Goal: Task Accomplishment & Management: Use online tool/utility

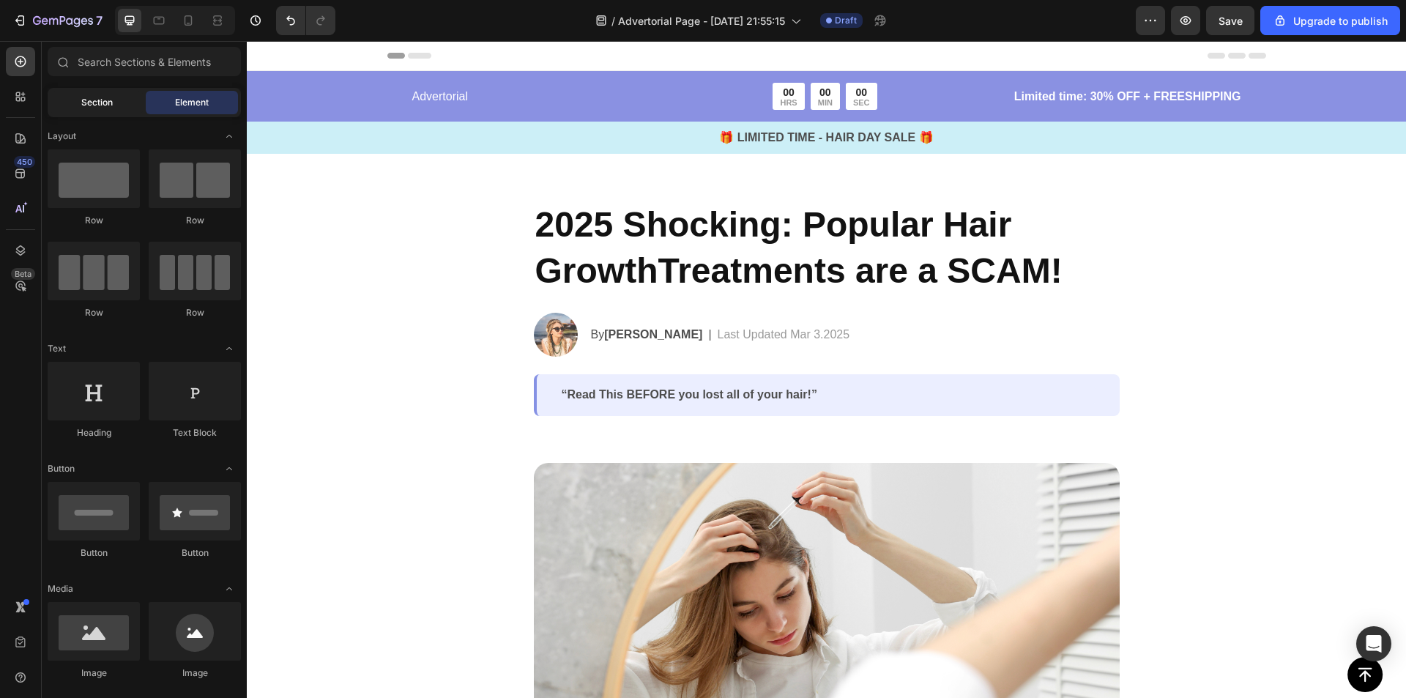
click at [90, 97] on span "Section" at bounding box center [96, 102] width 31 height 13
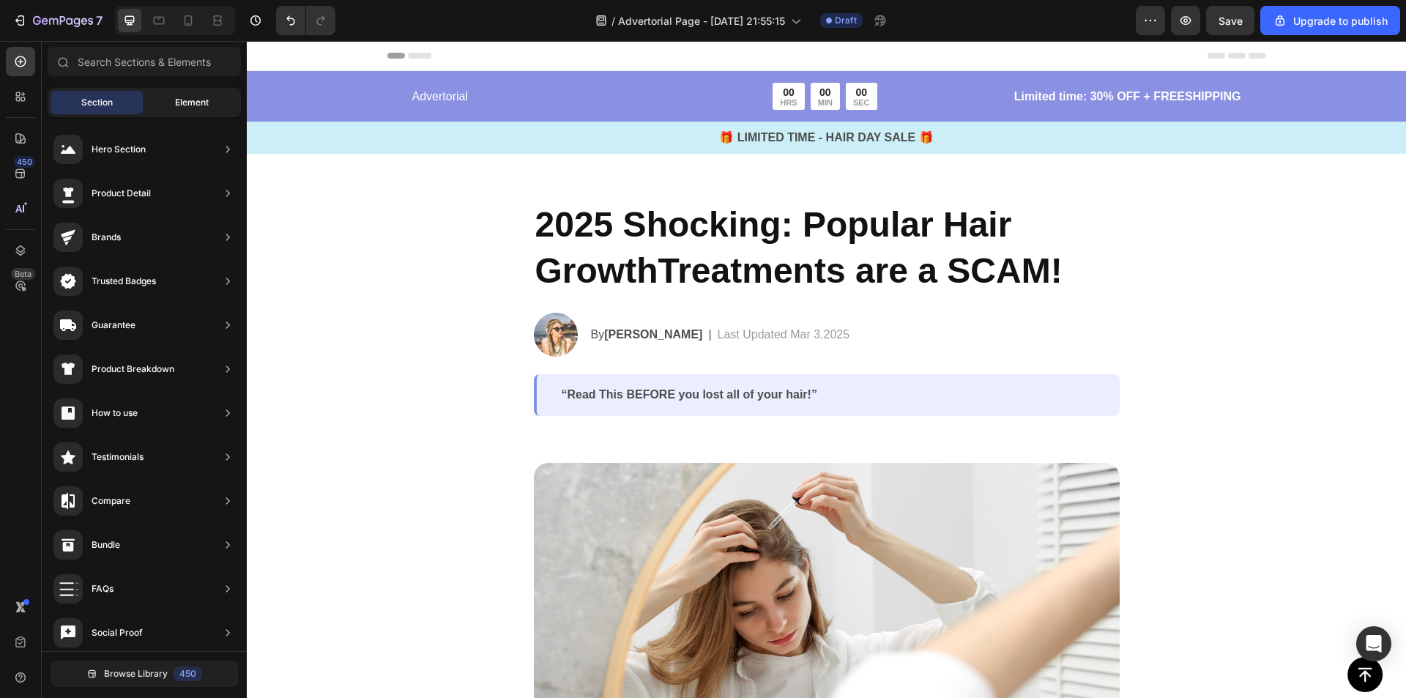
click at [185, 98] on span "Element" at bounding box center [192, 102] width 34 height 13
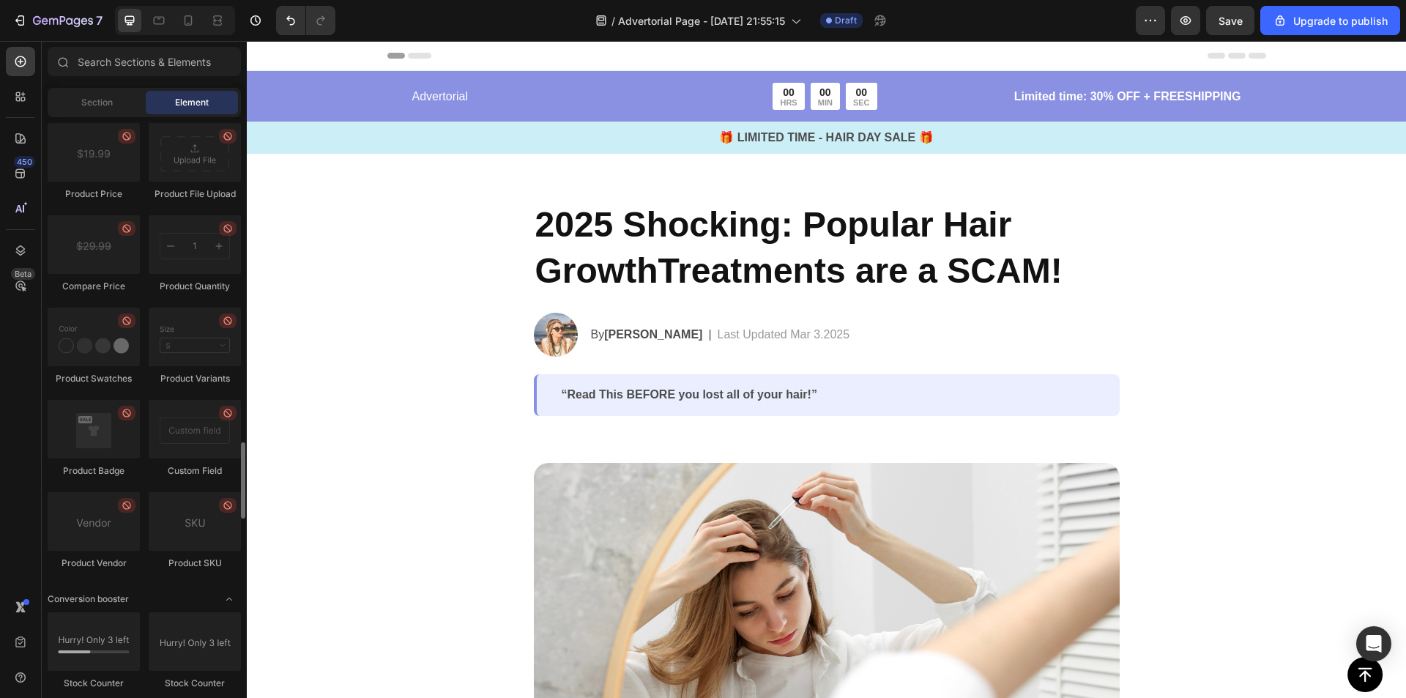
scroll to position [2225, 0]
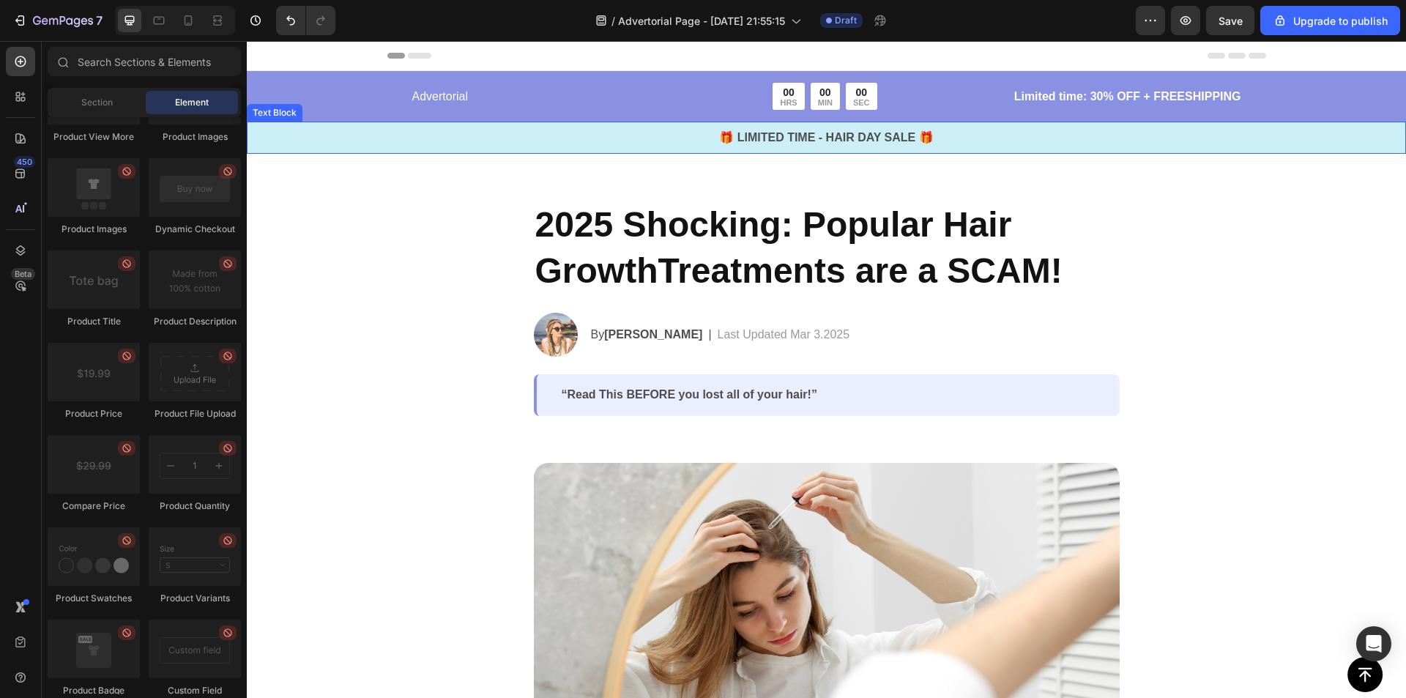
click at [825, 132] on p "🎁 LIMITED TIME - HAIR DAY SALE 🎁" at bounding box center [826, 138] width 1156 height 18
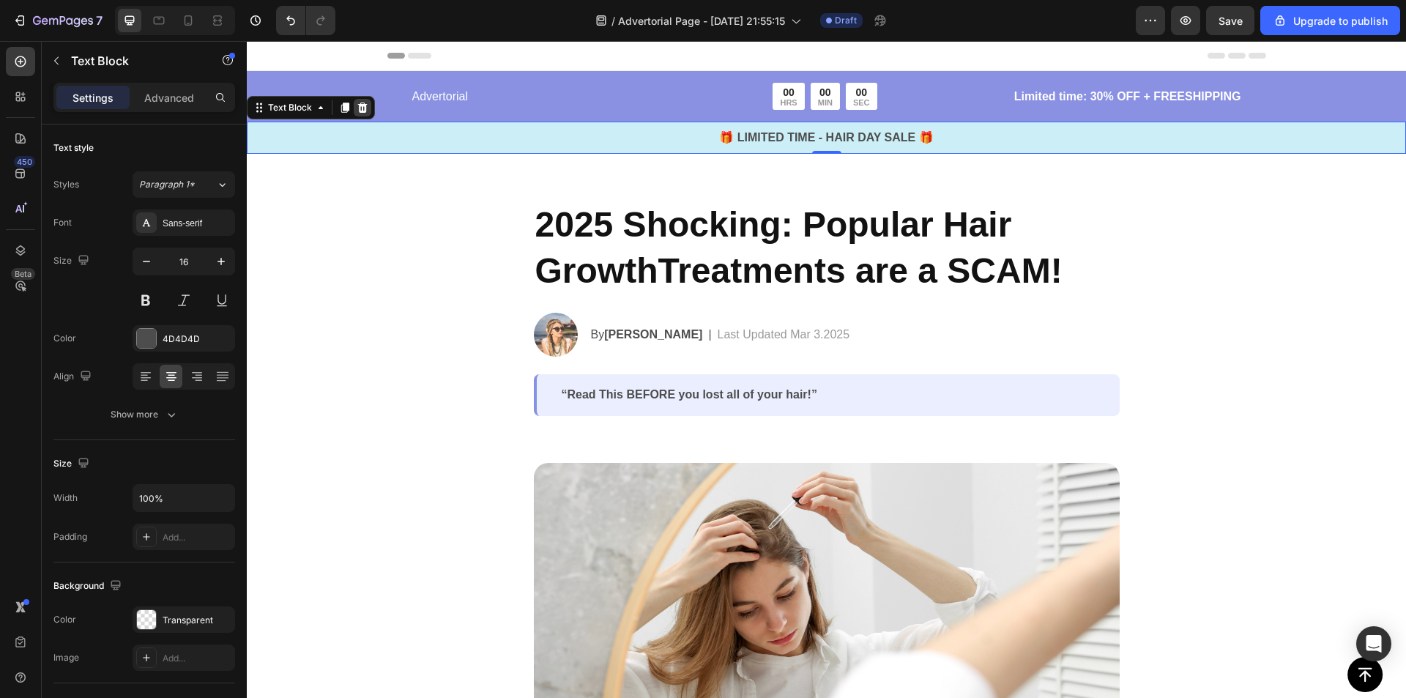
click at [360, 107] on icon at bounding box center [363, 108] width 10 height 10
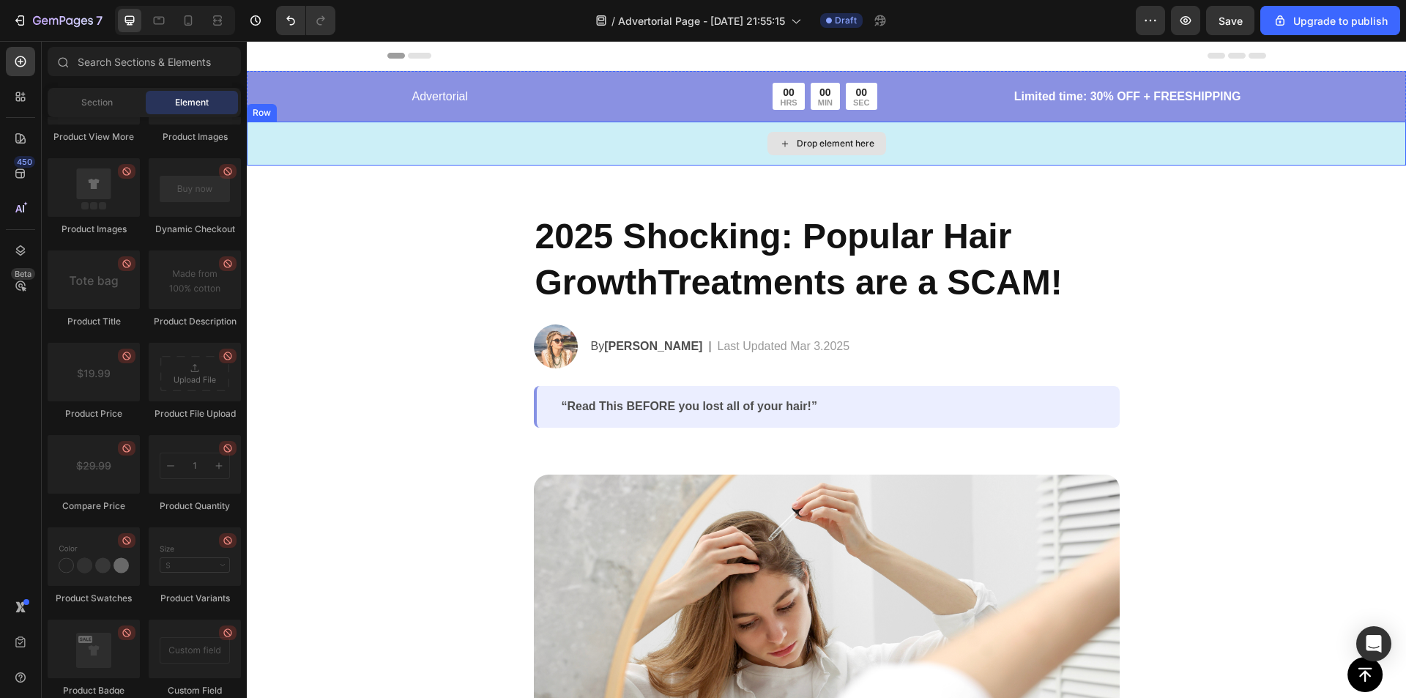
click at [453, 132] on div "Drop element here" at bounding box center [826, 144] width 1159 height 44
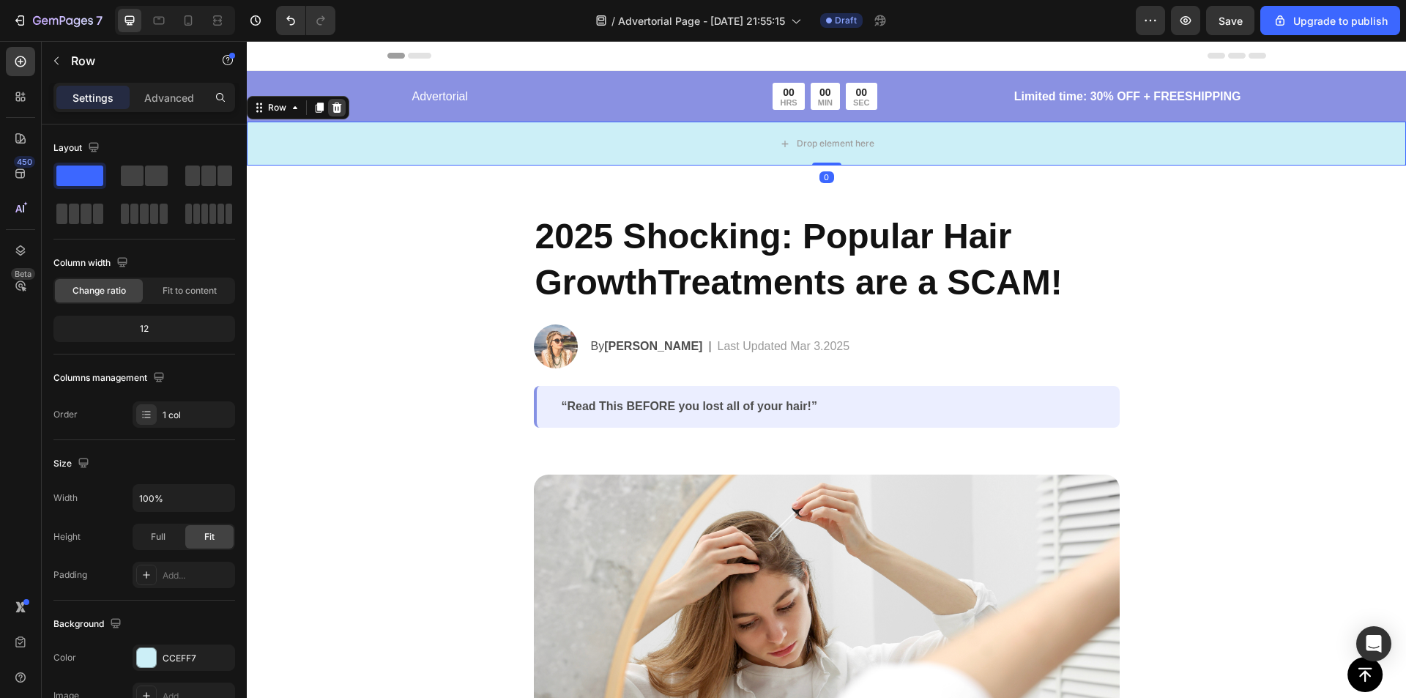
click at [335, 105] on icon at bounding box center [337, 108] width 10 height 10
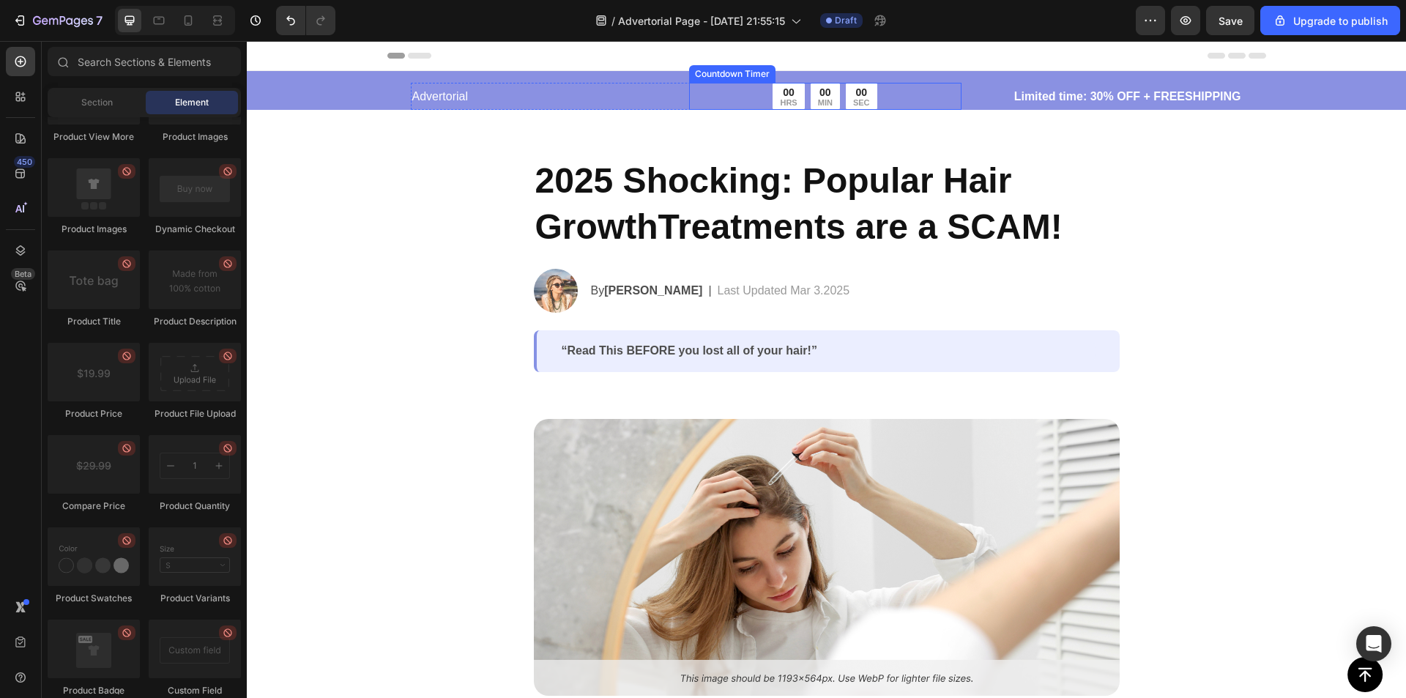
click at [751, 89] on div "00 HRS 00 MIN 00 SEC" at bounding box center [825, 96] width 272 height 27
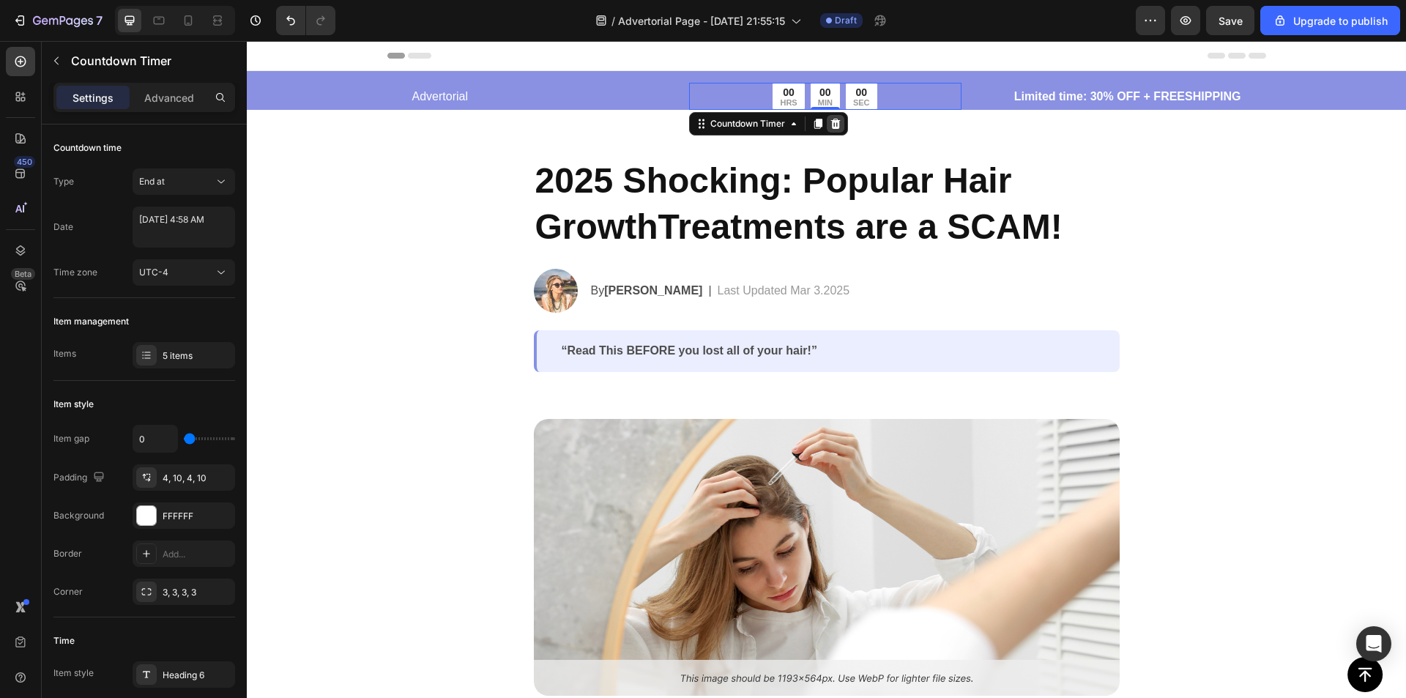
click at [830, 123] on icon at bounding box center [835, 124] width 10 height 10
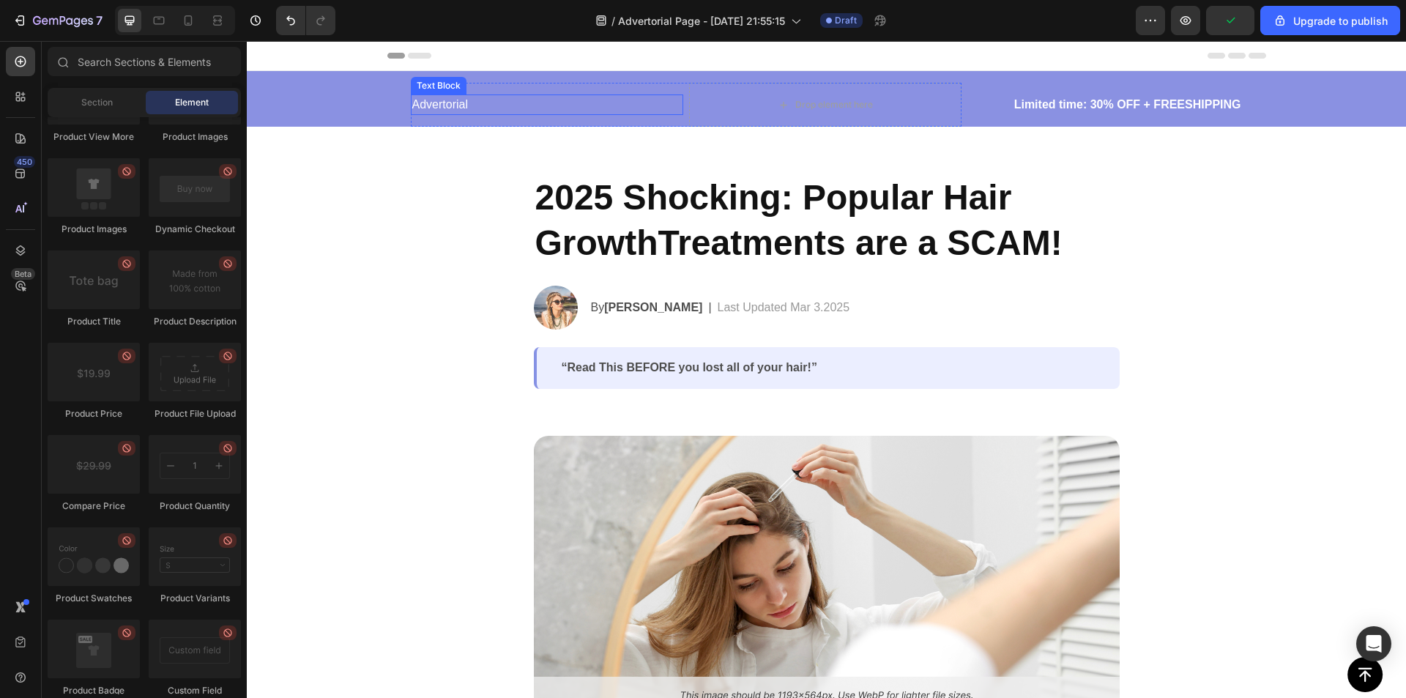
click at [499, 103] on p "Advertorial" at bounding box center [546, 105] width 269 height 18
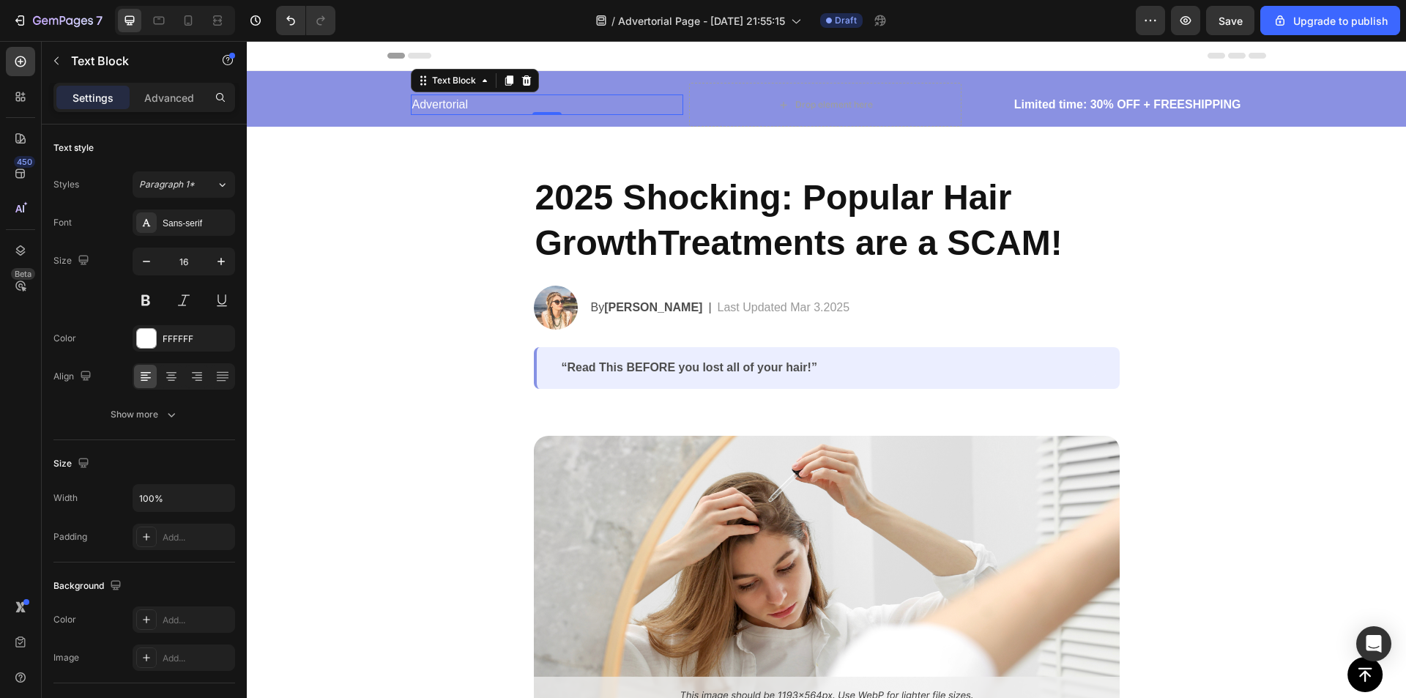
click at [444, 99] on p "Advertorial" at bounding box center [546, 105] width 269 height 18
click at [477, 103] on p "Soldes d'automnes" at bounding box center [546, 105] width 269 height 18
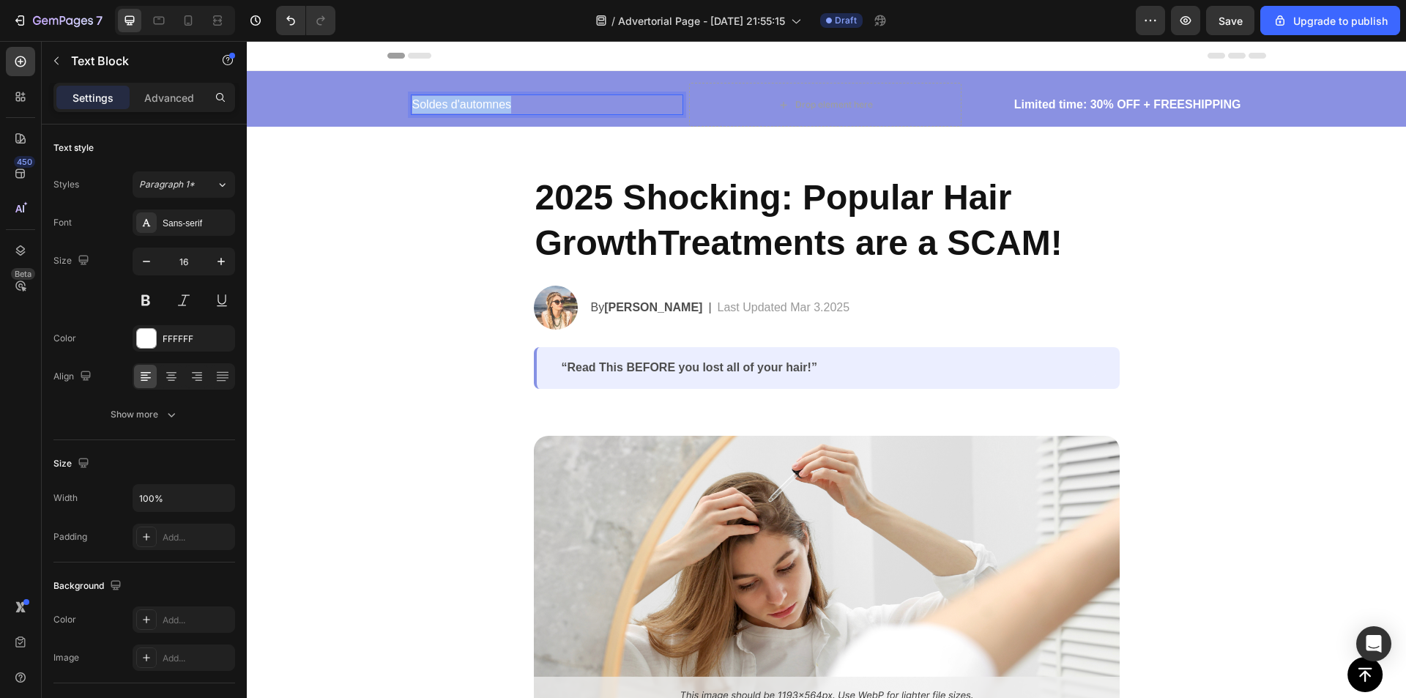
click at [477, 103] on p "Soldes d'automnes" at bounding box center [546, 105] width 269 height 18
click at [163, 100] on p "Advanced" at bounding box center [169, 97] width 50 height 15
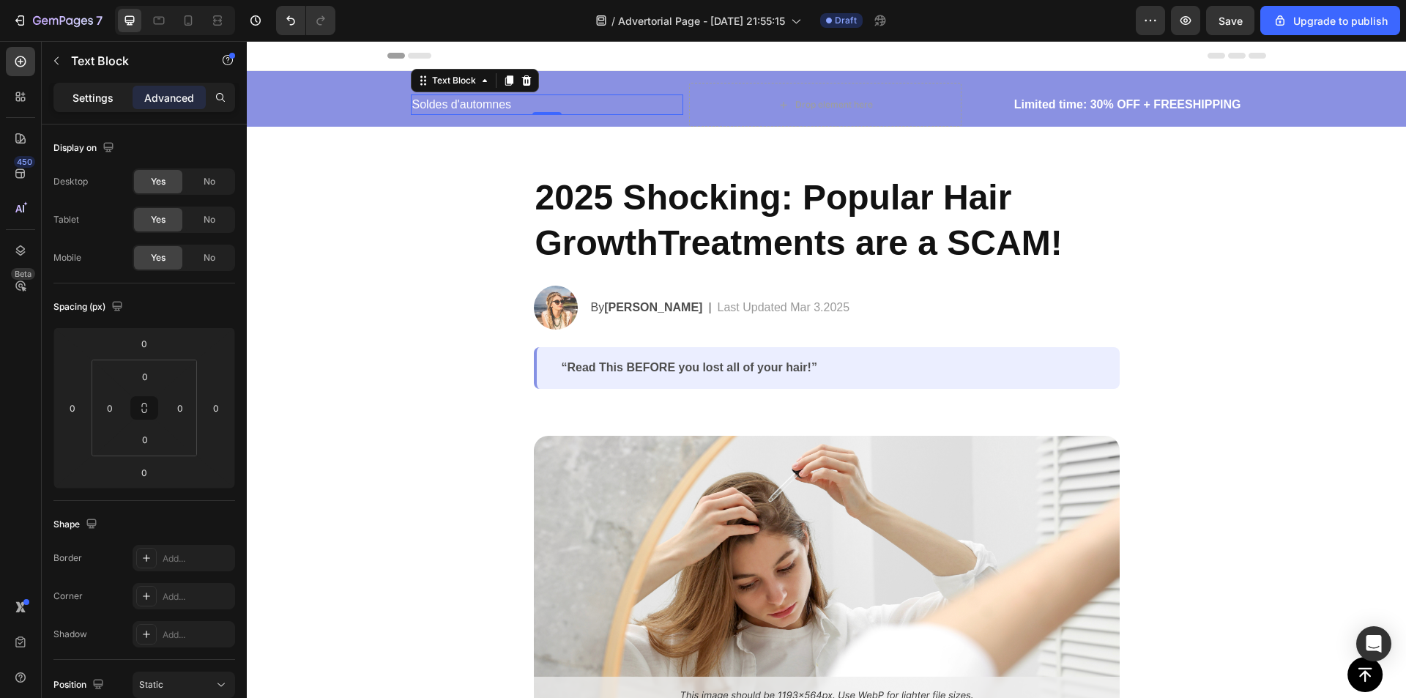
click at [94, 94] on p "Settings" at bounding box center [92, 97] width 41 height 15
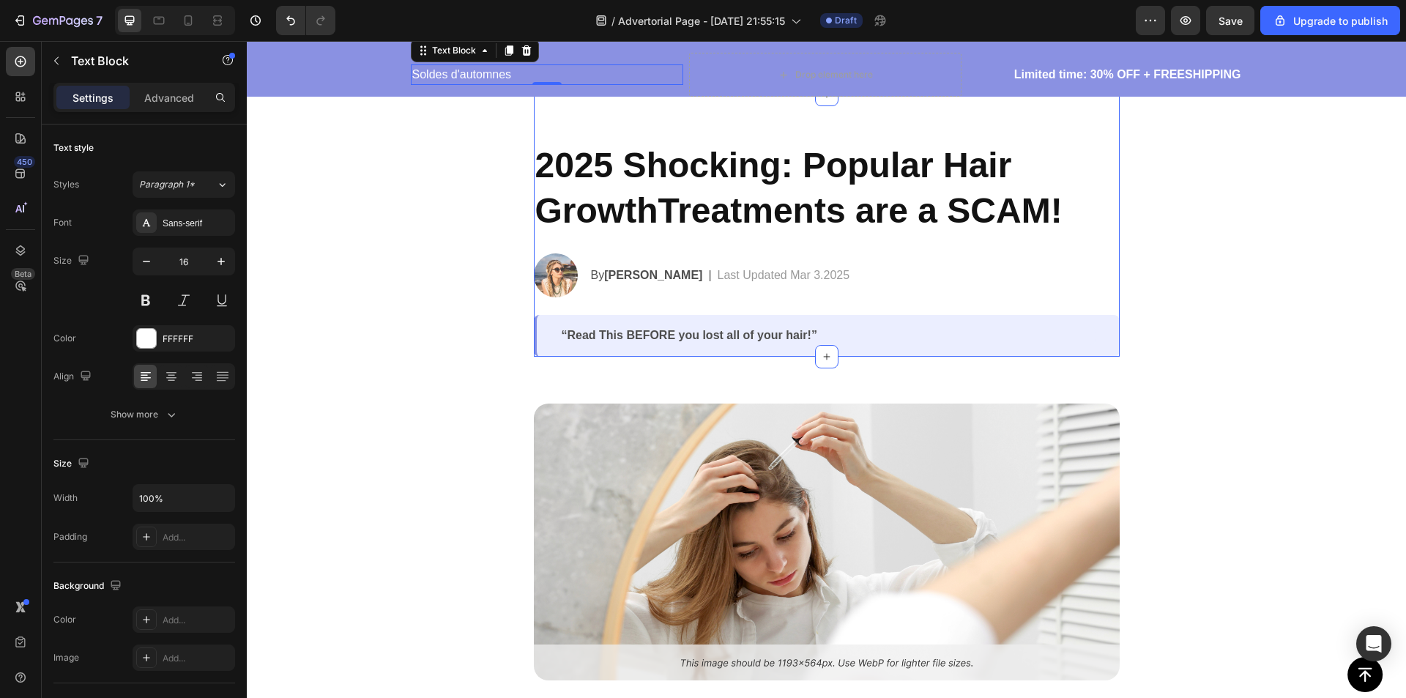
scroll to position [0, 0]
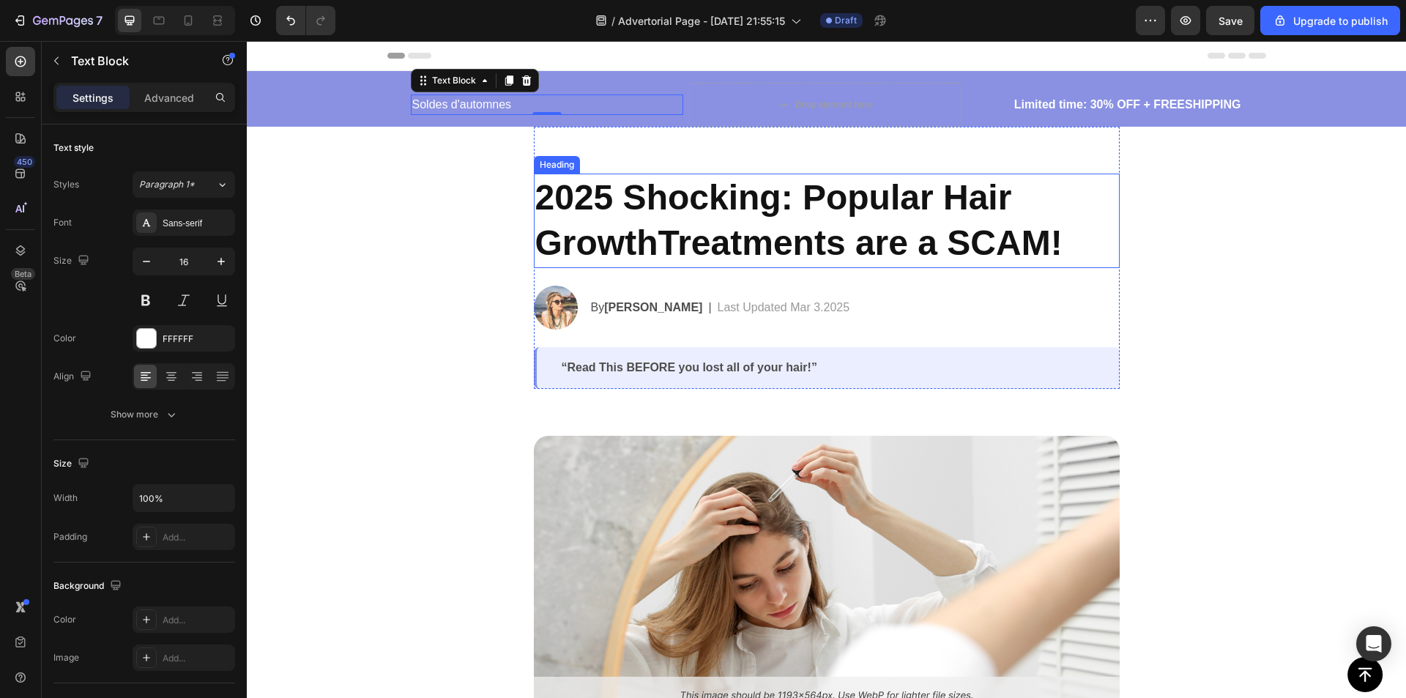
click at [663, 194] on h2 "2025 Shocking: Popular Hair GrowthTreatments are a SCAM!" at bounding box center [827, 221] width 586 height 94
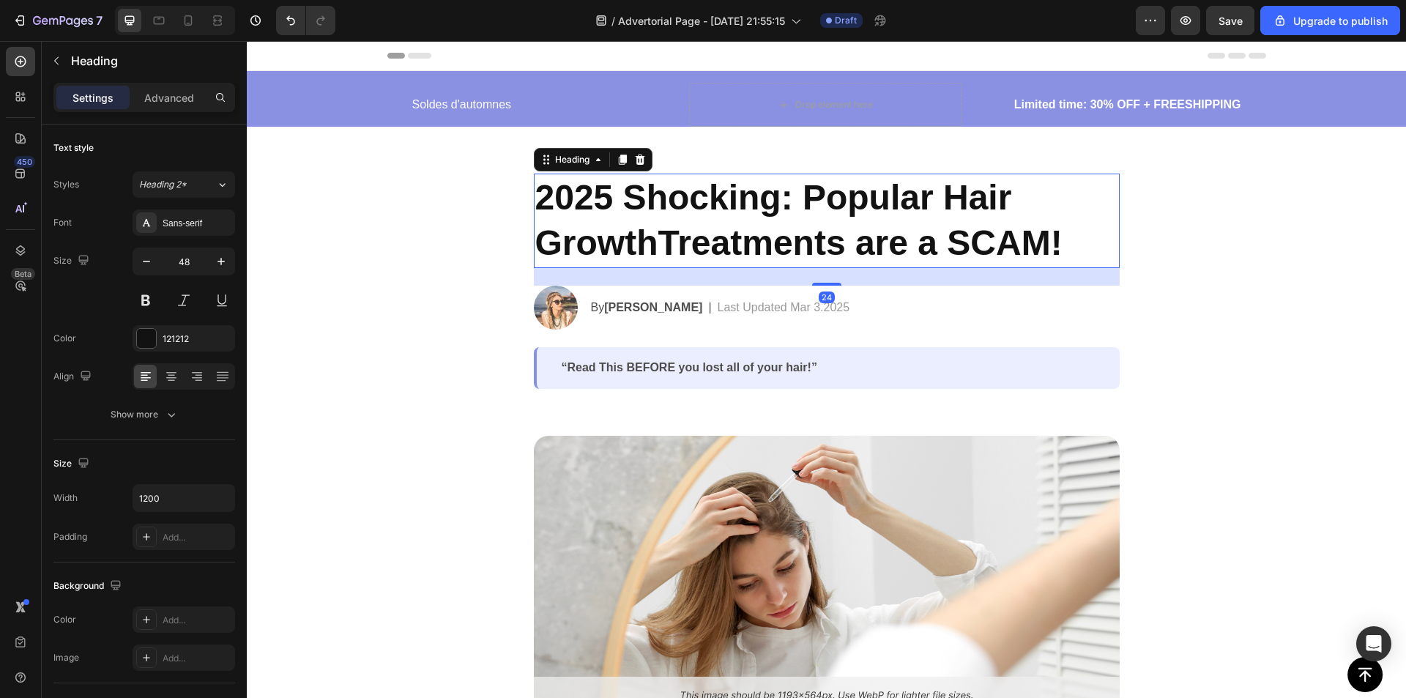
click at [663, 194] on h2 "2025 Shocking: Popular Hair GrowthTreatments are a SCAM!" at bounding box center [827, 221] width 586 height 94
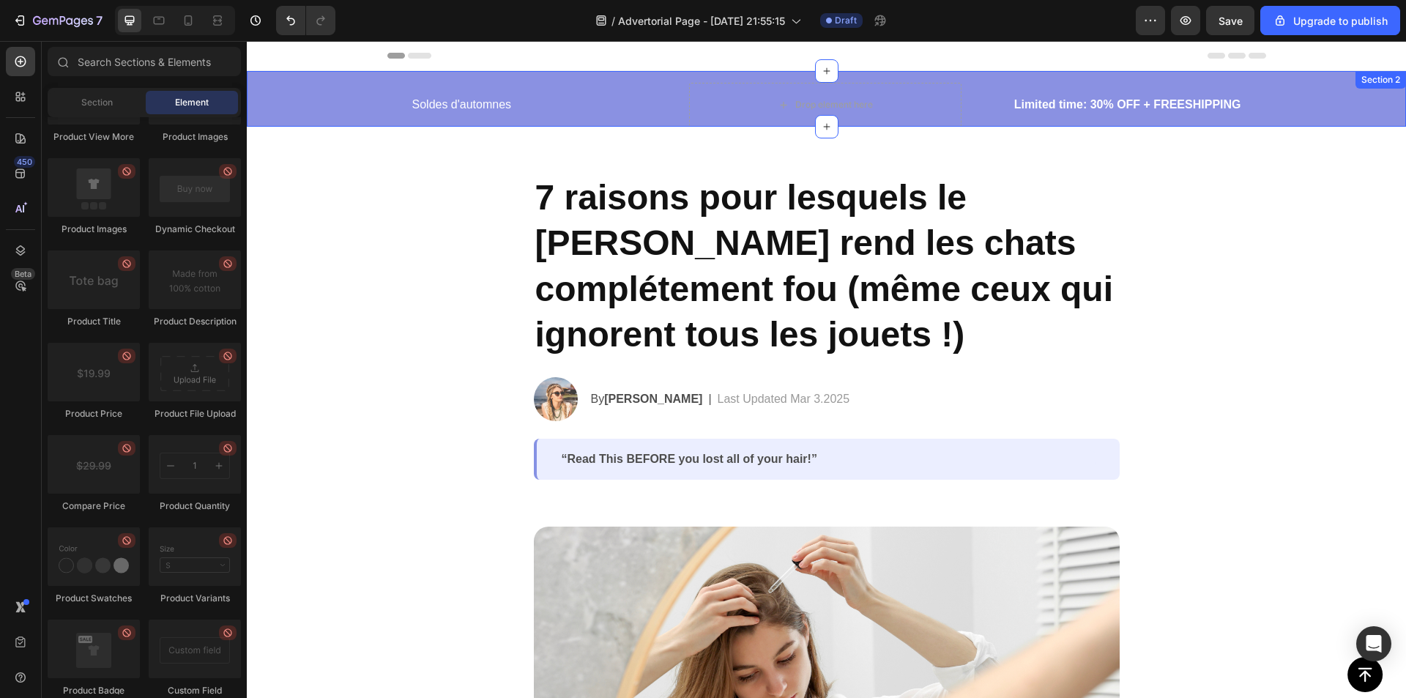
click at [288, 86] on div "Soldes d'automnes Text Block Drop element here Row Limited time: 30% OFF + FREE…" at bounding box center [826, 105] width 1159 height 44
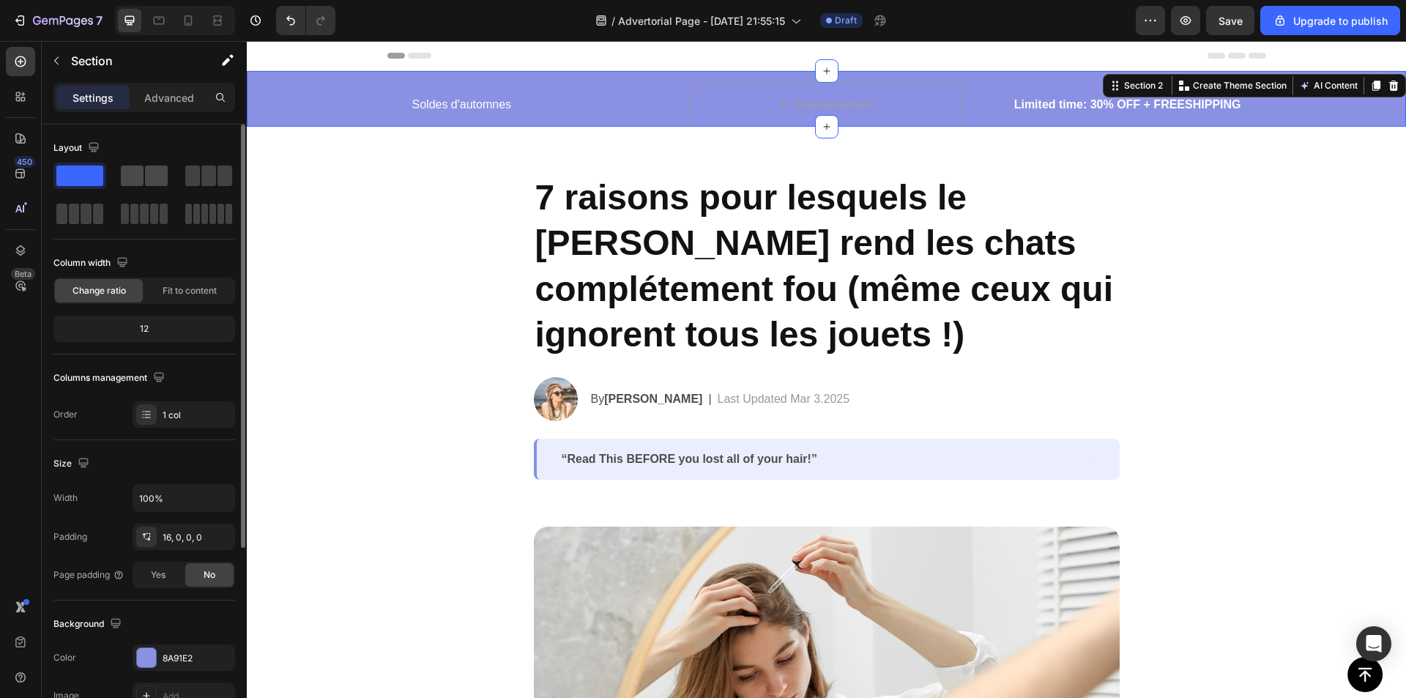
click at [127, 168] on span at bounding box center [132, 175] width 23 height 21
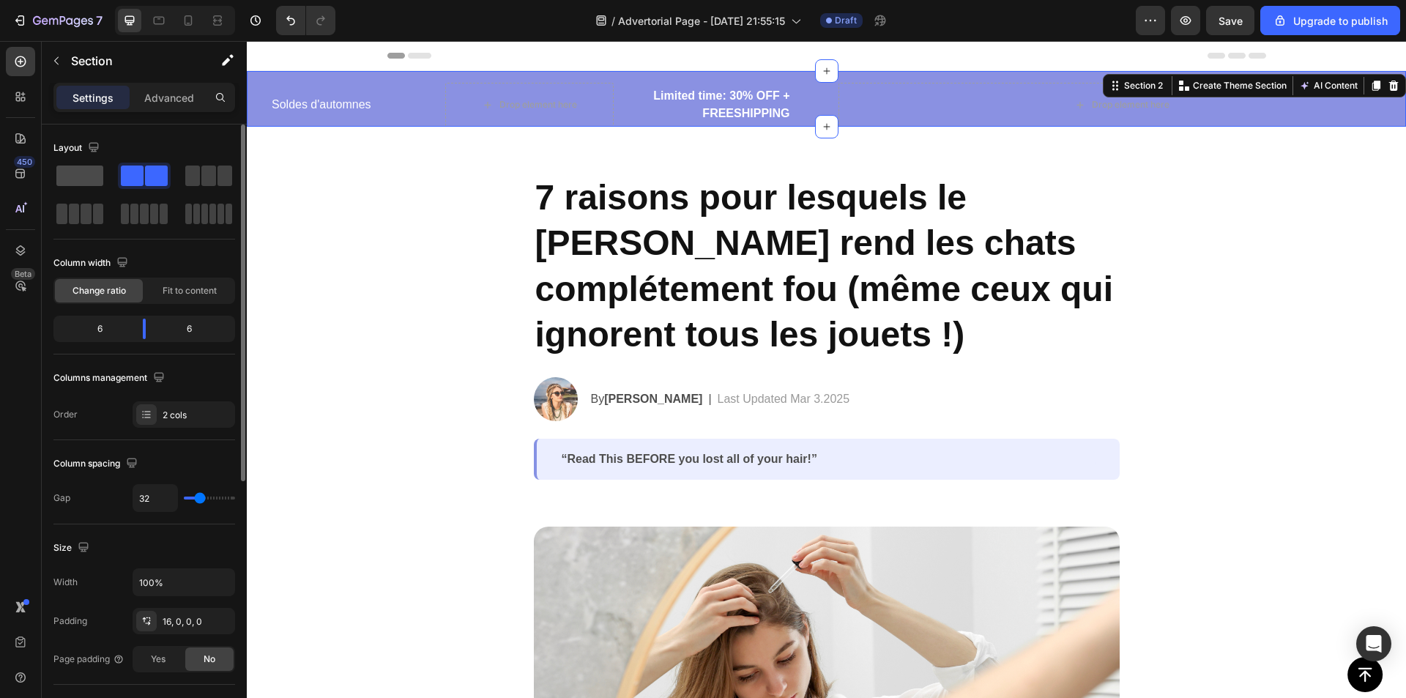
click at [75, 176] on span at bounding box center [79, 175] width 47 height 21
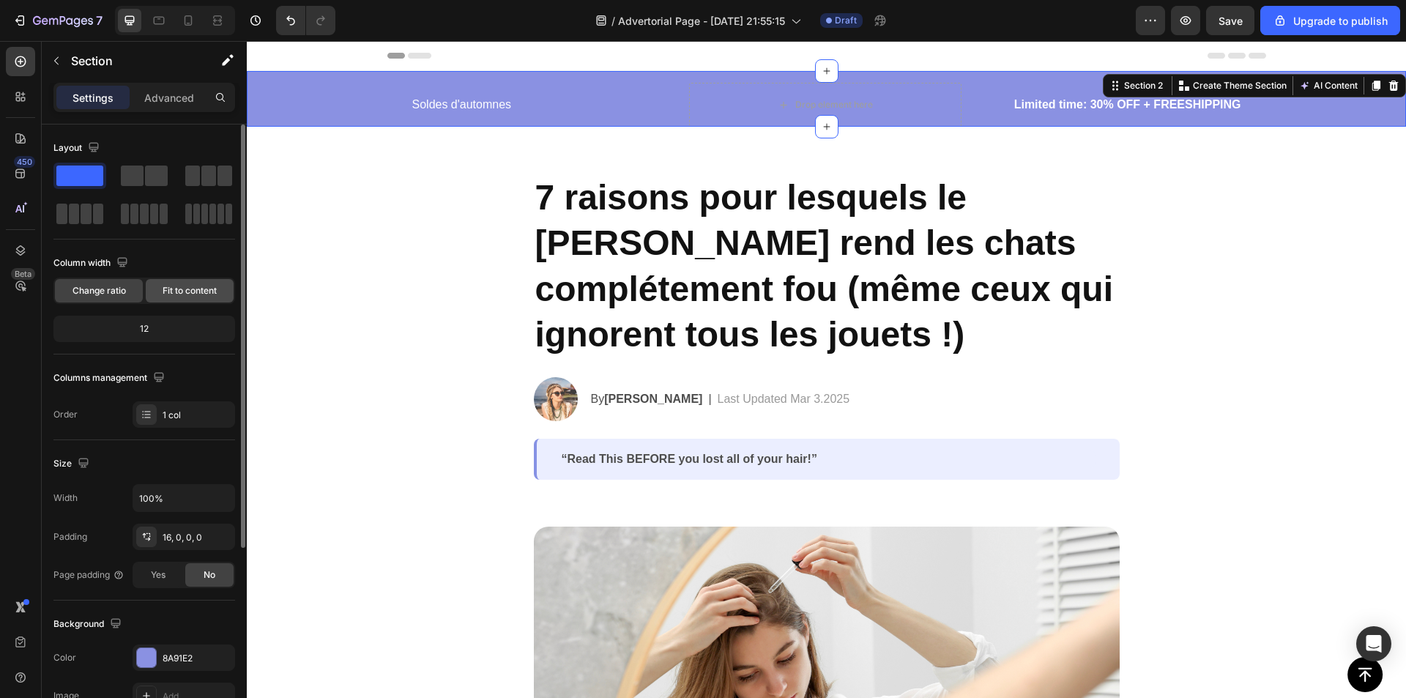
click at [190, 283] on div "Fit to content" at bounding box center [190, 290] width 88 height 23
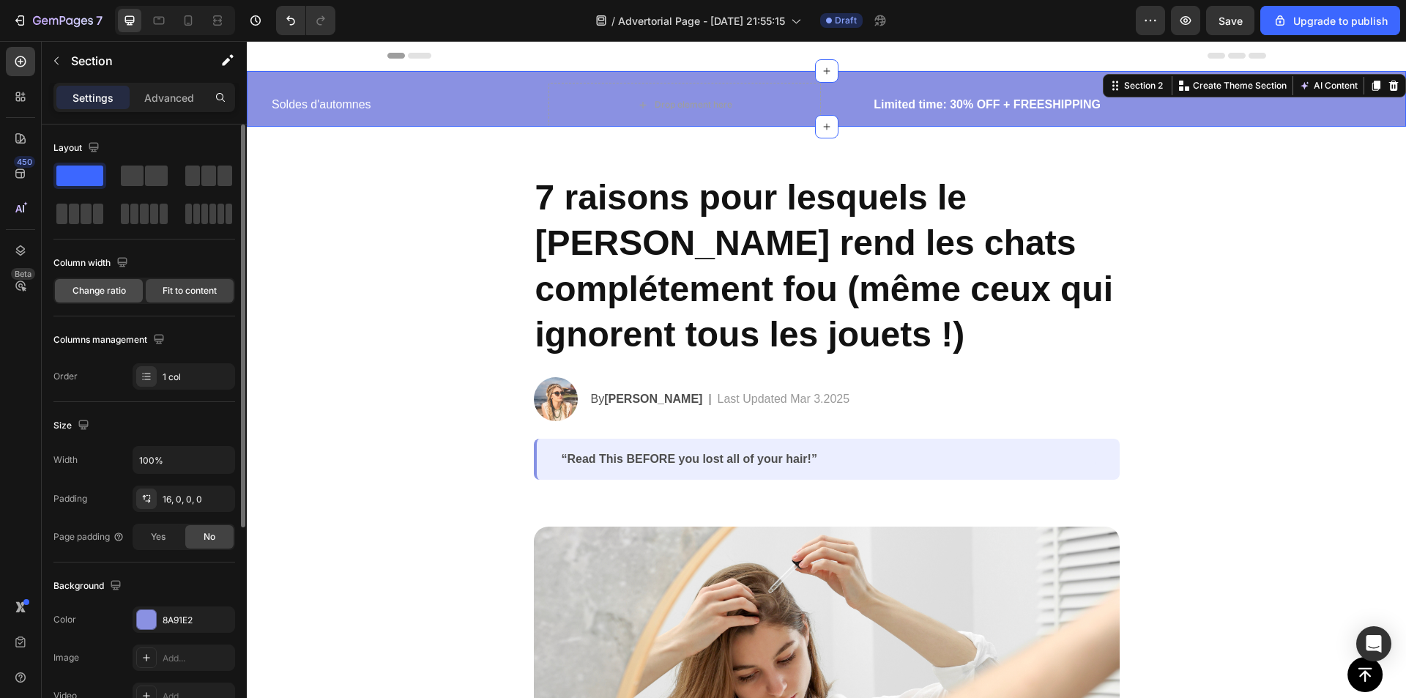
click at [103, 297] on span "Change ratio" at bounding box center [98, 290] width 53 height 13
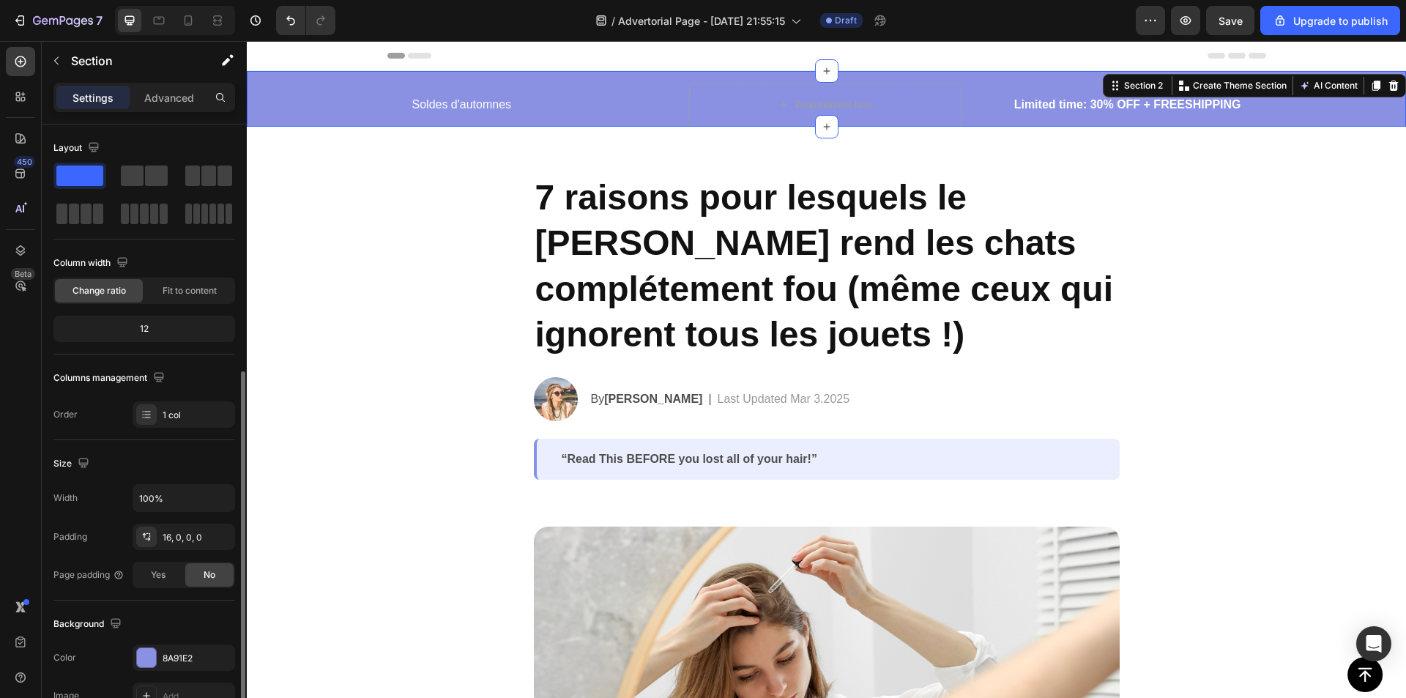
scroll to position [220, 0]
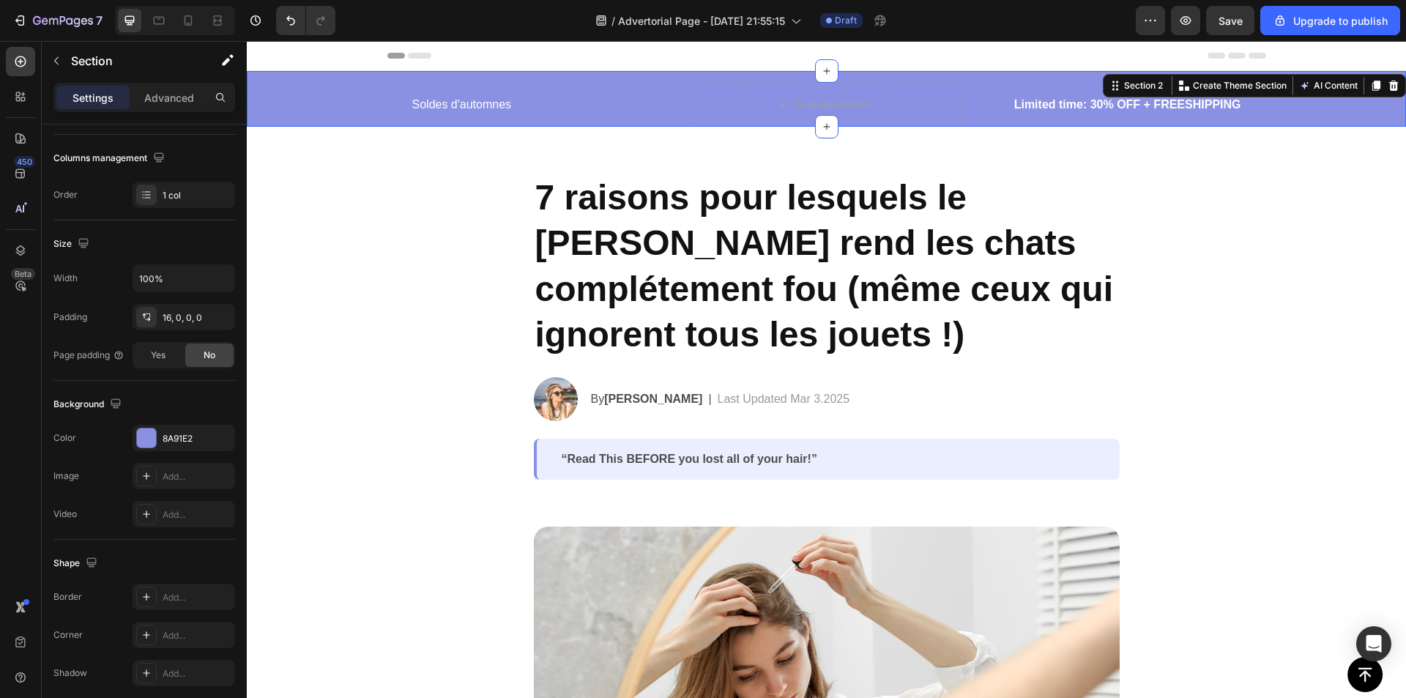
click at [278, 89] on div "Soldes d'automnes Text Block Drop element here Row Limited time: 30% OFF + FREE…" at bounding box center [826, 105] width 1159 height 44
click at [458, 100] on p "Soldes d'automnes" at bounding box center [546, 105] width 269 height 18
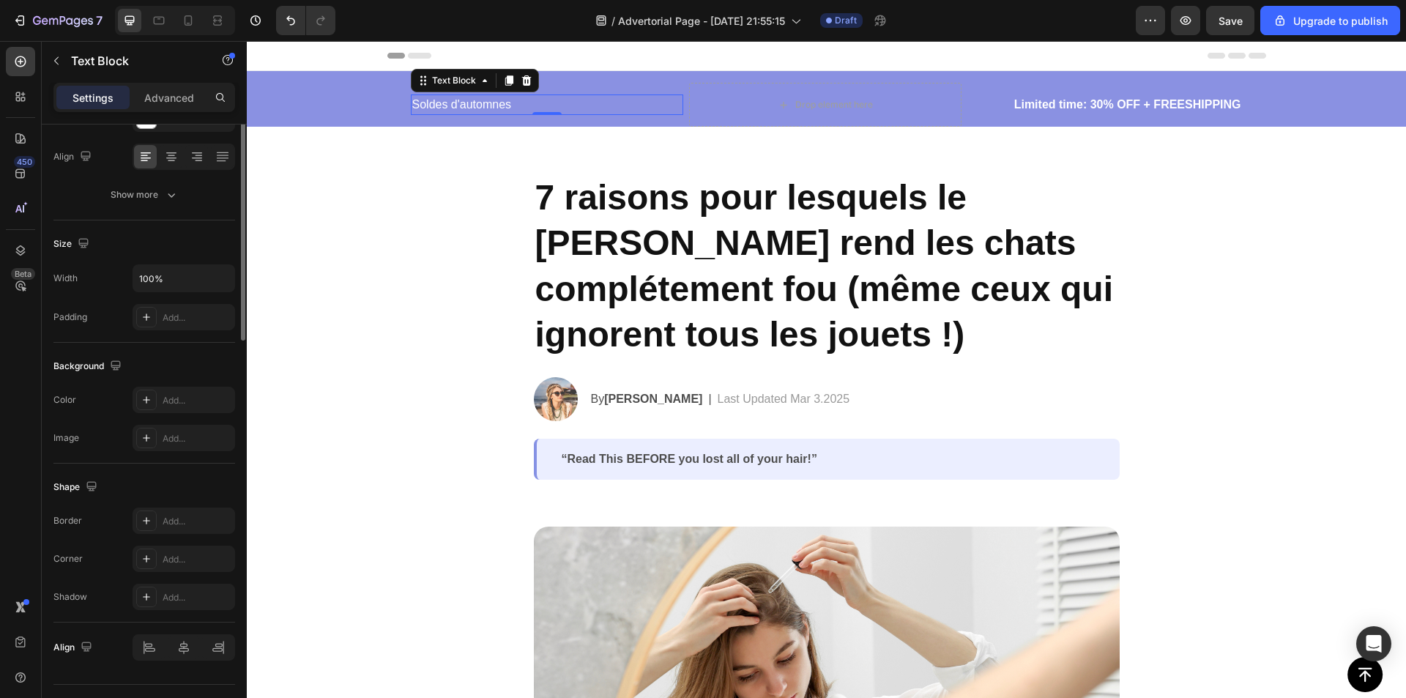
scroll to position [0, 0]
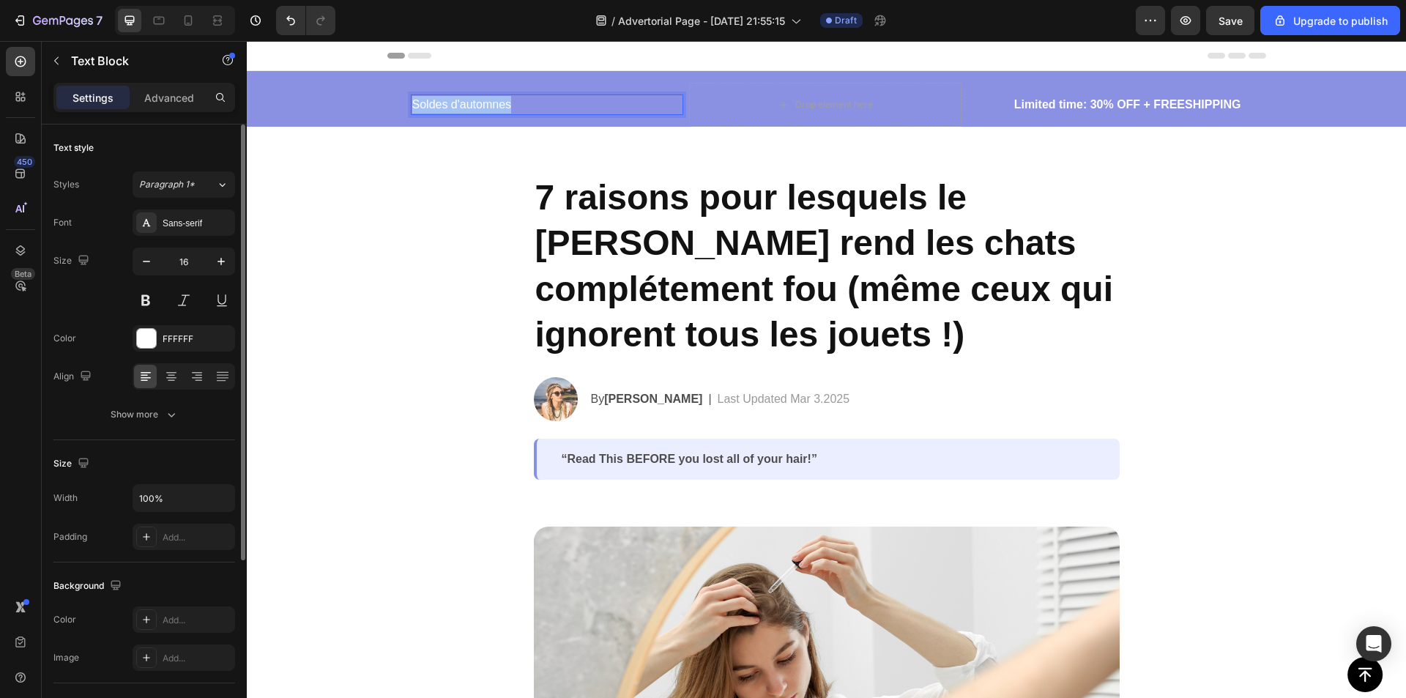
click at [458, 100] on p "Soldes d'automnes" at bounding box center [546, 105] width 269 height 18
click at [441, 108] on p "#d5a273" at bounding box center [546, 105] width 269 height 18
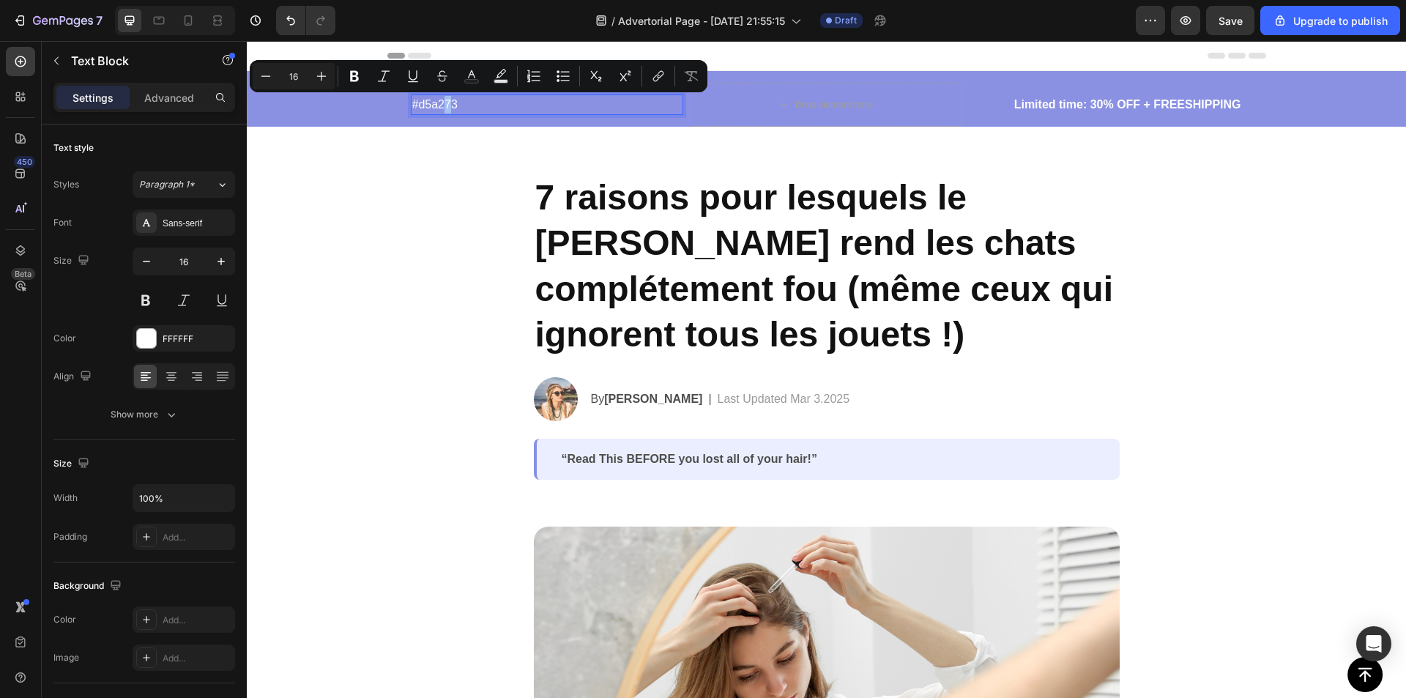
click at [439, 107] on p "#d5a273" at bounding box center [546, 105] width 269 height 18
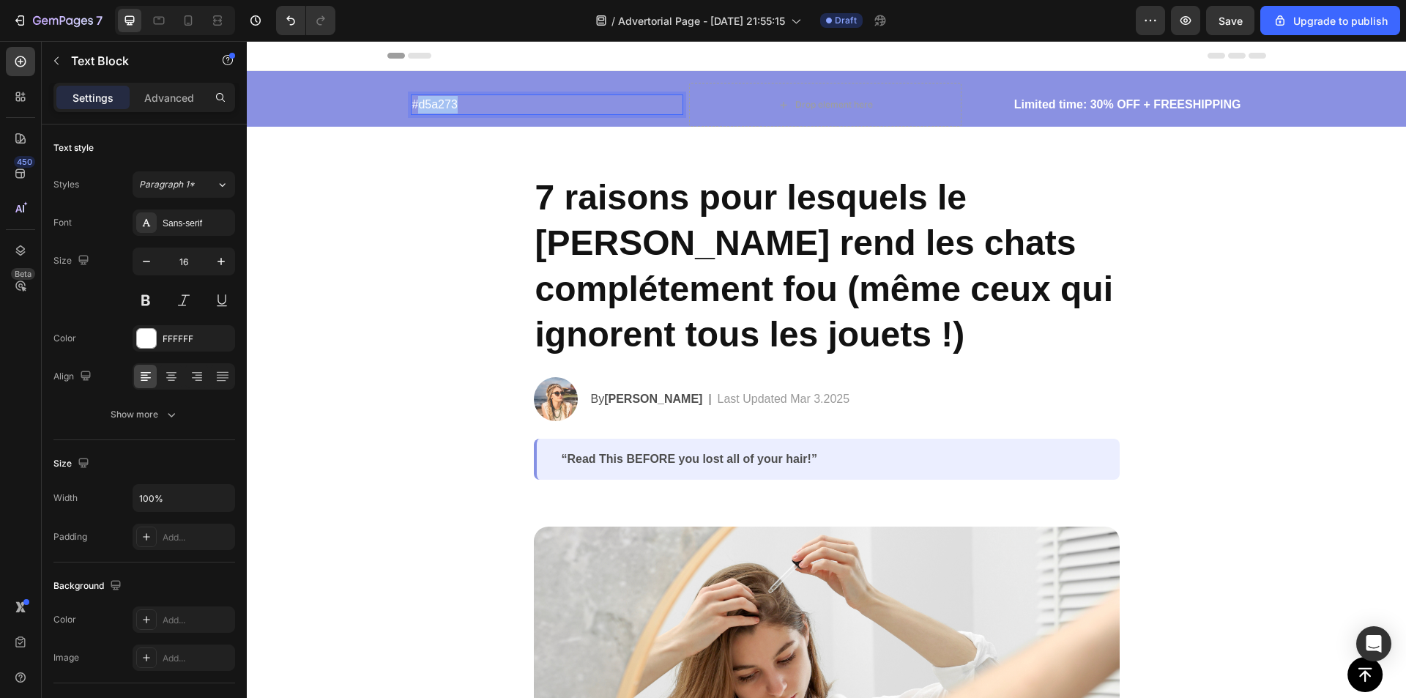
click at [439, 107] on p "#d5a273" at bounding box center [546, 105] width 269 height 18
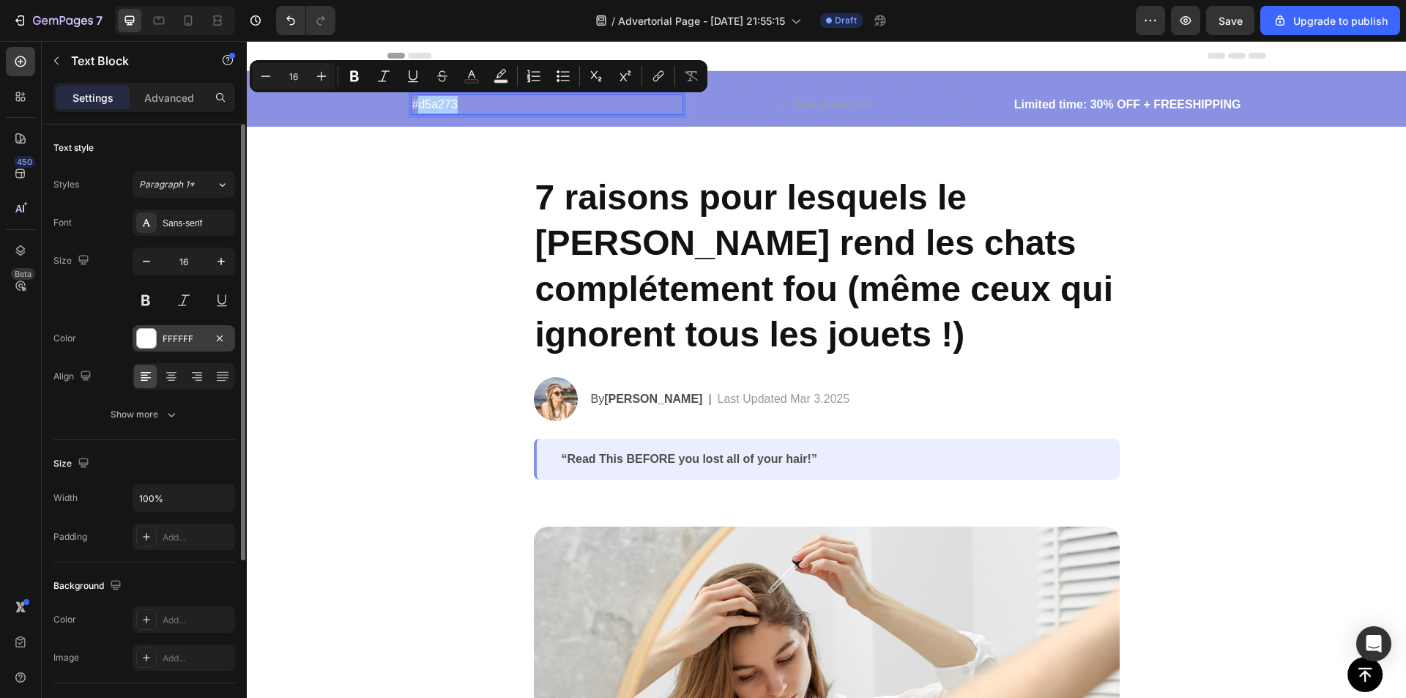
click at [180, 338] on div "FFFFFF" at bounding box center [184, 338] width 42 height 13
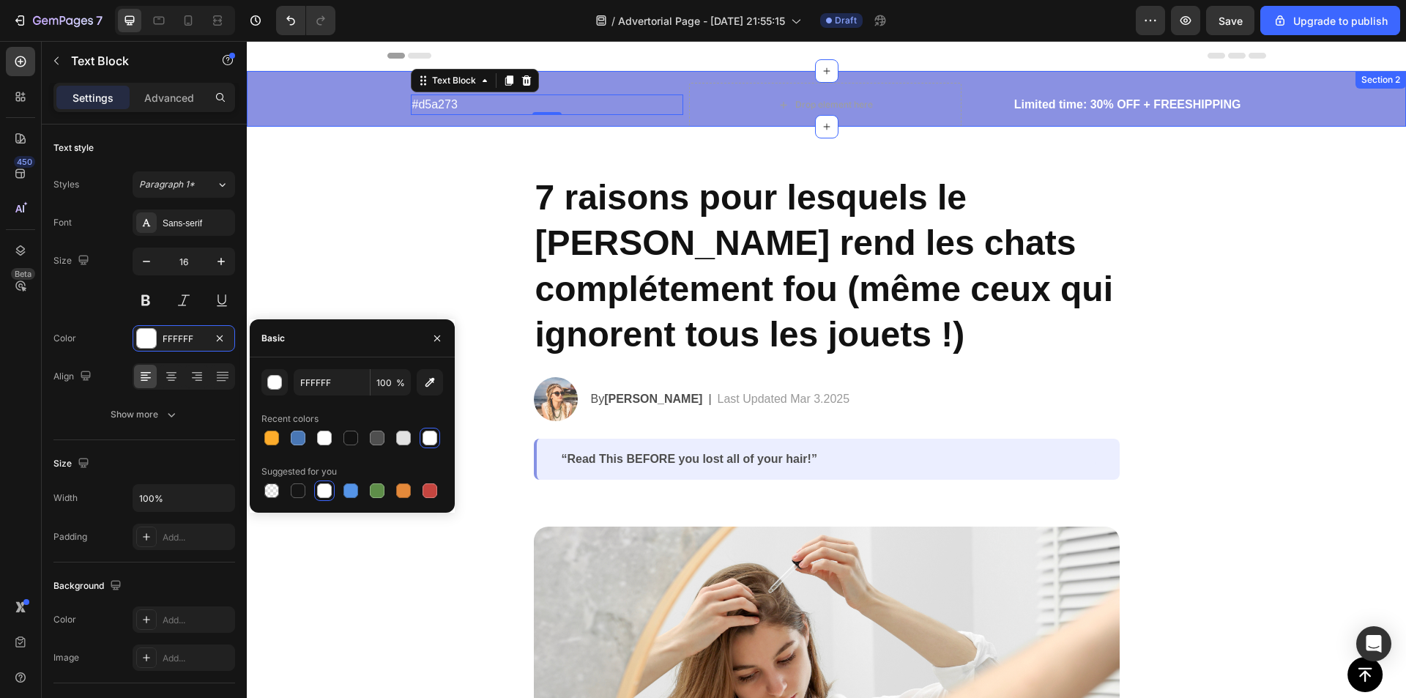
click at [313, 89] on div "#d5a273 Text Block 0 Drop element here Row Limited time: 30% OFF + FREESHIPPING…" at bounding box center [826, 105] width 1159 height 44
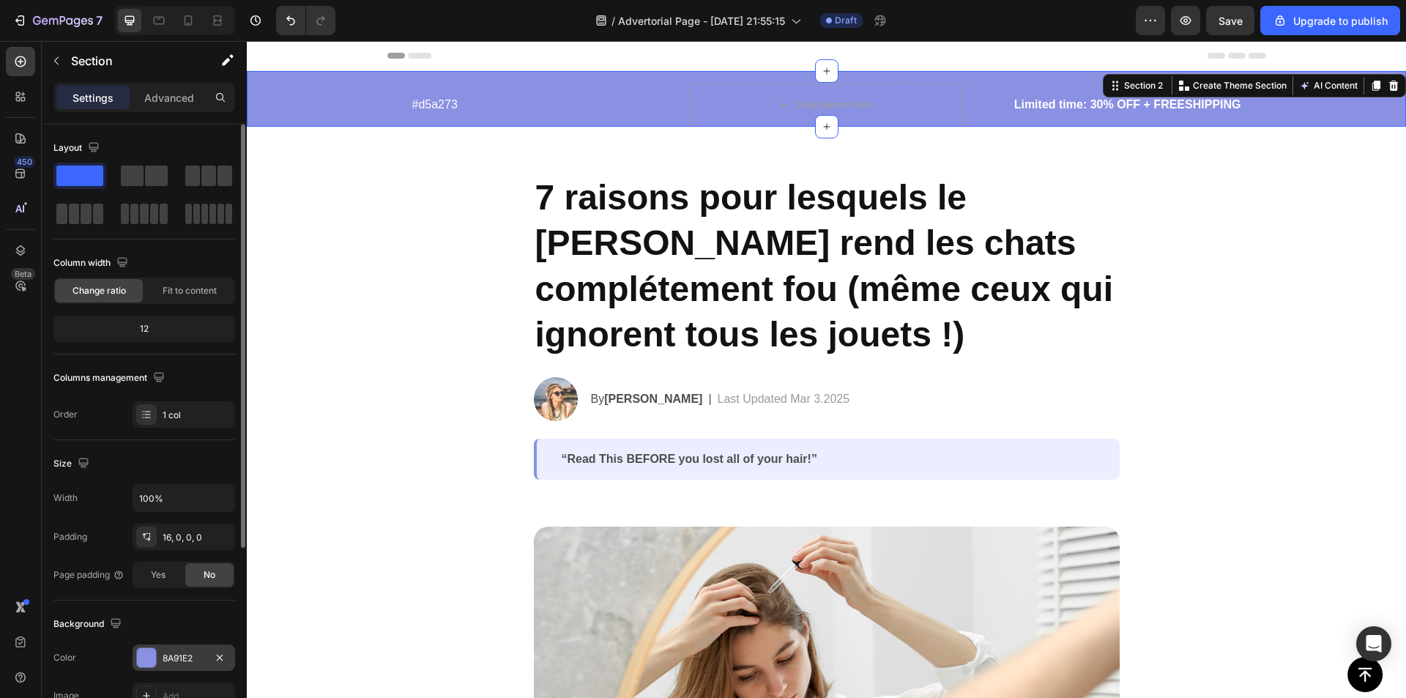
click at [176, 655] on div "8A91E2" at bounding box center [184, 658] width 42 height 13
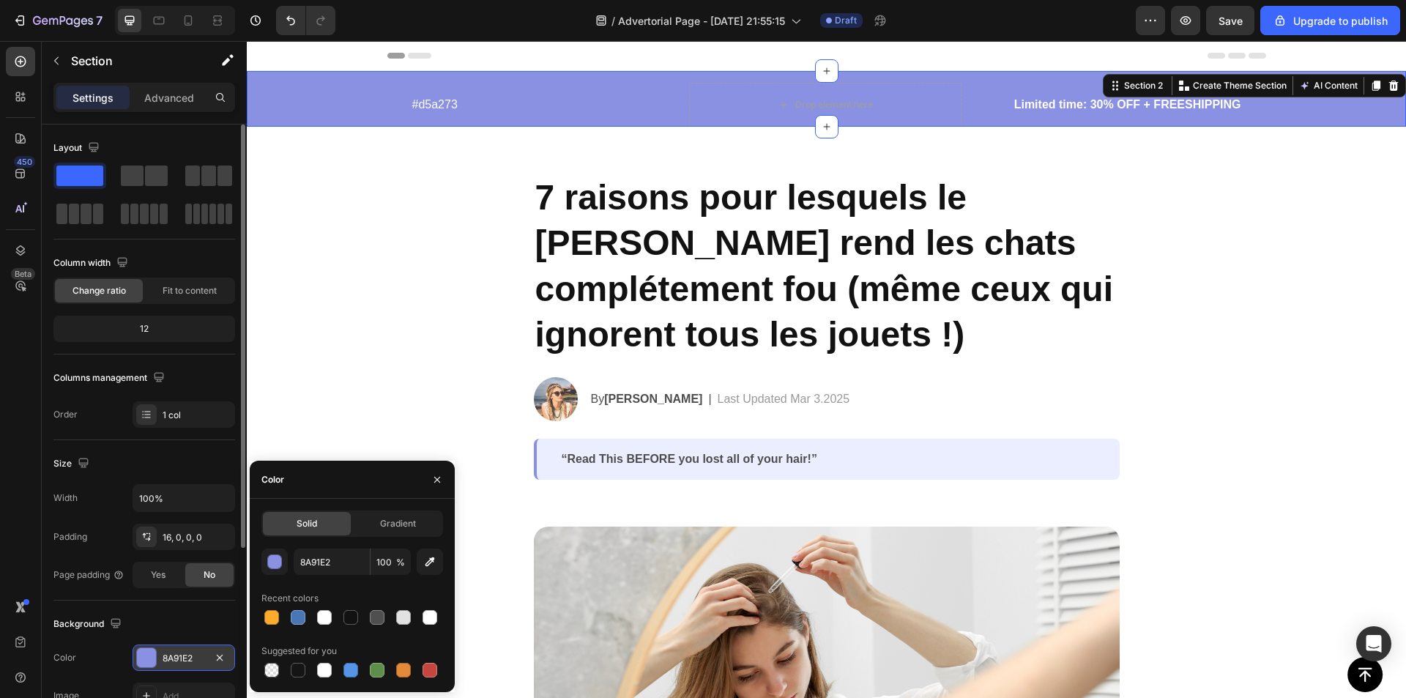
click at [171, 659] on div "8A91E2" at bounding box center [184, 658] width 42 height 13
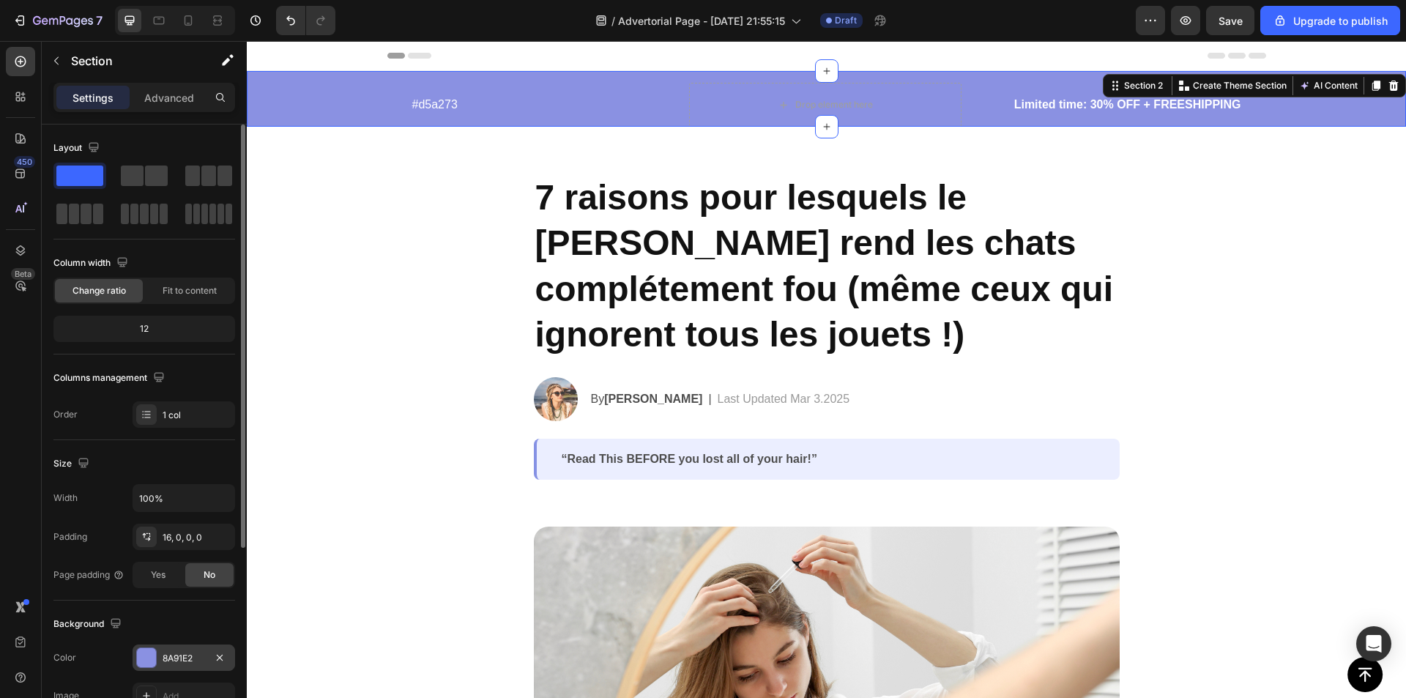
click at [171, 659] on div "8A91E2" at bounding box center [184, 658] width 42 height 13
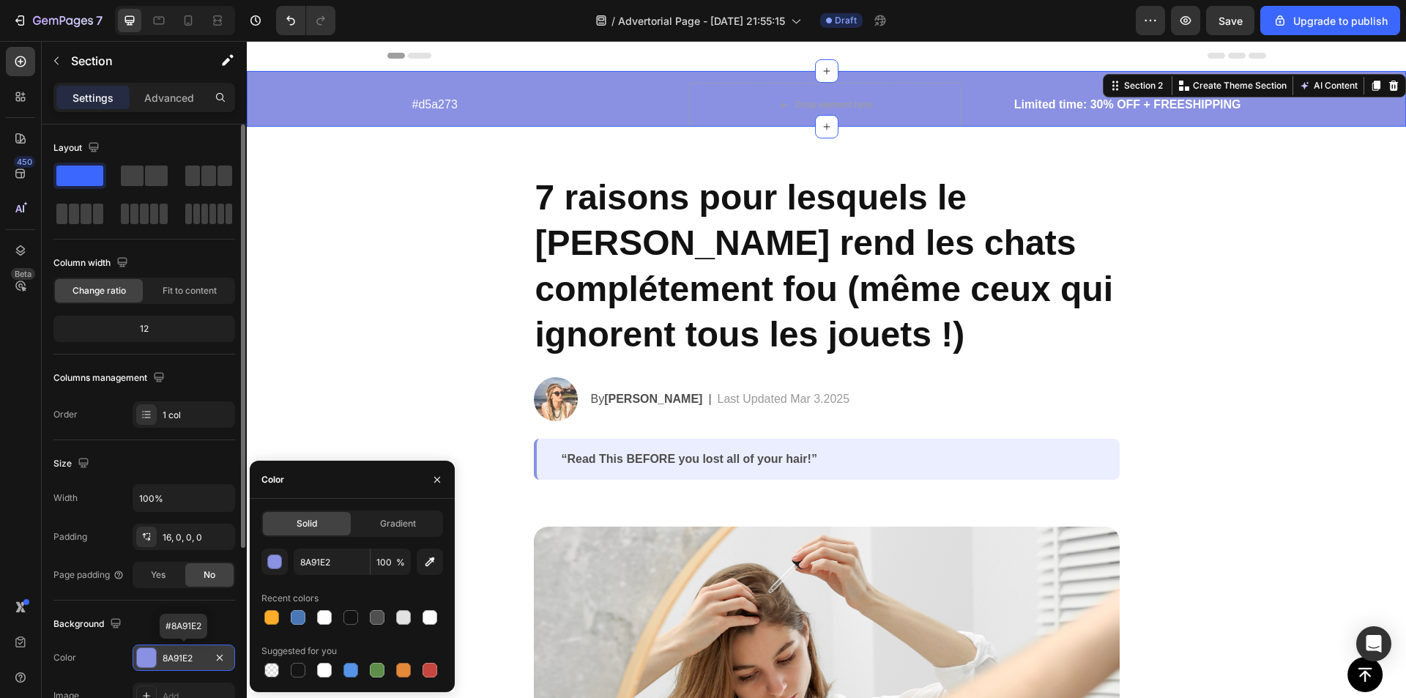
click at [178, 658] on div "8A91E2" at bounding box center [184, 658] width 42 height 13
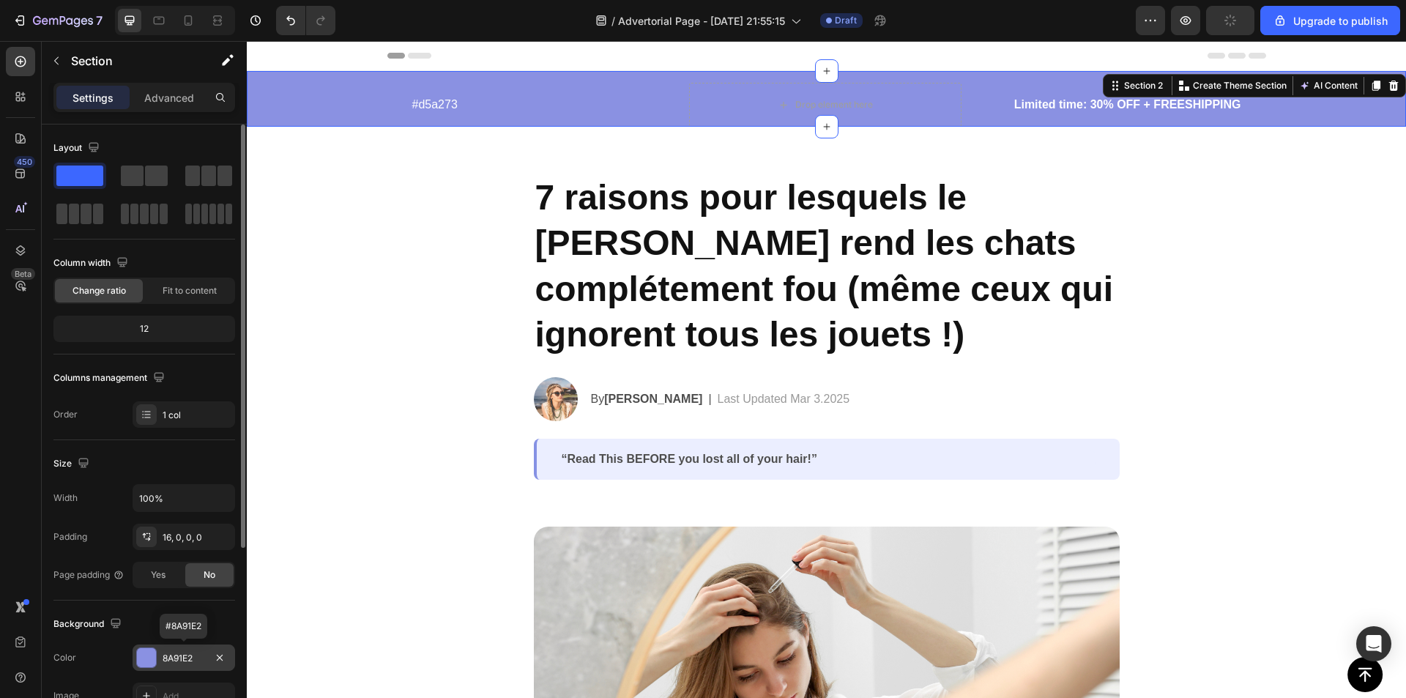
click at [178, 658] on div "8A91E2" at bounding box center [184, 658] width 42 height 13
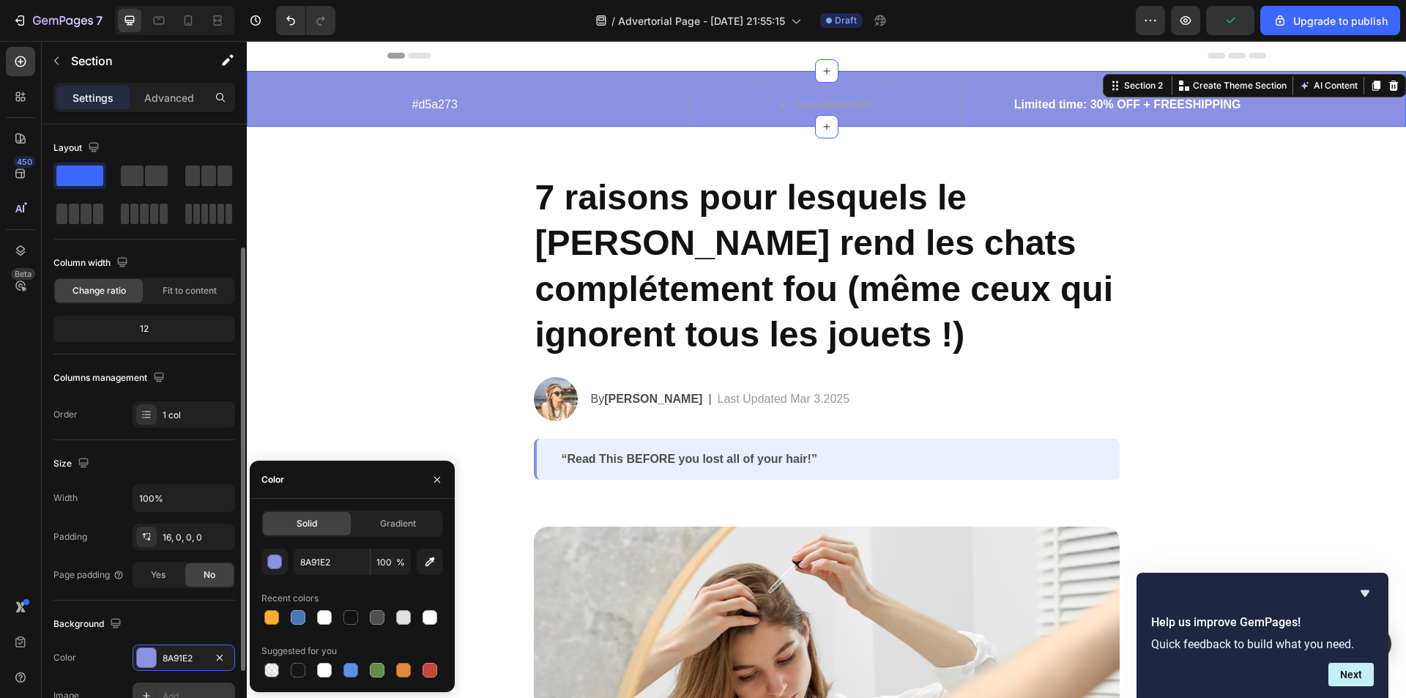
scroll to position [73, 0]
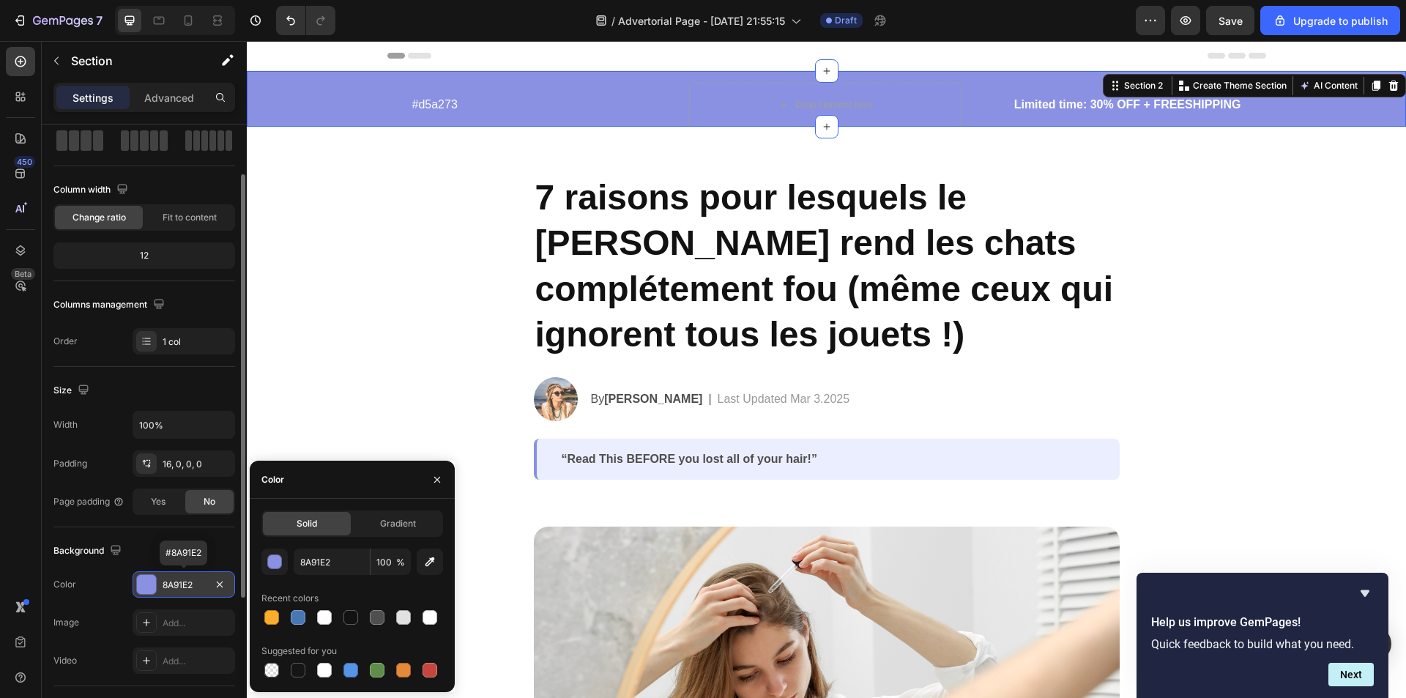
click at [179, 579] on div "8A91E2" at bounding box center [184, 584] width 42 height 13
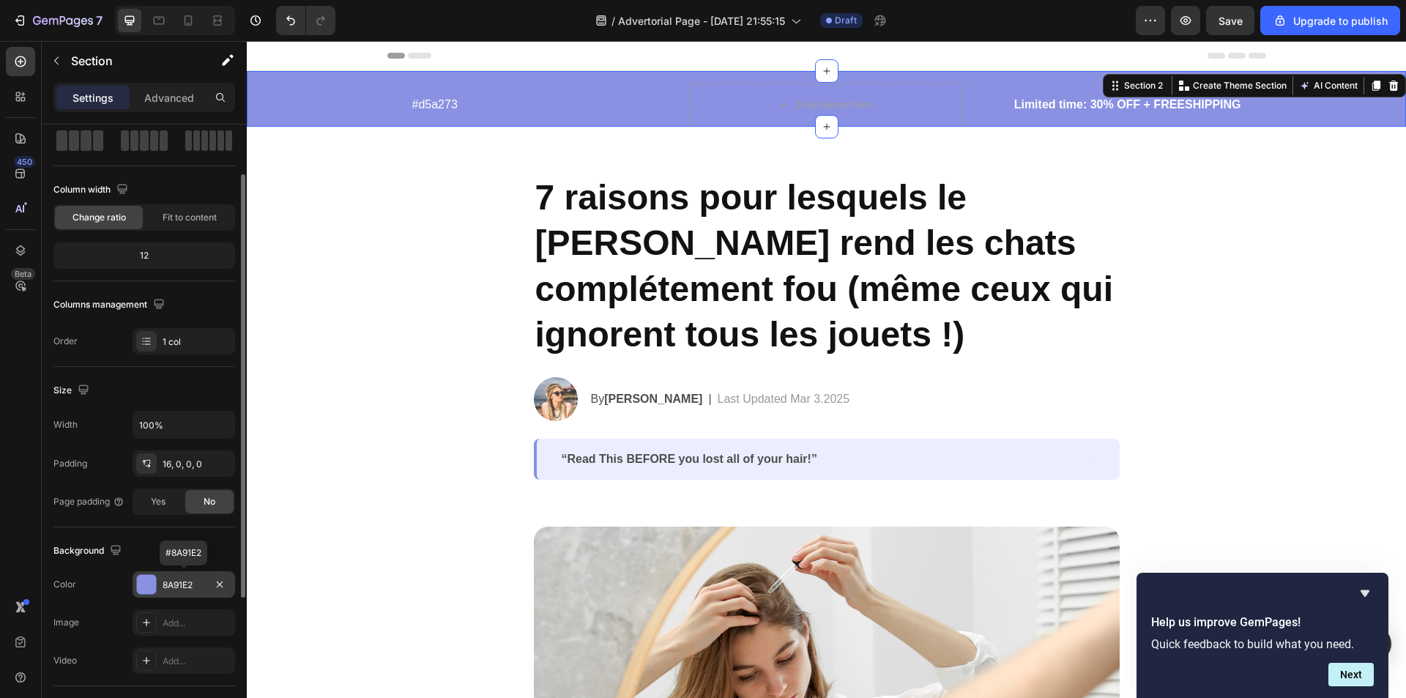
click at [179, 579] on div "8A91E2" at bounding box center [184, 584] width 42 height 13
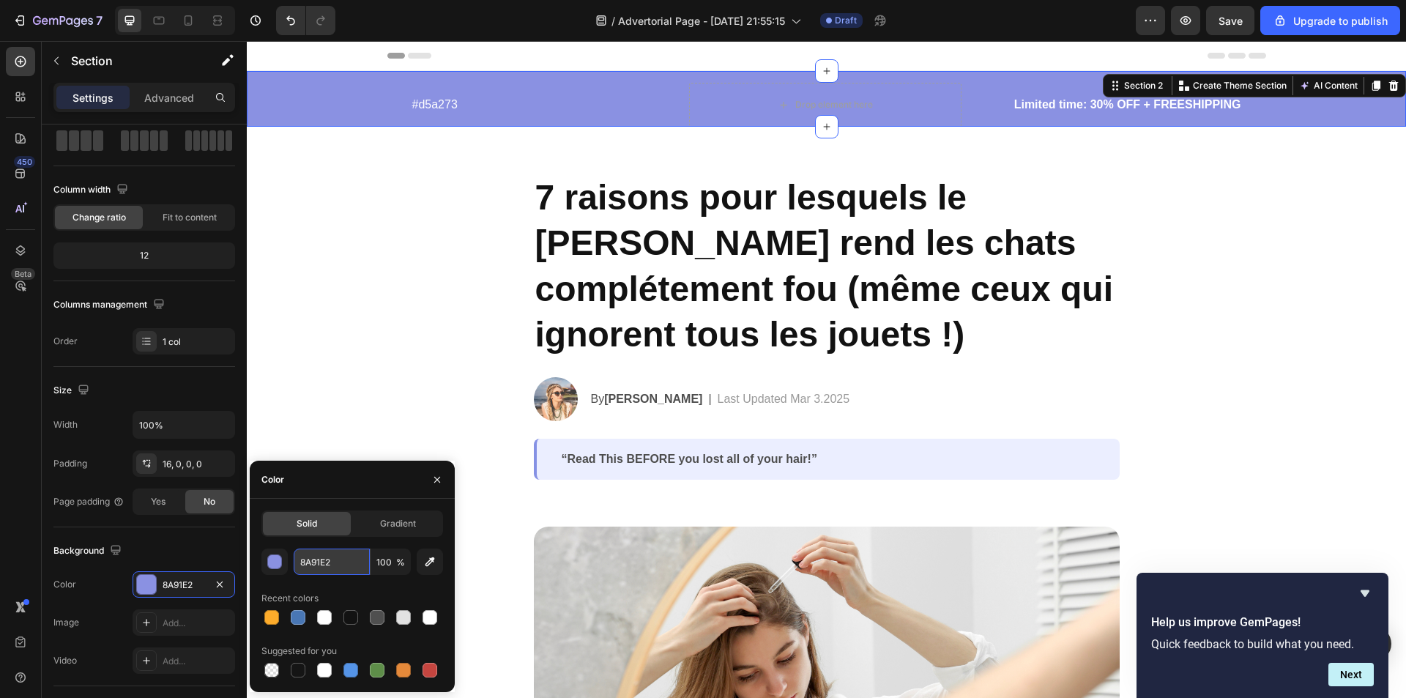
click at [305, 559] on input "8A91E2" at bounding box center [332, 561] width 76 height 26
click at [307, 560] on input "8A91E2" at bounding box center [332, 561] width 76 height 26
click at [322, 565] on input "8A91E2" at bounding box center [332, 561] width 76 height 26
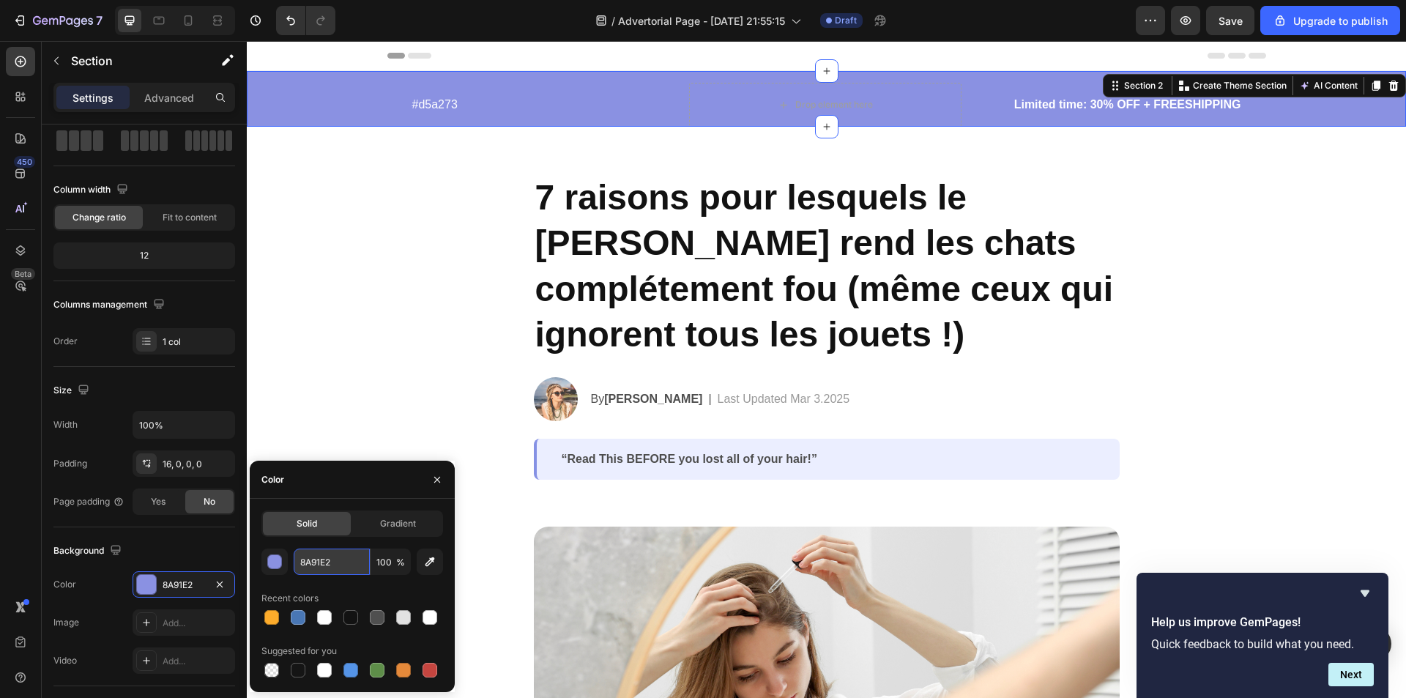
paste input "#d5a273"
type input "#d5a273"
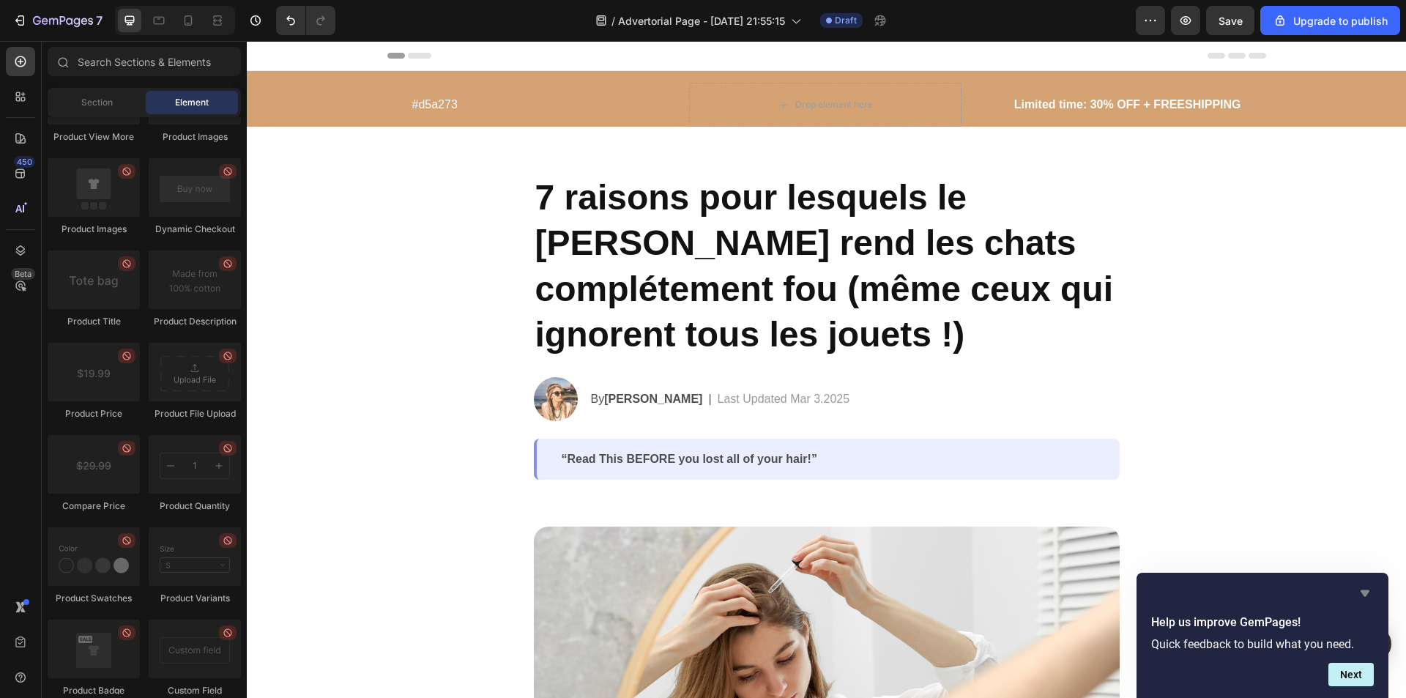
click at [1361, 591] on icon "Hide survey" at bounding box center [1365, 593] width 9 height 7
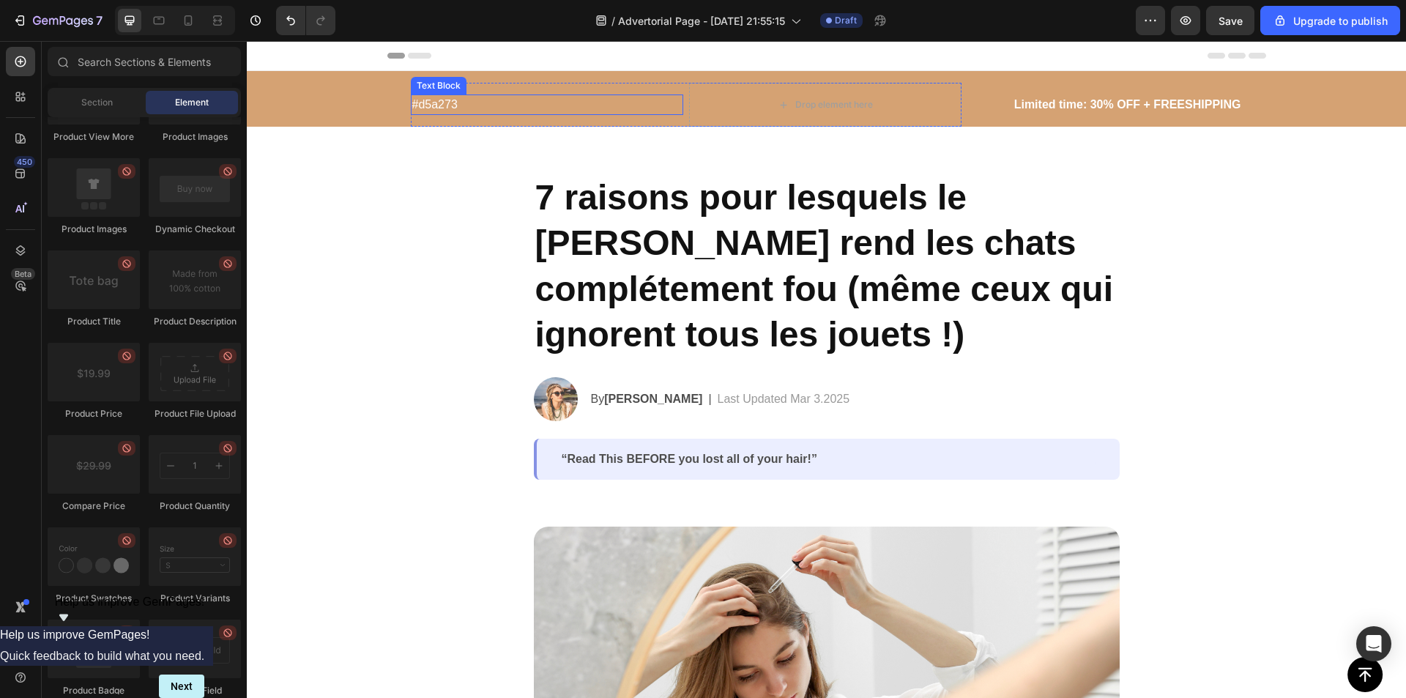
click at [425, 103] on p "#d5a273" at bounding box center [546, 105] width 269 height 18
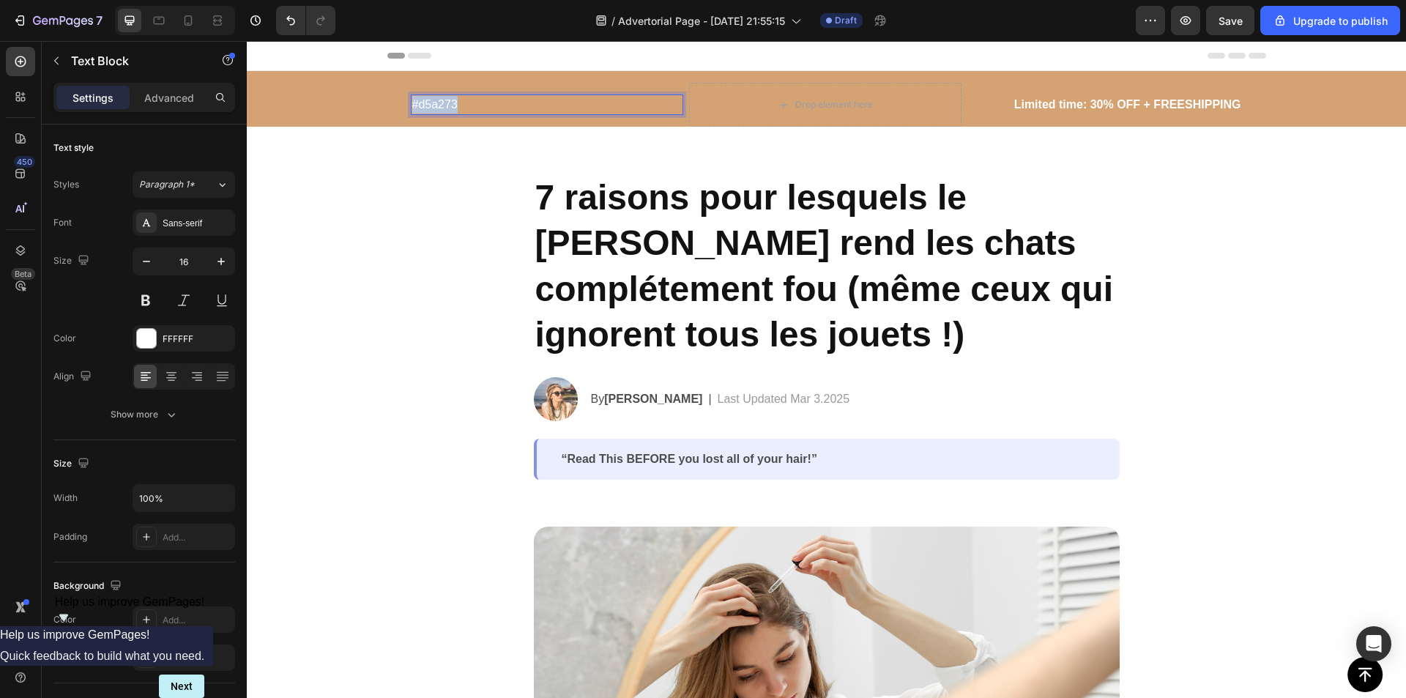
click at [425, 103] on p "#d5a273" at bounding box center [546, 105] width 269 height 18
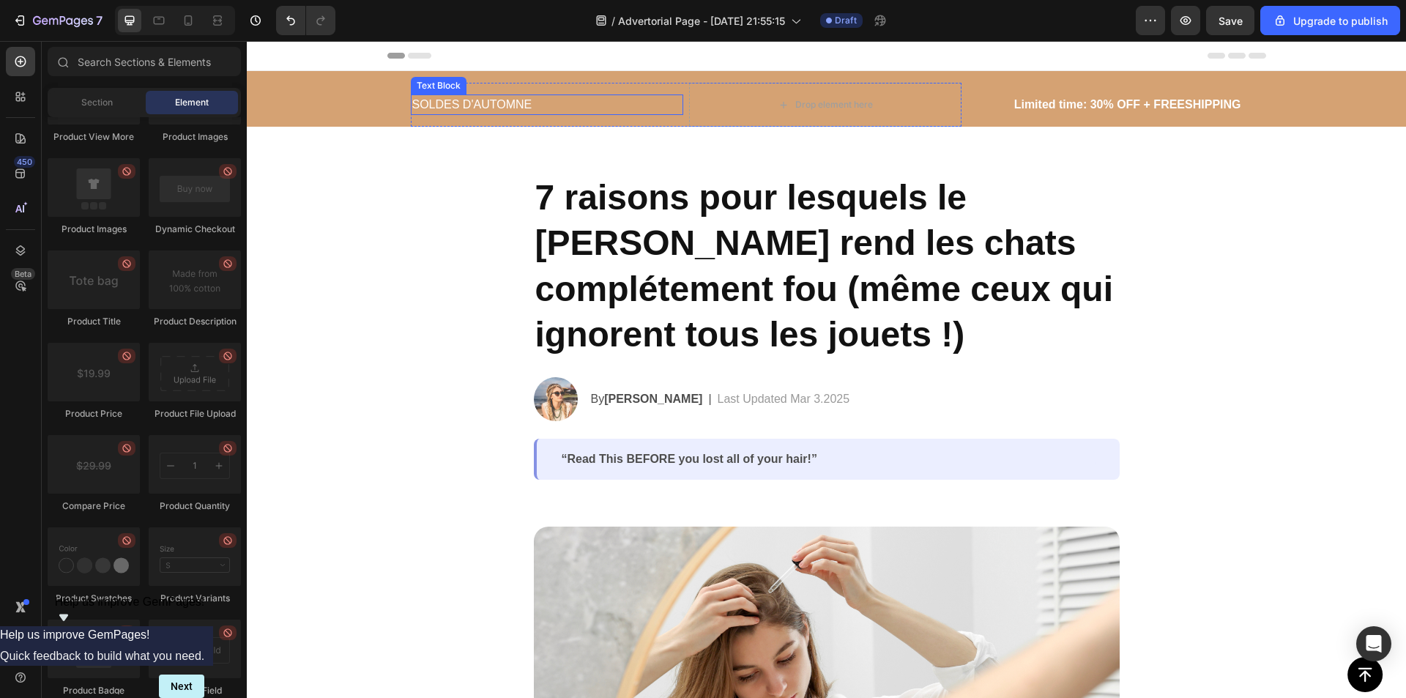
click at [463, 99] on p "SOLDES D'AUTOMNE" at bounding box center [546, 105] width 269 height 18
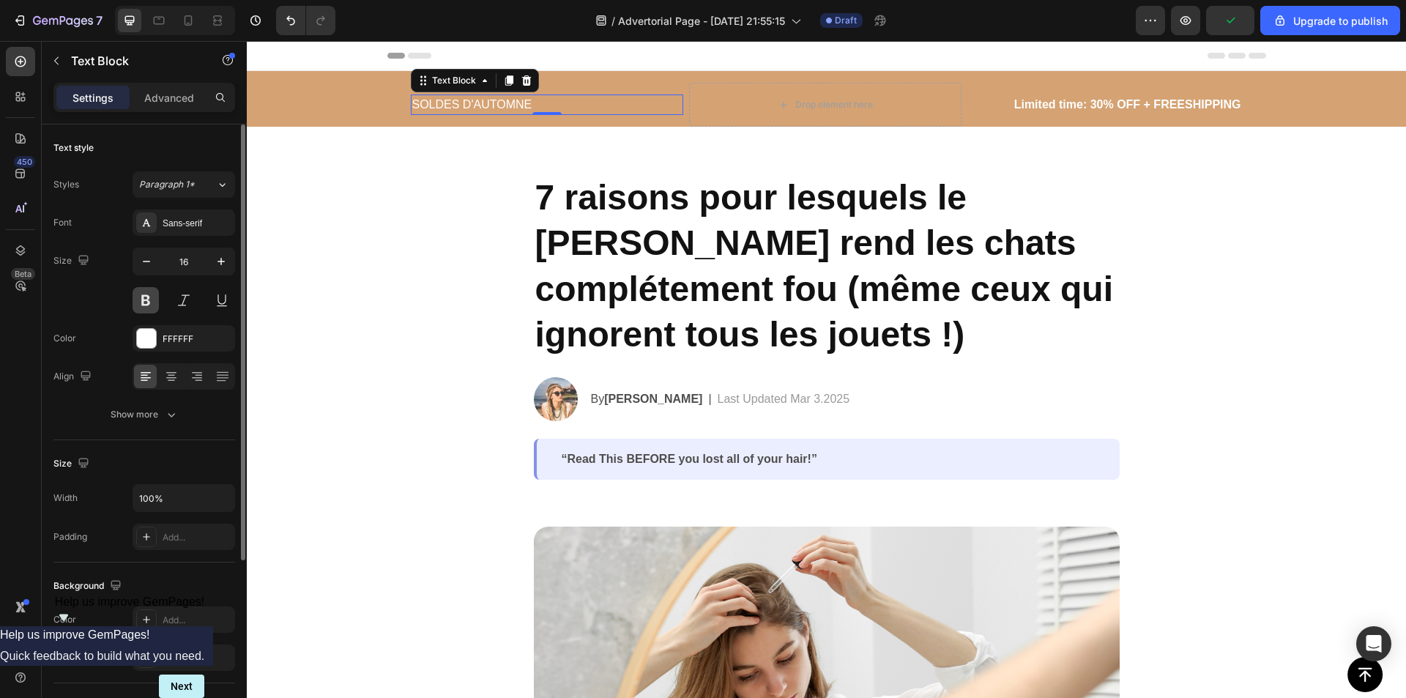
click at [135, 304] on button at bounding box center [146, 300] width 26 height 26
click at [180, 229] on div "Sans-serif" at bounding box center [197, 223] width 69 height 13
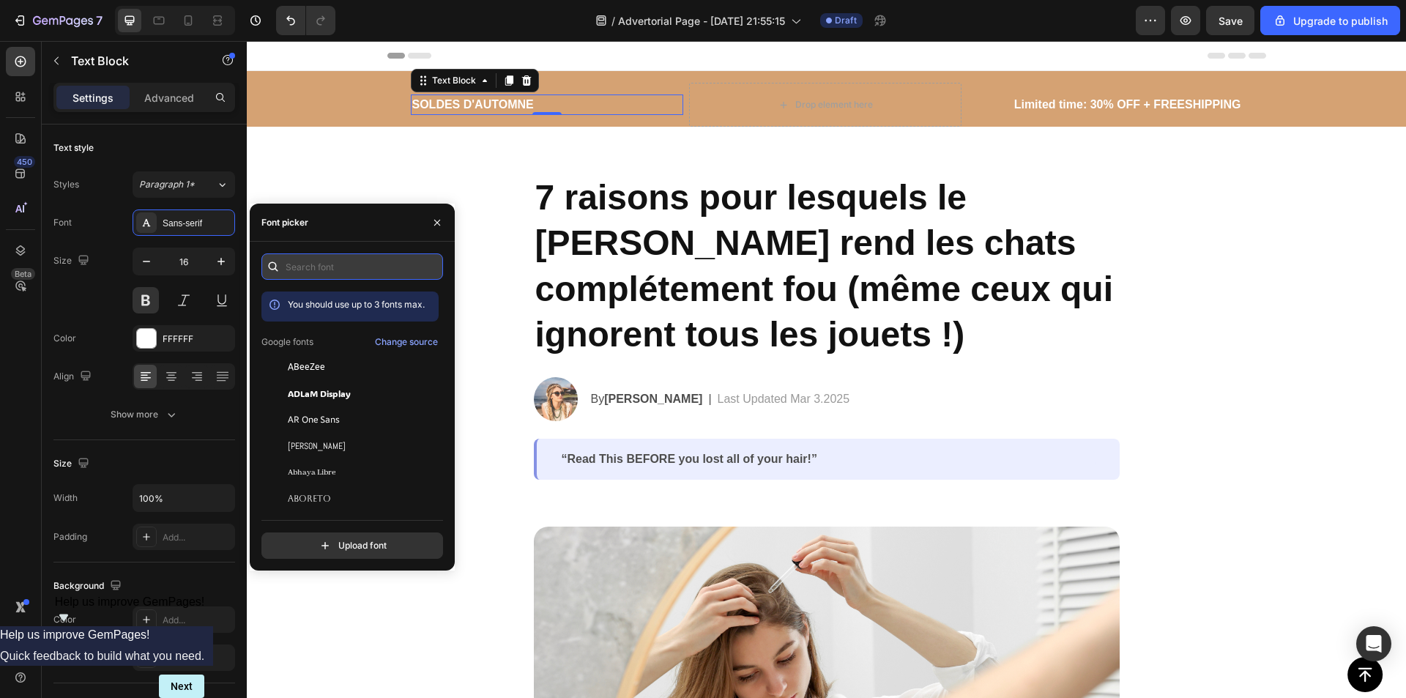
click at [346, 269] on input "text" at bounding box center [352, 266] width 182 height 26
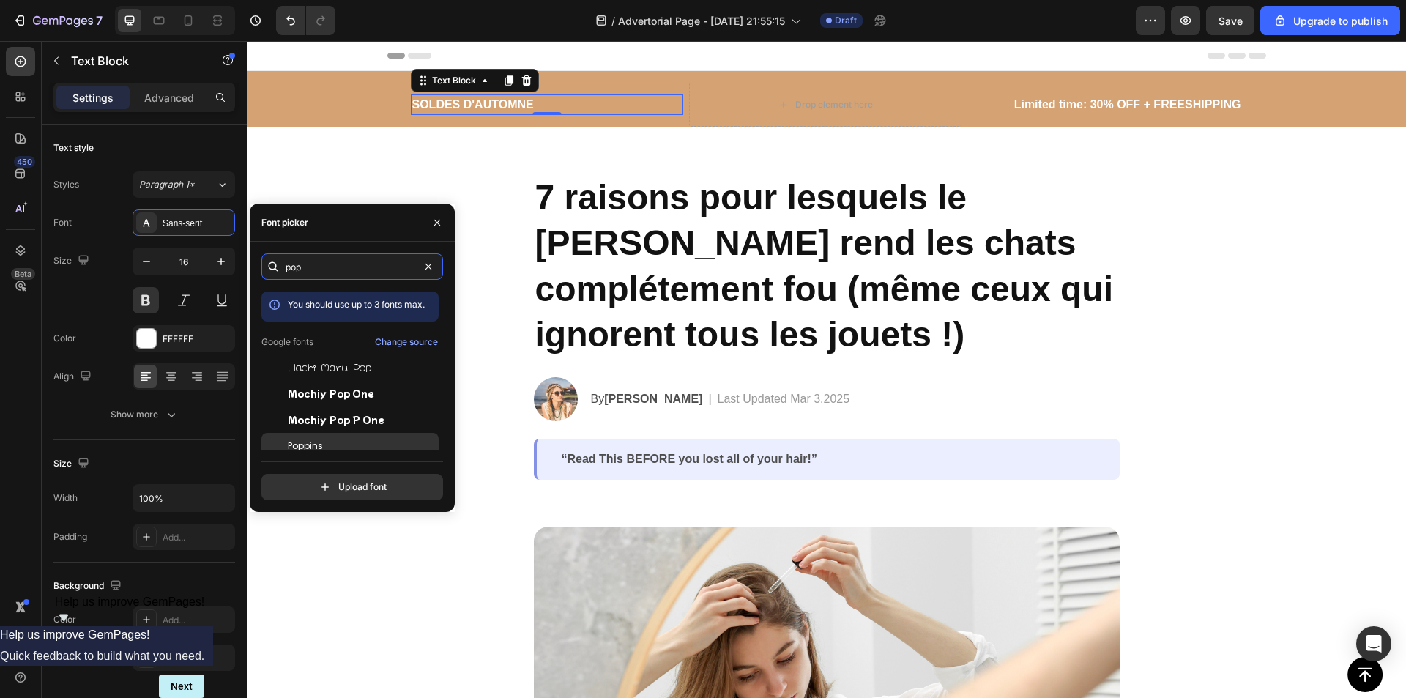
type input "pop"
click at [314, 439] on div "Poppins" at bounding box center [349, 446] width 177 height 26
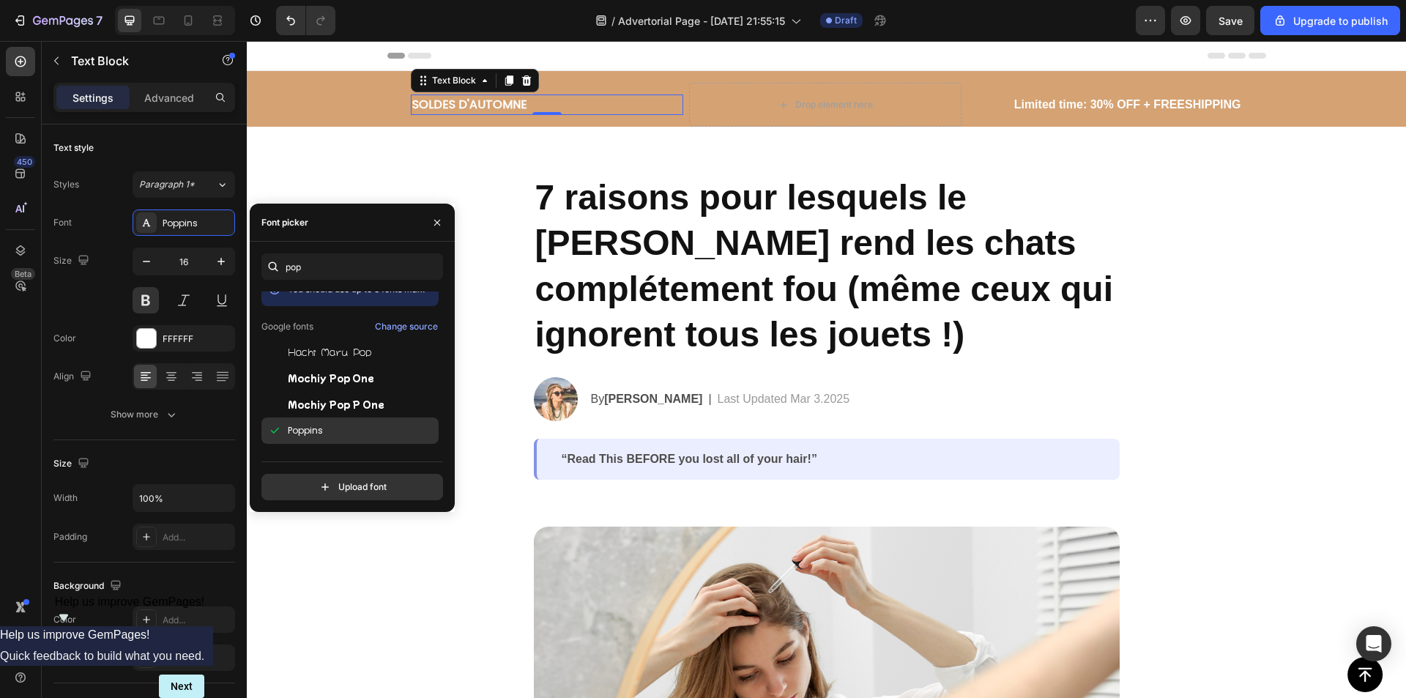
scroll to position [0, 0]
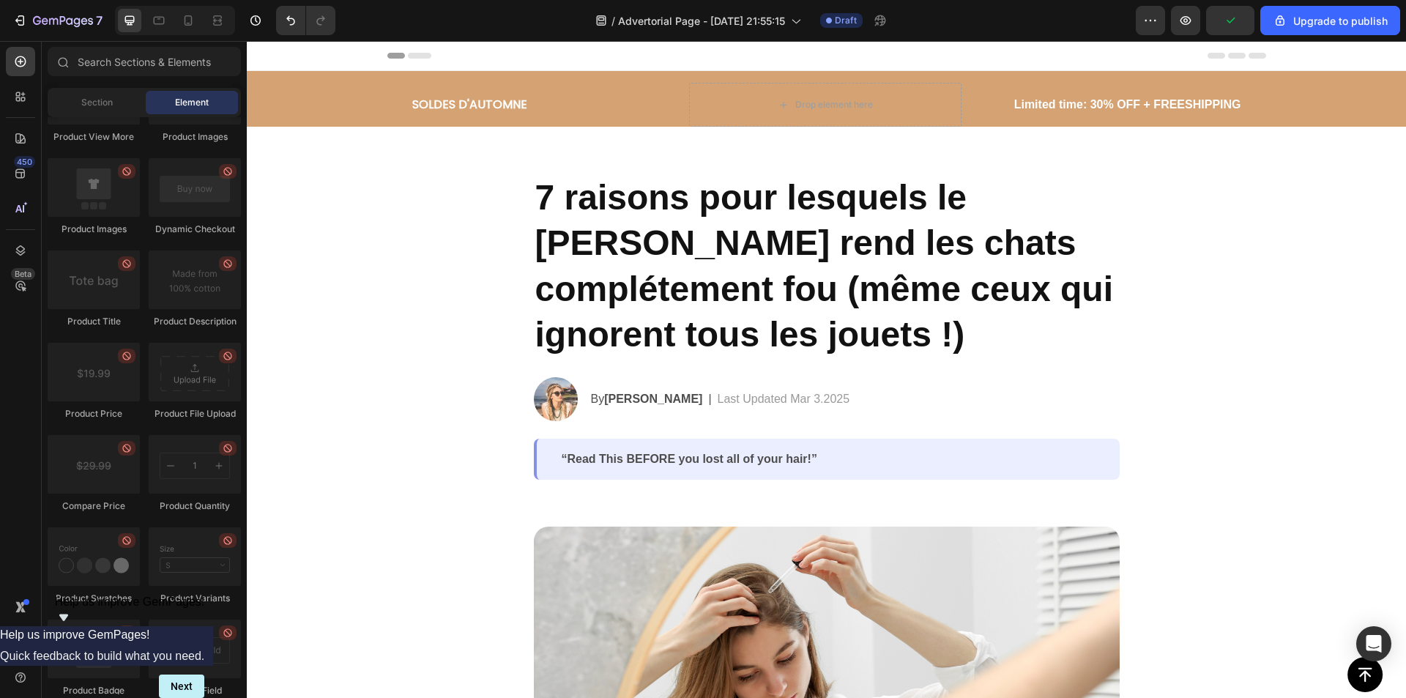
click at [450, 102] on p "SOLDES D'AUTOMNE" at bounding box center [546, 105] width 269 height 18
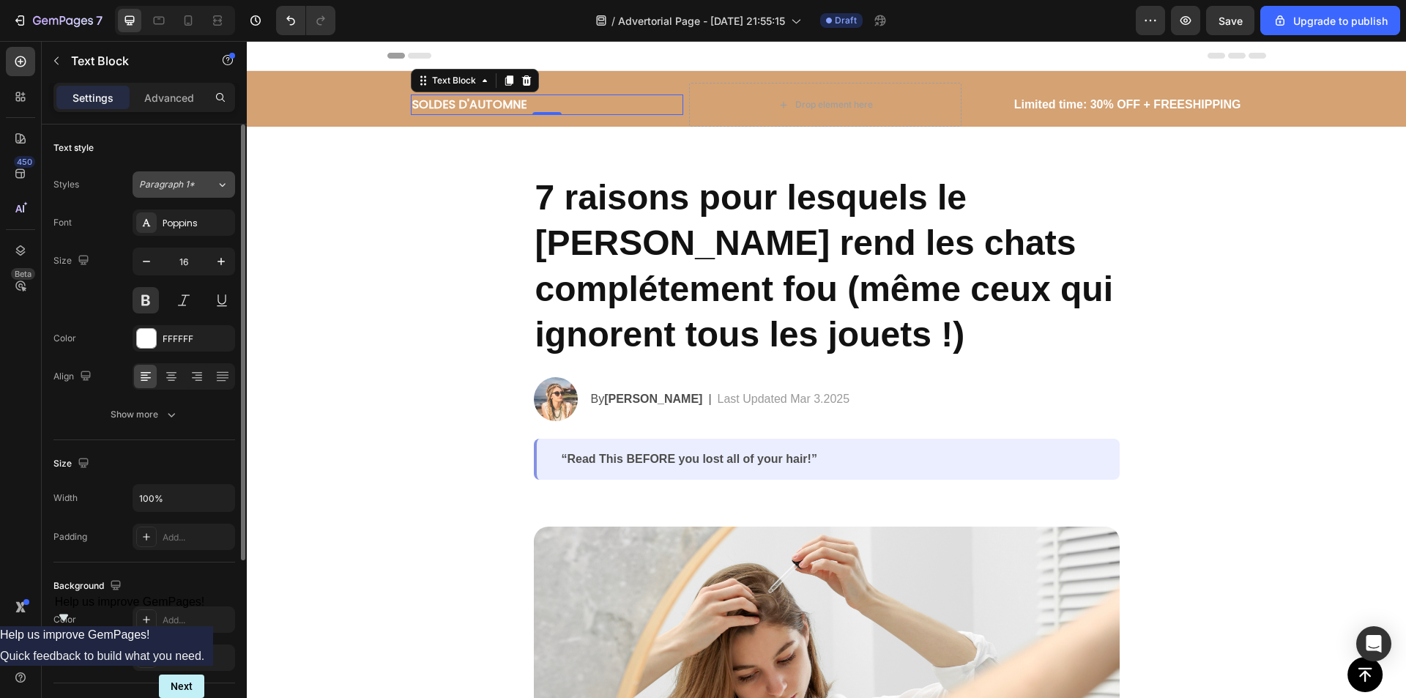
click at [172, 182] on span "Paragraph 1*" at bounding box center [167, 184] width 56 height 13
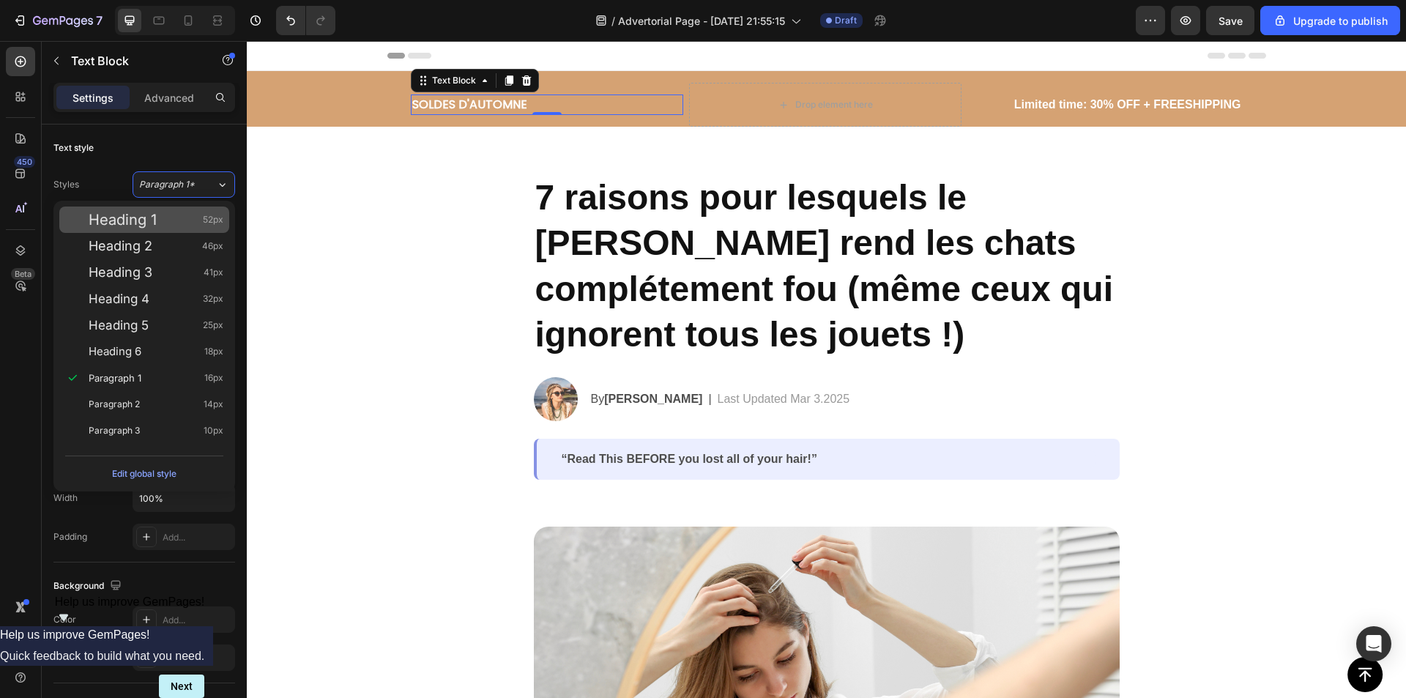
click at [110, 231] on div "Heading 1 52px" at bounding box center [144, 219] width 170 height 26
type input "52"
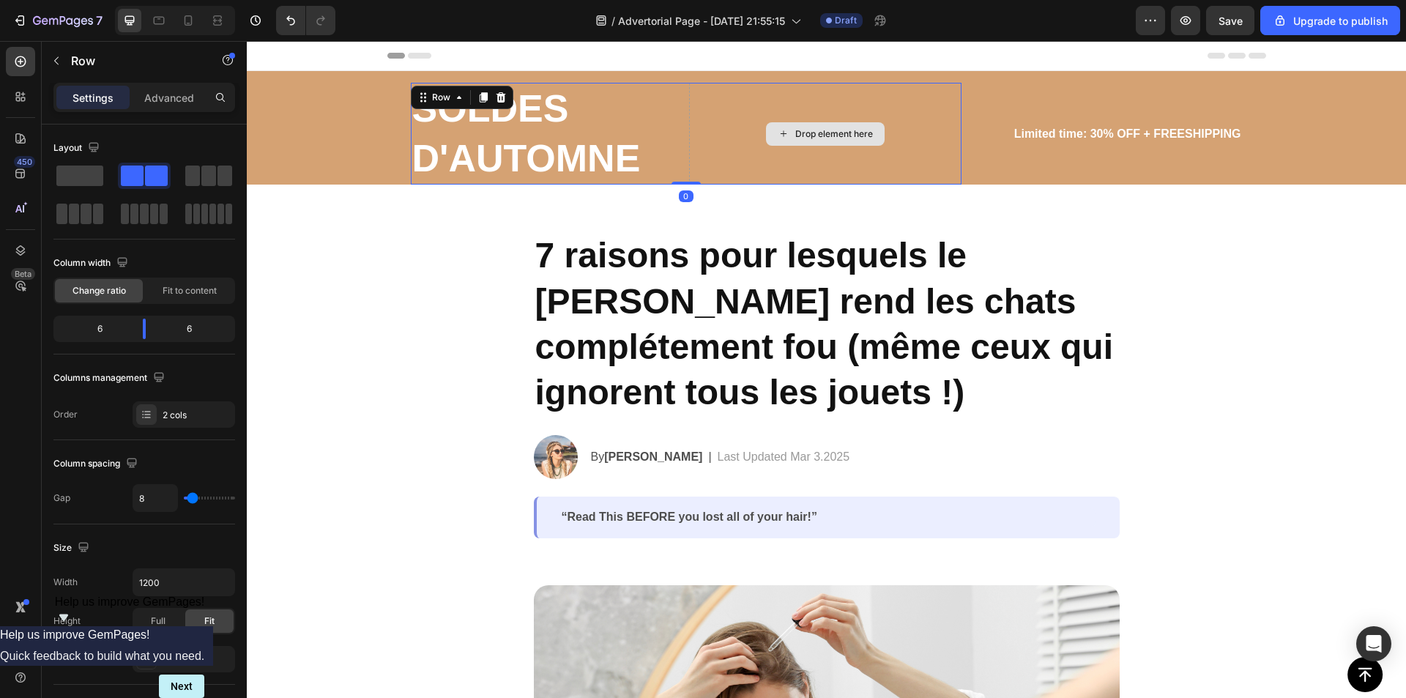
click at [905, 101] on div "Drop element here" at bounding box center [825, 134] width 272 height 102
click at [498, 97] on icon at bounding box center [501, 97] width 10 height 10
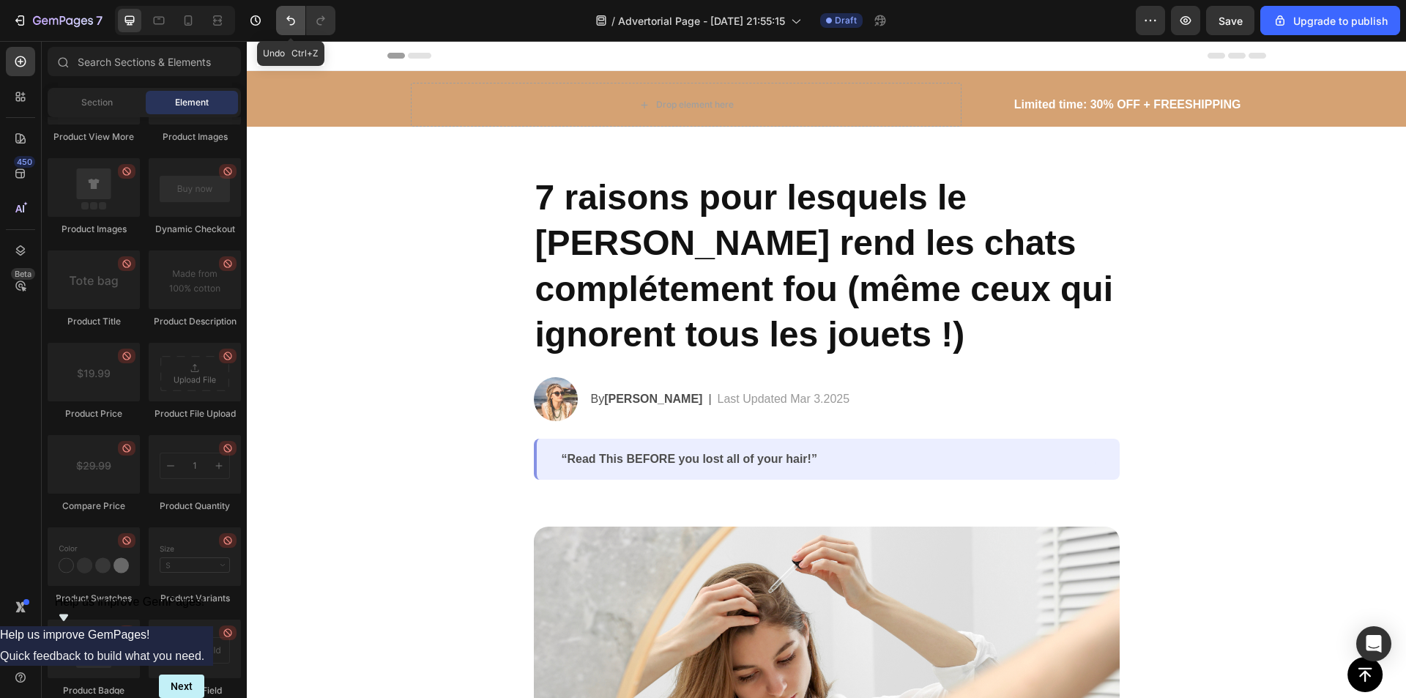
click at [288, 21] on icon "Undo/Redo" at bounding box center [290, 20] width 15 height 15
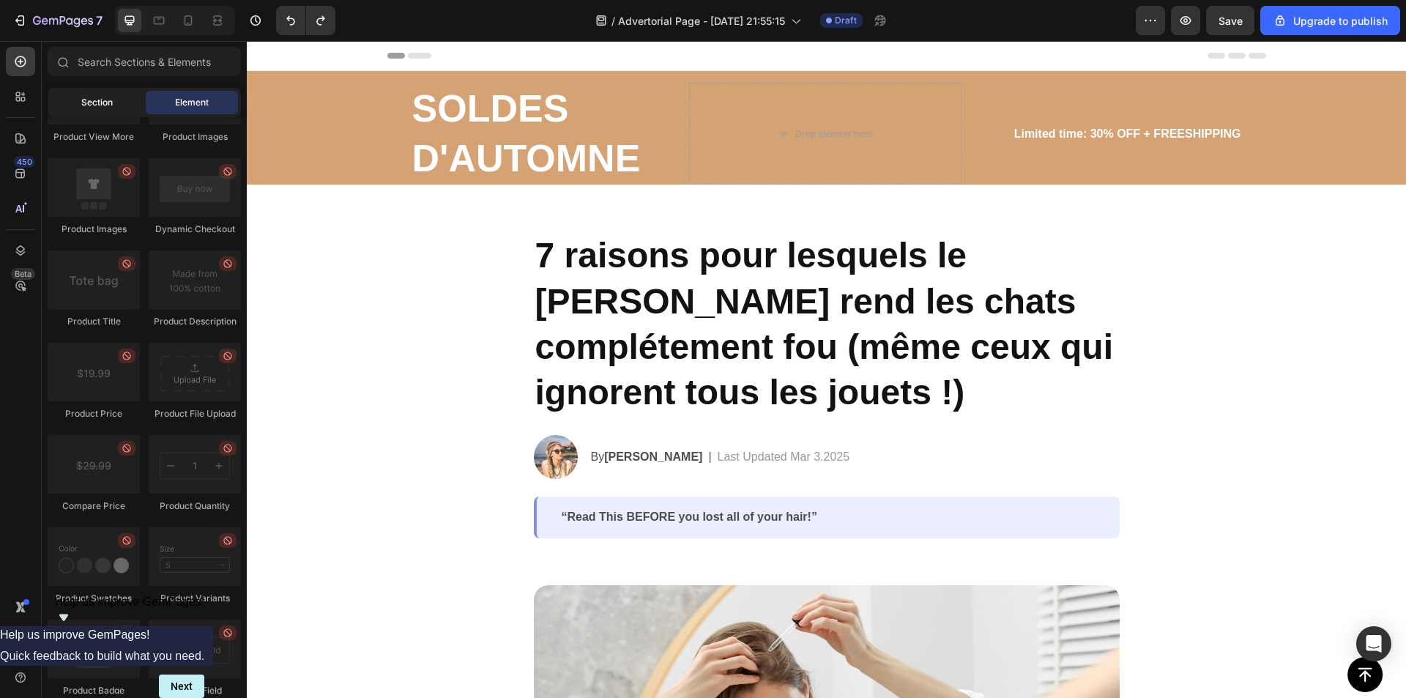
click at [107, 105] on span "Section" at bounding box center [96, 102] width 31 height 13
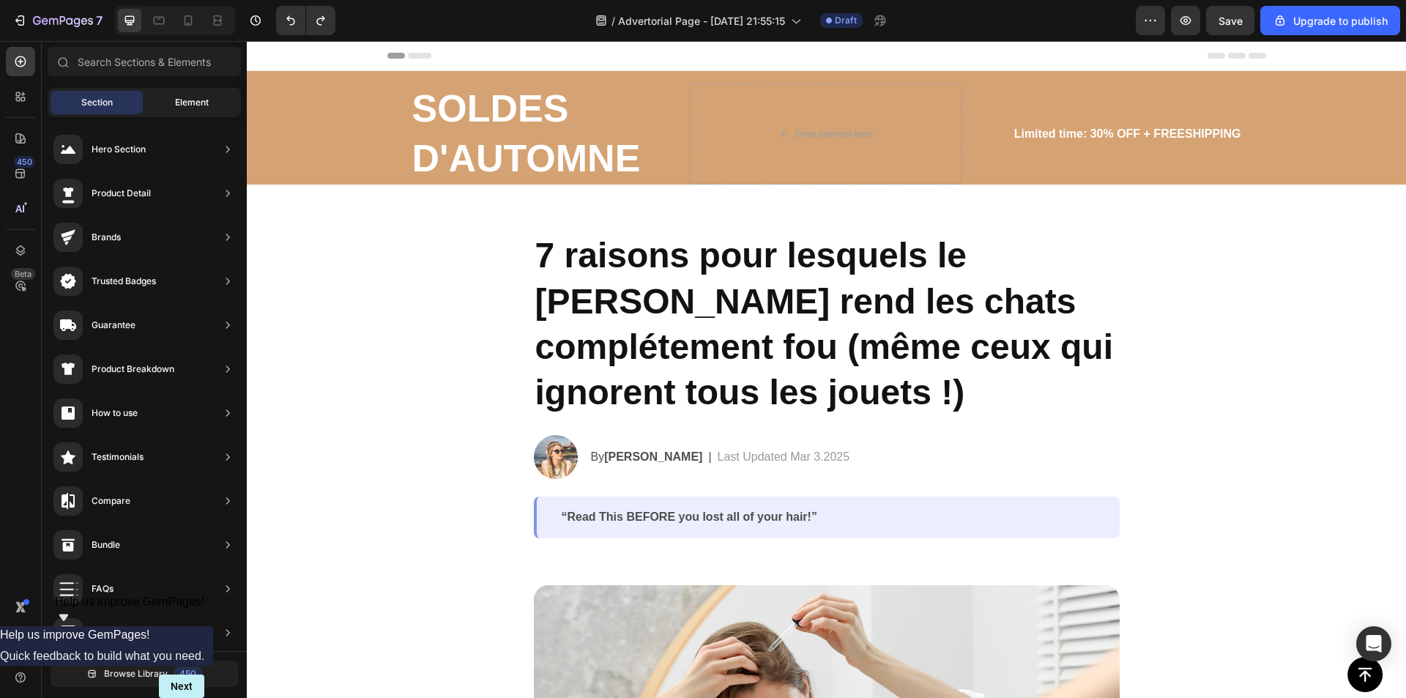
click at [179, 98] on span "Element" at bounding box center [192, 102] width 34 height 13
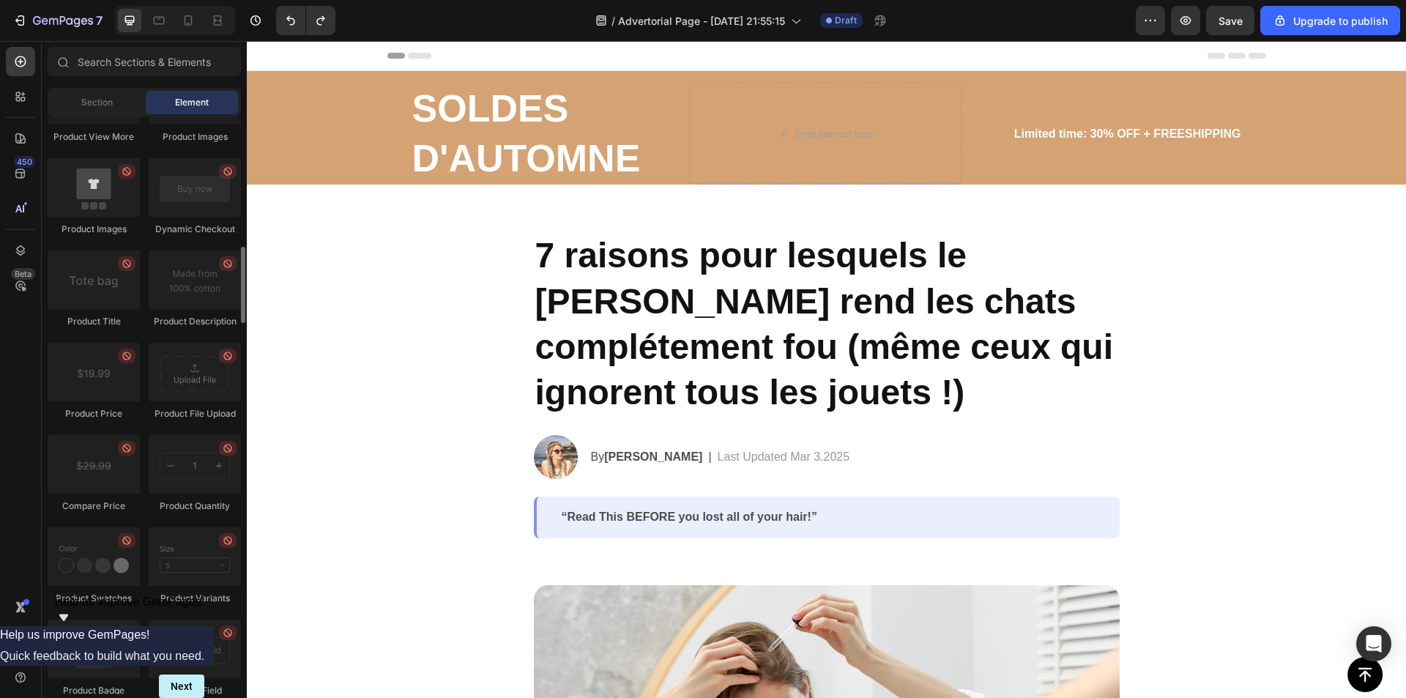
scroll to position [1858, 0]
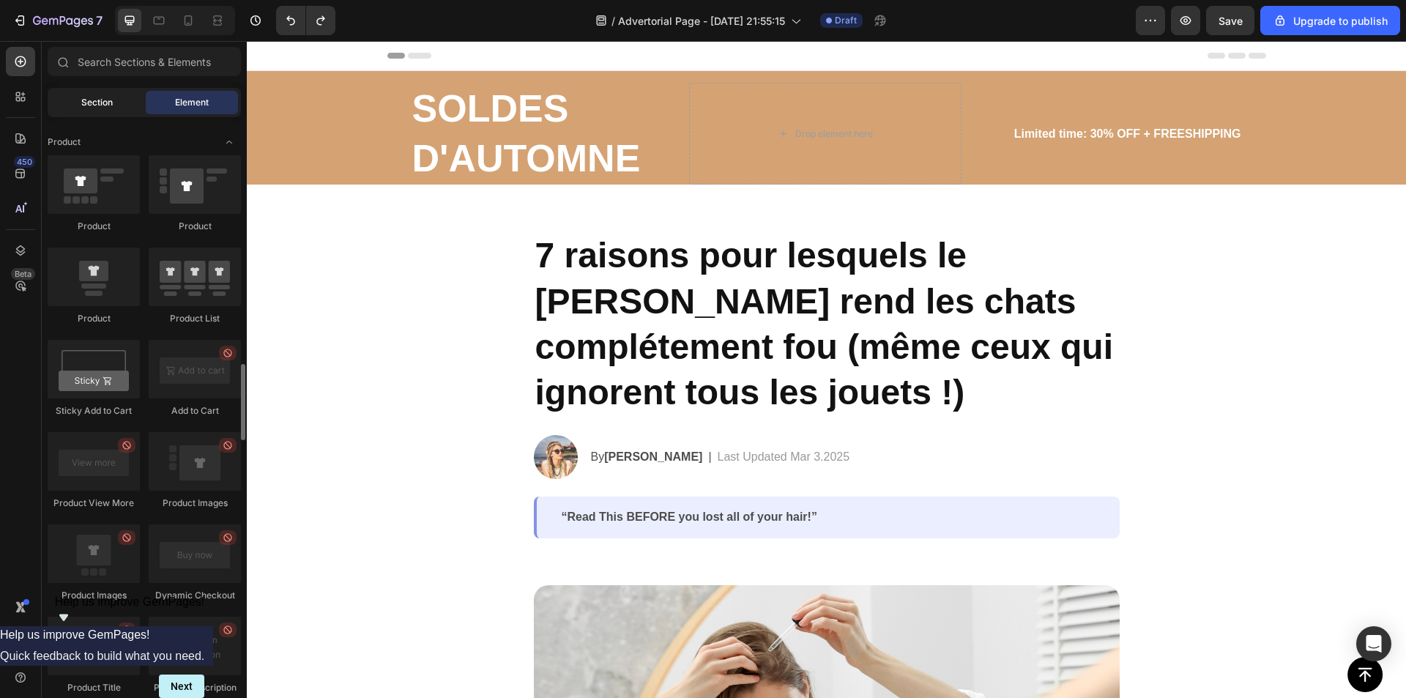
click at [93, 106] on span "Section" at bounding box center [96, 102] width 31 height 13
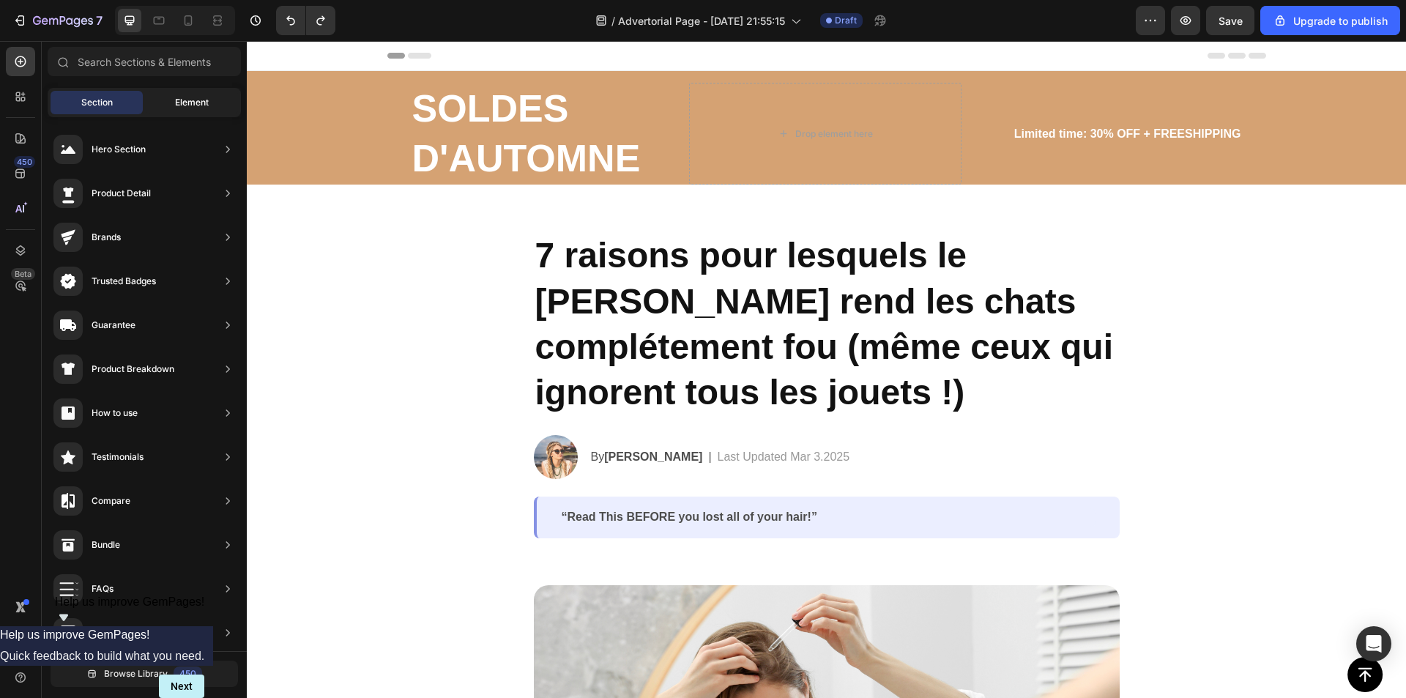
click at [198, 94] on div "Element" at bounding box center [192, 102] width 92 height 23
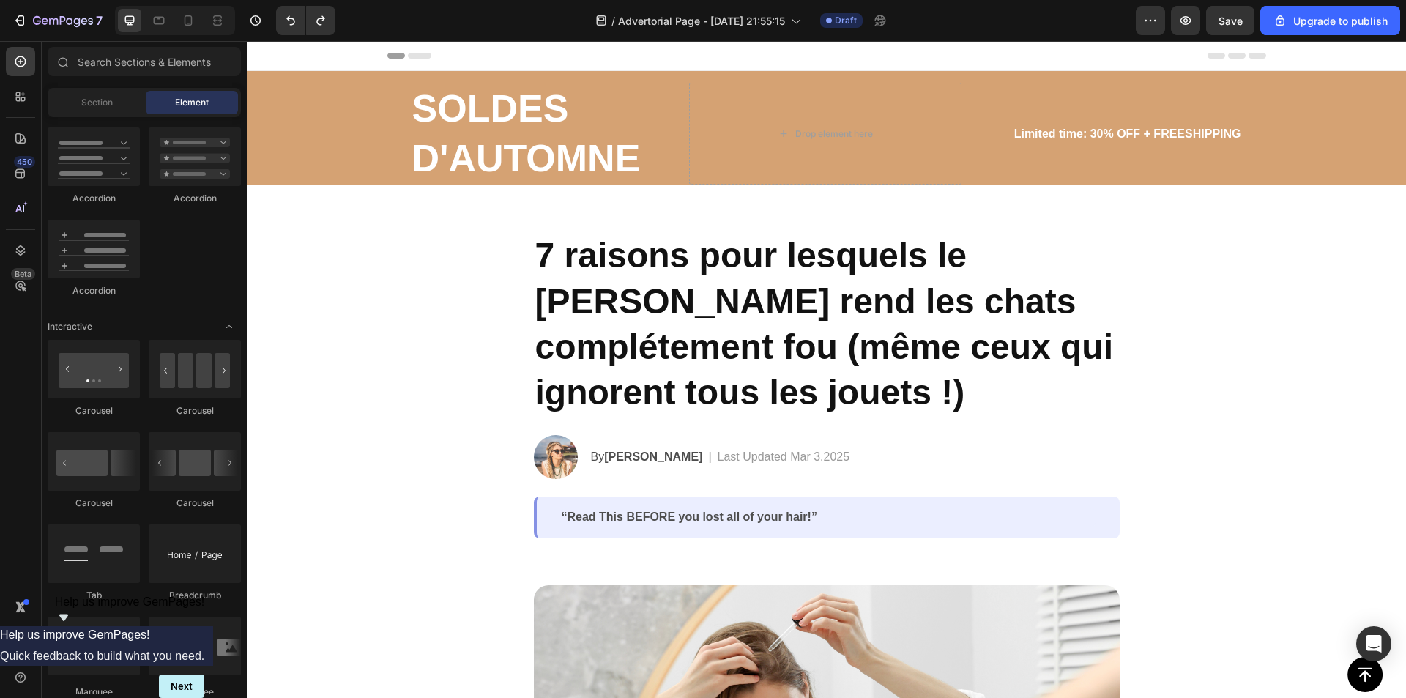
scroll to position [760, 0]
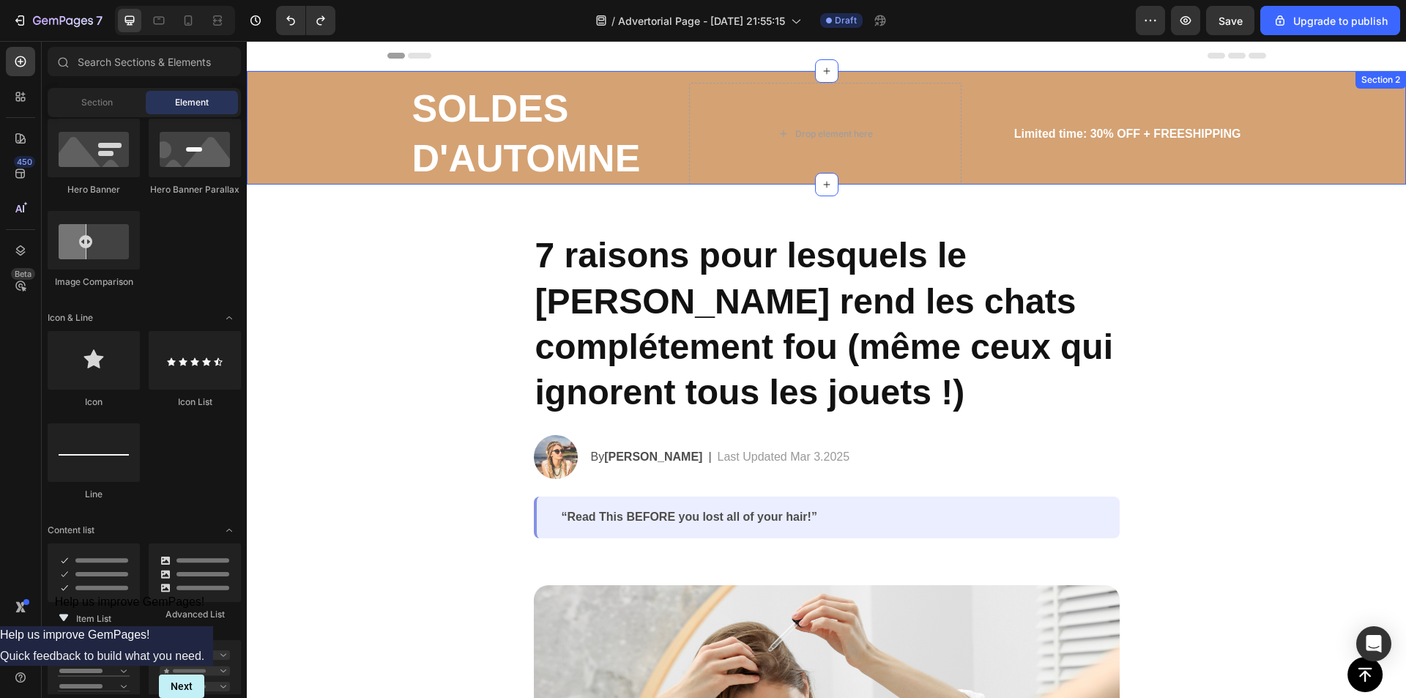
click at [359, 100] on div "SOLDES D'AUTOMNE Text Block Drop element here Row Limited time: 30% OFF + FREES…" at bounding box center [826, 134] width 1159 height 102
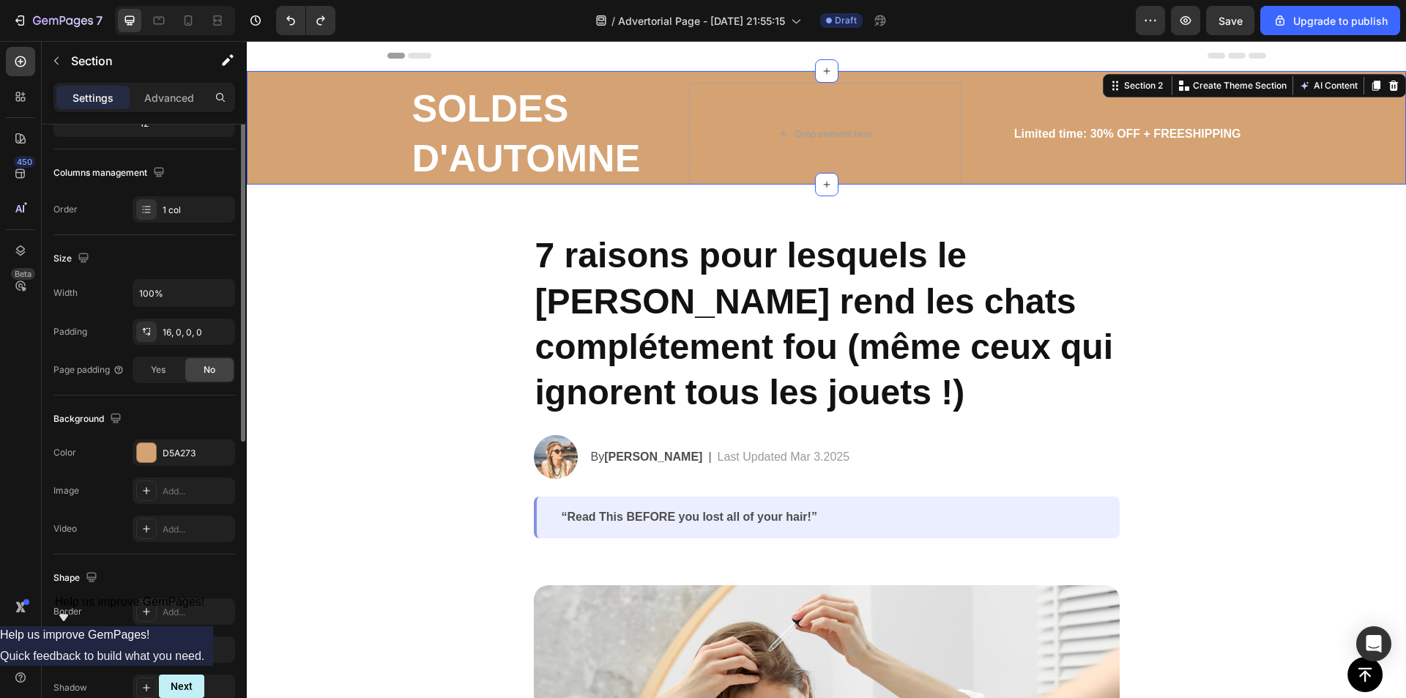
scroll to position [0, 0]
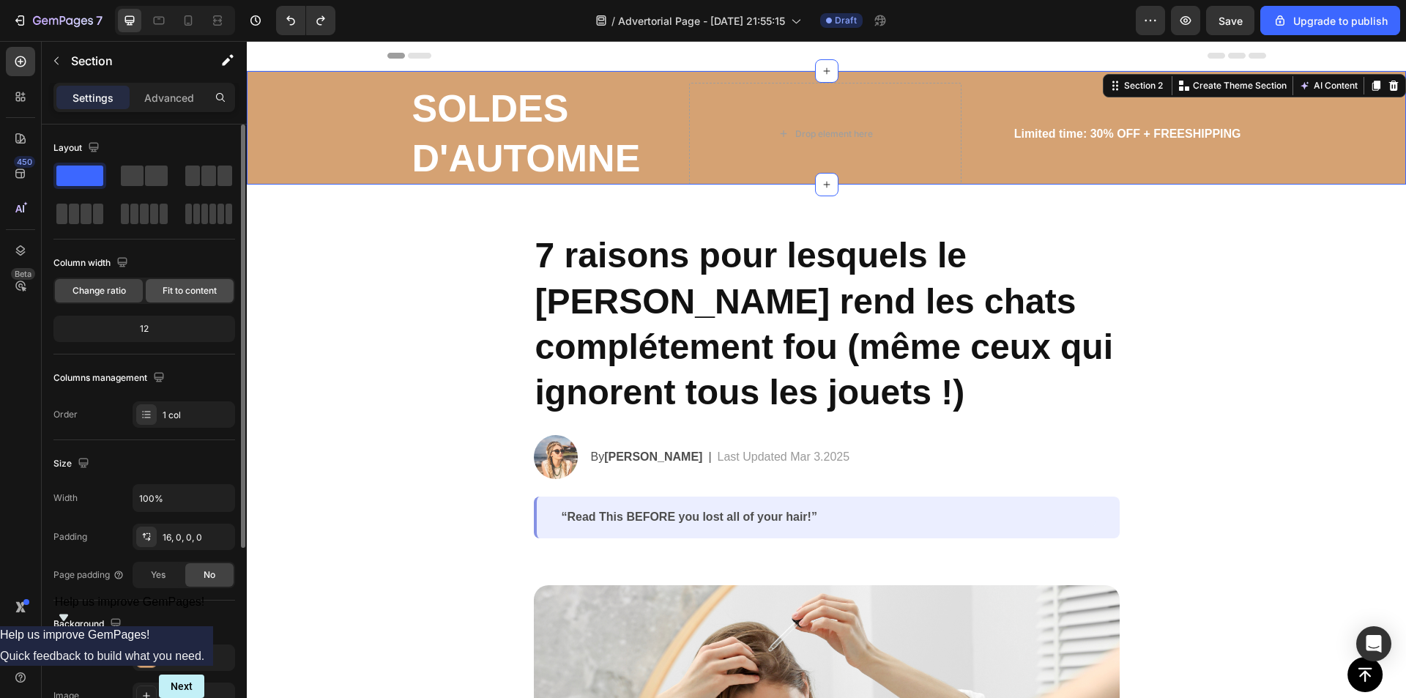
click at [187, 283] on div "Fit to content" at bounding box center [190, 290] width 88 height 23
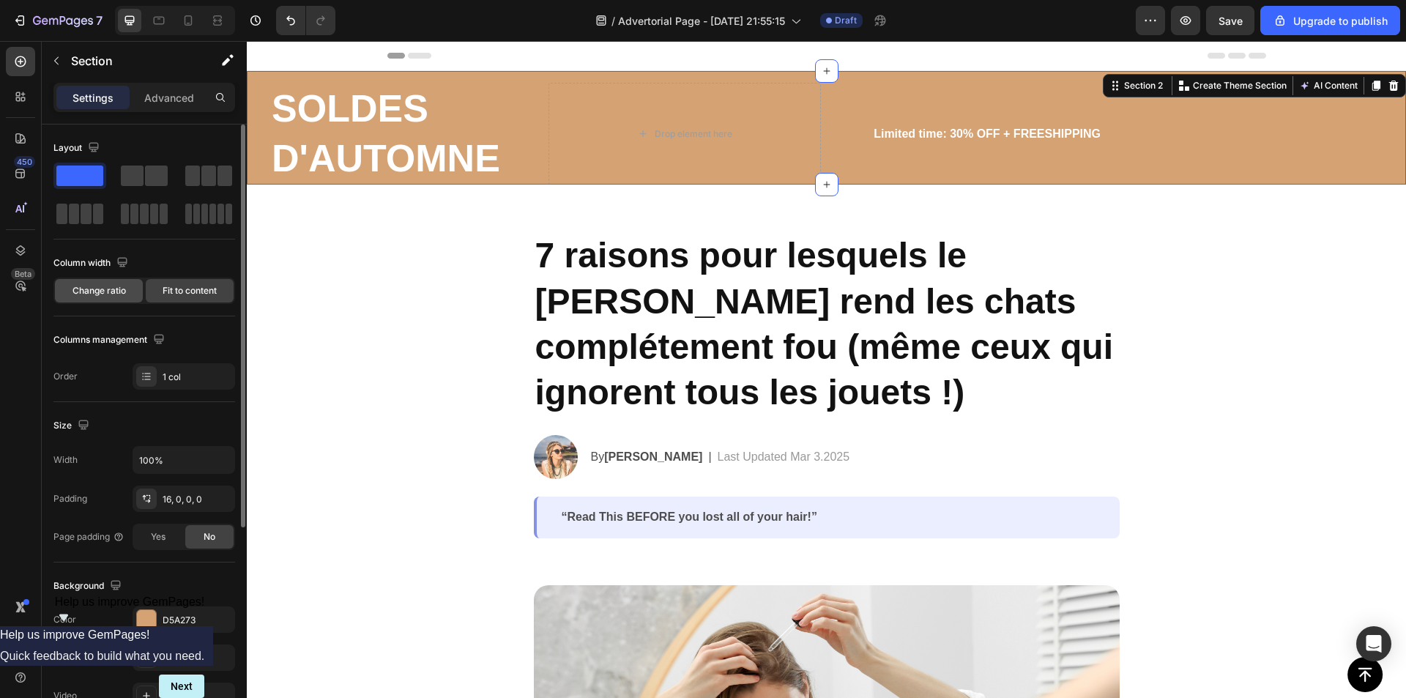
click at [81, 297] on div "Change ratio" at bounding box center [99, 290] width 88 height 23
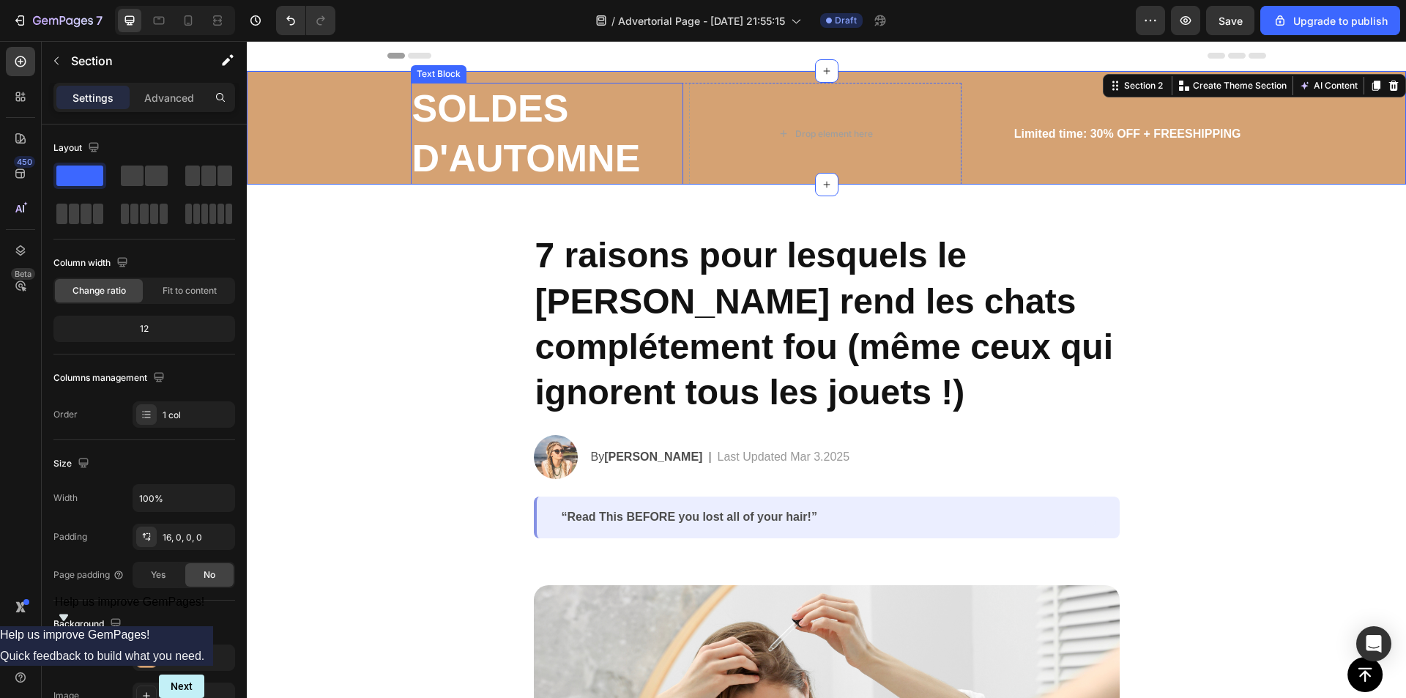
click at [530, 131] on p "SOLDES D'AUTOMNE" at bounding box center [546, 133] width 269 height 99
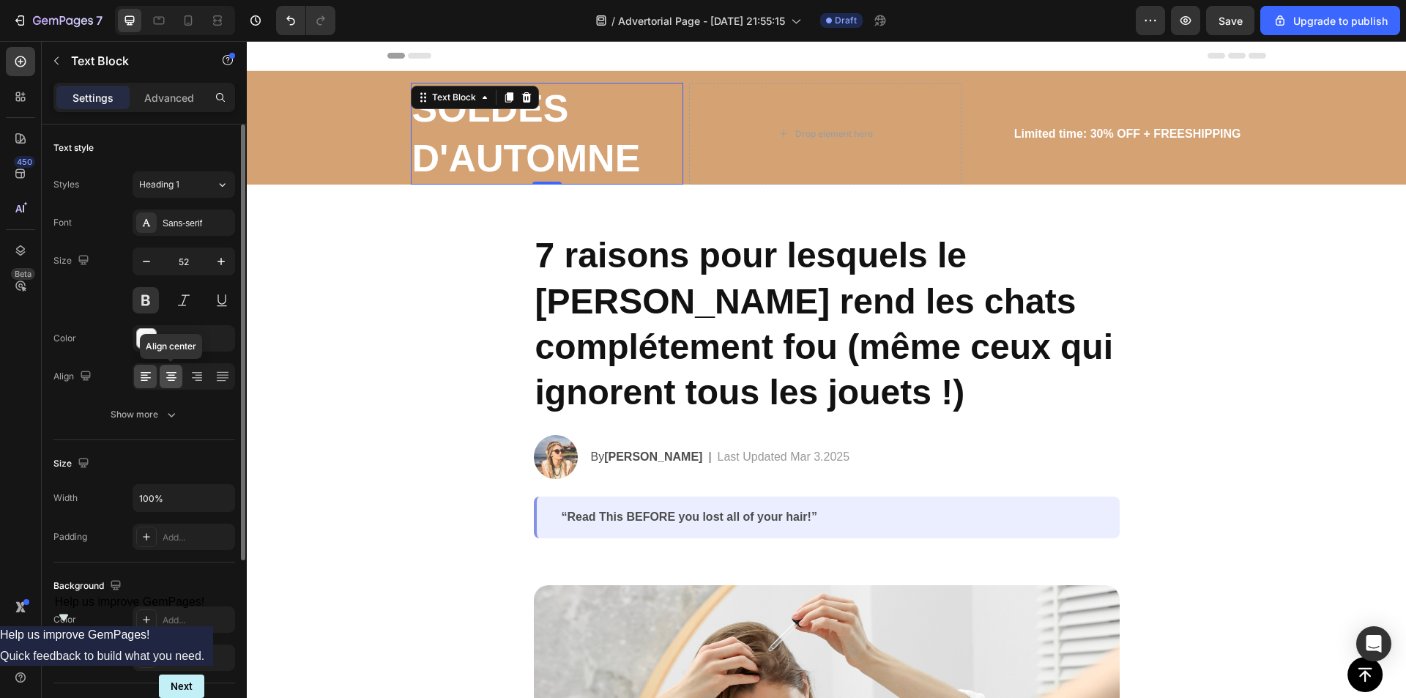
click at [172, 384] on div at bounding box center [171, 376] width 23 height 23
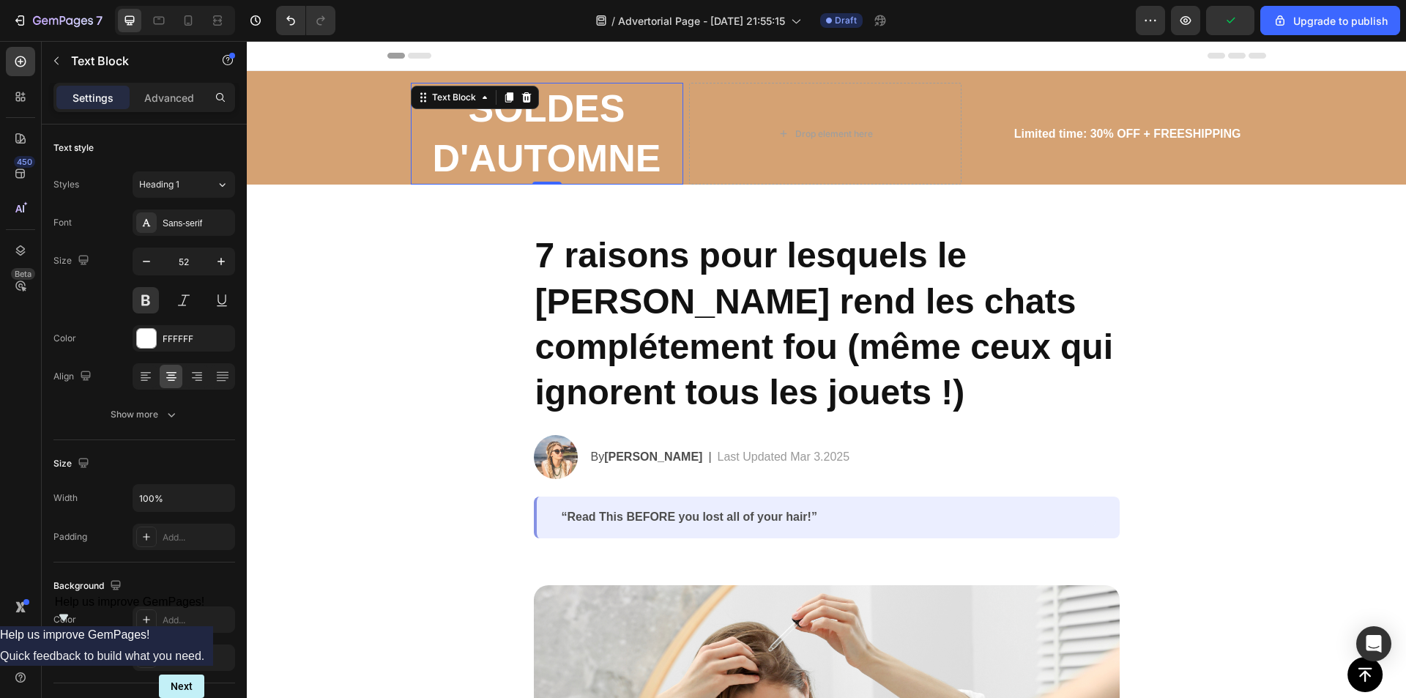
click at [548, 128] on p "SOLDES D'AUTOMNE" at bounding box center [546, 133] width 269 height 99
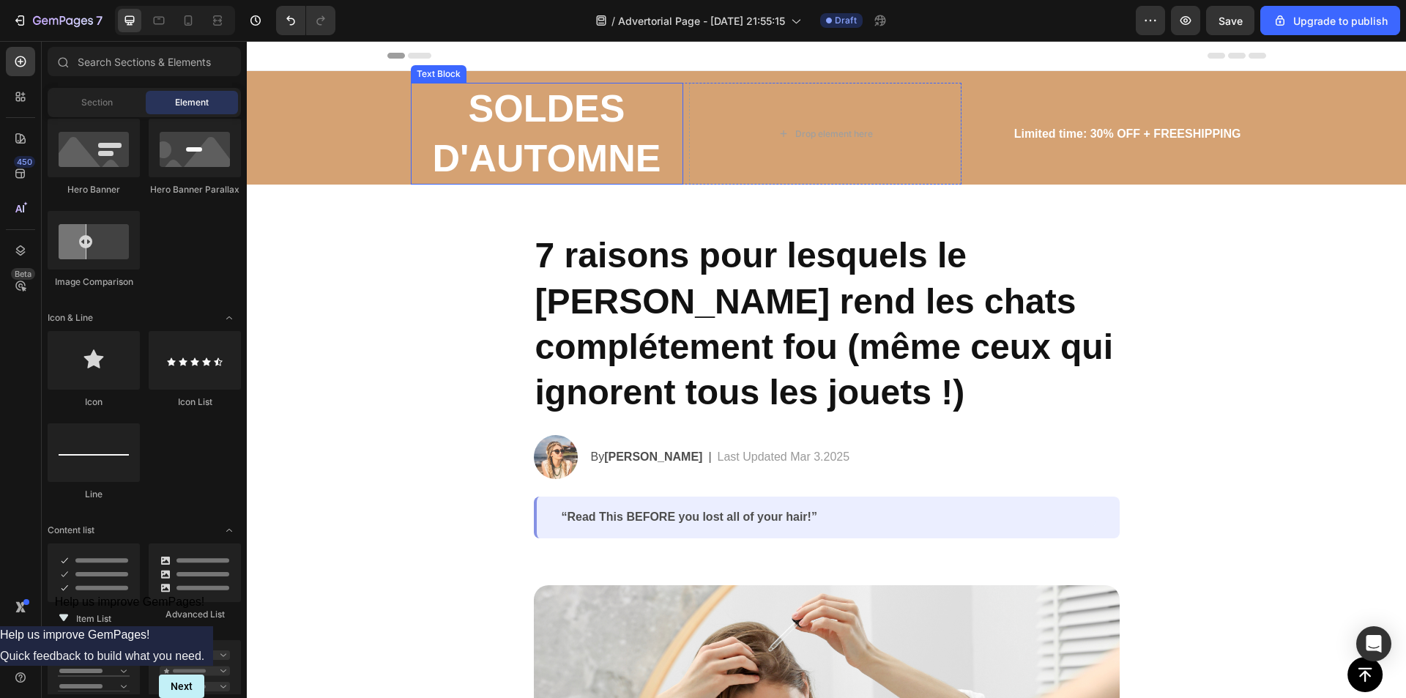
click at [553, 133] on p "SOLDES D'AUTOMNE" at bounding box center [546, 133] width 269 height 99
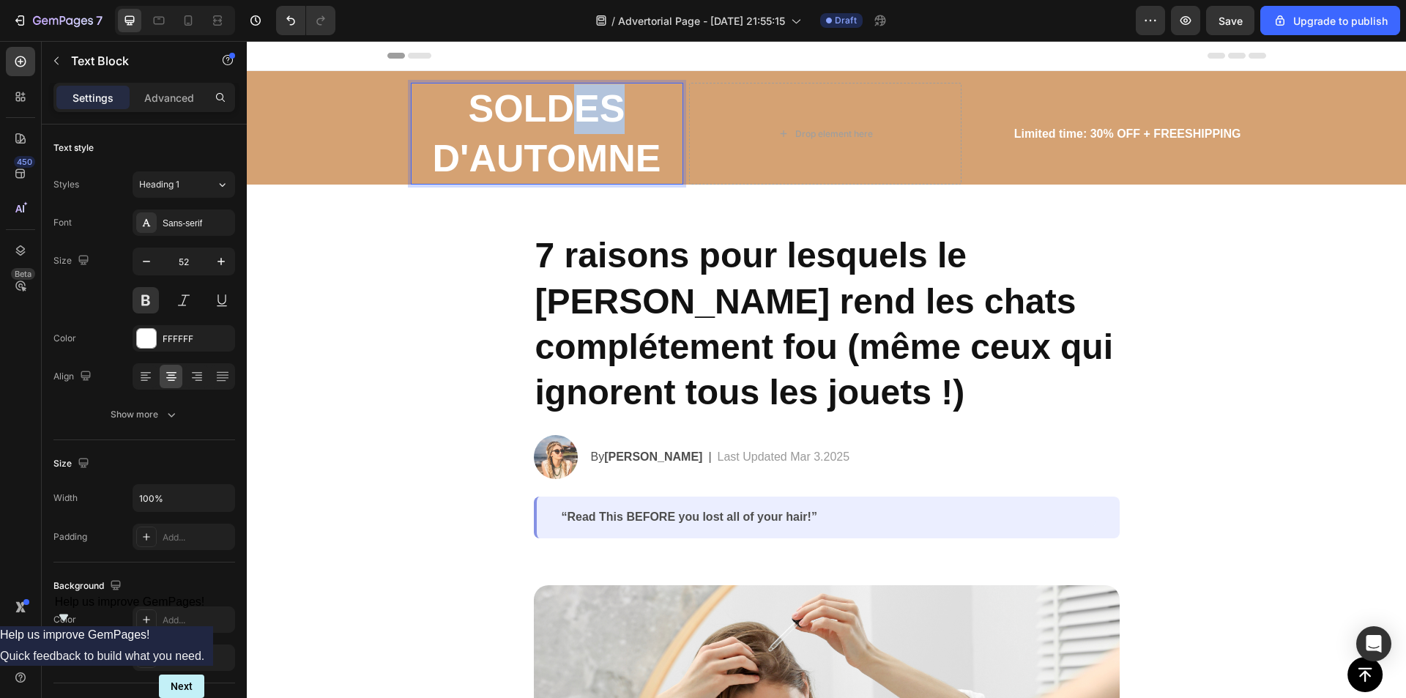
drag, startPoint x: 556, startPoint y: 128, endPoint x: 631, endPoint y: 124, distance: 75.5
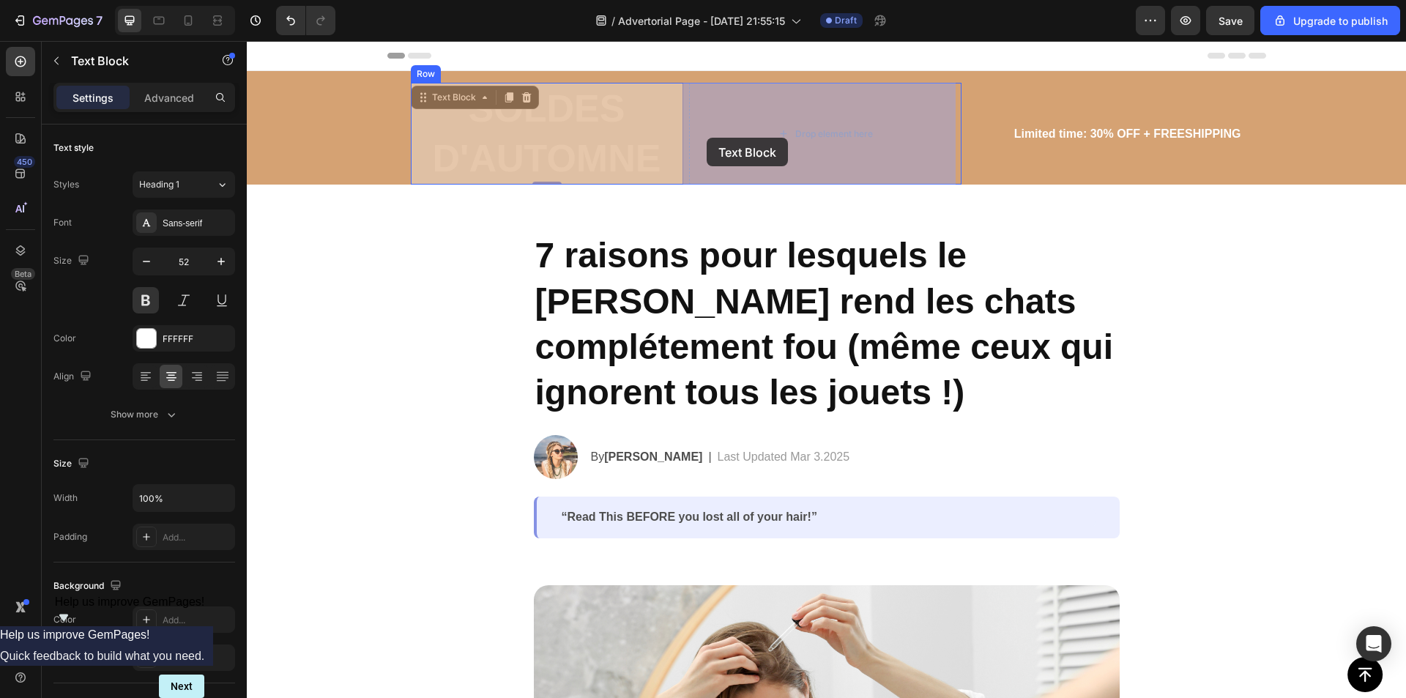
drag, startPoint x: 547, startPoint y: 134, endPoint x: 693, endPoint y: 138, distance: 145.8
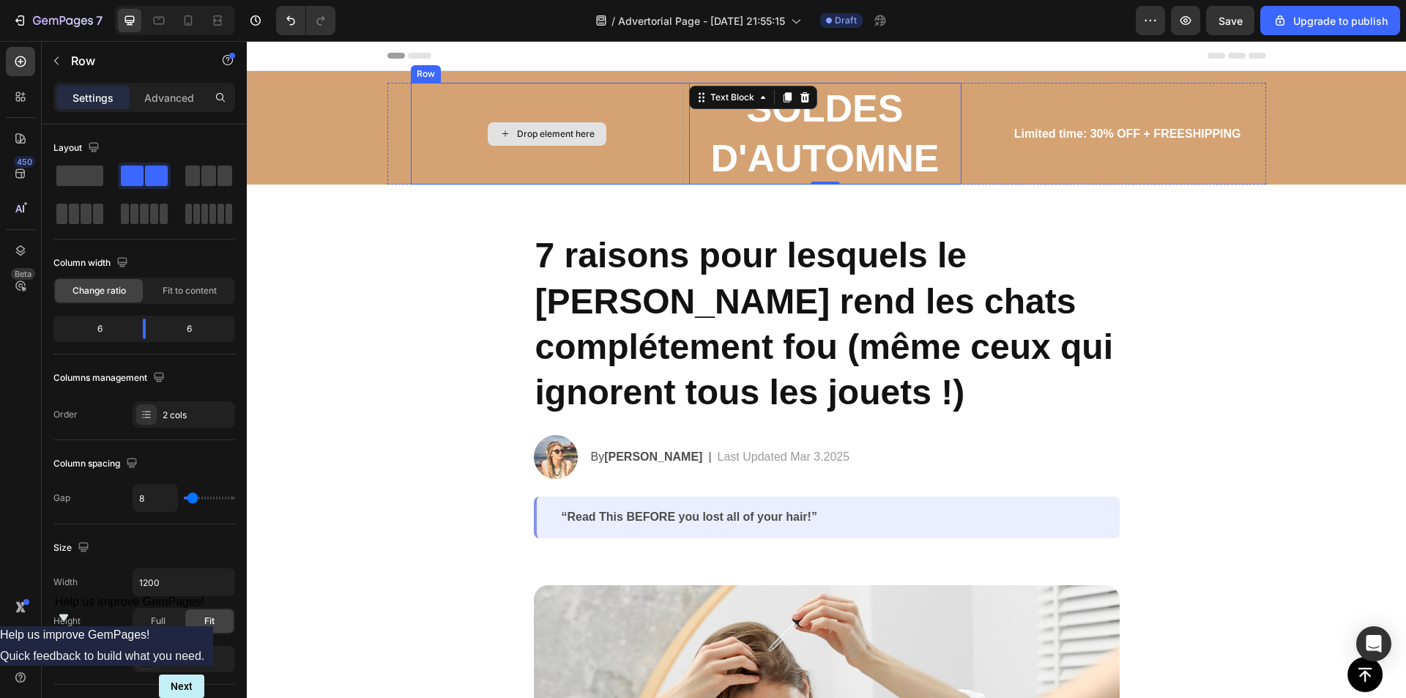
click at [423, 122] on div "Drop element here" at bounding box center [547, 134] width 272 height 102
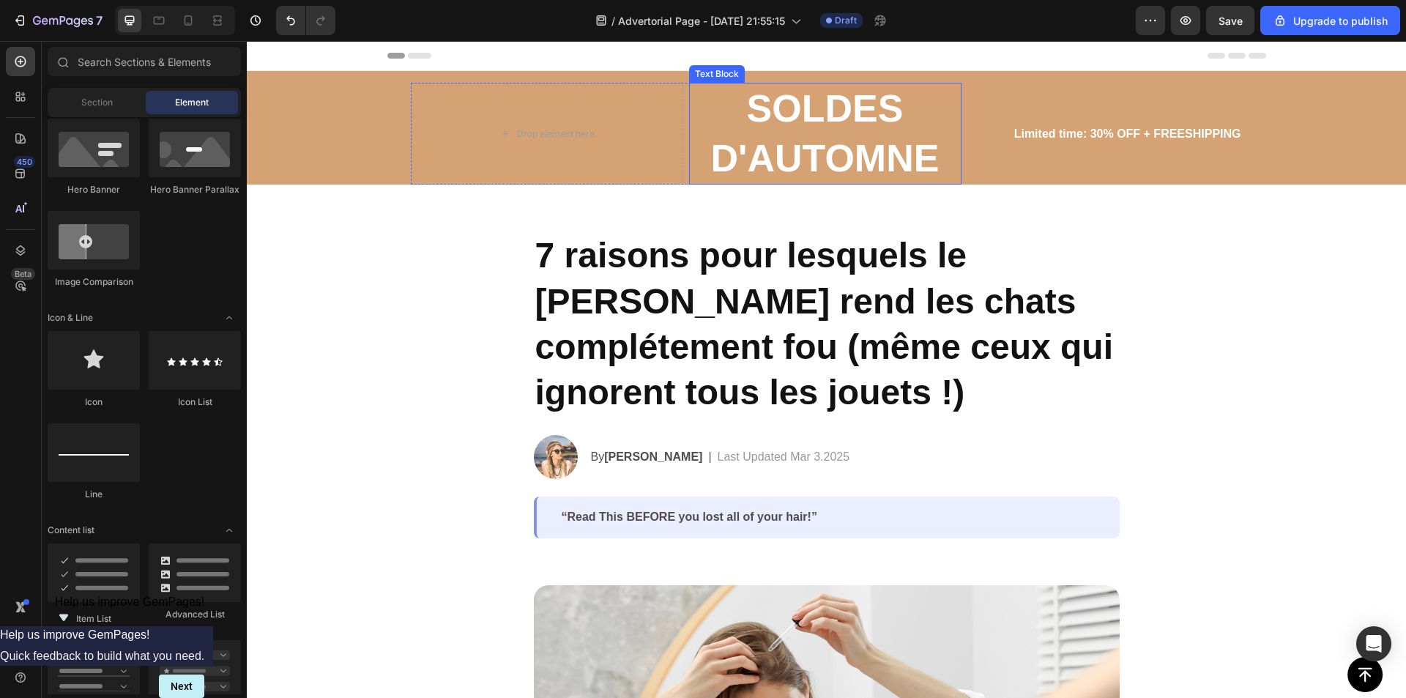
click at [874, 131] on p "SOLDES D'AUTOMNE" at bounding box center [825, 133] width 269 height 99
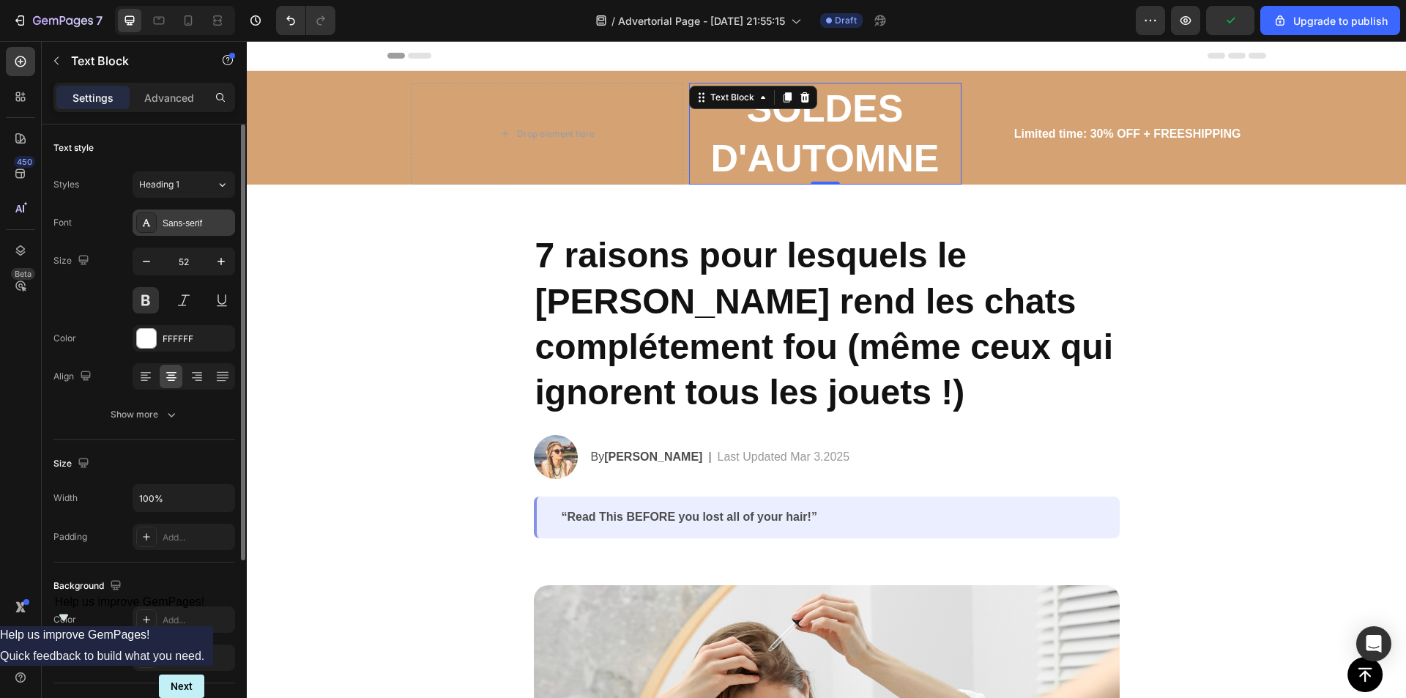
click at [174, 217] on div "Sans-serif" at bounding box center [197, 223] width 69 height 13
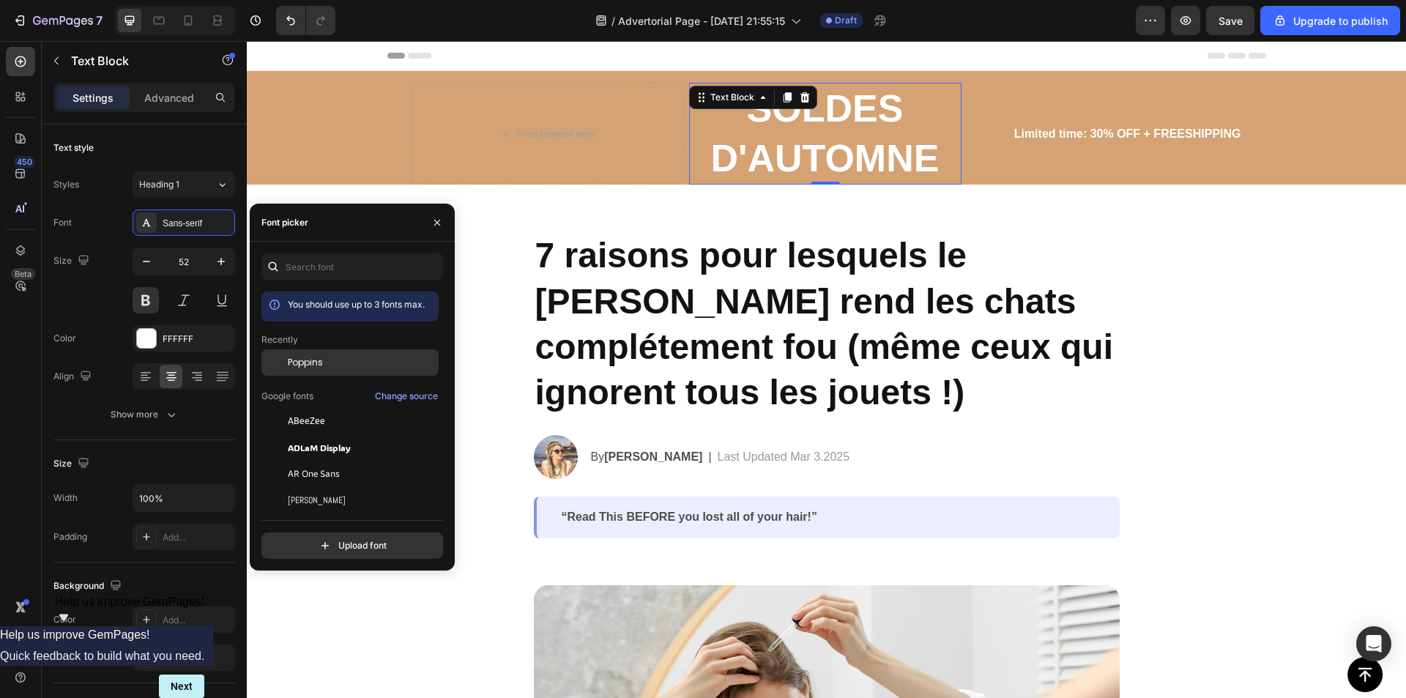
click at [332, 366] on div "Poppins" at bounding box center [362, 362] width 148 height 13
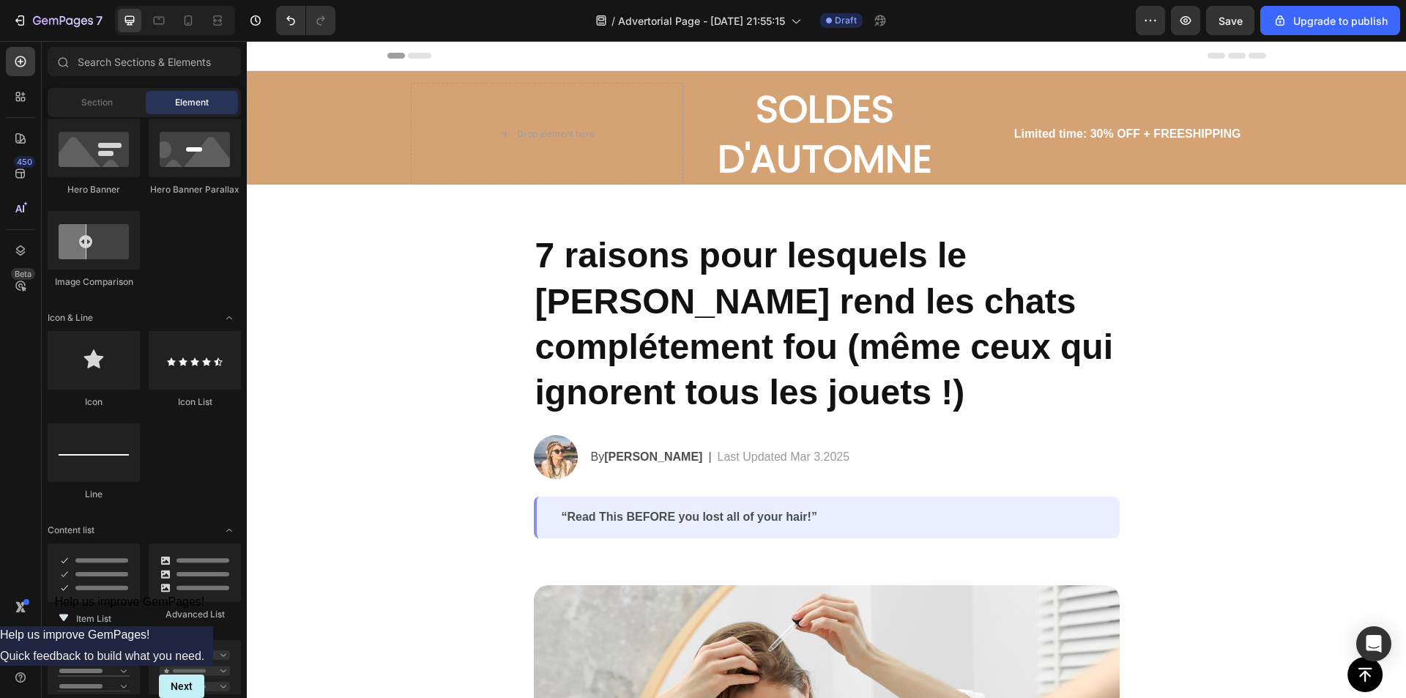
click at [835, 130] on p "SOLDES D'AUTOMNE" at bounding box center [825, 133] width 269 height 99
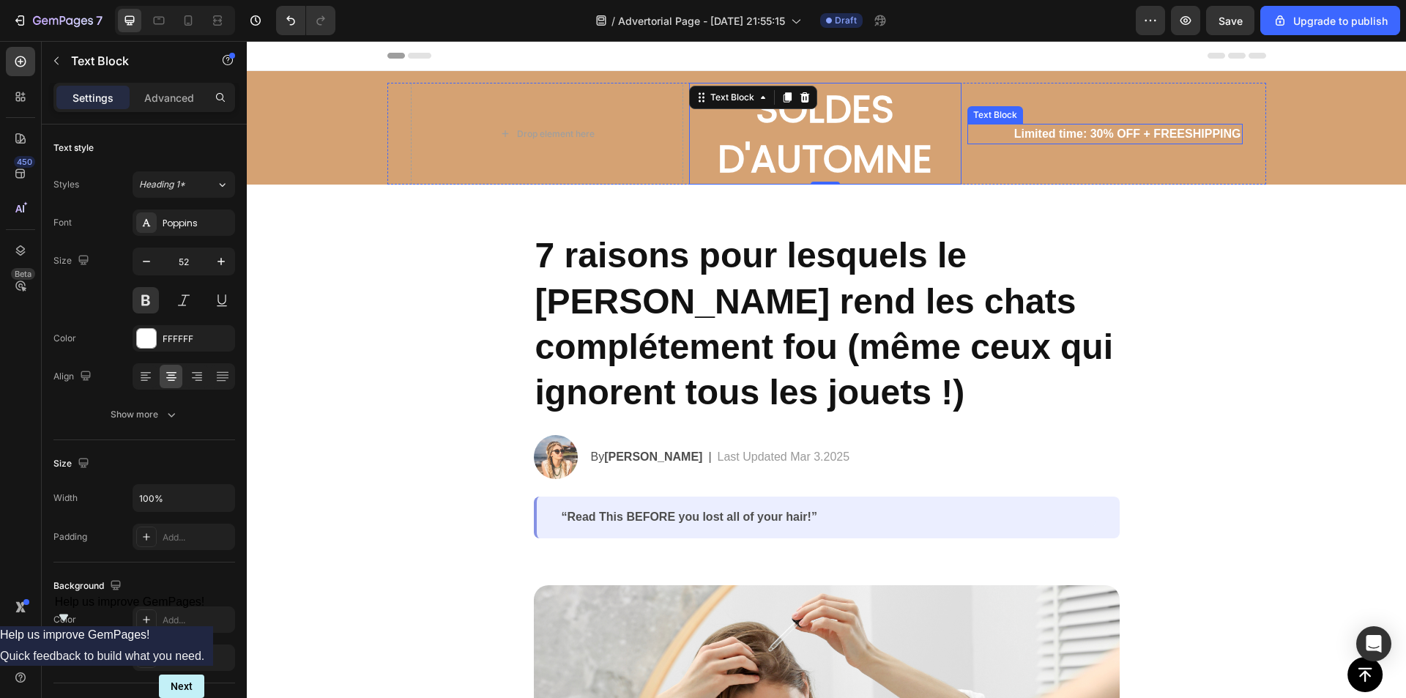
click at [1123, 133] on p "Limited time: 30% OFF + FREESHIPPING" at bounding box center [1105, 134] width 272 height 18
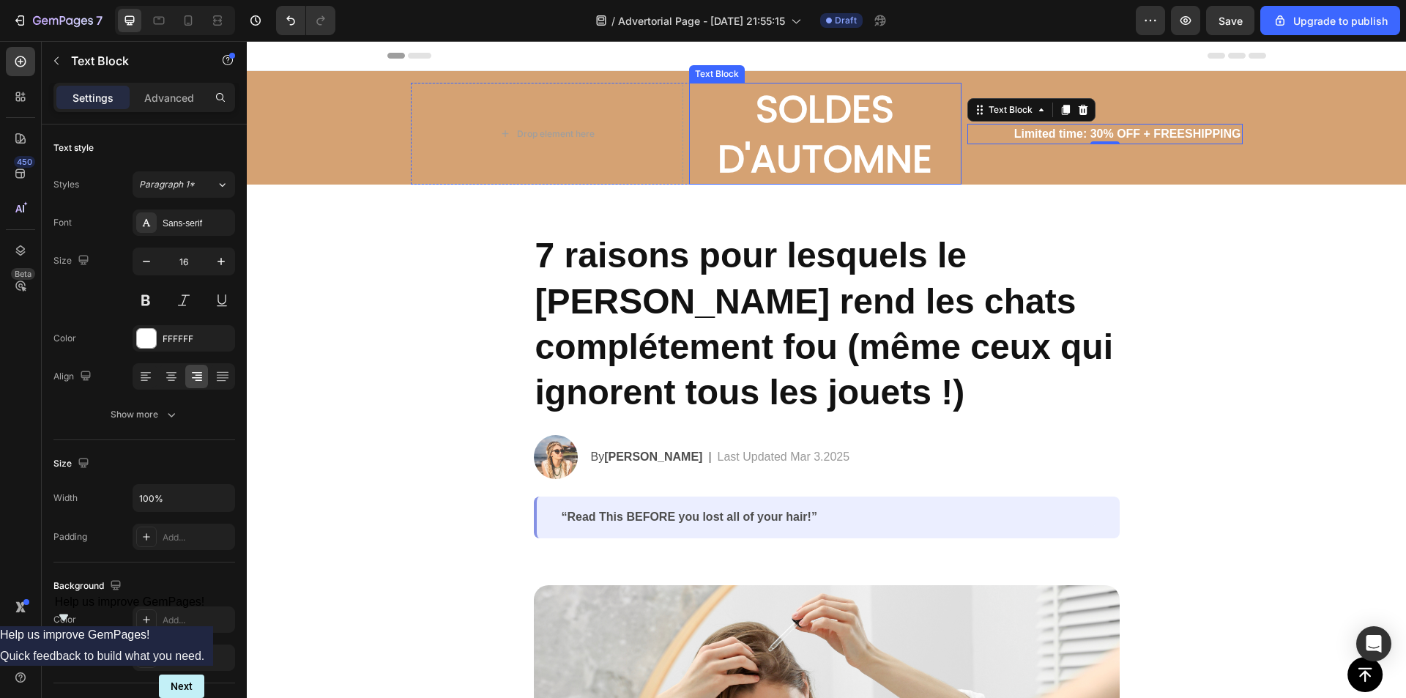
click at [845, 142] on p "SOLDES D'AUTOMNE" at bounding box center [825, 133] width 269 height 99
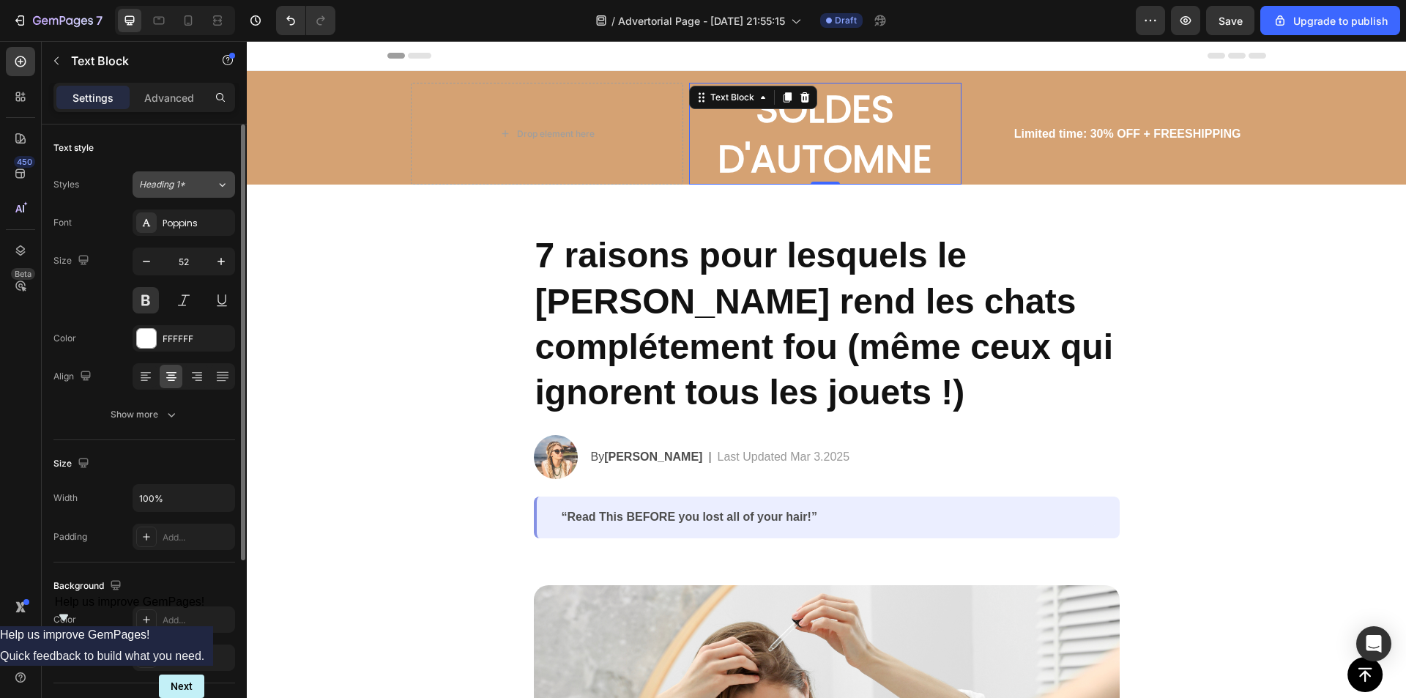
click at [190, 184] on div "Heading 1*" at bounding box center [168, 184] width 59 height 13
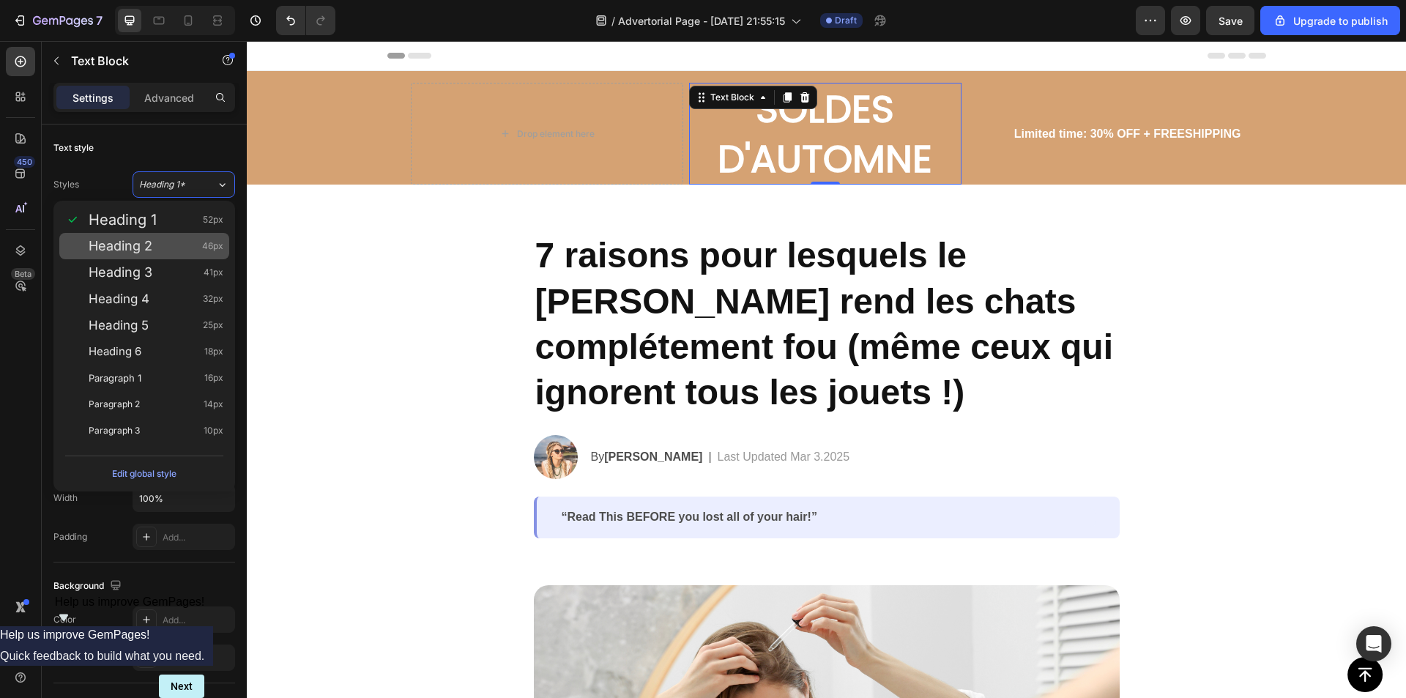
click at [148, 241] on span "Heading 2" at bounding box center [121, 246] width 64 height 15
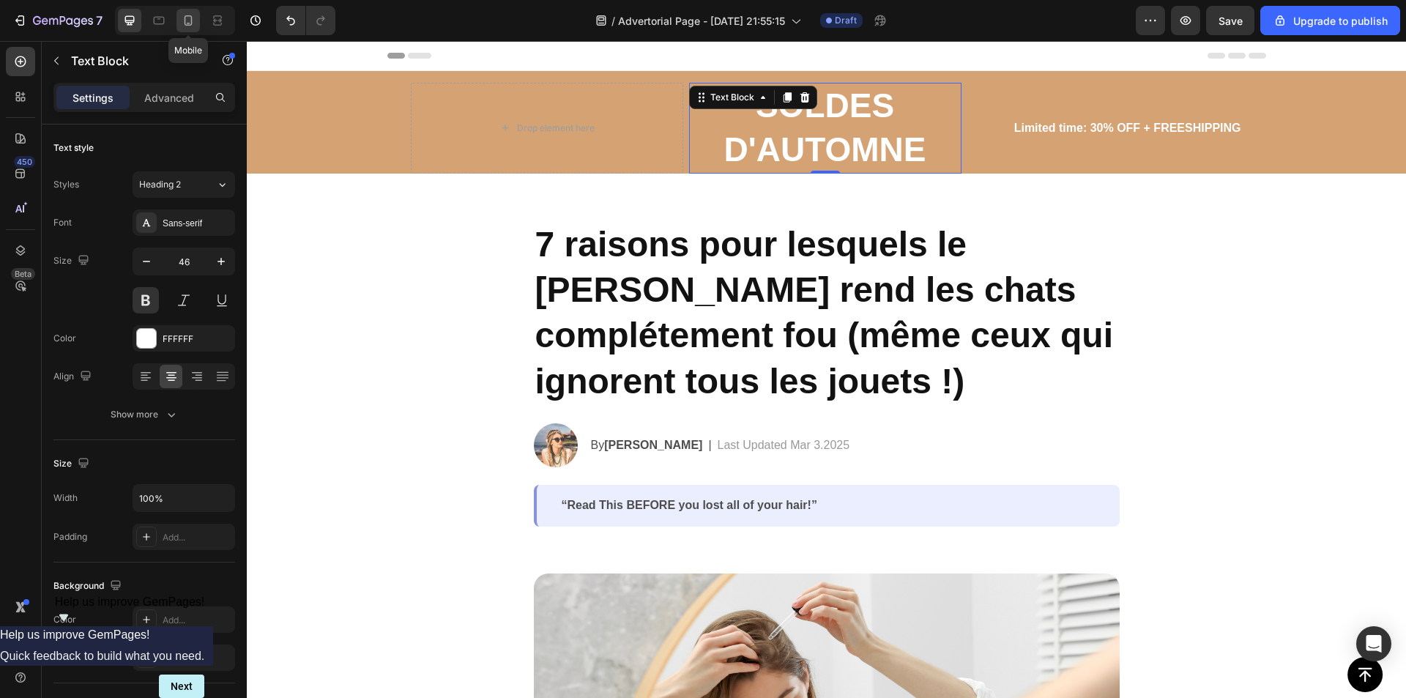
click at [190, 20] on icon at bounding box center [188, 20] width 15 height 15
type input "41"
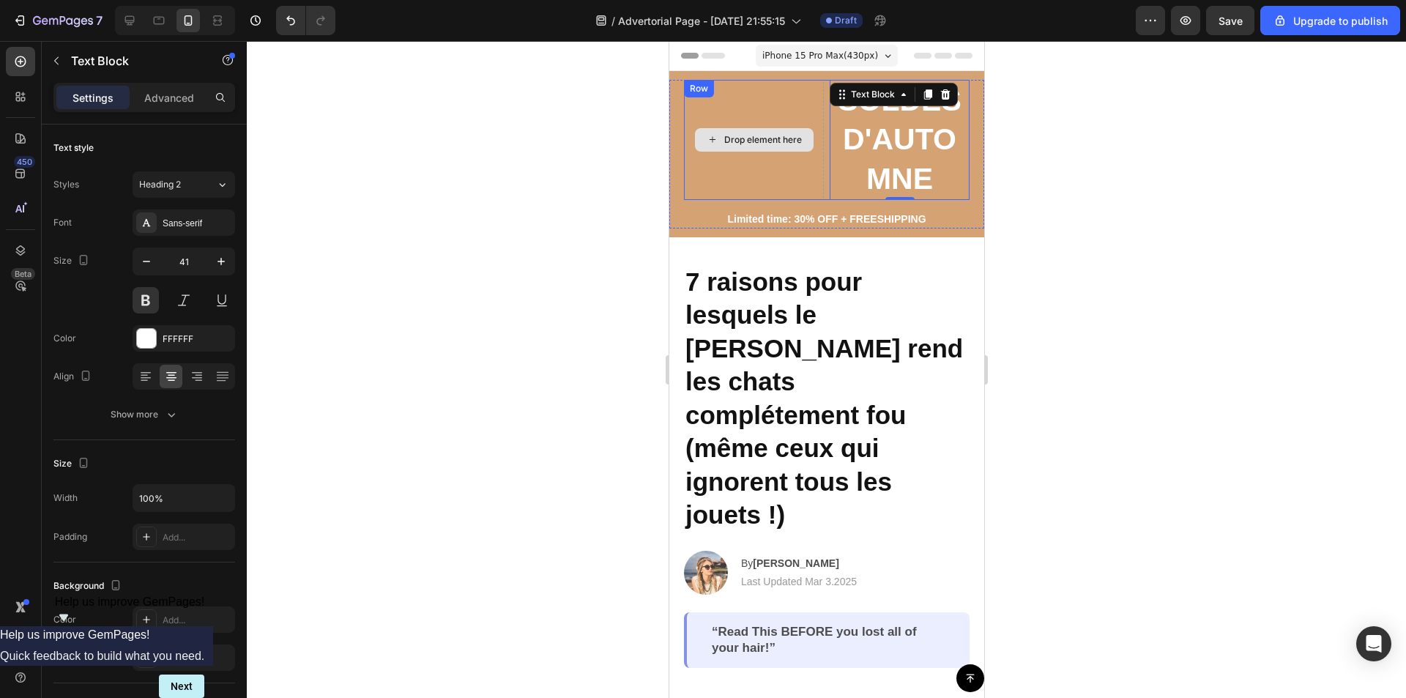
click at [732, 166] on div "Drop element here" at bounding box center [753, 140] width 140 height 120
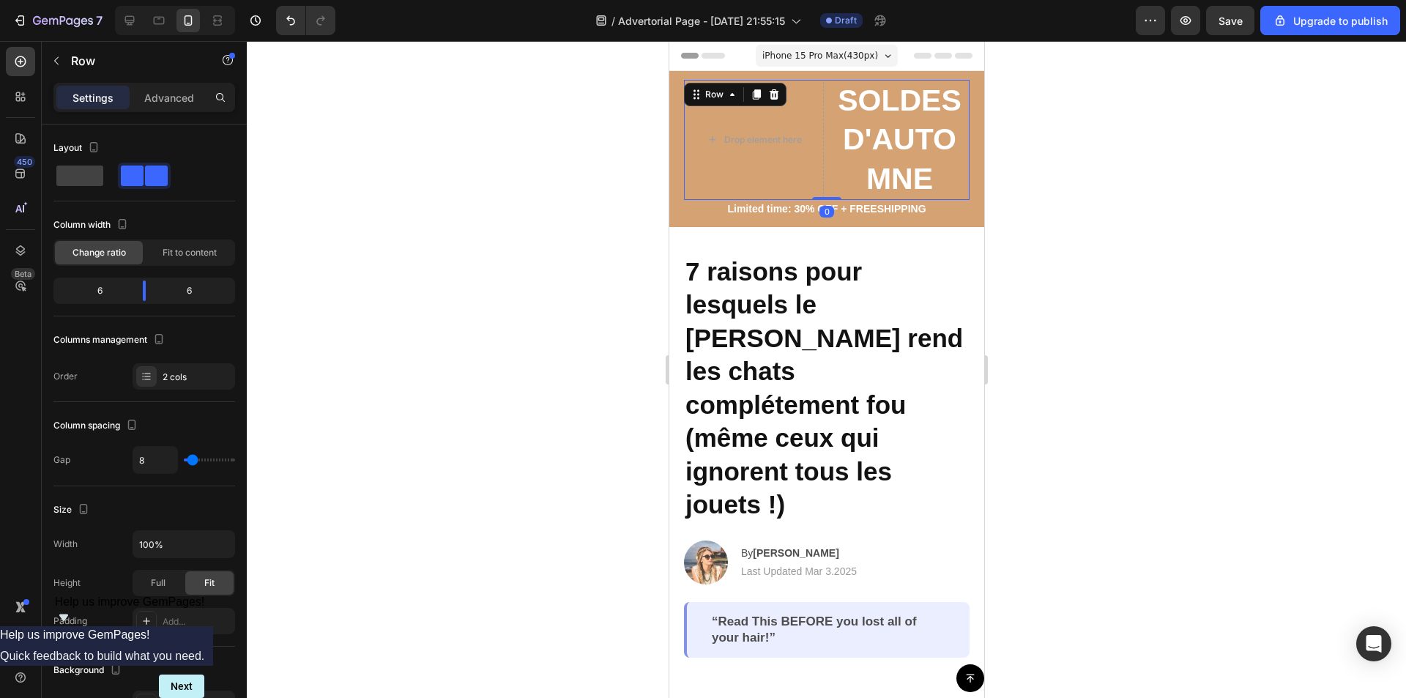
drag, startPoint x: 822, startPoint y: 209, endPoint x: 834, endPoint y: 171, distance: 39.1
click at [834, 171] on div "Drop element here SOLDES D'AUTOMNE Text Block Row 0" at bounding box center [826, 140] width 286 height 120
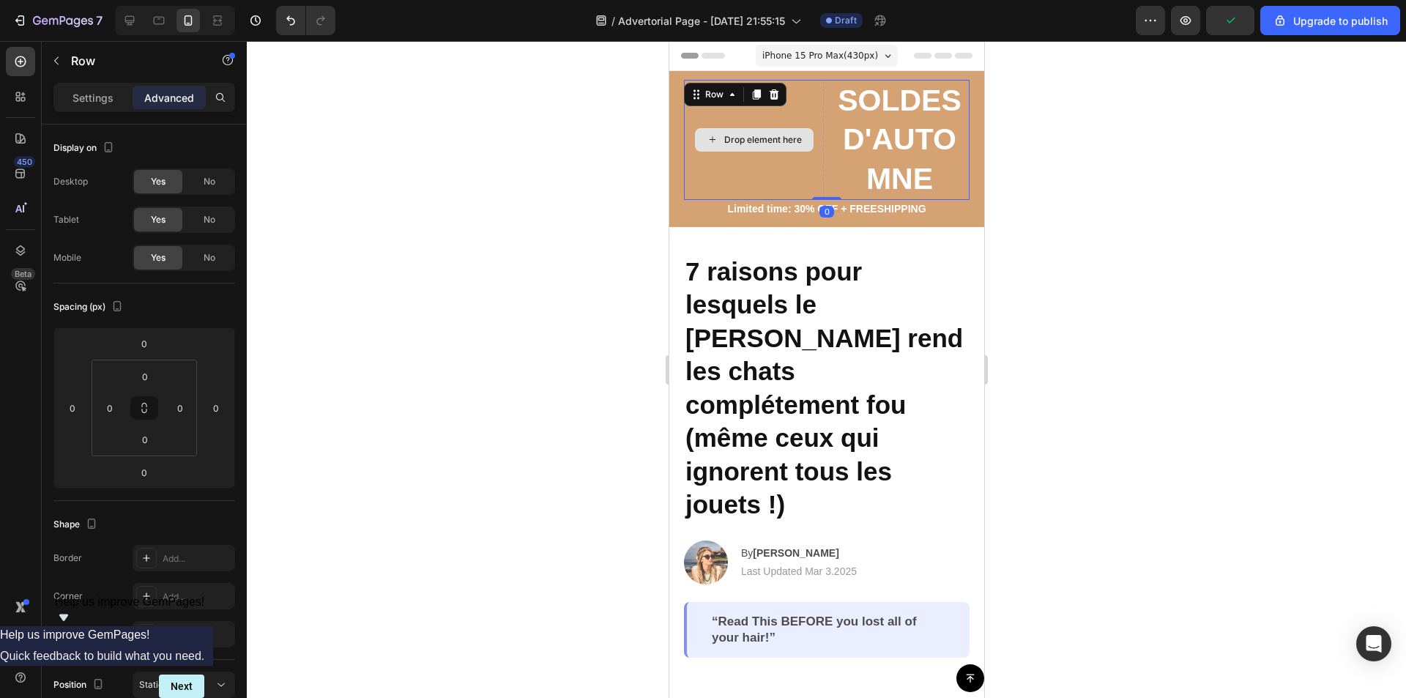
click at [718, 160] on div "Drop element here" at bounding box center [753, 140] width 140 height 120
drag, startPoint x: 2064, startPoint y: 185, endPoint x: 734, endPoint y: 146, distance: 1330.3
click at [734, 146] on div "Drop element here" at bounding box center [753, 139] width 119 height 23
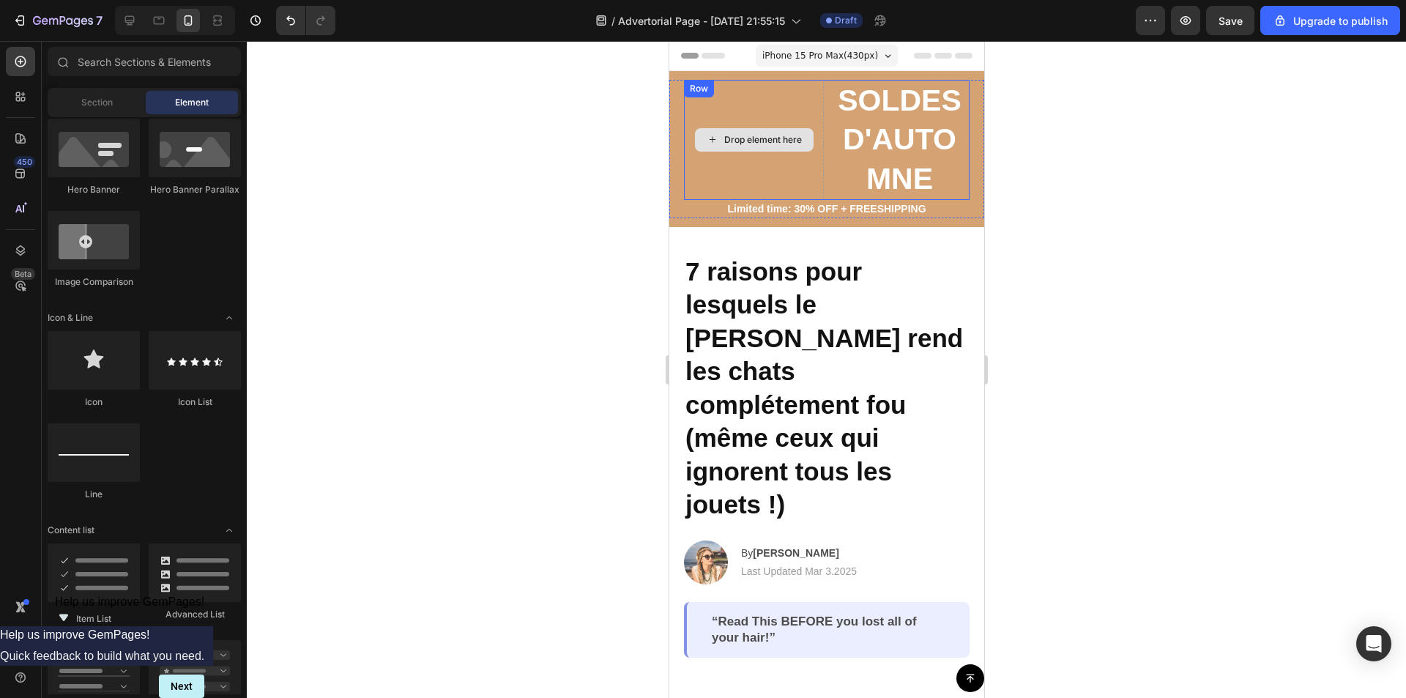
click at [706, 165] on div "Drop element here" at bounding box center [753, 140] width 140 height 120
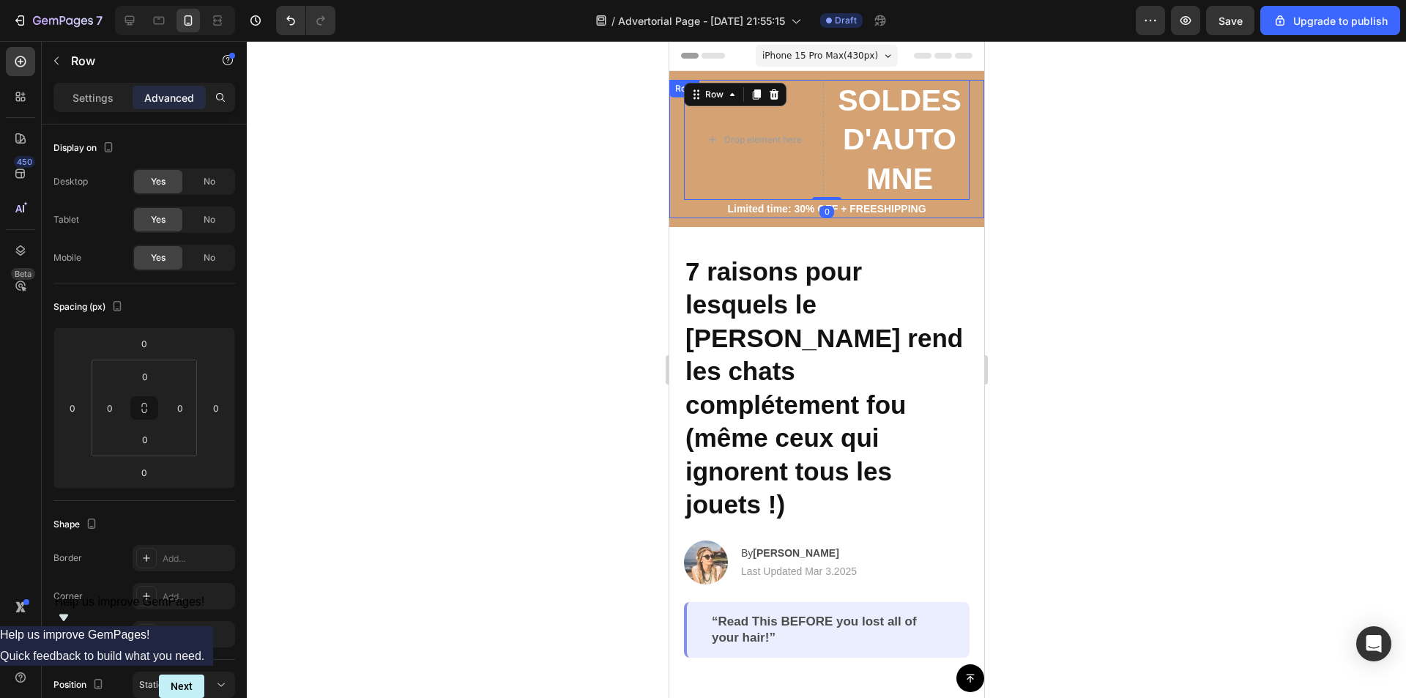
click at [675, 129] on div "Drop element here SOLDES D'AUTOMNE Text Block Row 0 Limited time: 30% OFF + FRE…" at bounding box center [826, 149] width 315 height 138
click at [759, 93] on icon at bounding box center [759, 94] width 10 height 10
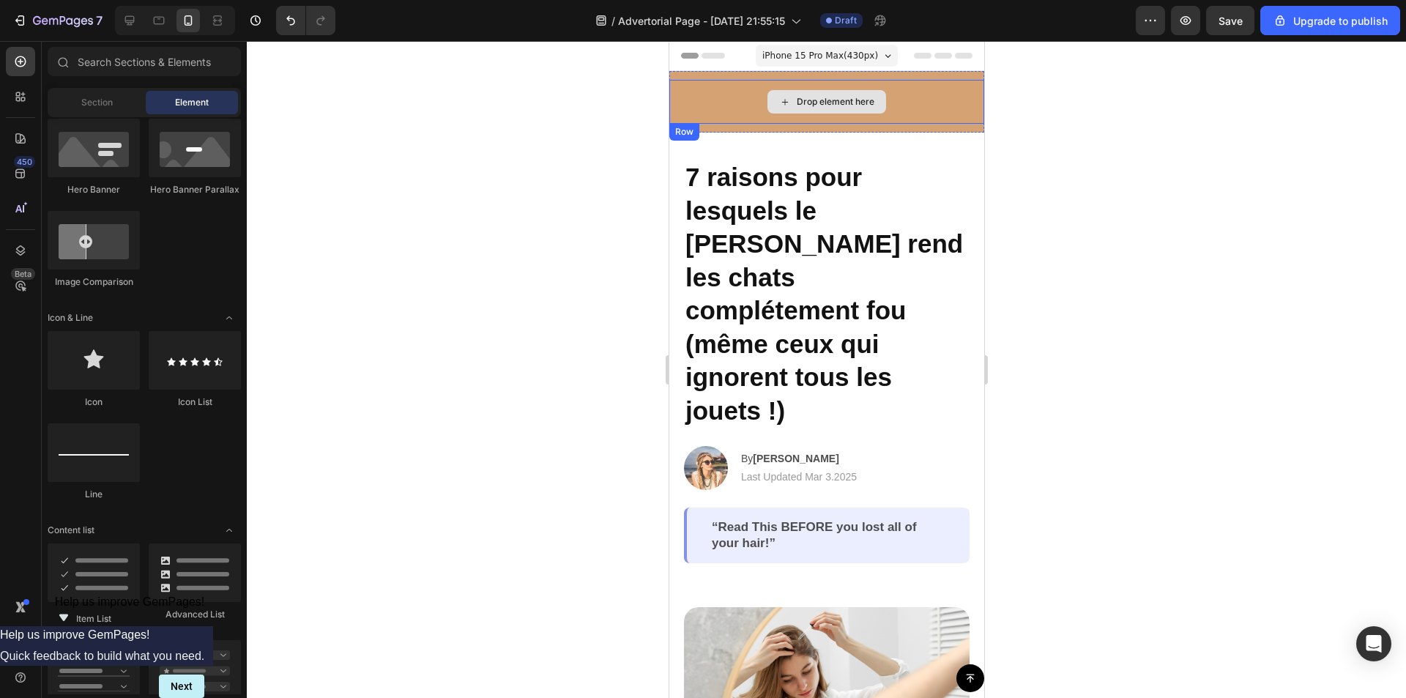
click at [732, 95] on div "Drop element here" at bounding box center [826, 102] width 315 height 44
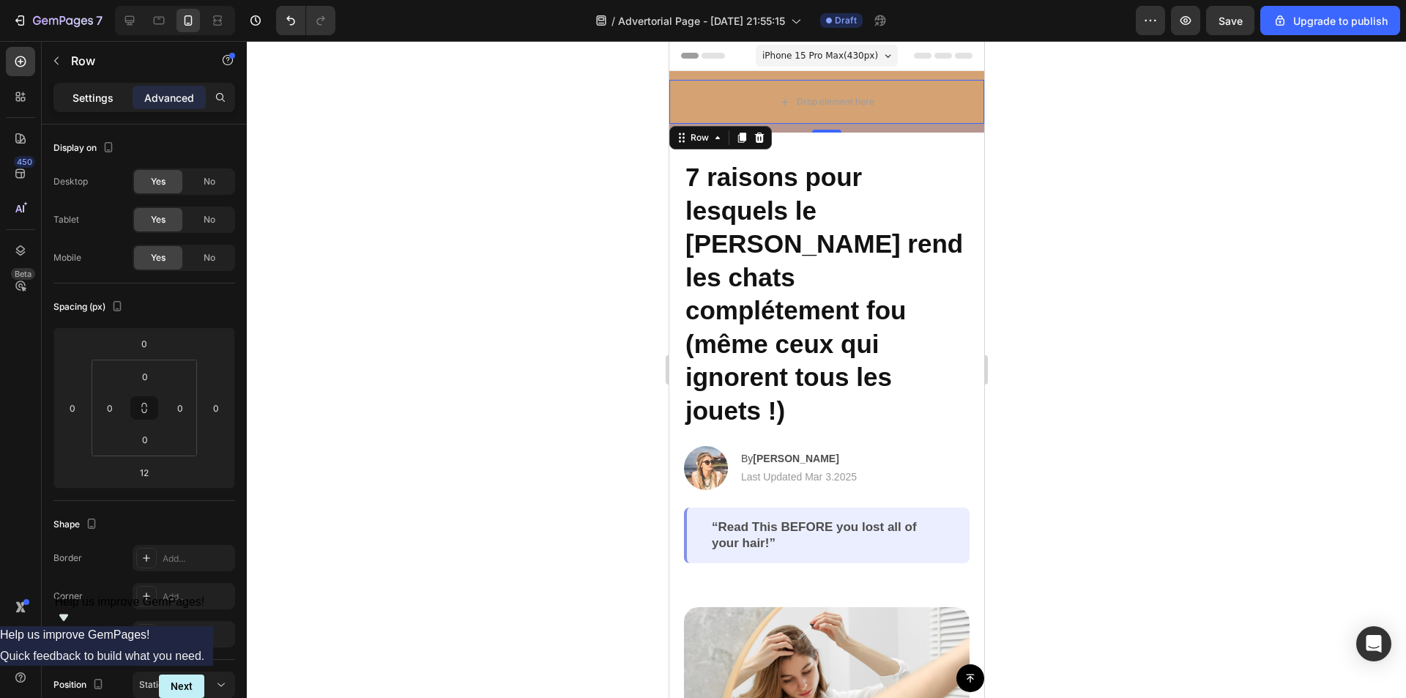
click at [83, 94] on p "Settings" at bounding box center [92, 97] width 41 height 15
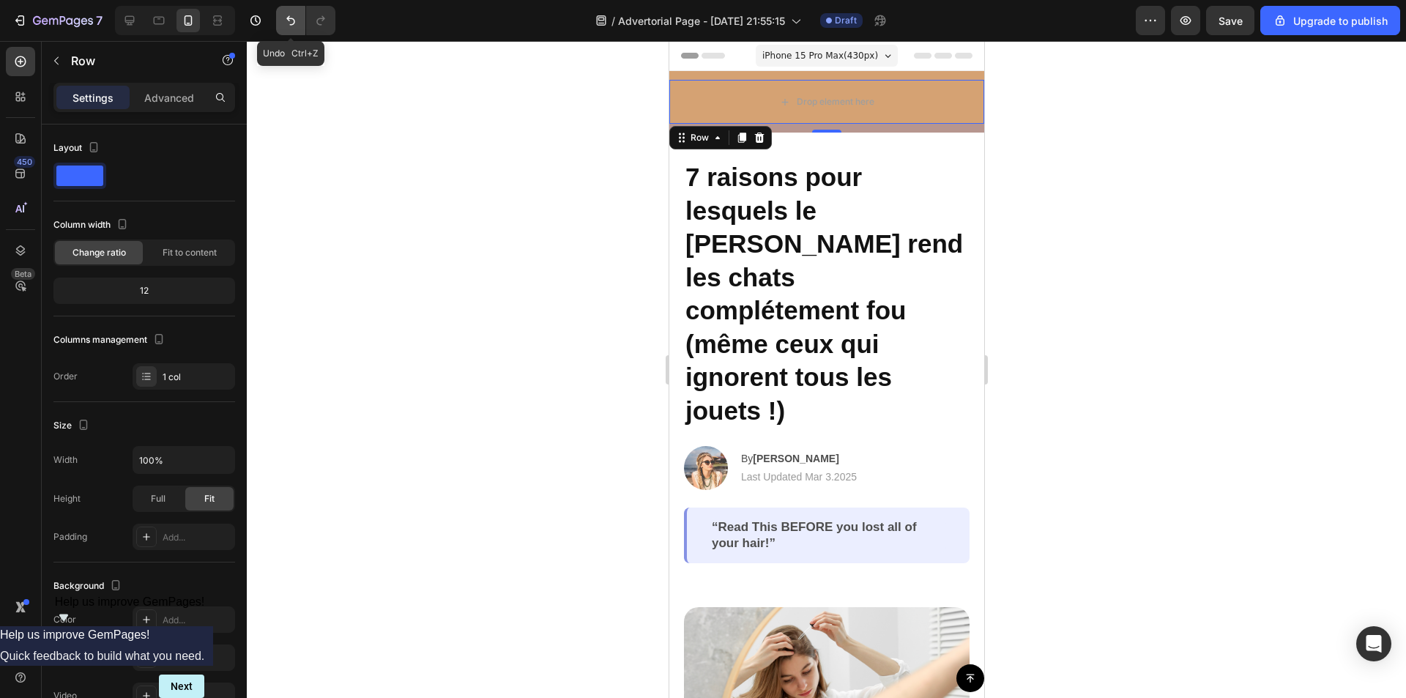
click at [292, 25] on icon "Undo/Redo" at bounding box center [290, 21] width 9 height 10
click at [289, 21] on icon "Undo/Redo" at bounding box center [290, 20] width 15 height 15
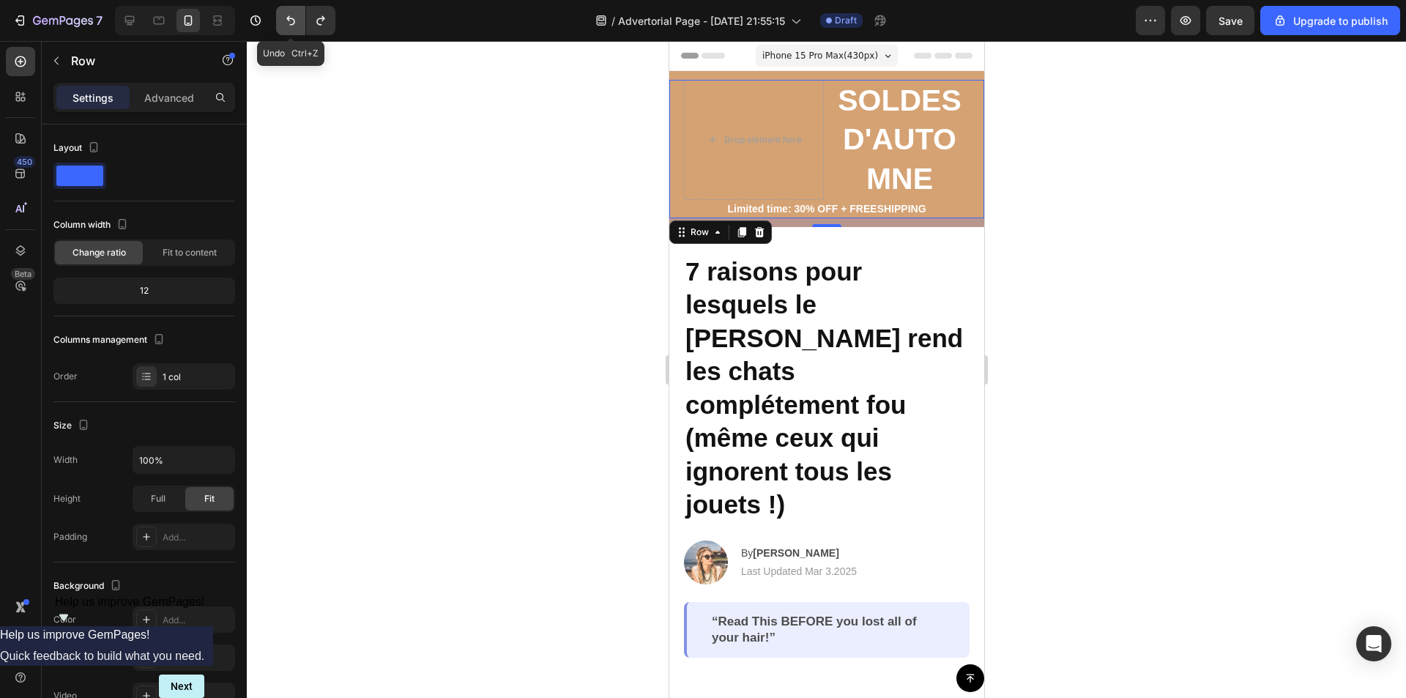
click at [289, 21] on icon "Undo/Redo" at bounding box center [290, 20] width 15 height 15
click at [326, 23] on icon "Undo/Redo" at bounding box center [320, 20] width 15 height 15
click at [700, 173] on div "Drop element here" at bounding box center [753, 140] width 140 height 120
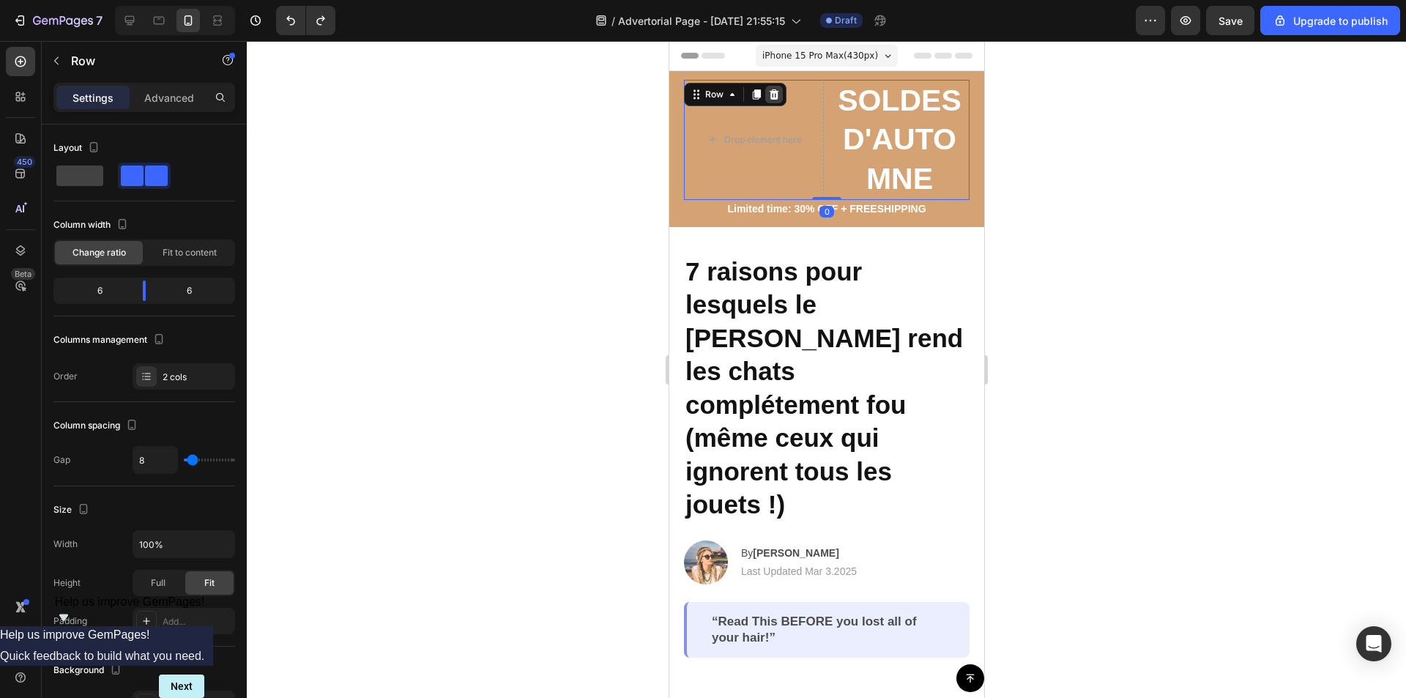
click at [769, 94] on icon at bounding box center [773, 95] width 12 height 12
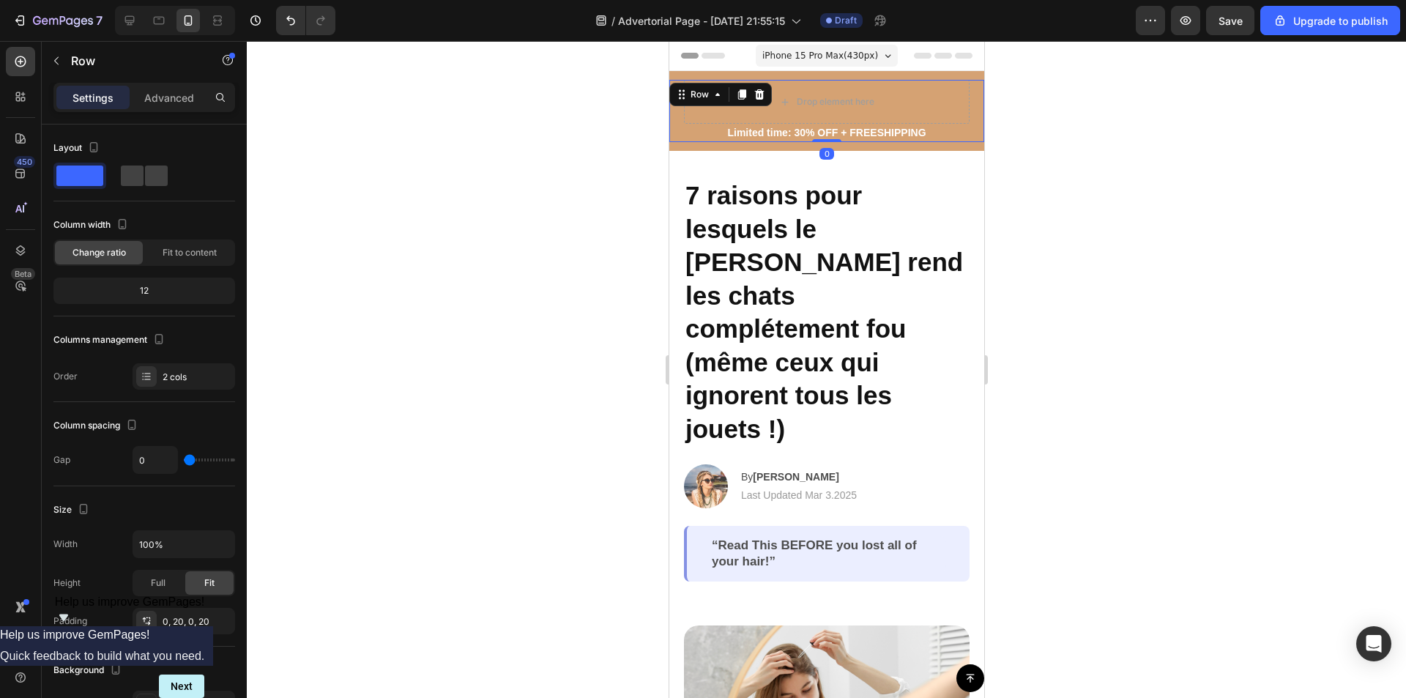
click at [734, 91] on div "Drop element here Limited time: 30% OFF + FREESHIPPING Text Block Row 0" at bounding box center [826, 111] width 315 height 62
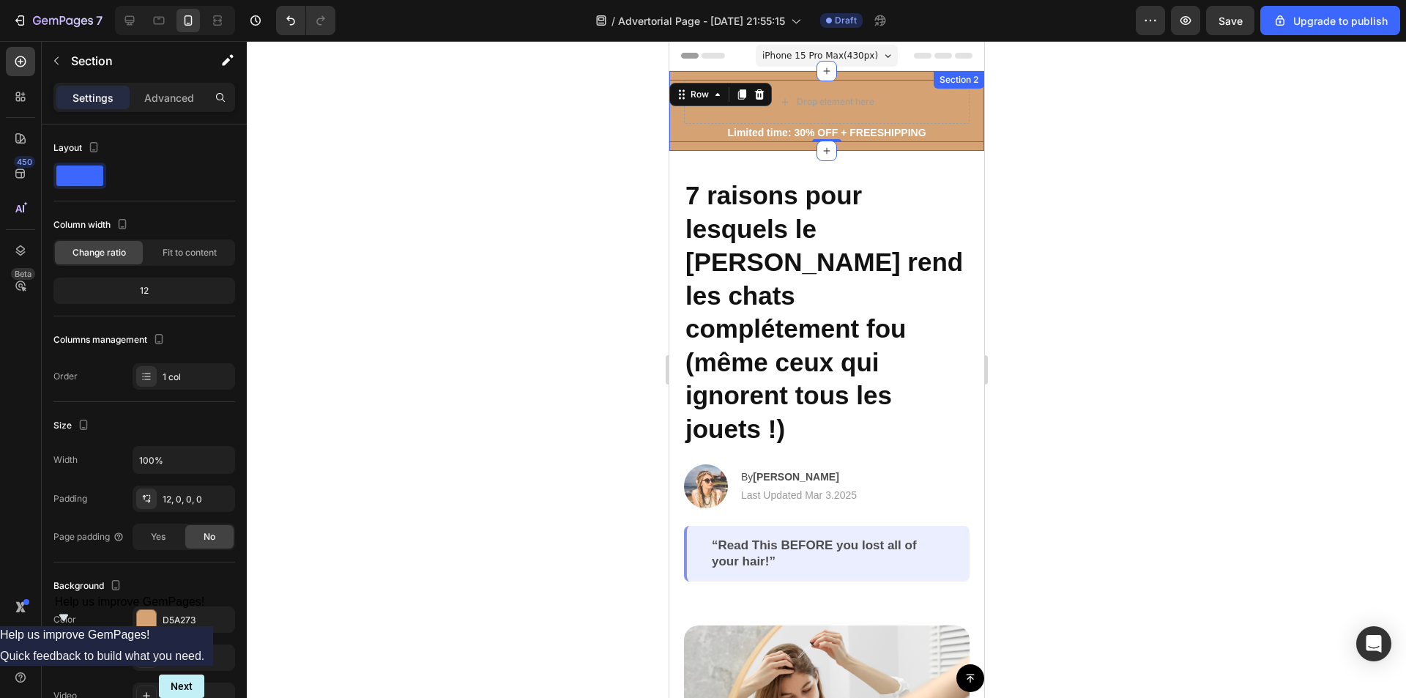
click at [681, 146] on div "Drop element here Limited time: 30% OFF + FREESHIPPING Text Block Row 0 Row" at bounding box center [826, 115] width 315 height 71
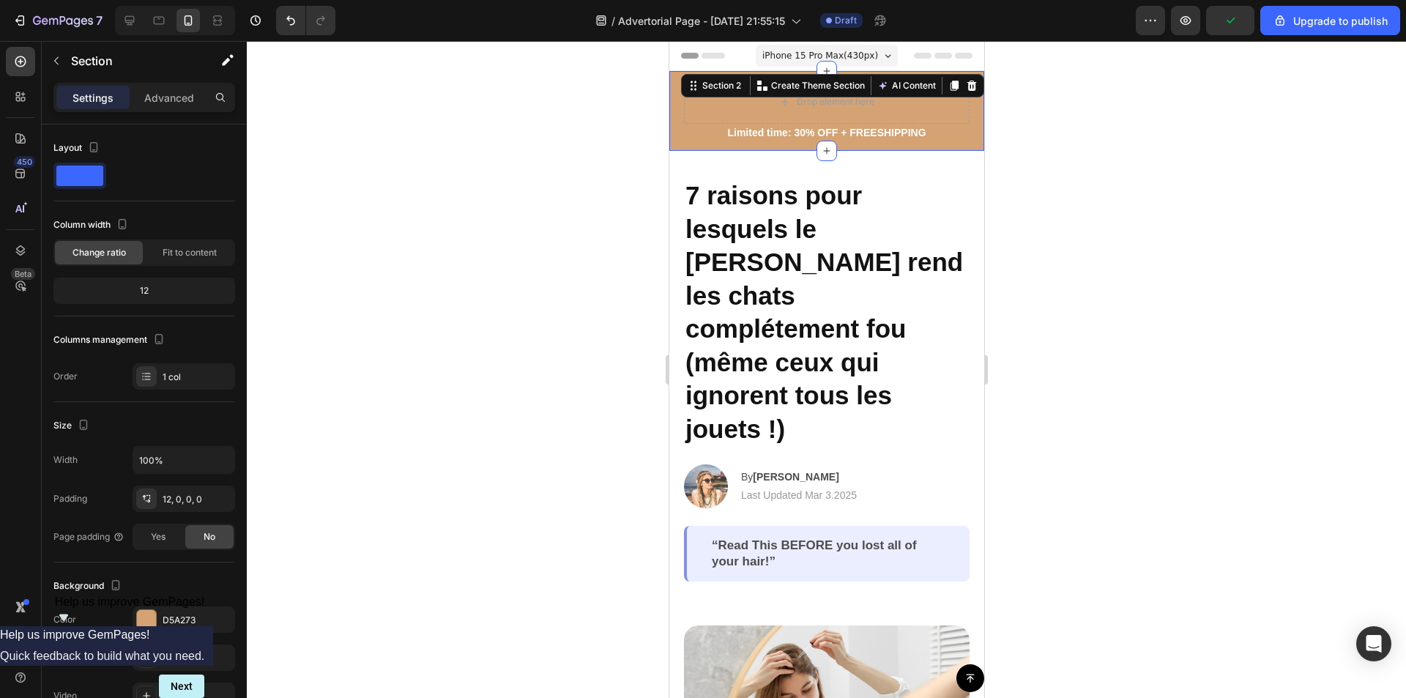
click at [1245, 145] on div at bounding box center [826, 369] width 1159 height 657
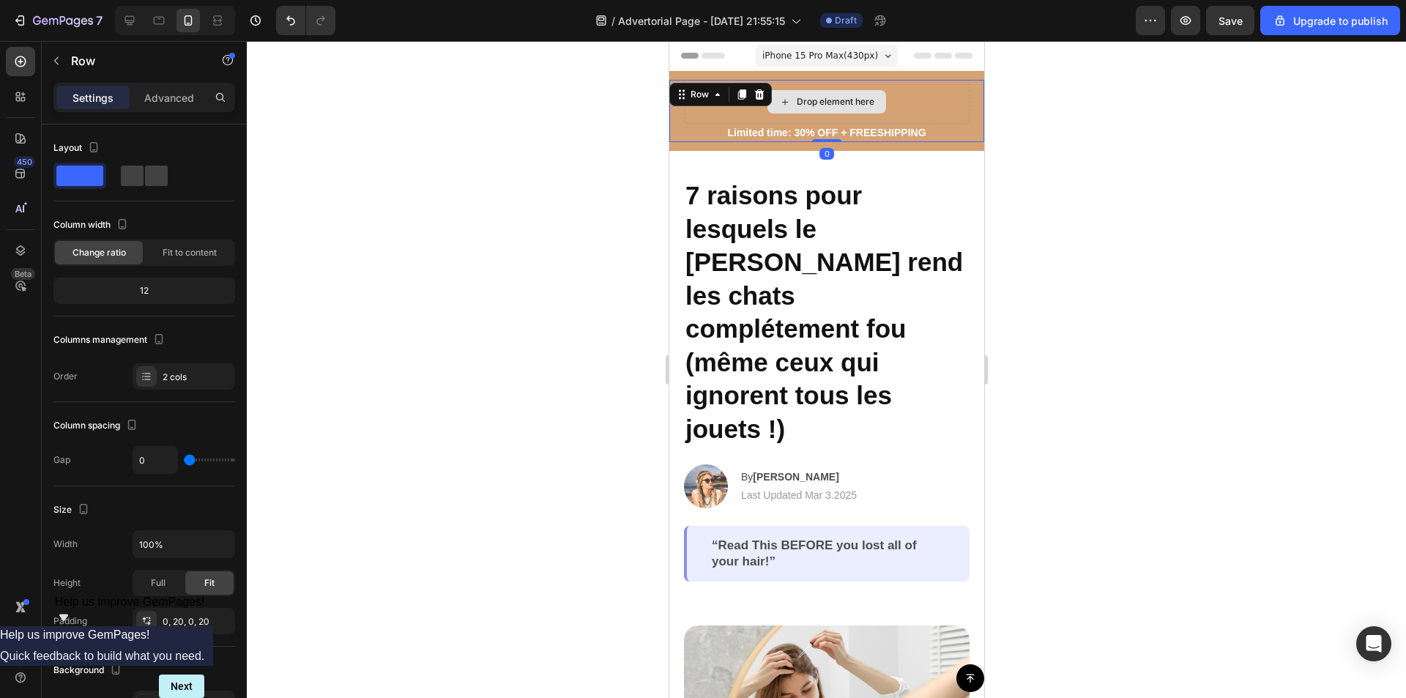
click at [730, 99] on div "Drop element here Limited time: 30% OFF + FREESHIPPING Text Block Row 0" at bounding box center [826, 111] width 315 height 62
click at [834, 99] on div "Drop element here" at bounding box center [835, 102] width 78 height 12
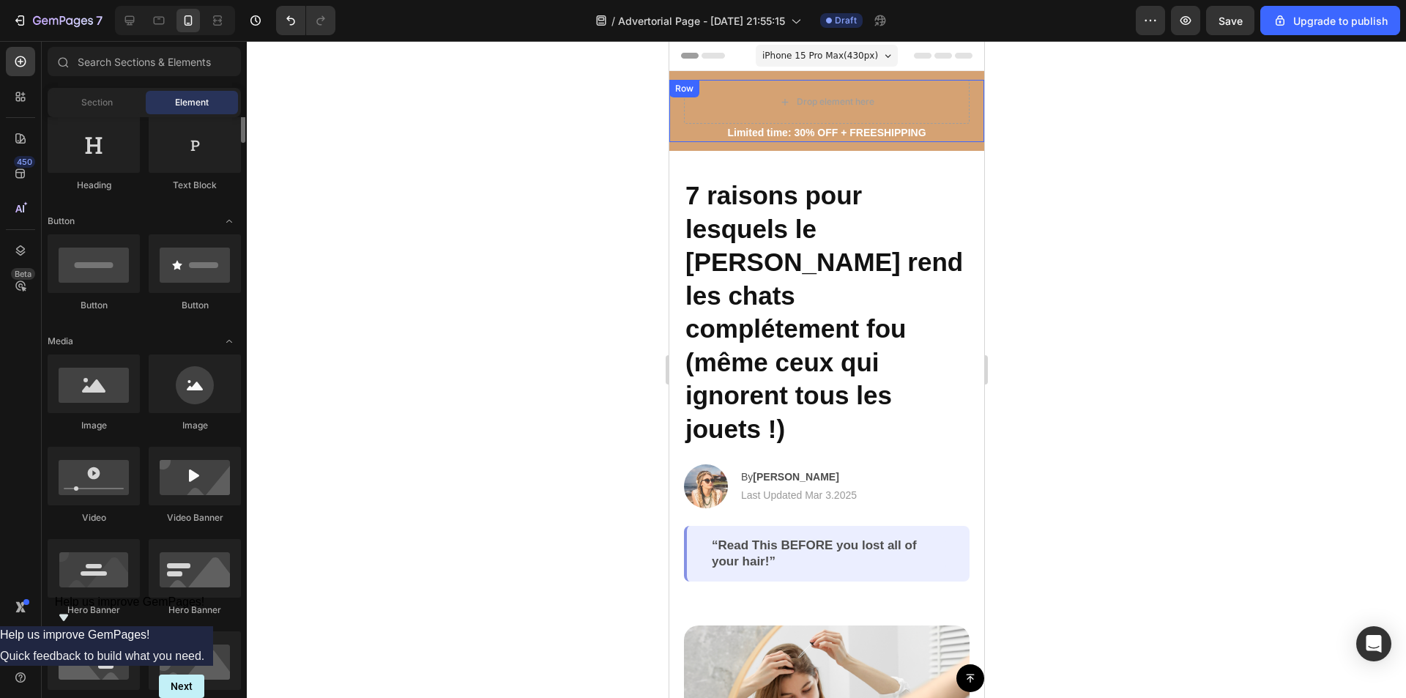
scroll to position [28, 0]
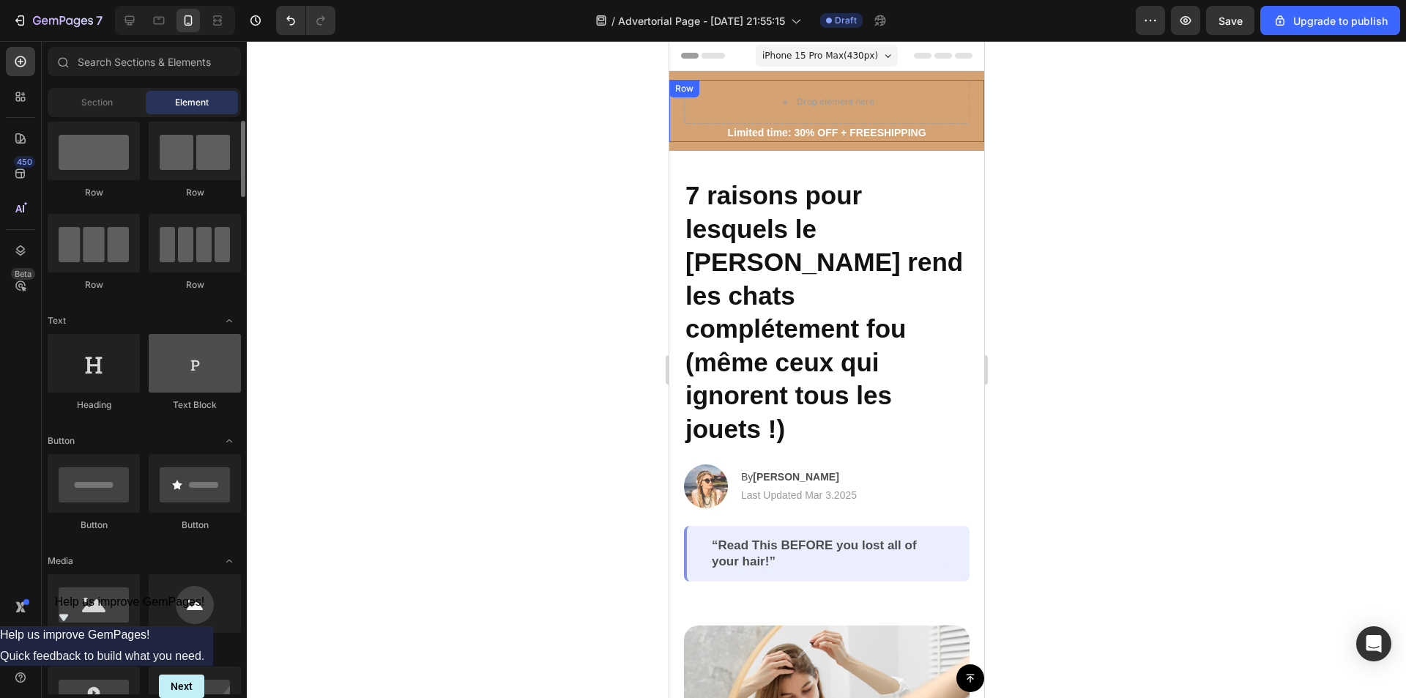
click at [175, 368] on div at bounding box center [195, 363] width 92 height 59
click at [824, 94] on div "Drop element here" at bounding box center [826, 101] width 119 height 23
click at [184, 376] on div at bounding box center [195, 363] width 92 height 59
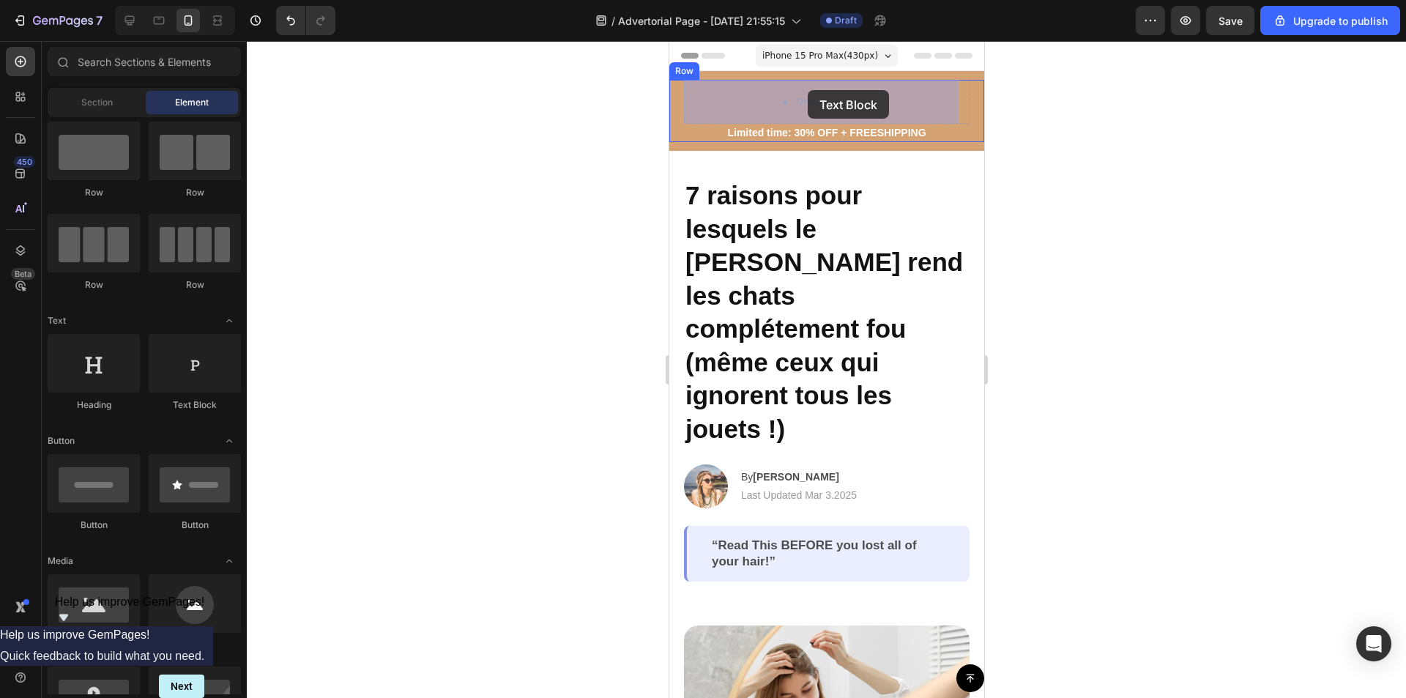
drag, startPoint x: 871, startPoint y: 412, endPoint x: 807, endPoint y: 90, distance: 328.6
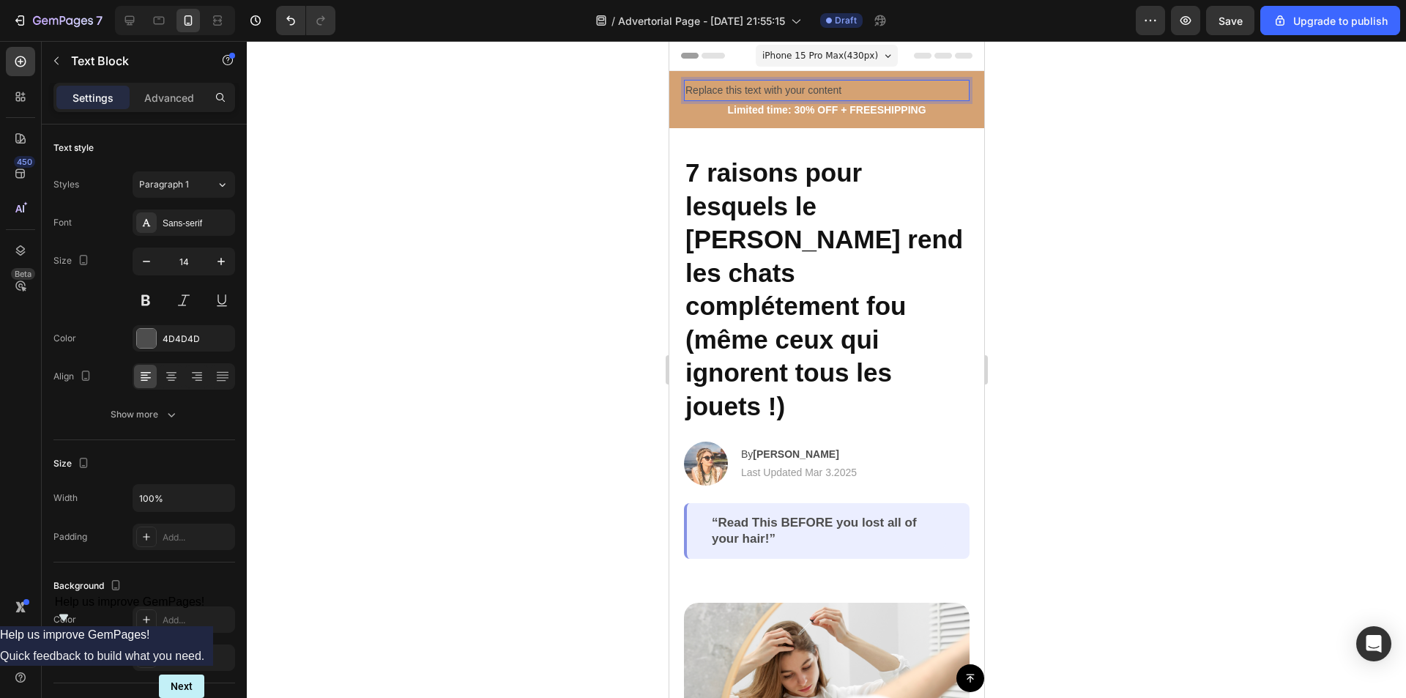
click at [787, 88] on div "Replace this text with your content" at bounding box center [826, 90] width 286 height 21
click at [787, 88] on p "Replace this text with your content" at bounding box center [826, 90] width 283 height 18
click at [779, 113] on p "Limited time: 30% OFF + FREESHIPPING" at bounding box center [826, 110] width 283 height 15
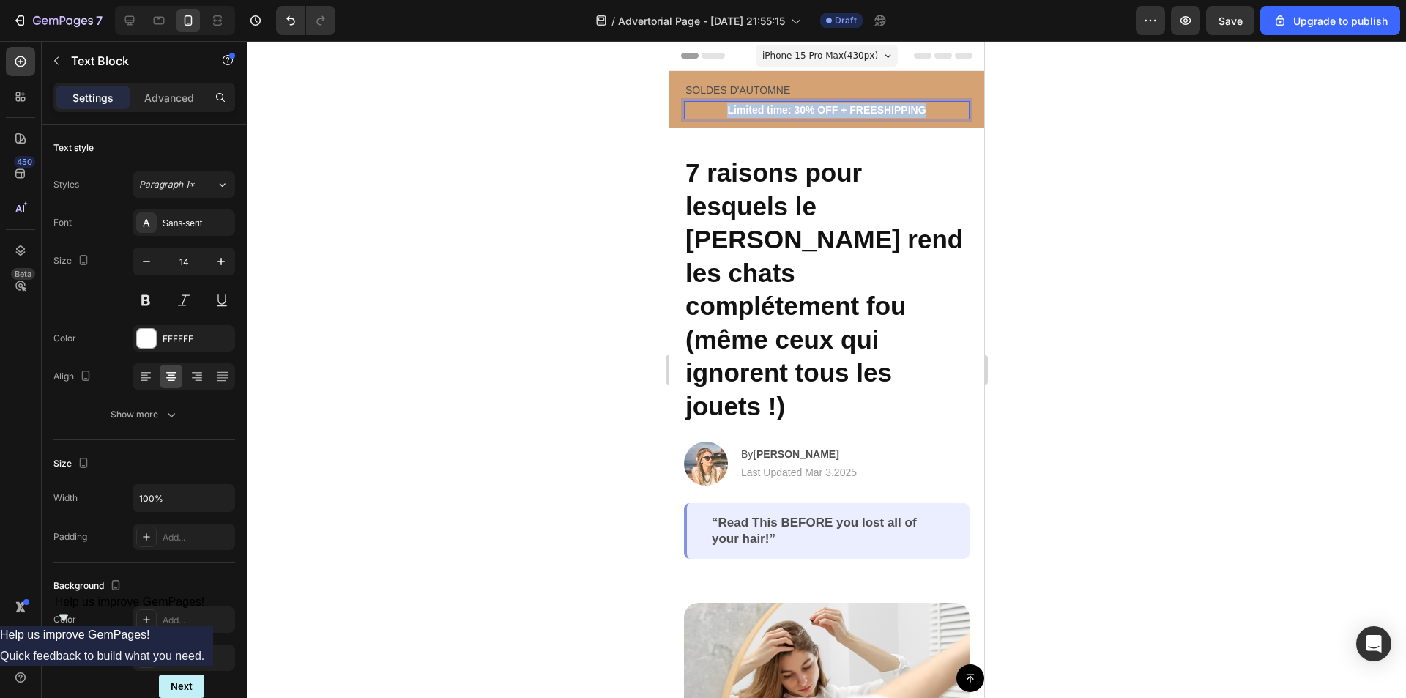
click at [779, 113] on p "Limited time: 30% OFF + FREESHIPPING" at bounding box center [826, 110] width 283 height 15
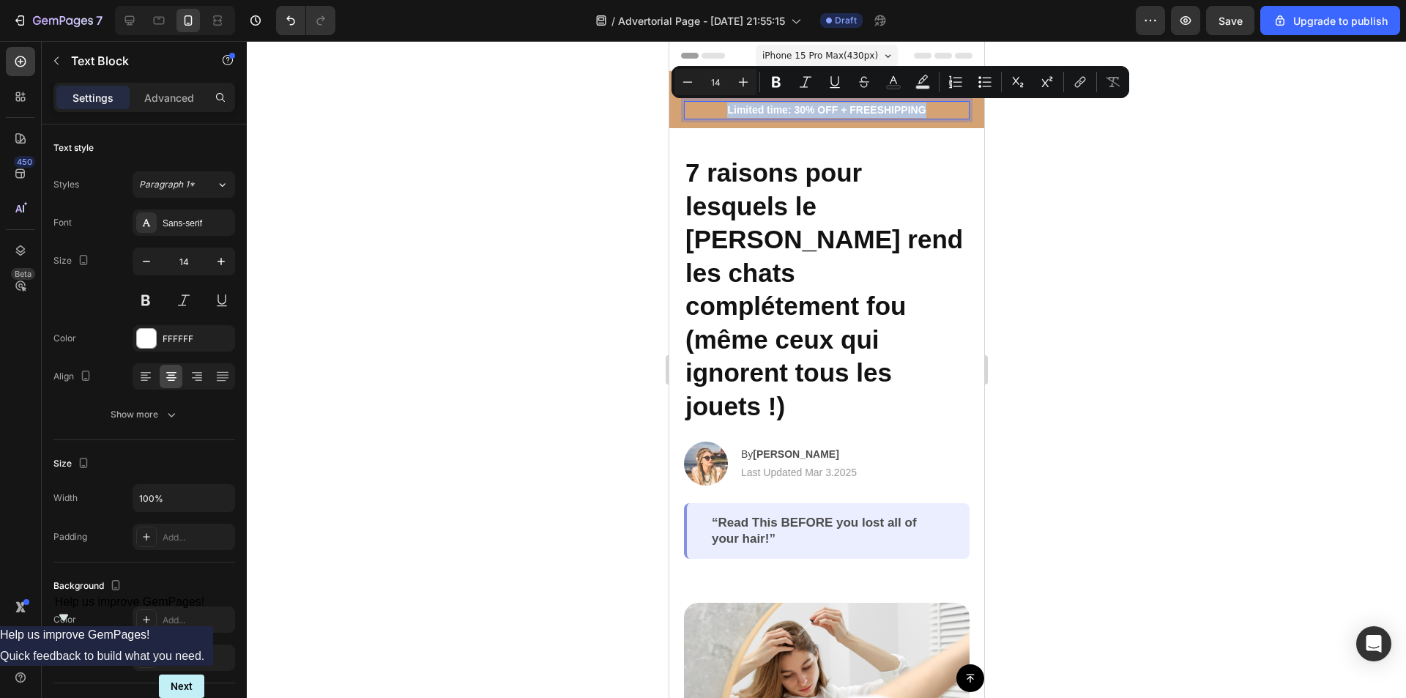
click at [779, 113] on p "Limited time: 30% OFF + FREESHIPPING" at bounding box center [826, 110] width 283 height 15
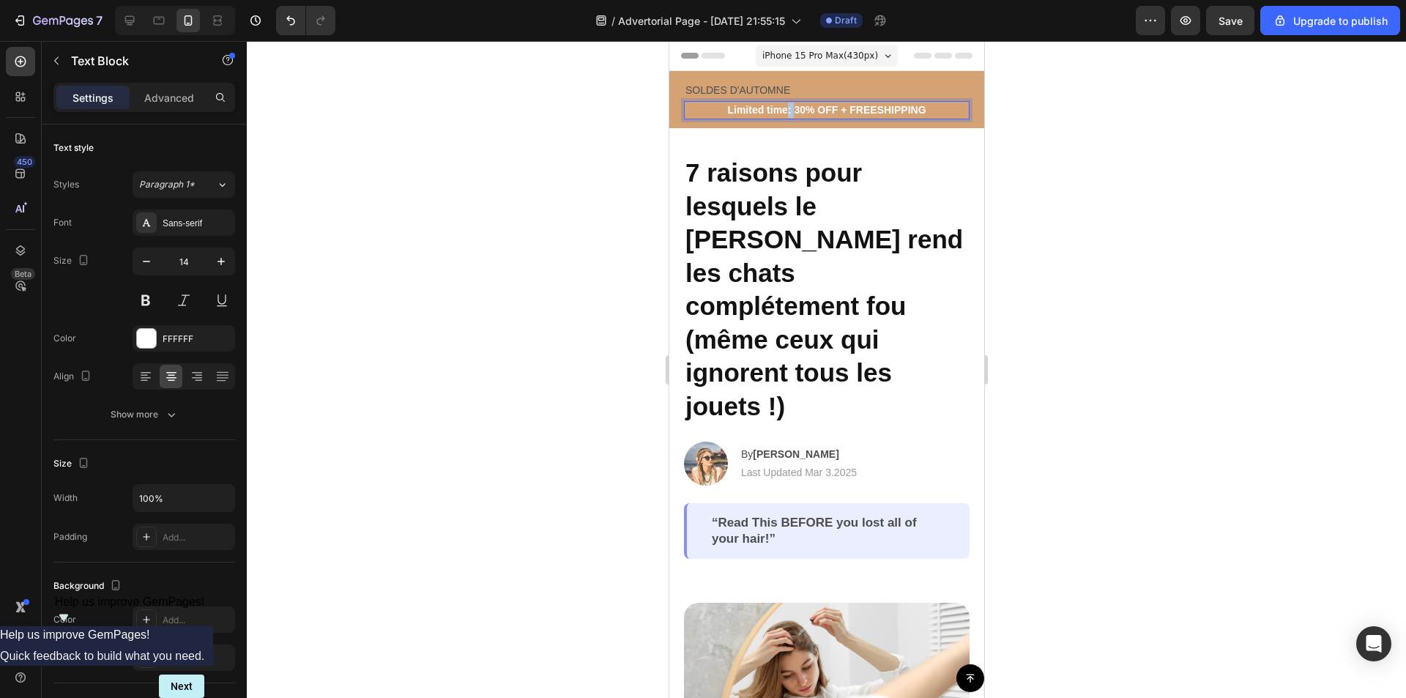
click at [779, 113] on p "Limited time: 30% OFF + FREESHIPPING" at bounding box center [826, 110] width 283 height 15
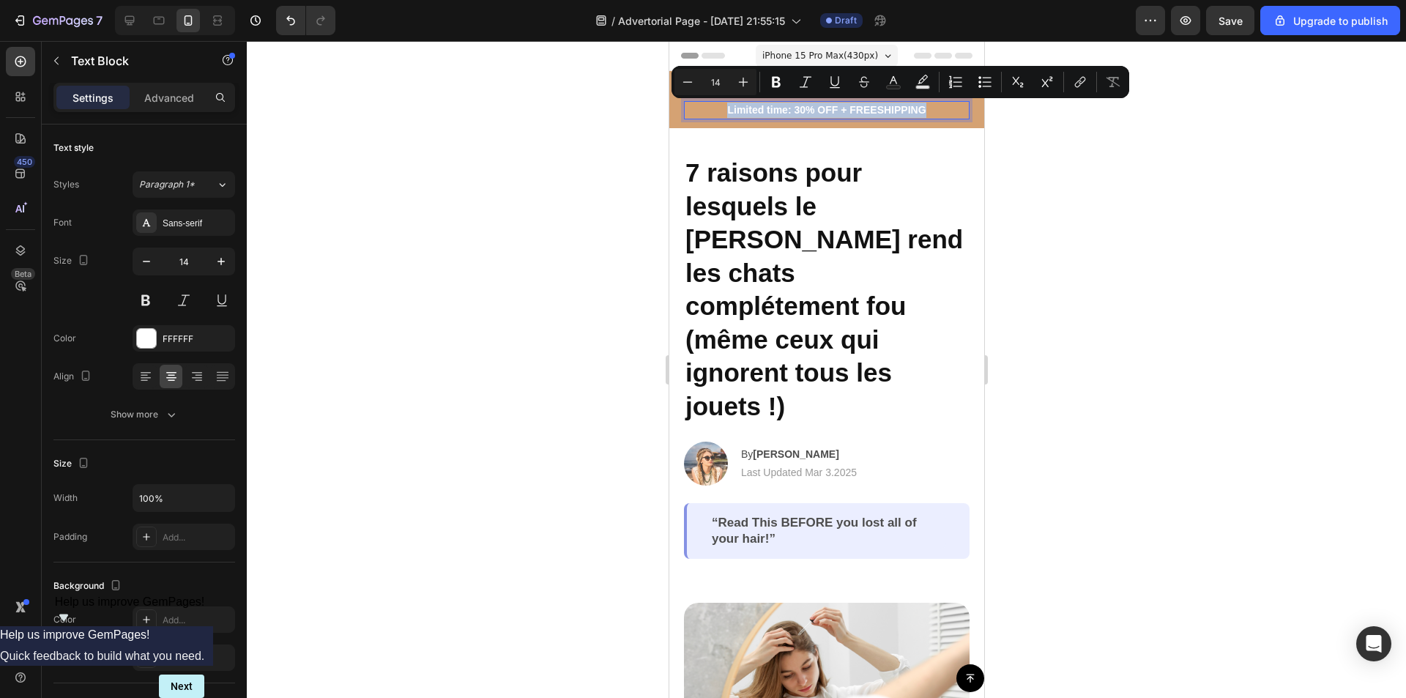
click at [769, 110] on p "Limited time: 30% OFF + FREESHIPPING" at bounding box center [826, 110] width 283 height 15
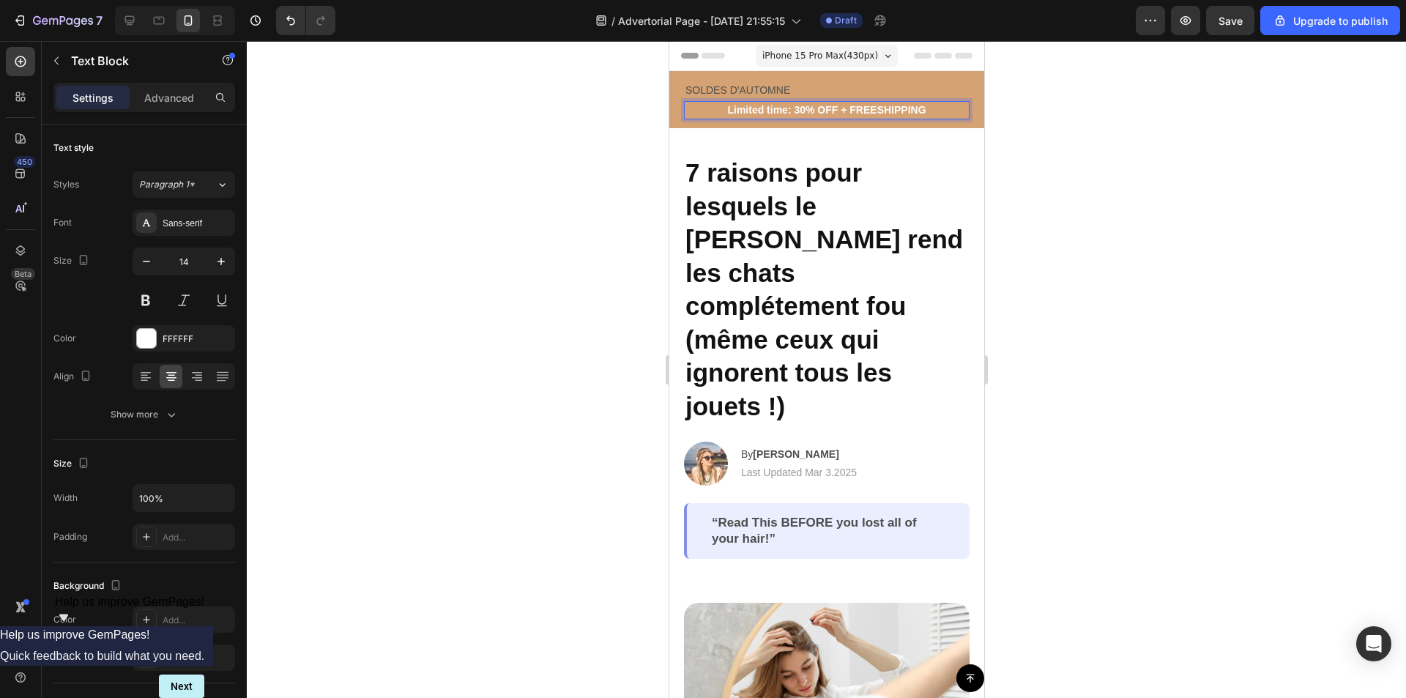
click at [769, 110] on p "Limited time: 30% OFF + FREESHIPPING" at bounding box center [826, 110] width 283 height 15
click at [1100, 231] on div at bounding box center [826, 369] width 1159 height 657
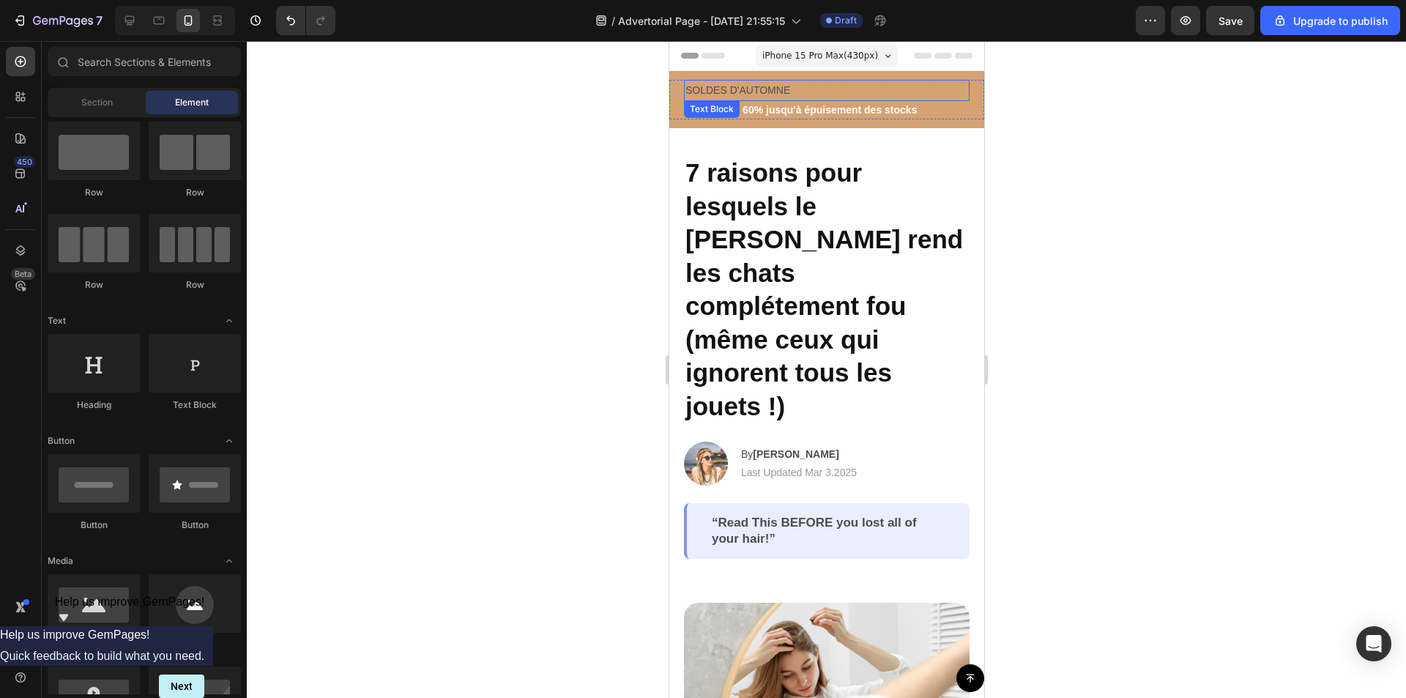
click at [773, 88] on p "SOLDES D'AUTOMNE" at bounding box center [826, 90] width 283 height 18
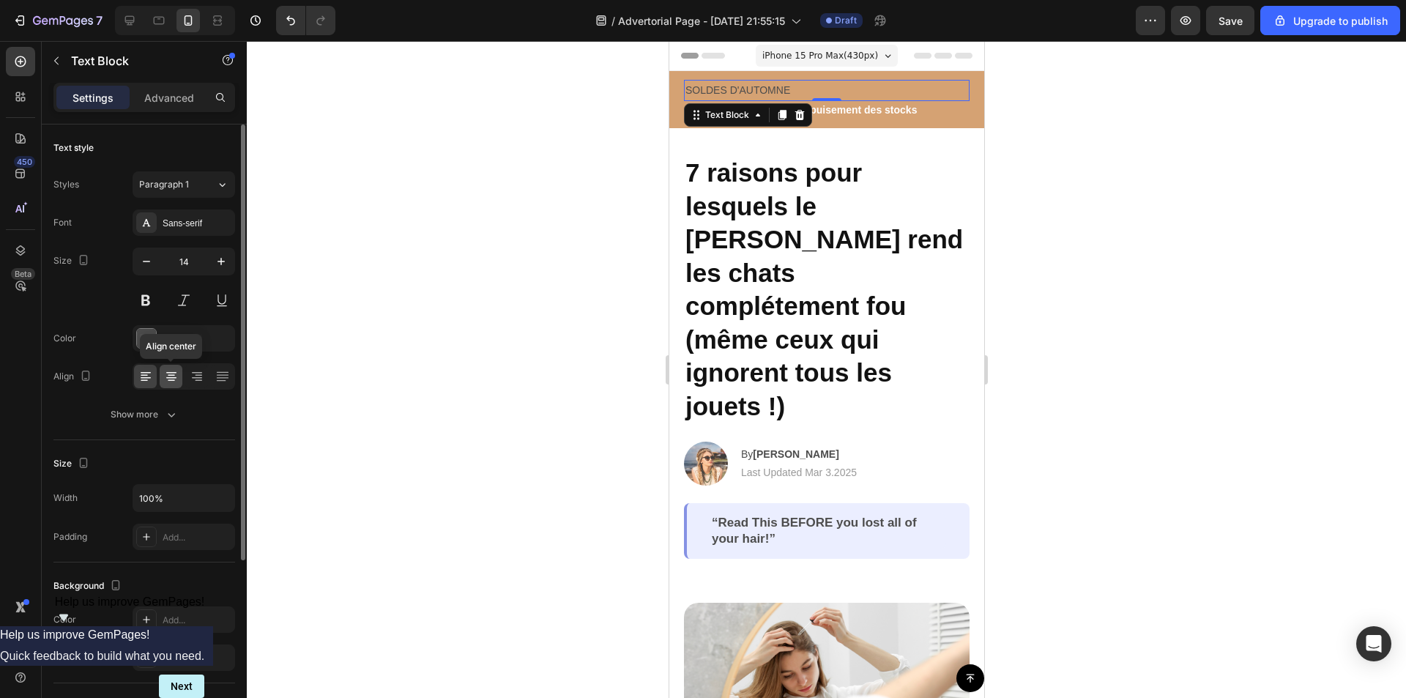
scroll to position [73, 0]
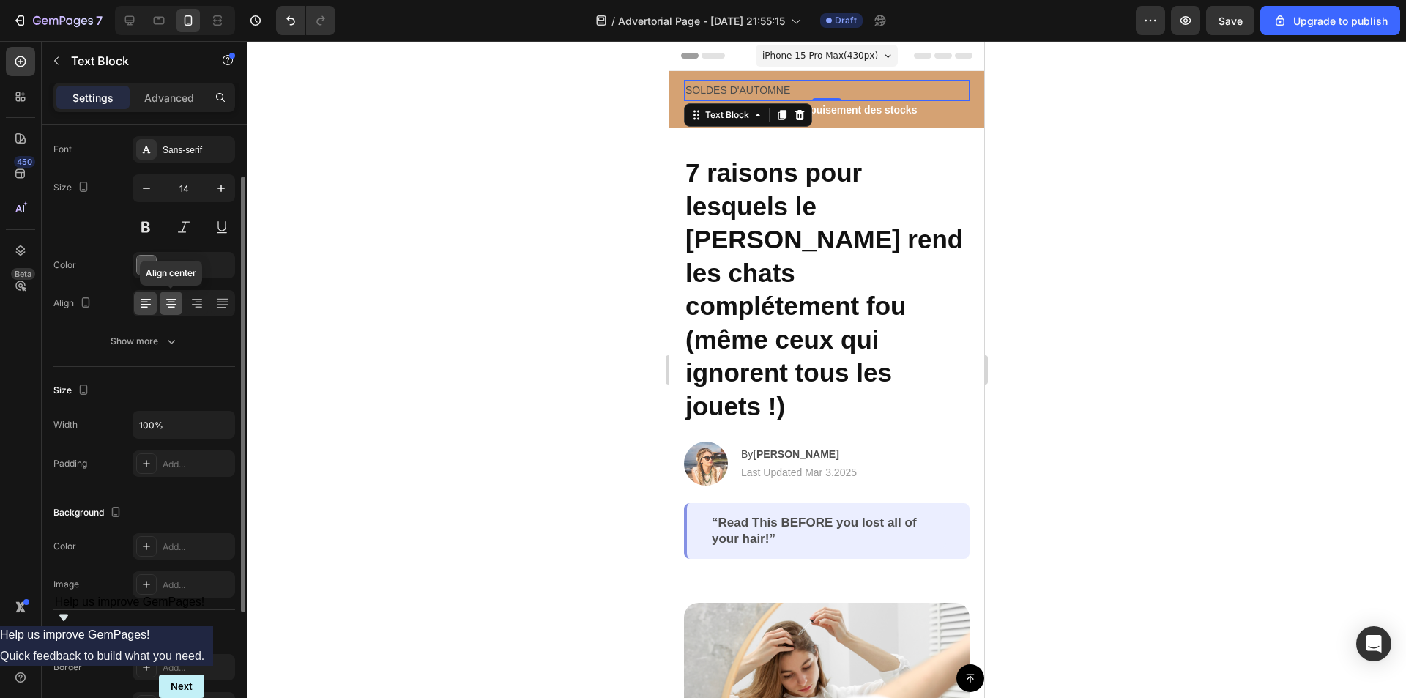
click at [171, 305] on icon at bounding box center [171, 303] width 15 height 15
click at [181, 146] on div "Sans-serif" at bounding box center [197, 150] width 69 height 13
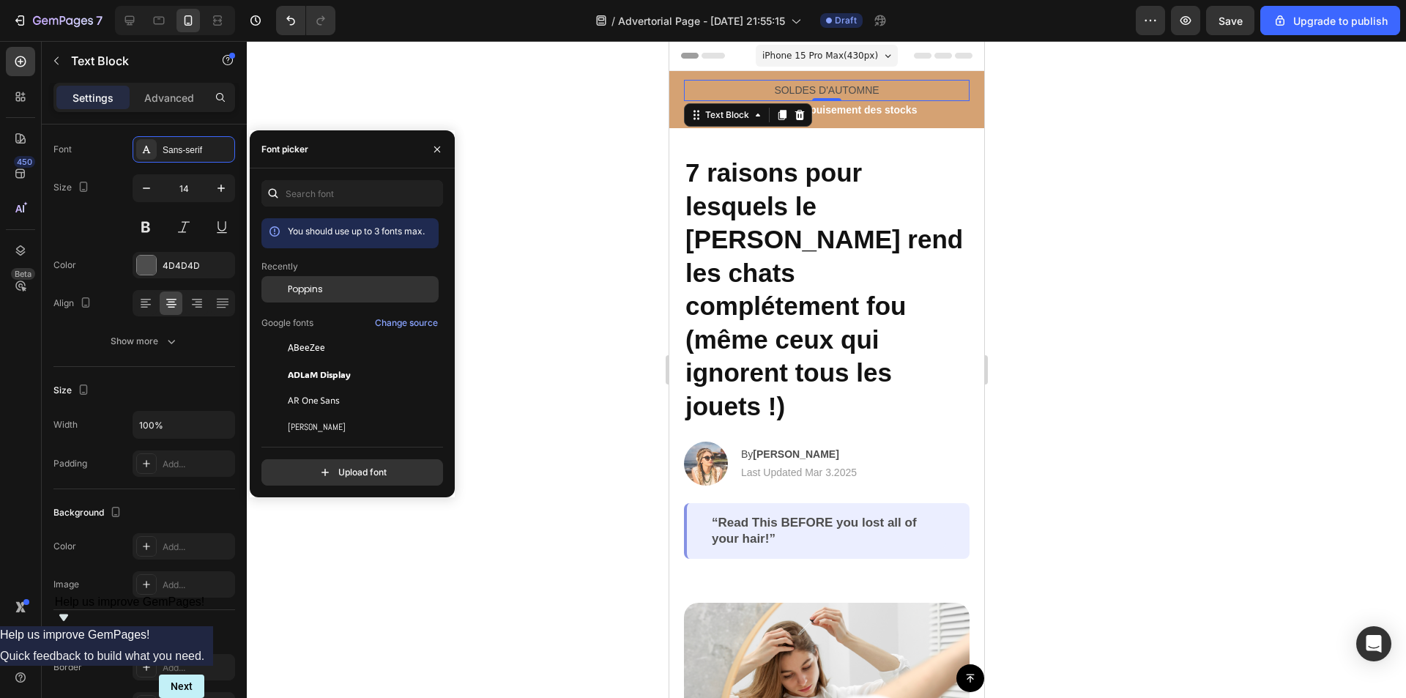
click at [361, 289] on div "Poppins" at bounding box center [362, 289] width 148 height 13
click at [146, 261] on div at bounding box center [146, 265] width 19 height 19
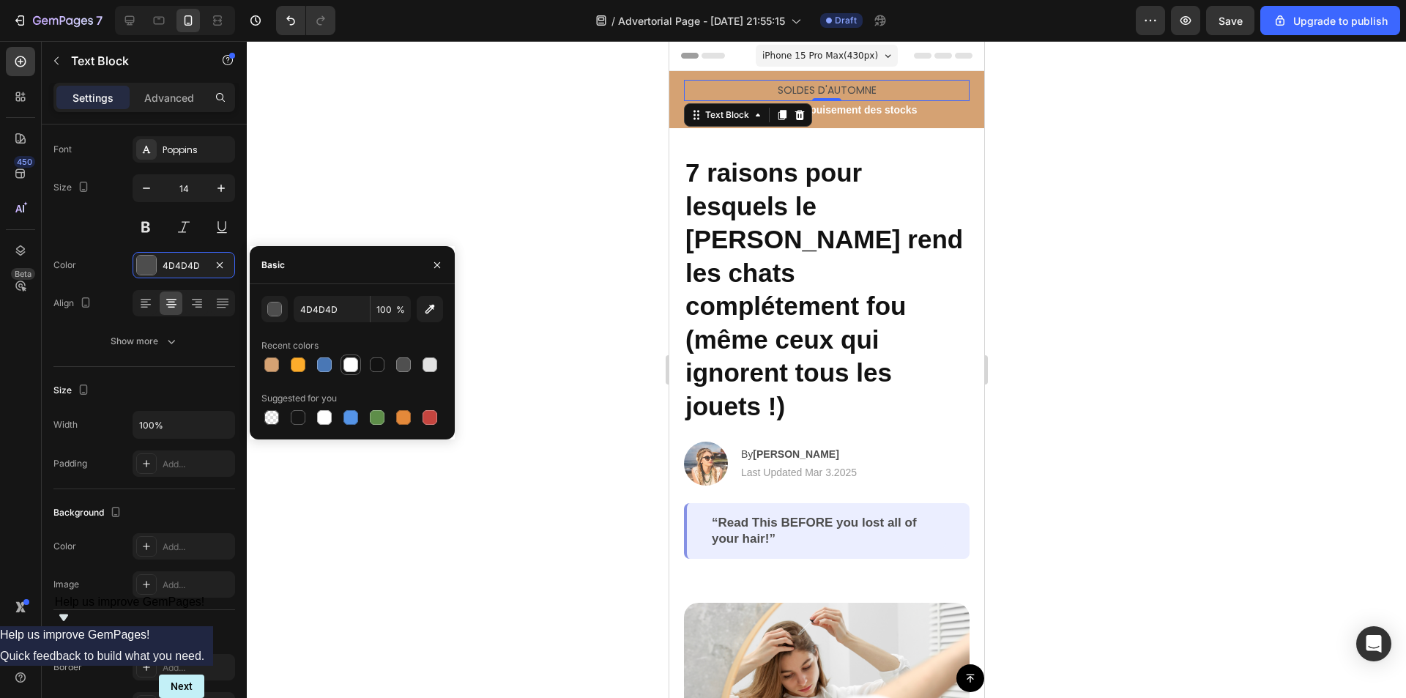
click at [351, 366] on div at bounding box center [350, 364] width 15 height 15
type input "FEFEFE"
click at [519, 211] on div at bounding box center [826, 369] width 1159 height 657
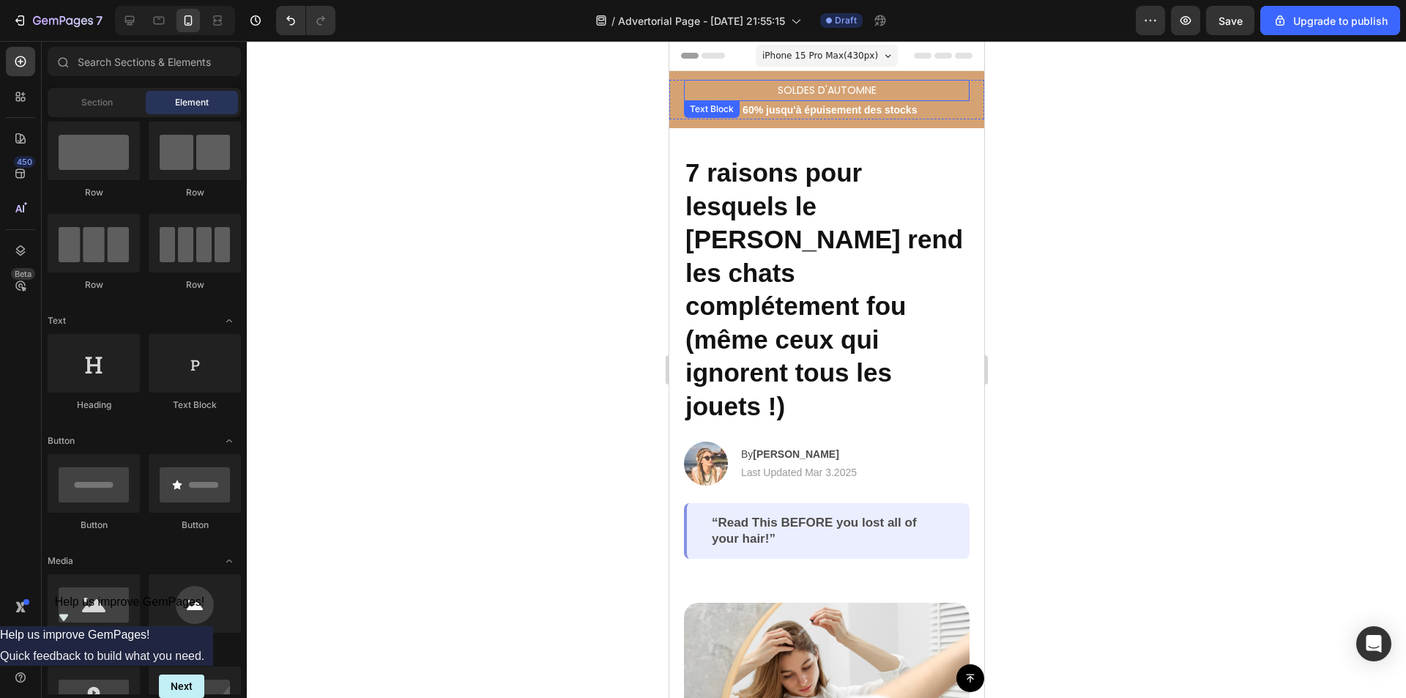
click at [811, 92] on p "SOLDES D'AUTOMNE" at bounding box center [826, 90] width 283 height 18
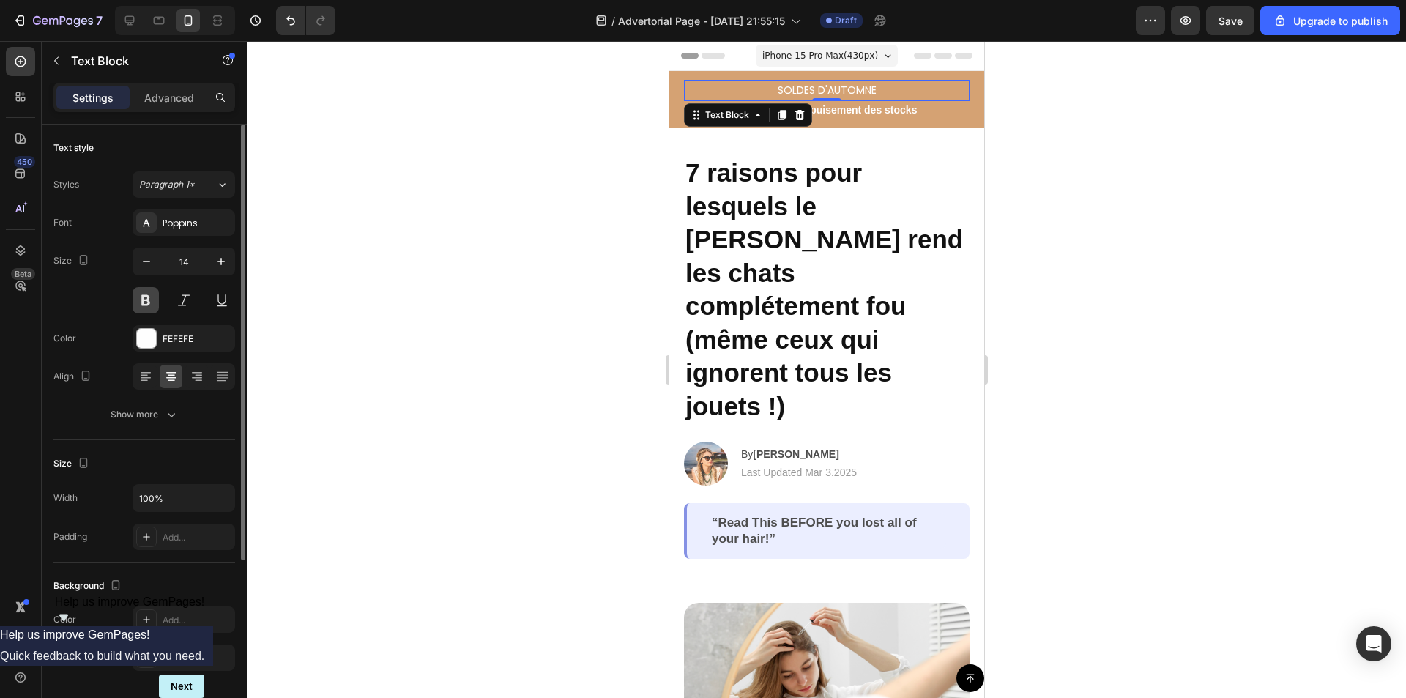
click at [146, 300] on button at bounding box center [146, 300] width 26 height 26
click at [185, 217] on div "Poppins" at bounding box center [197, 223] width 69 height 13
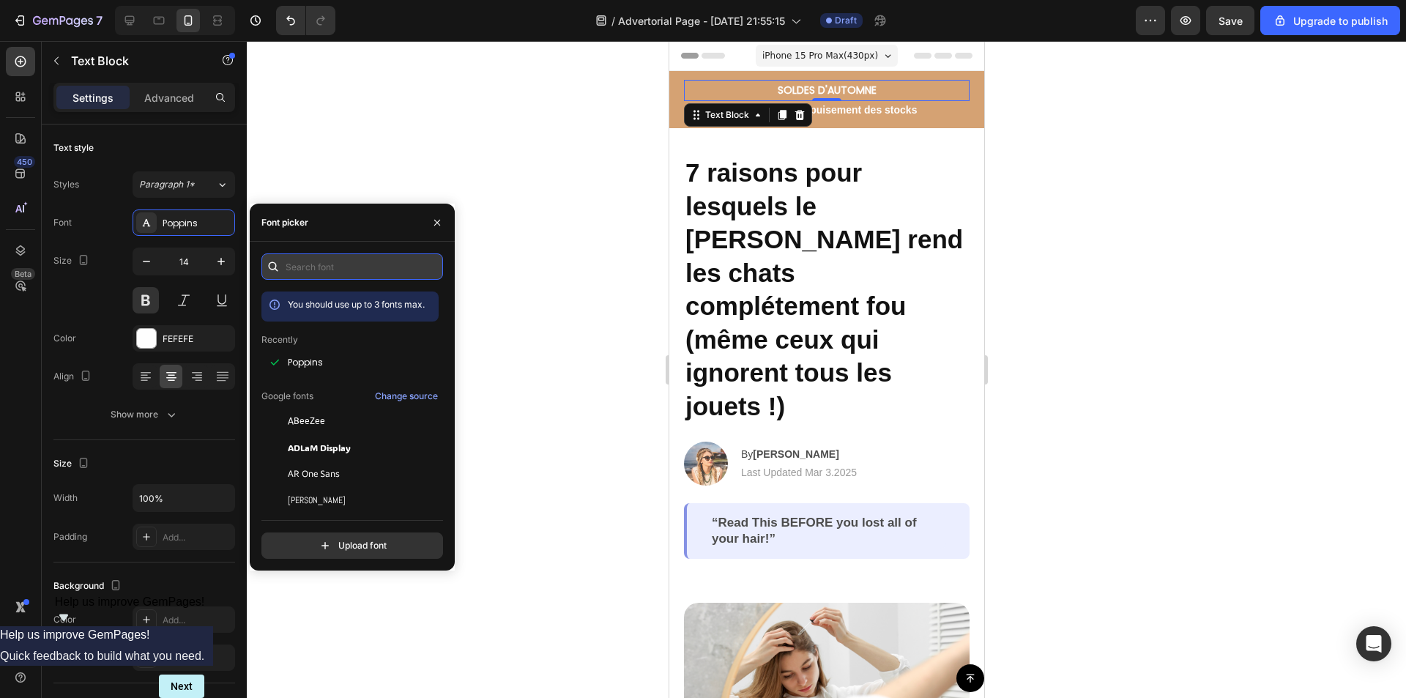
click at [322, 267] on input "text" at bounding box center [352, 266] width 182 height 26
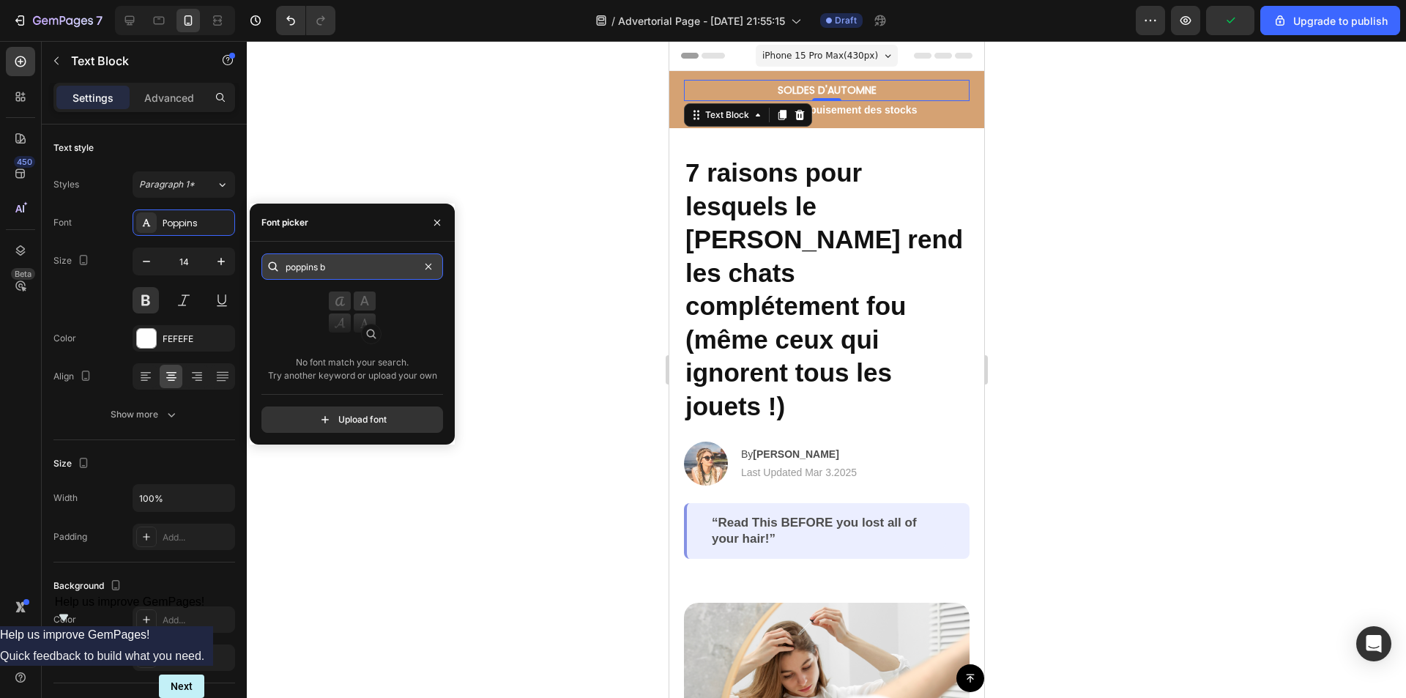
type input "poppins ba"
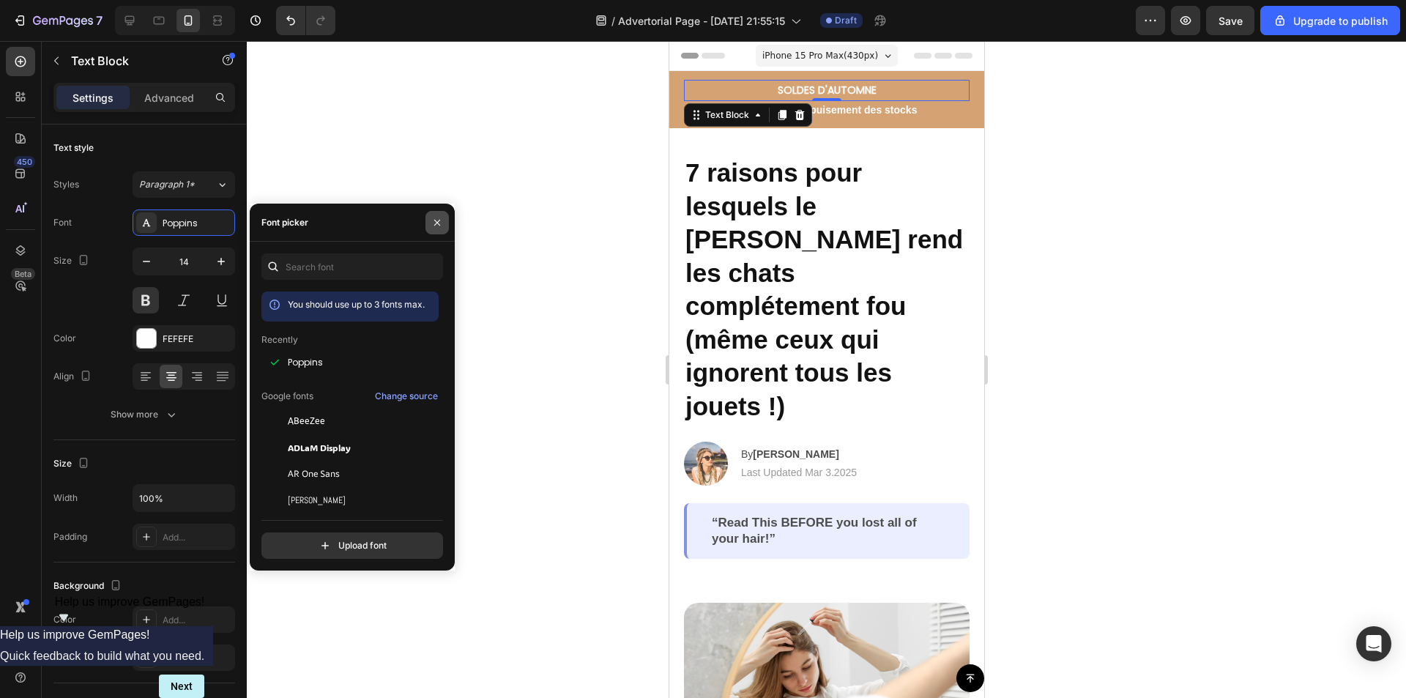
click at [440, 222] on icon "button" at bounding box center [437, 223] width 12 height 12
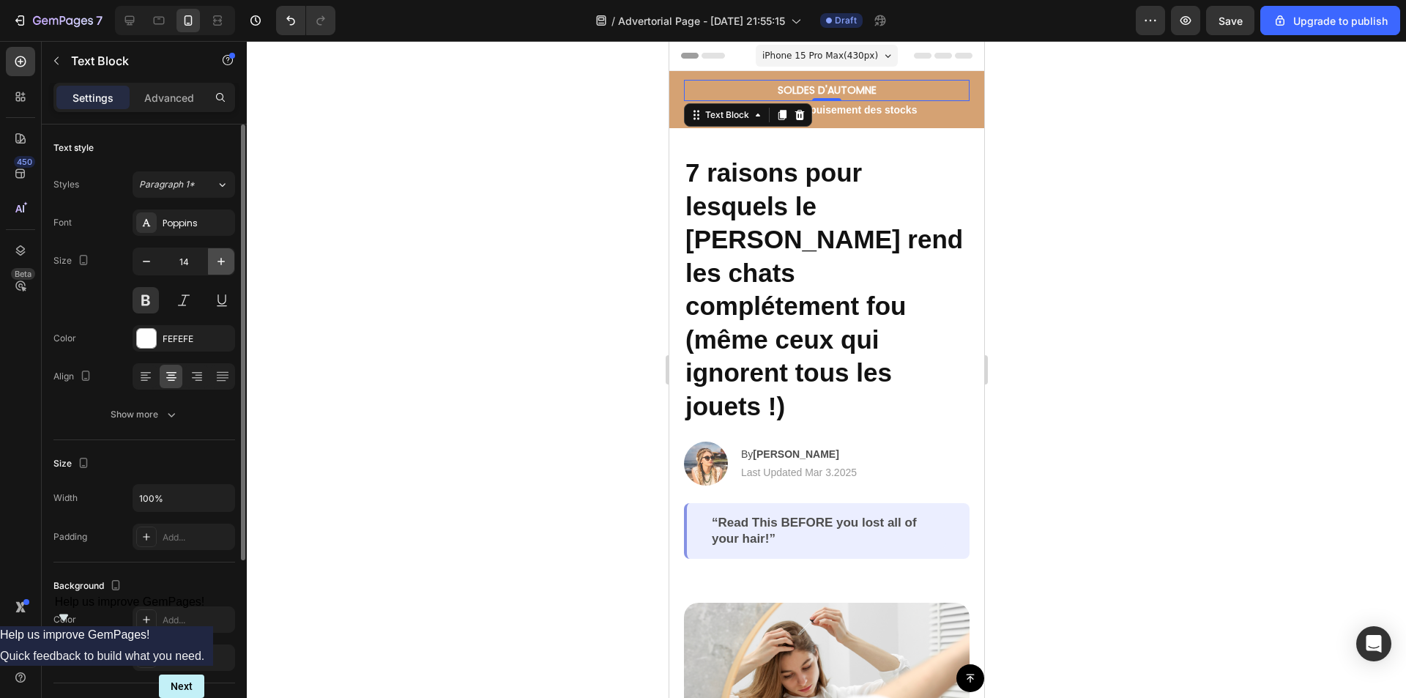
click at [224, 255] on icon "button" at bounding box center [221, 261] width 15 height 15
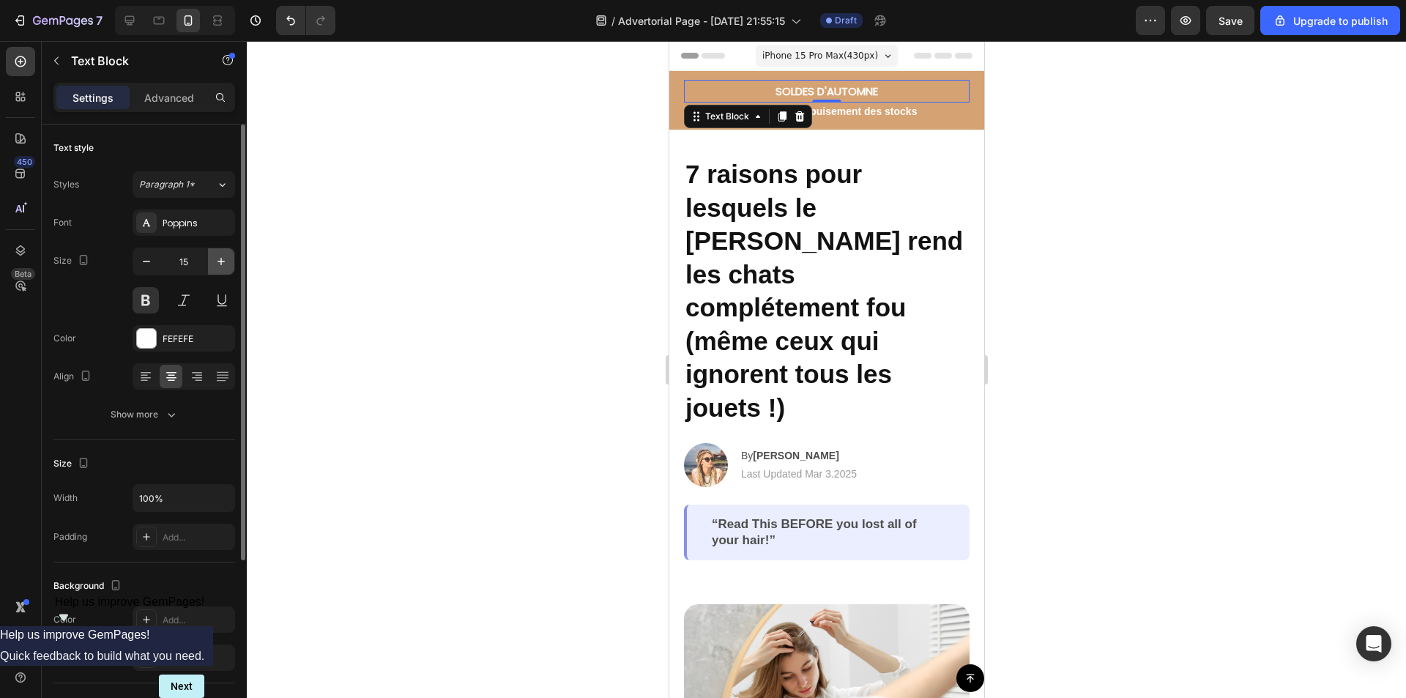
click at [224, 255] on icon "button" at bounding box center [221, 261] width 15 height 15
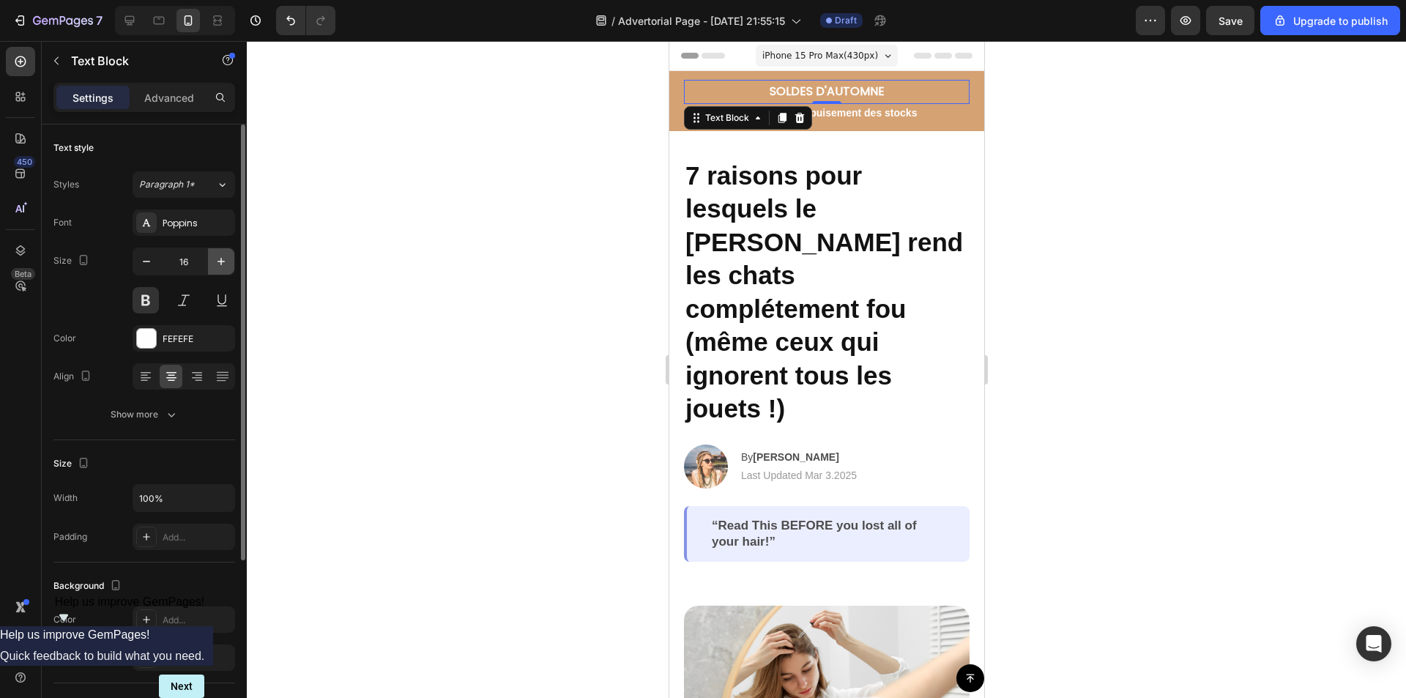
click at [224, 255] on icon "button" at bounding box center [221, 261] width 15 height 15
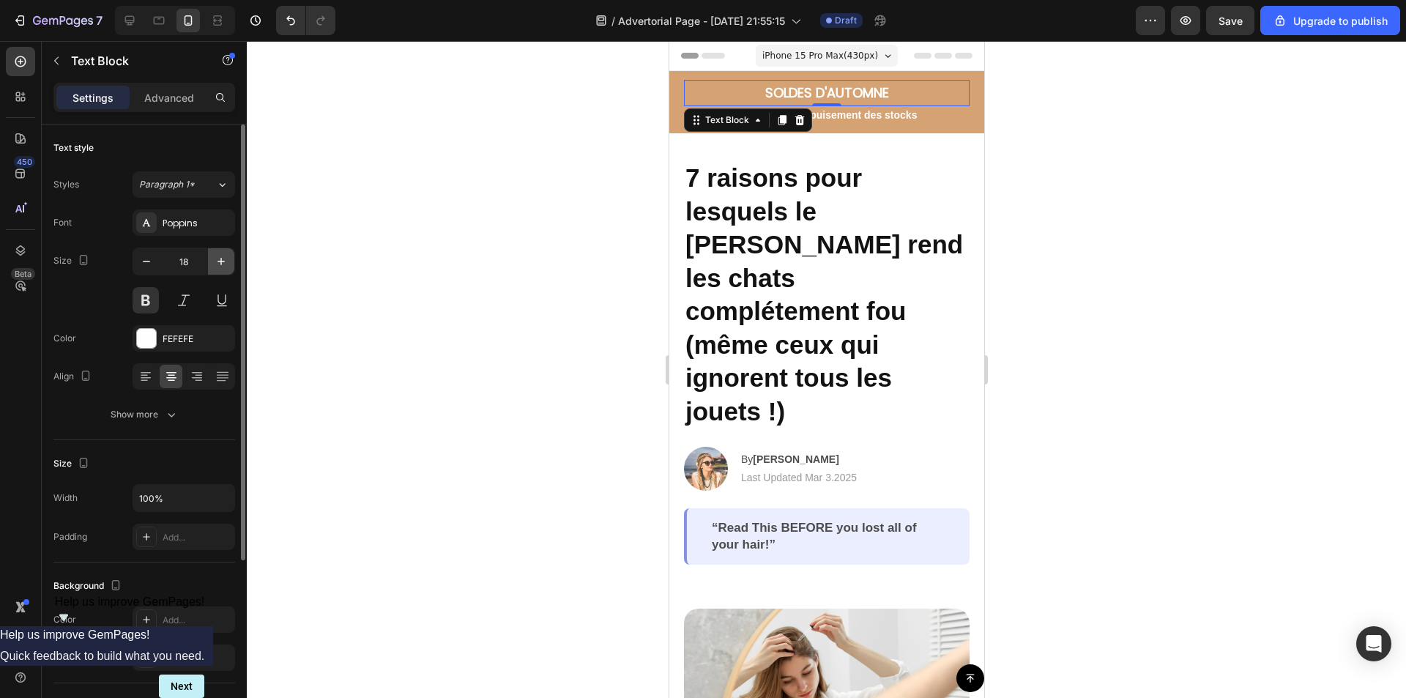
click at [224, 255] on icon "button" at bounding box center [221, 261] width 15 height 15
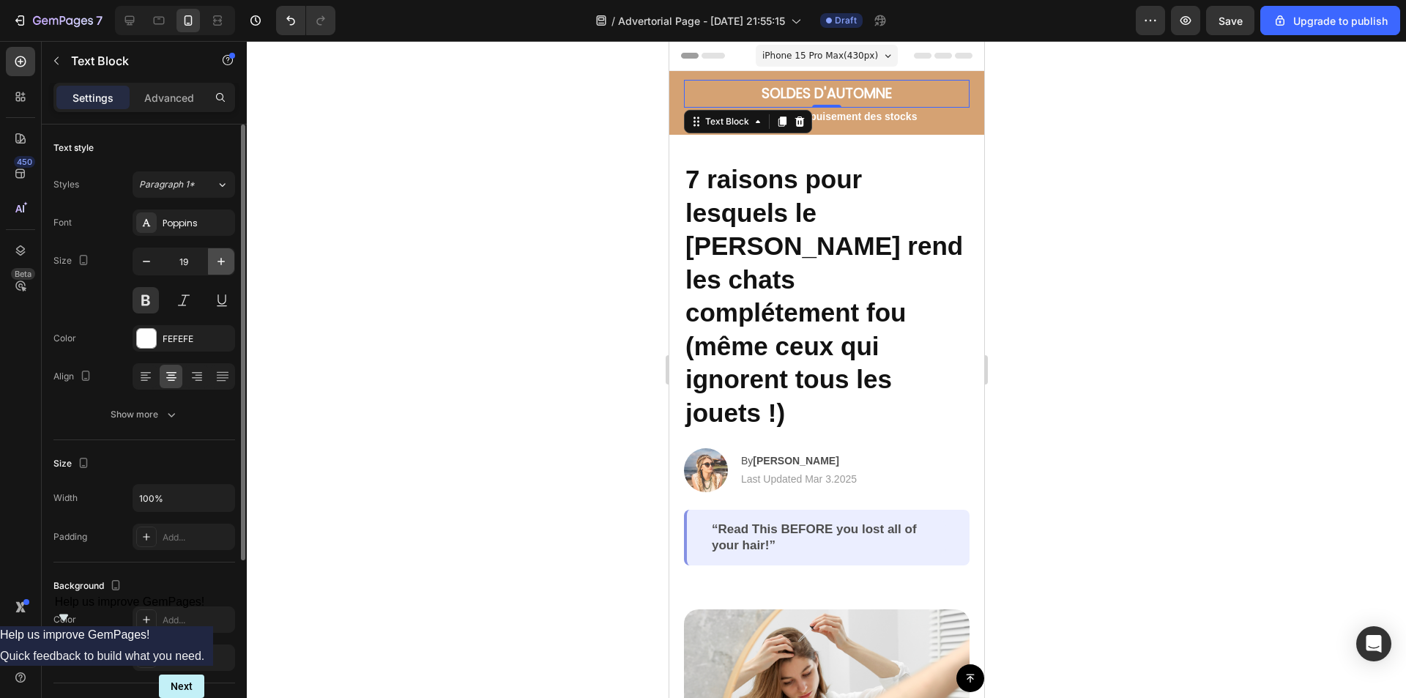
click at [224, 255] on icon "button" at bounding box center [221, 261] width 15 height 15
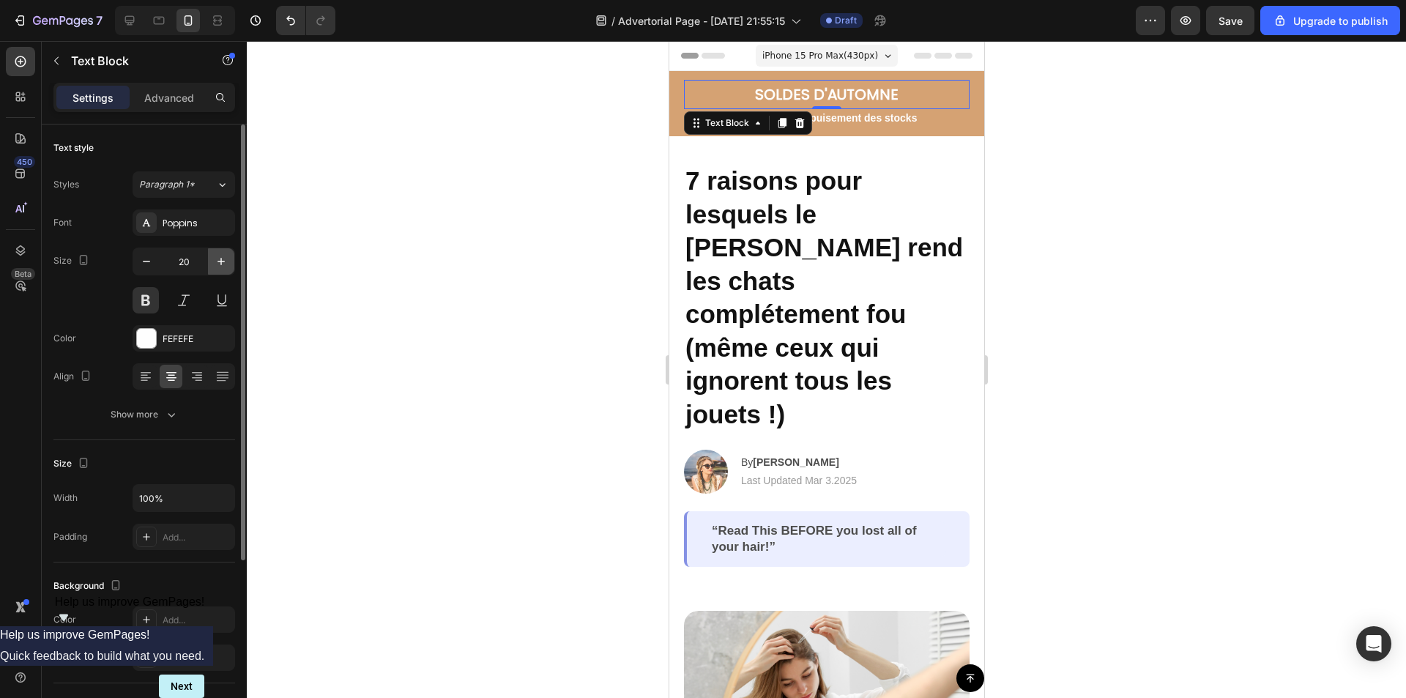
click at [224, 255] on icon "button" at bounding box center [221, 261] width 15 height 15
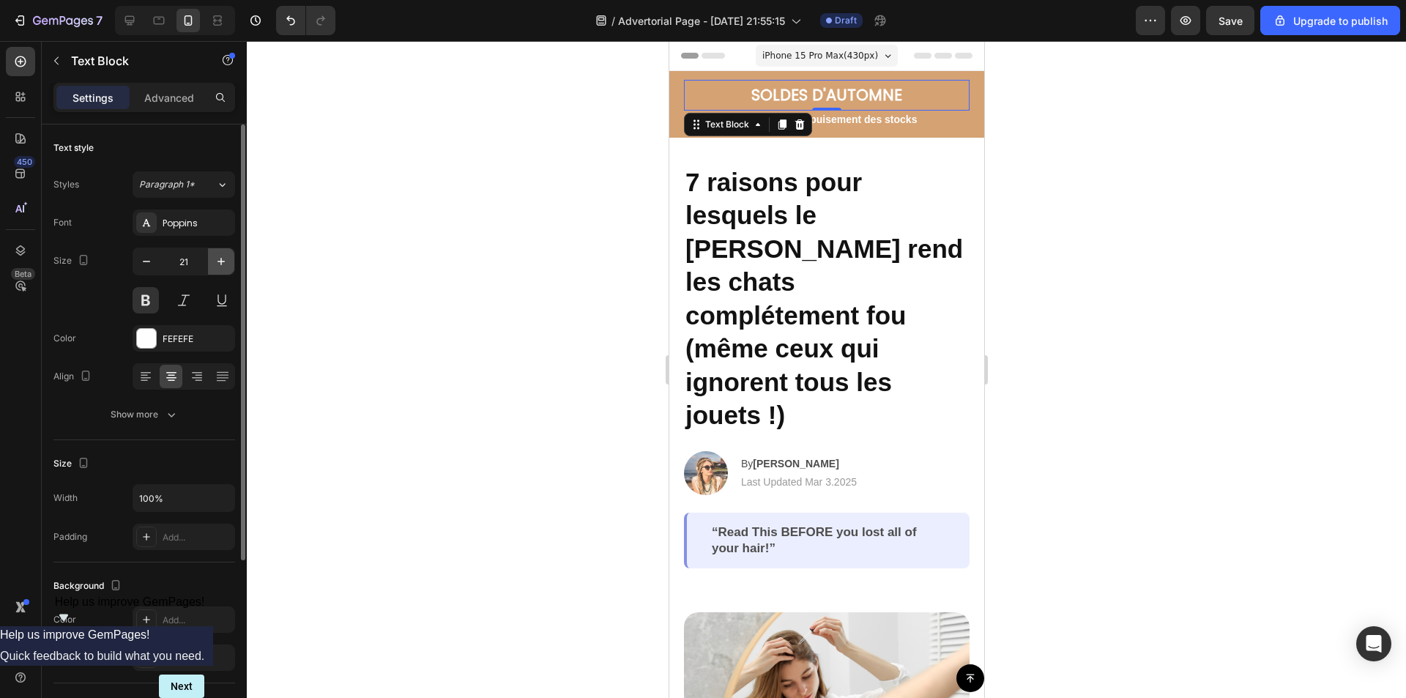
click at [224, 255] on icon "button" at bounding box center [221, 261] width 15 height 15
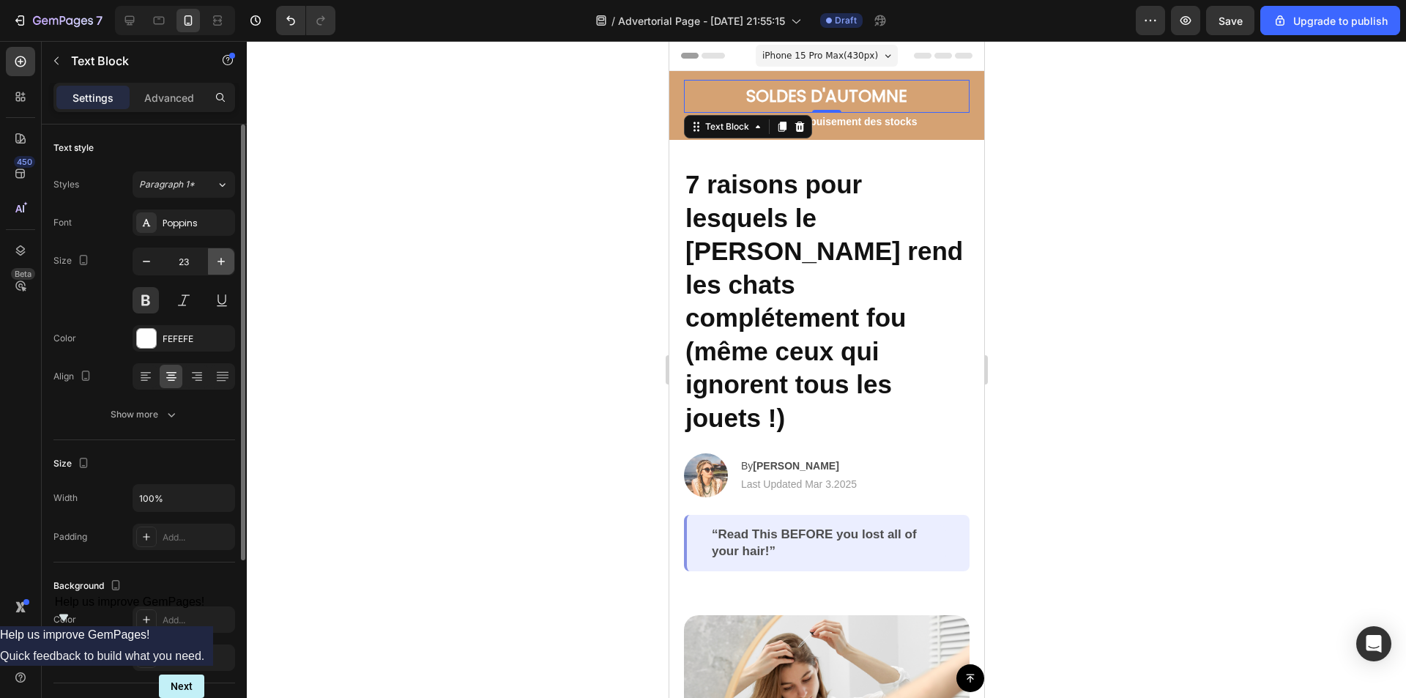
click at [224, 255] on icon "button" at bounding box center [221, 261] width 15 height 15
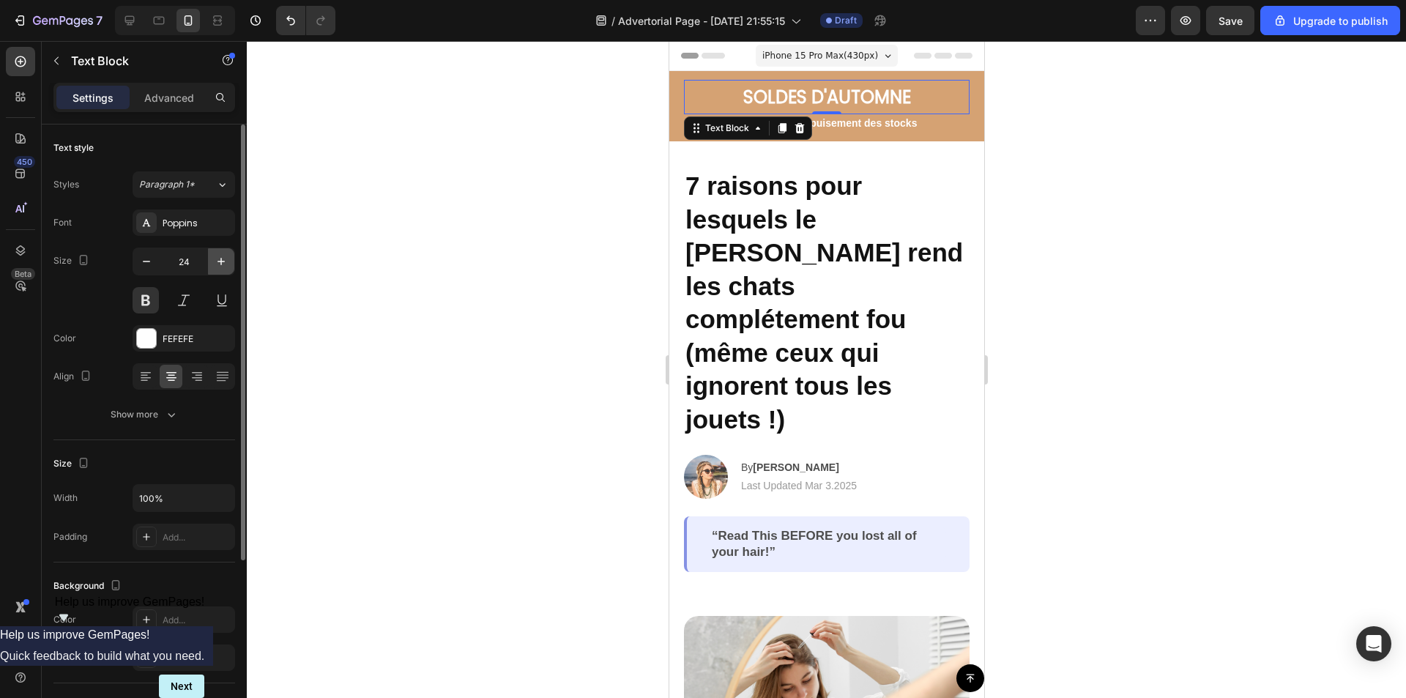
click at [224, 255] on icon "button" at bounding box center [221, 261] width 15 height 15
type input "25"
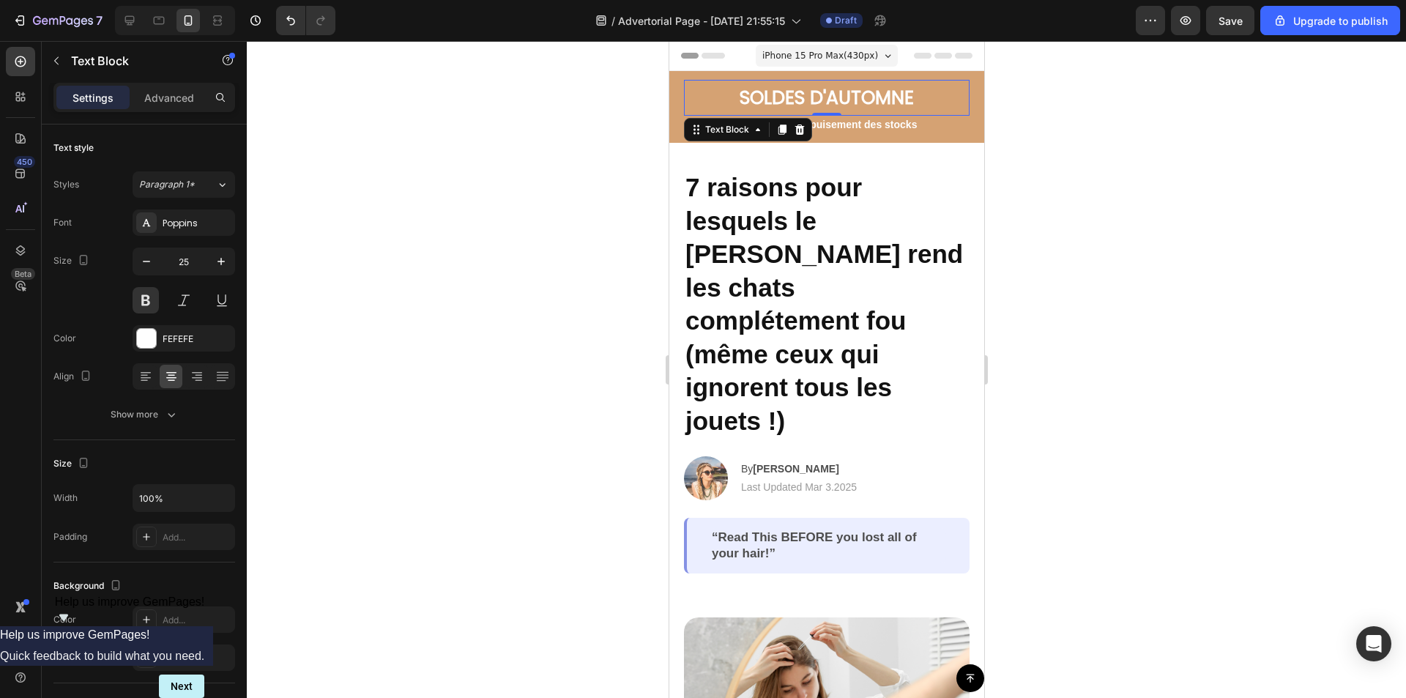
click at [1125, 168] on div at bounding box center [826, 369] width 1159 height 657
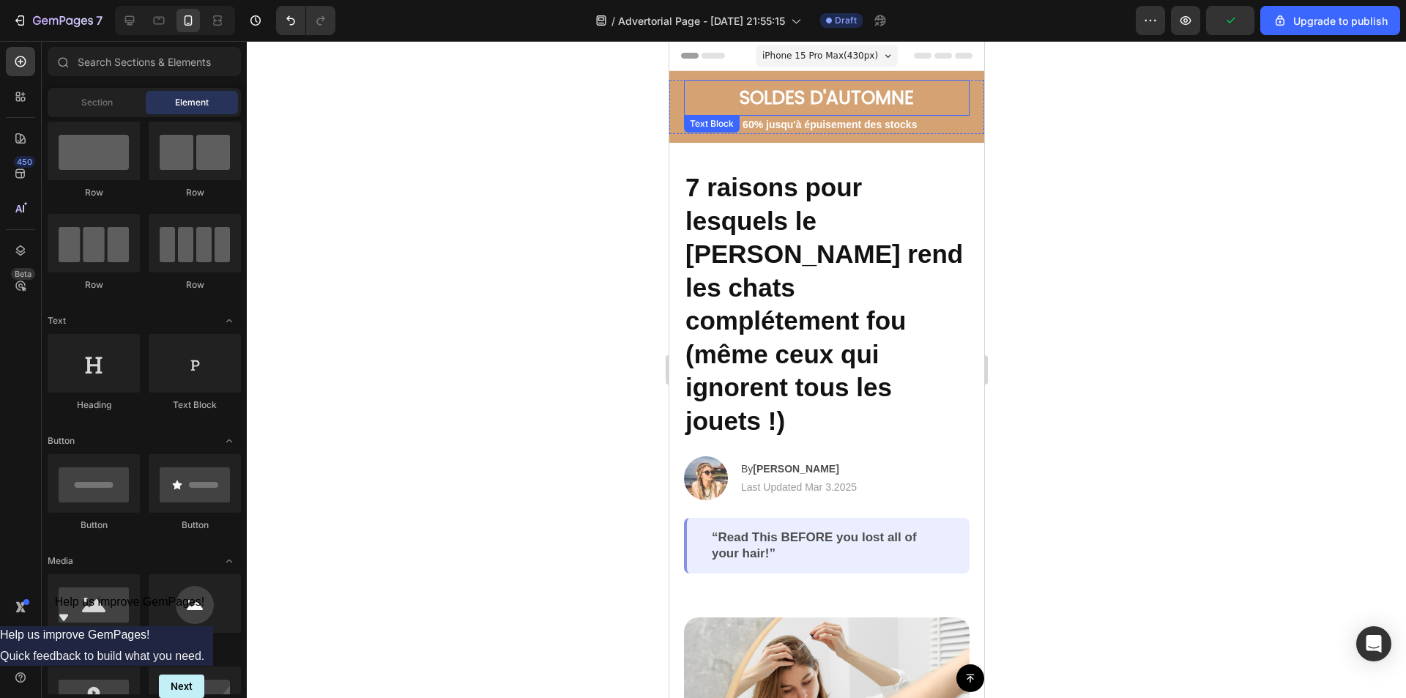
click at [911, 97] on p "SOLDES D'AUTOMNE" at bounding box center [826, 97] width 283 height 33
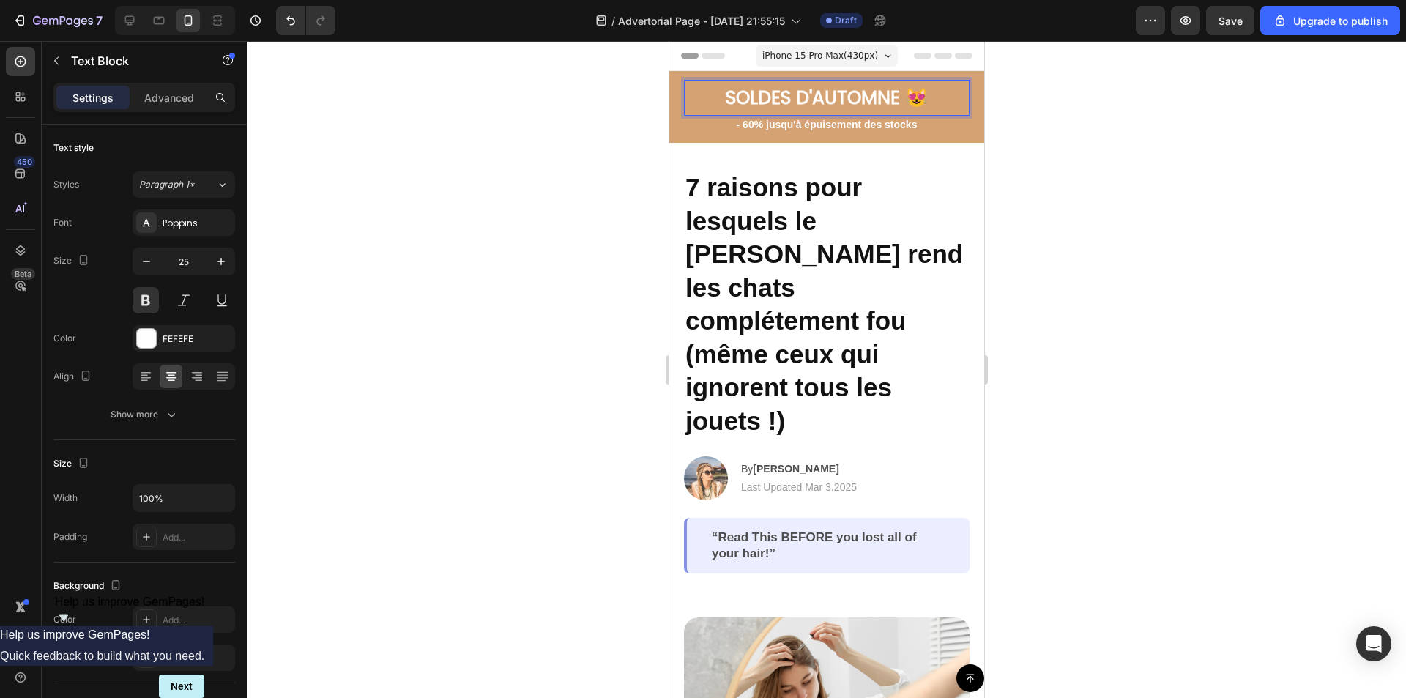
click at [1106, 115] on div at bounding box center [826, 369] width 1159 height 657
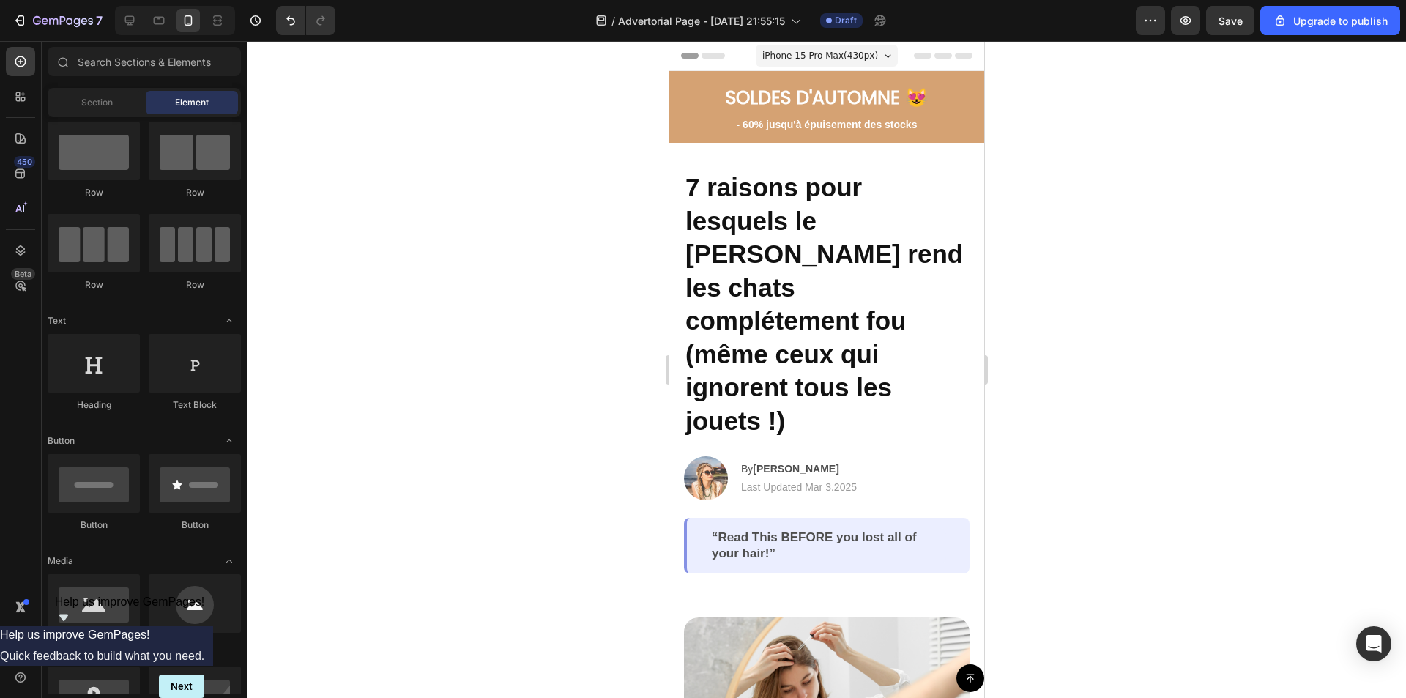
click at [1191, 138] on div at bounding box center [826, 369] width 1159 height 657
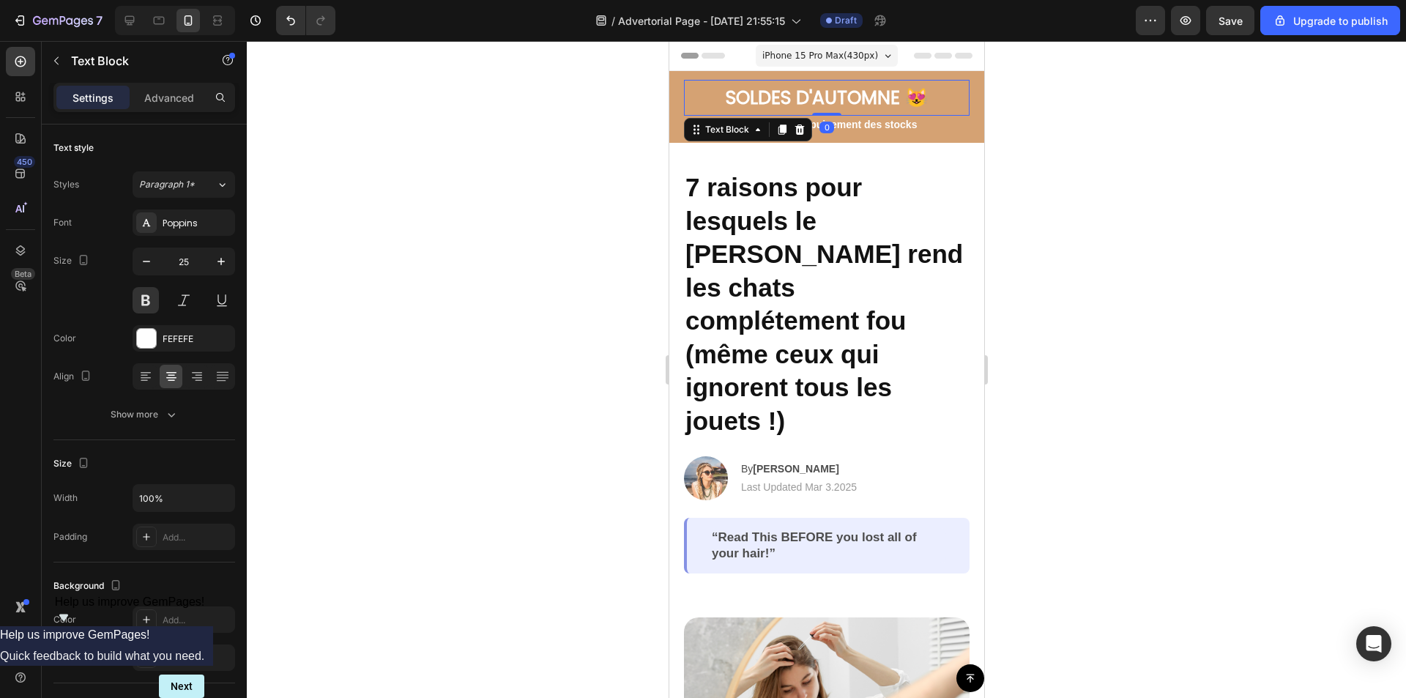
click at [1146, 124] on div at bounding box center [826, 369] width 1159 height 657
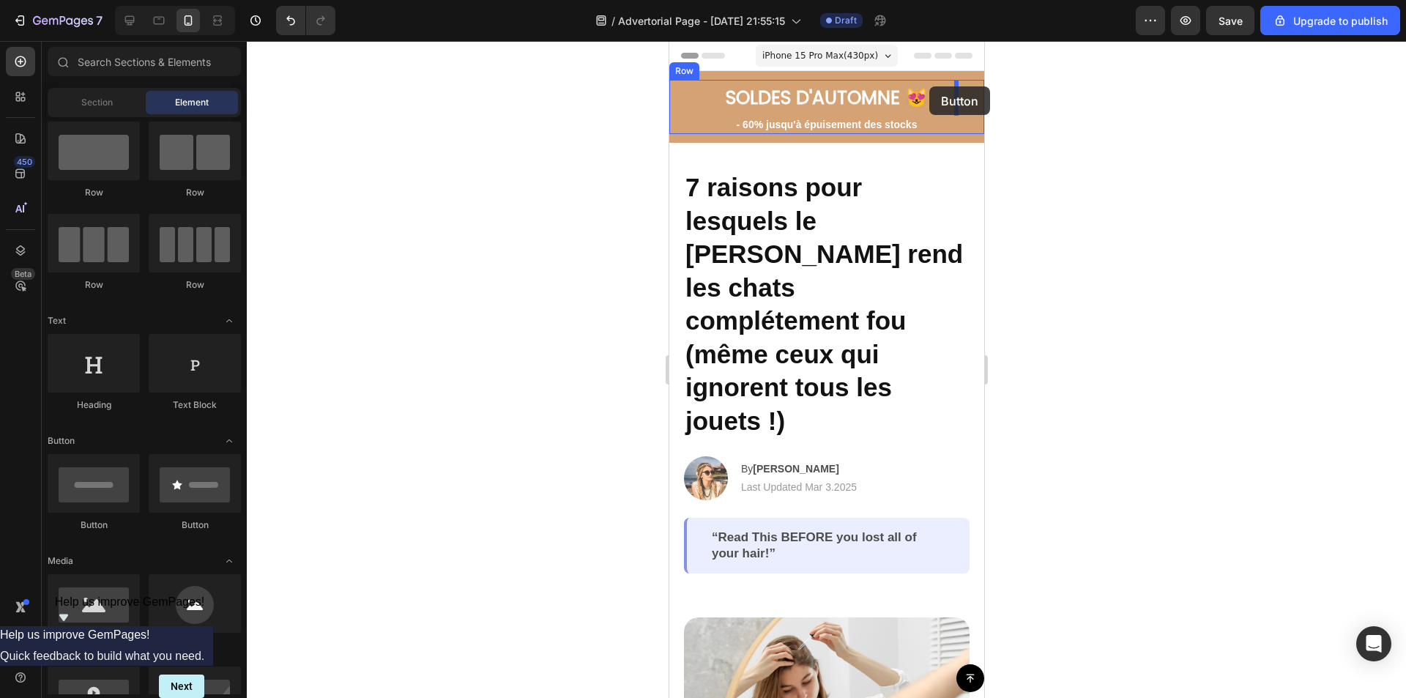
drag, startPoint x: 860, startPoint y: 537, endPoint x: 928, endPoint y: 86, distance: 455.5
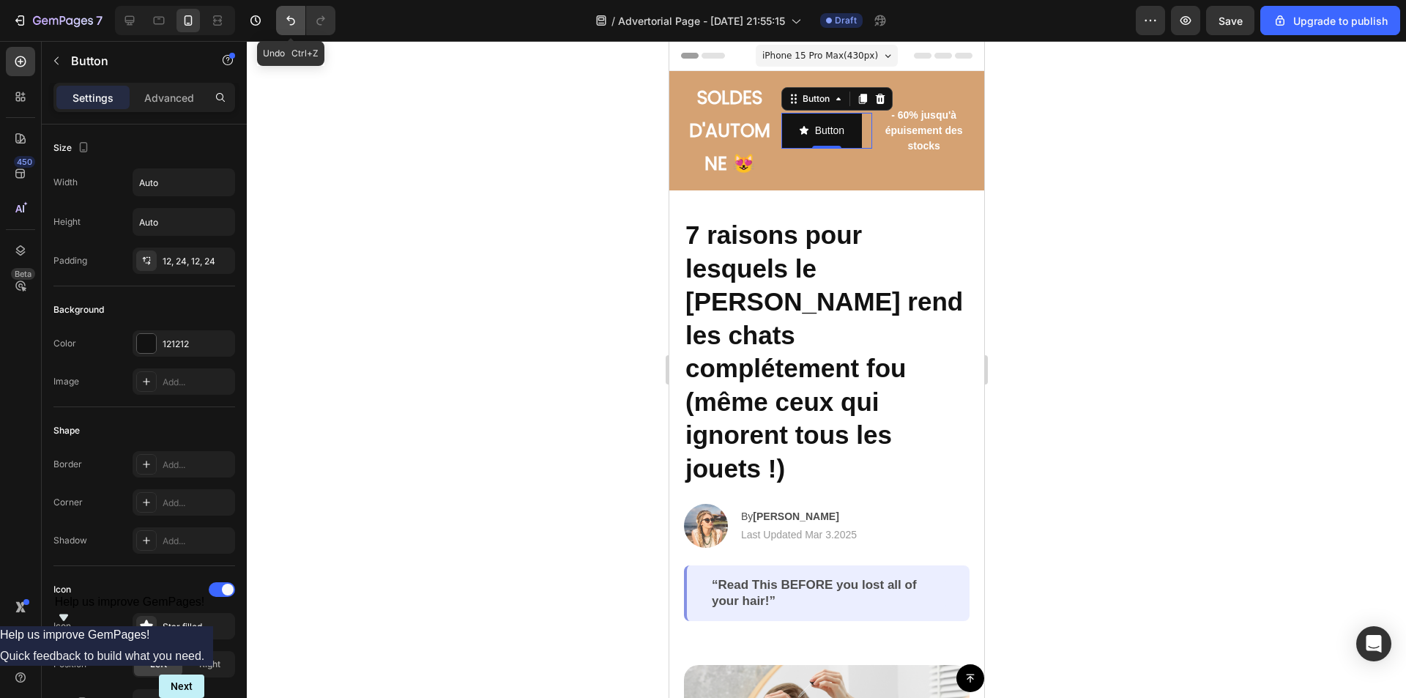
click at [294, 25] on icon "Undo/Redo" at bounding box center [290, 20] width 15 height 15
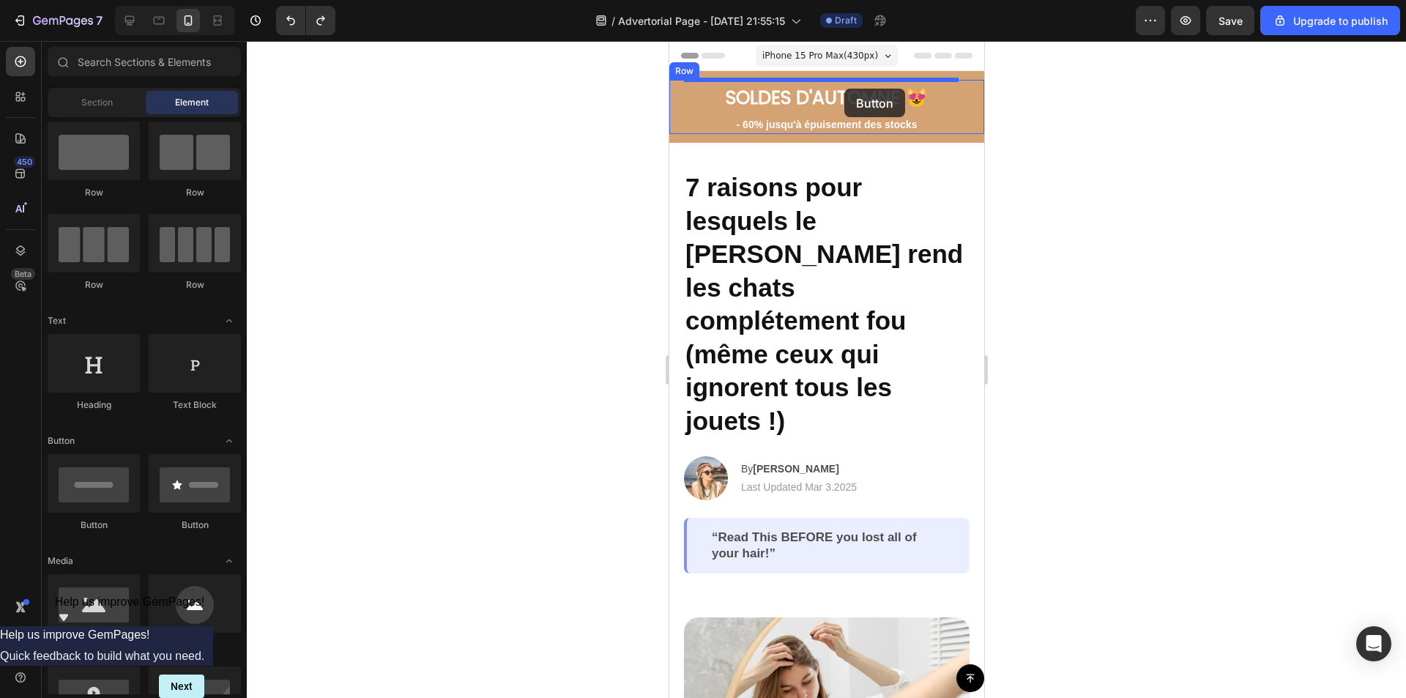
drag, startPoint x: 773, startPoint y: 523, endPoint x: 844, endPoint y: 87, distance: 441.6
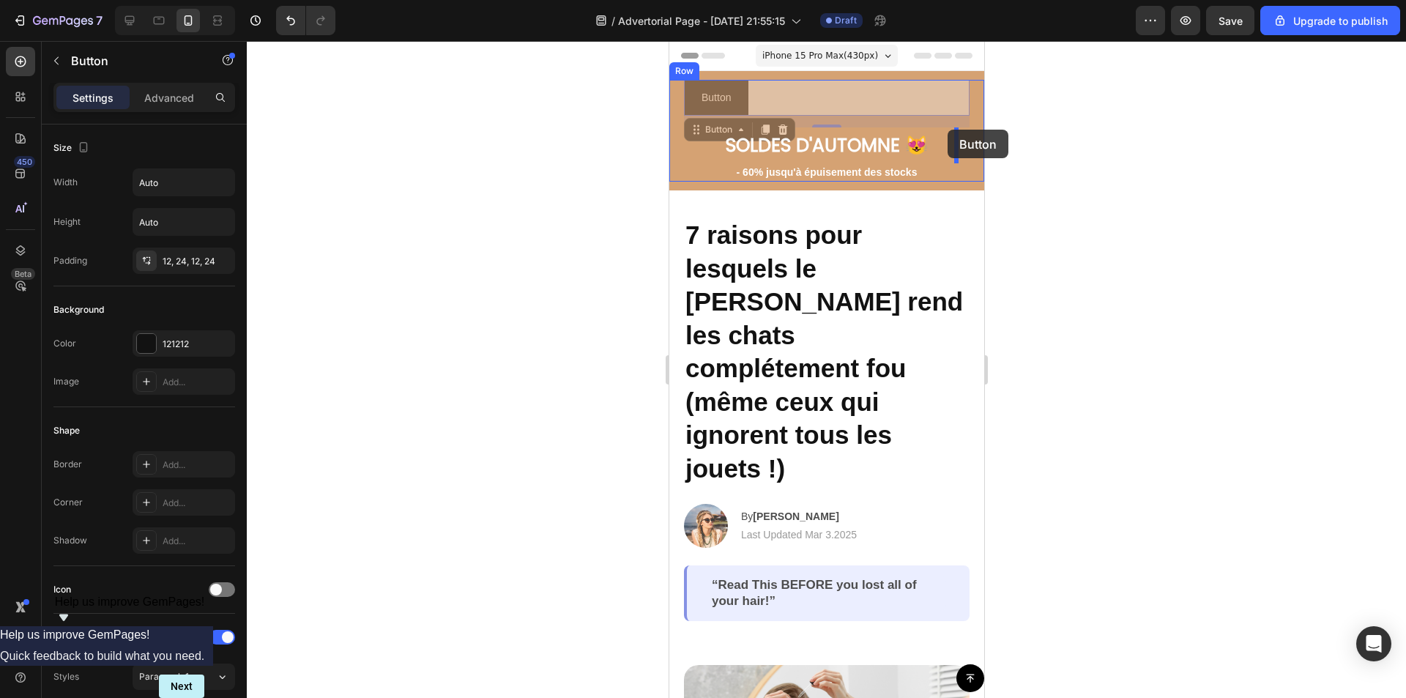
drag, startPoint x: 739, startPoint y: 89, endPoint x: 947, endPoint y: 130, distance: 212.0
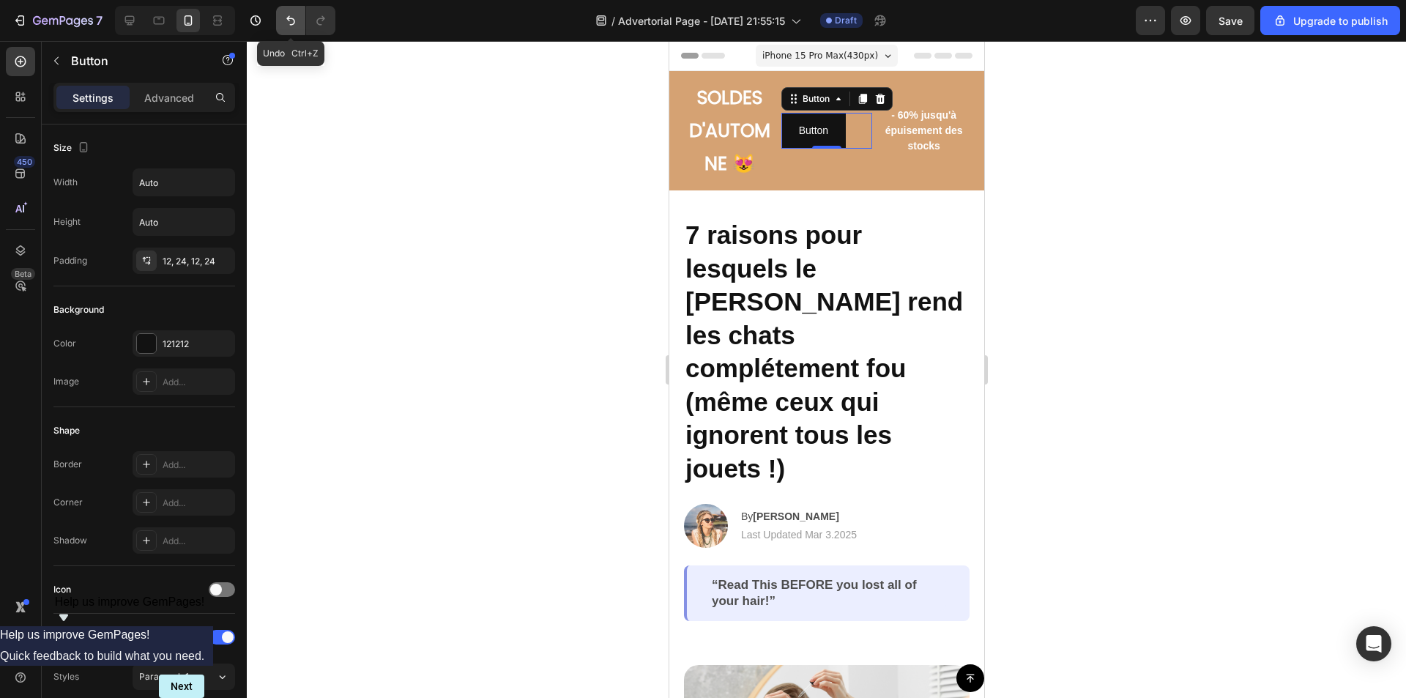
click at [290, 24] on icon "Undo/Redo" at bounding box center [290, 20] width 15 height 15
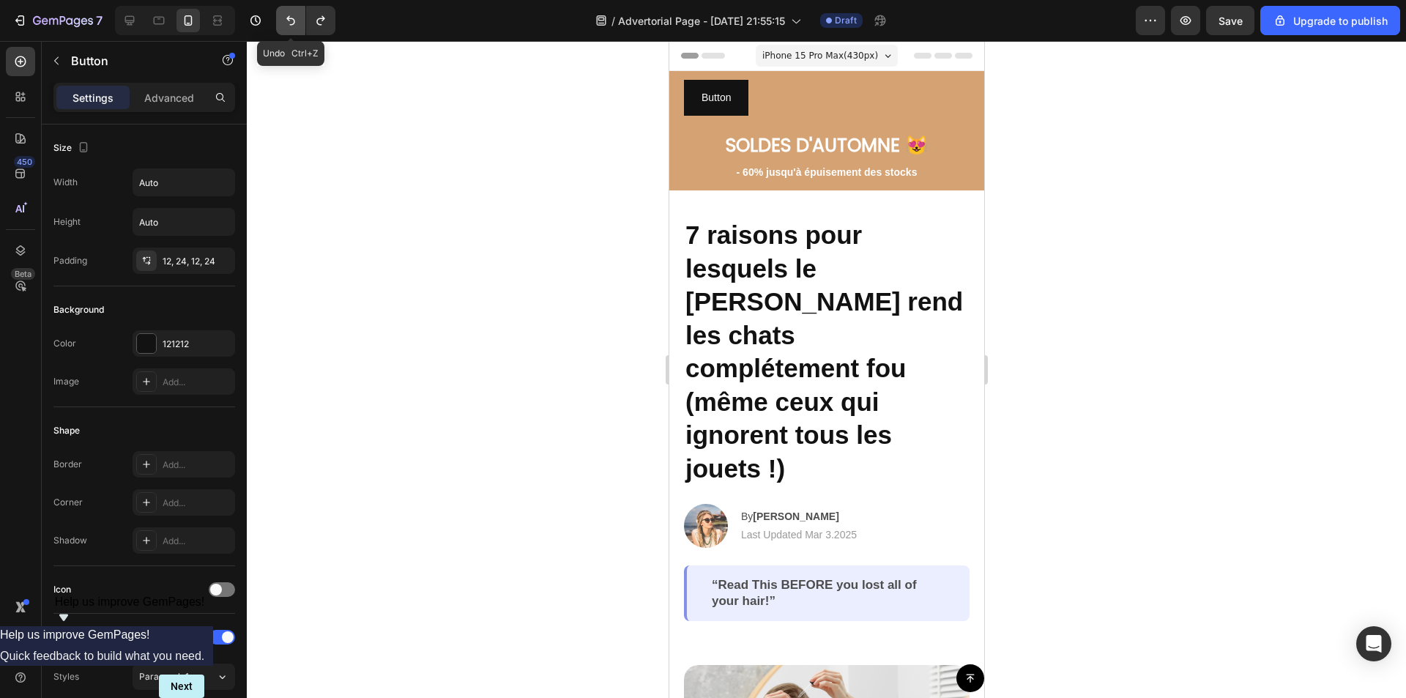
click at [290, 24] on icon "Undo/Redo" at bounding box center [290, 20] width 15 height 15
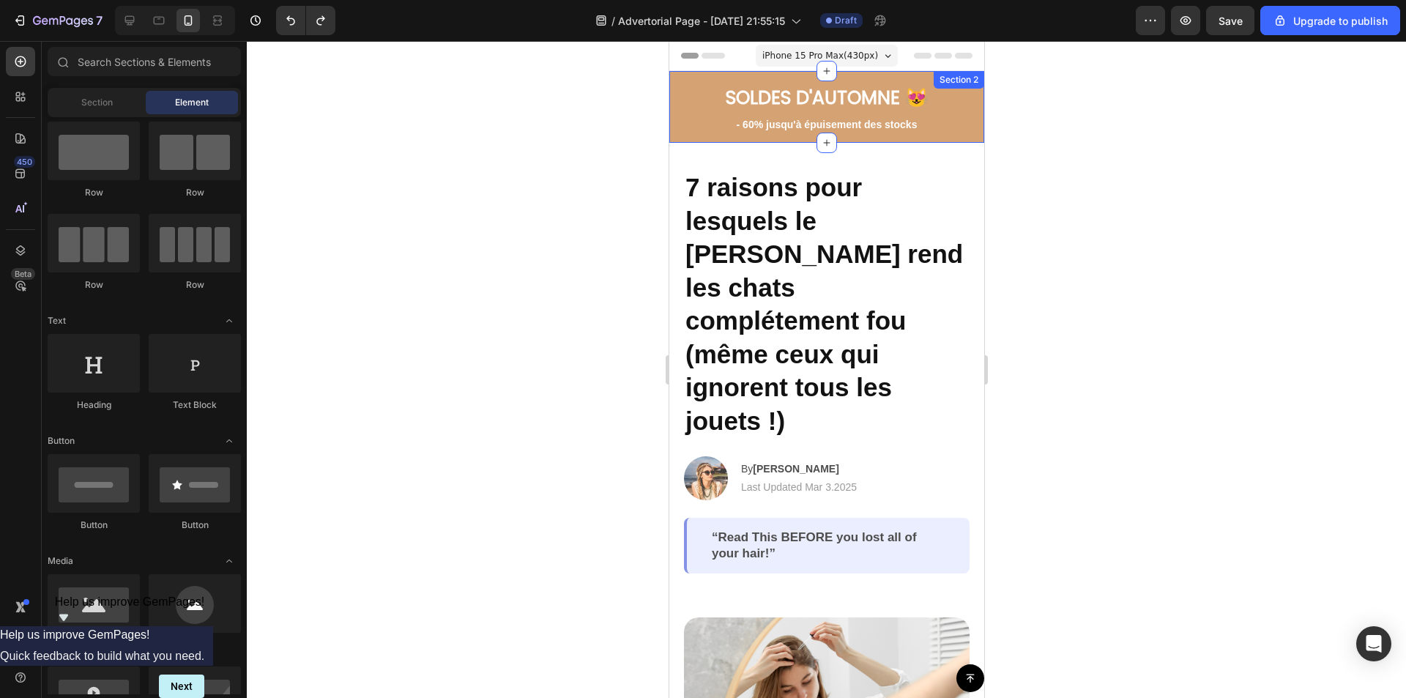
click at [675, 75] on div "SOLDES D'AUTOMNE 😻 Text Block - 60% jusqu'à épuisement des stocks Text Block Ro…" at bounding box center [826, 107] width 315 height 72
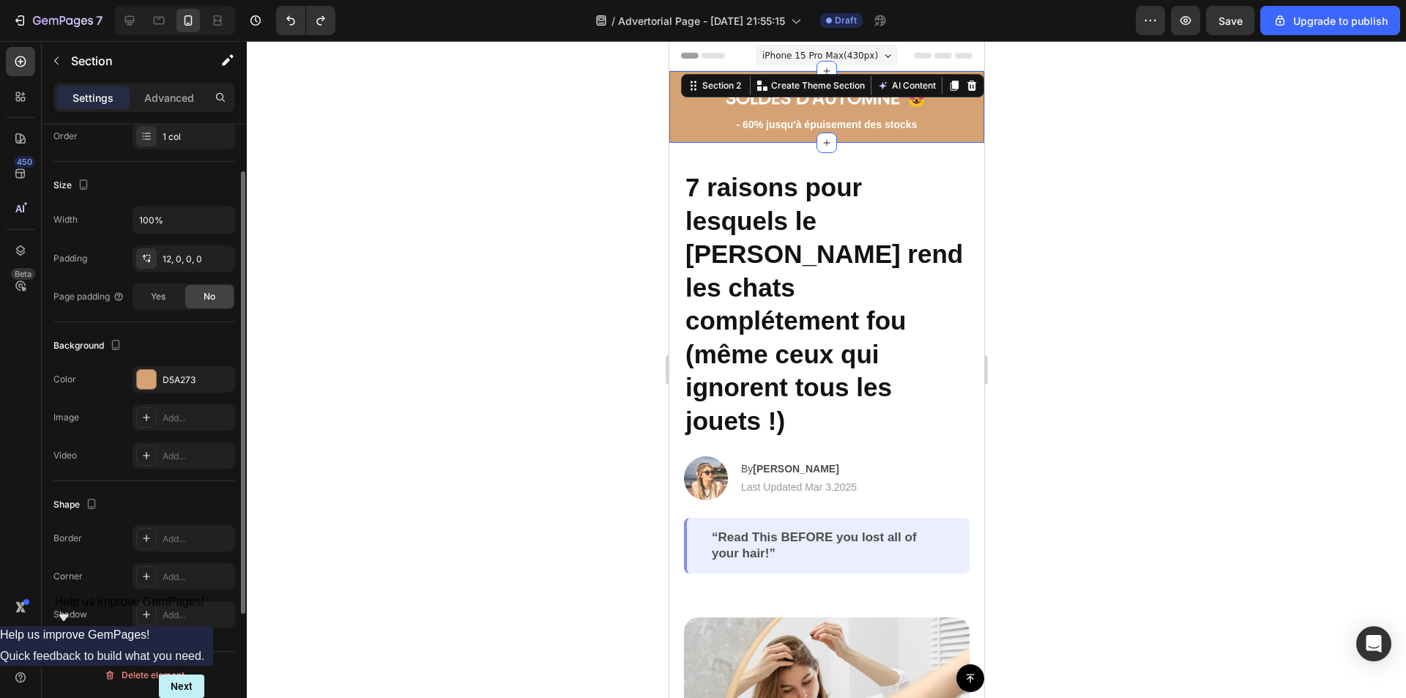
scroll to position [0, 0]
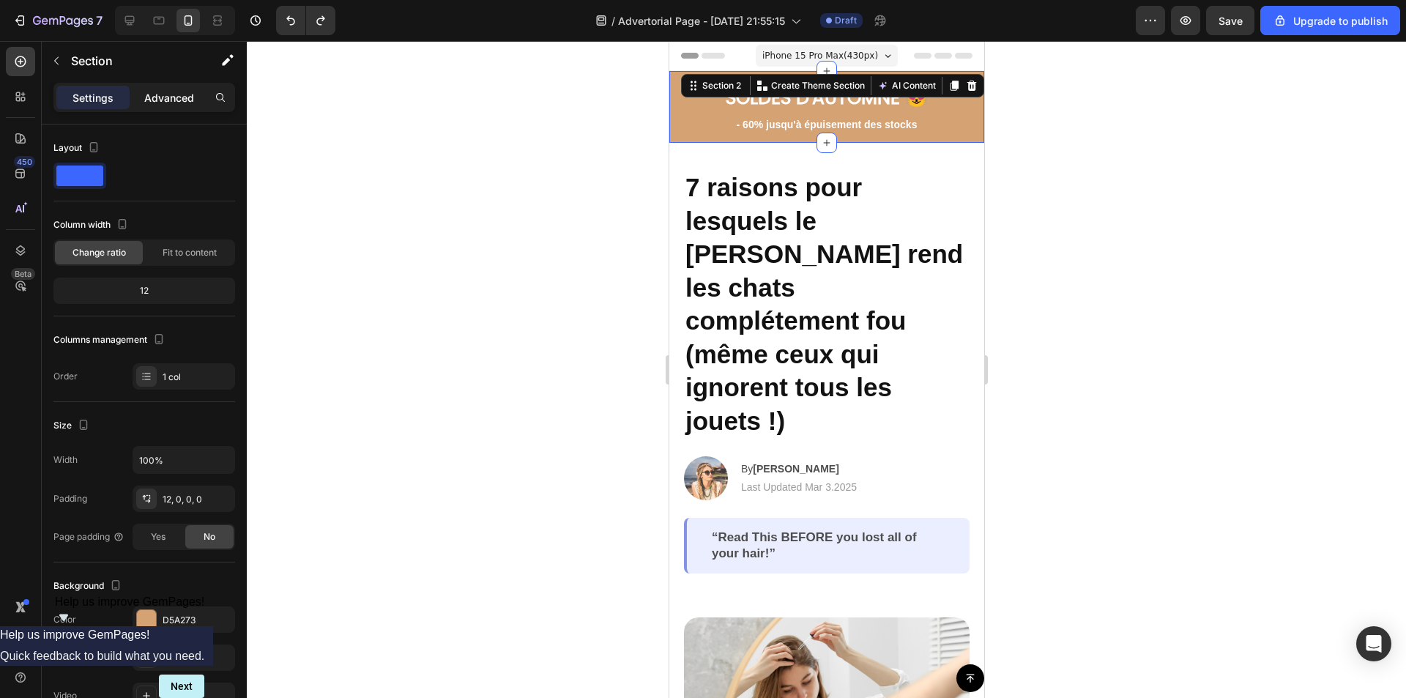
click at [171, 103] on p "Advanced" at bounding box center [169, 97] width 50 height 15
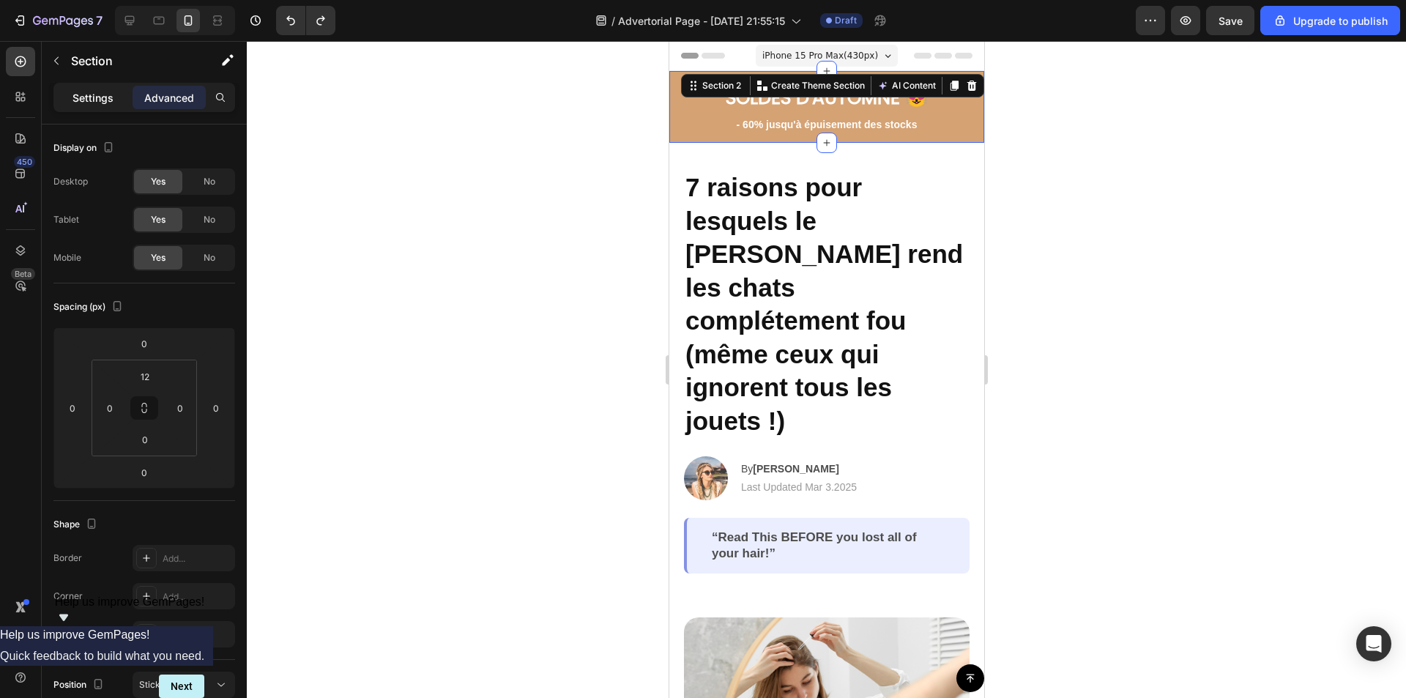
click at [94, 94] on p "Settings" at bounding box center [92, 97] width 41 height 15
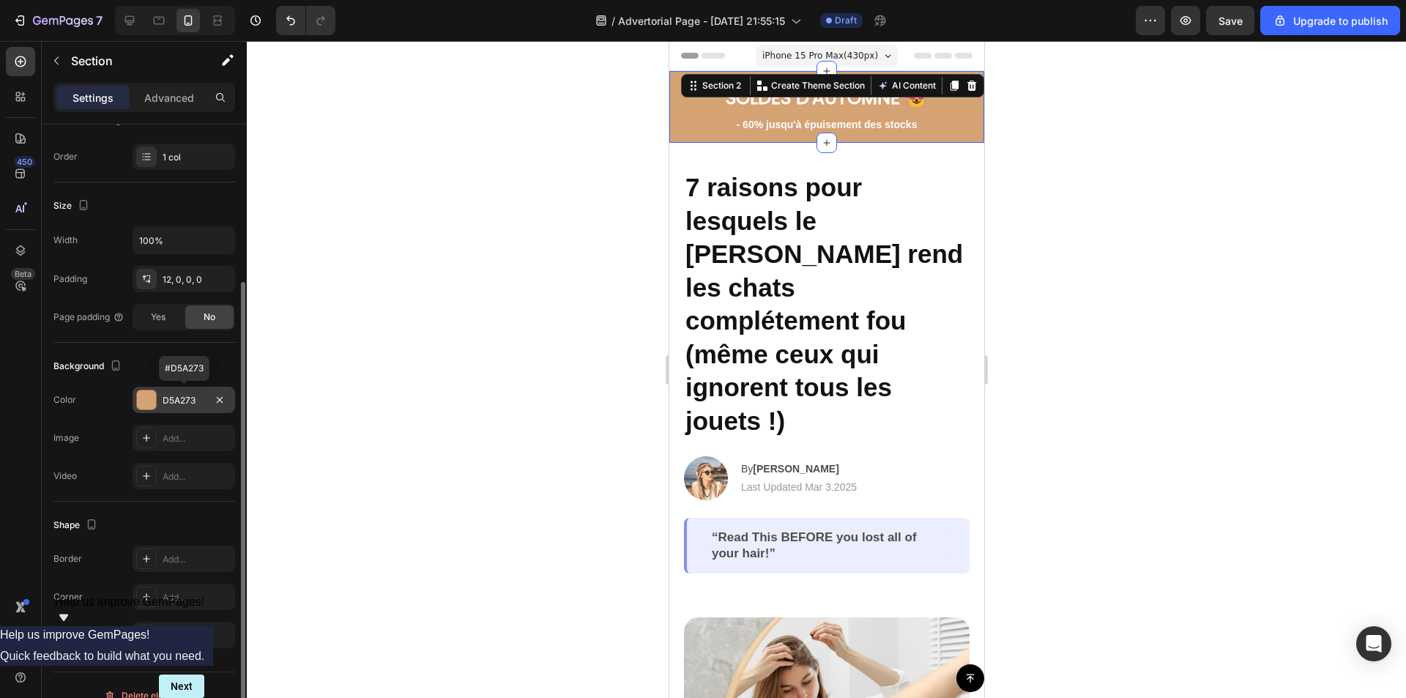
scroll to position [240, 0]
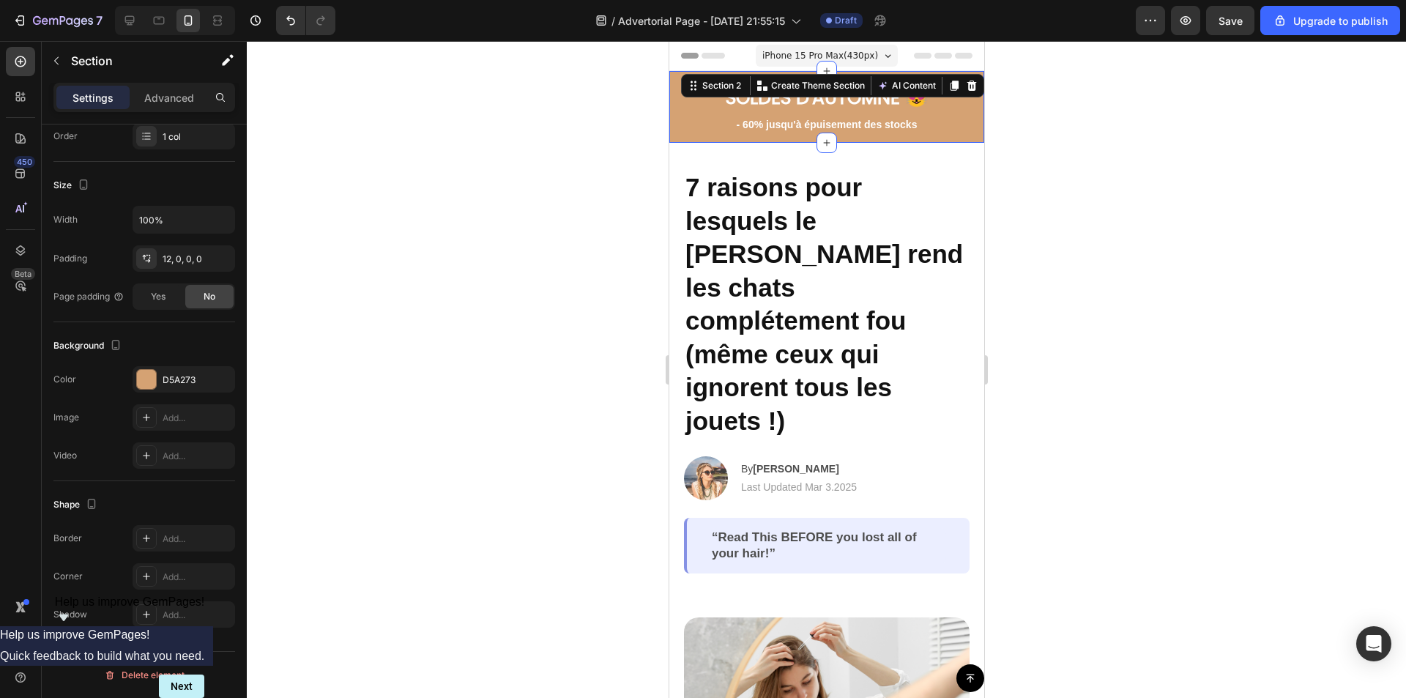
click at [1202, 180] on div at bounding box center [826, 369] width 1159 height 657
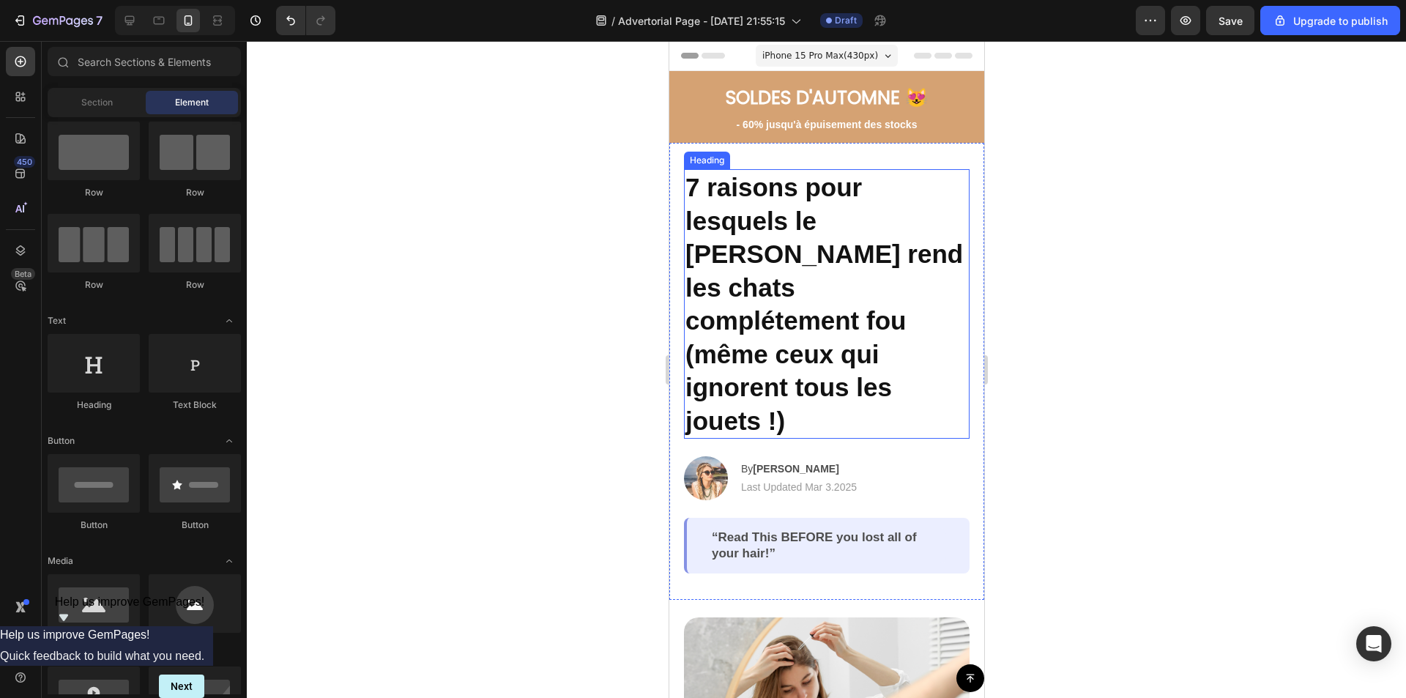
click at [814, 250] on h2 "7 raisons pour lesquels le [PERSON_NAME] rend les chats complétement fou (même …" at bounding box center [826, 303] width 286 height 269
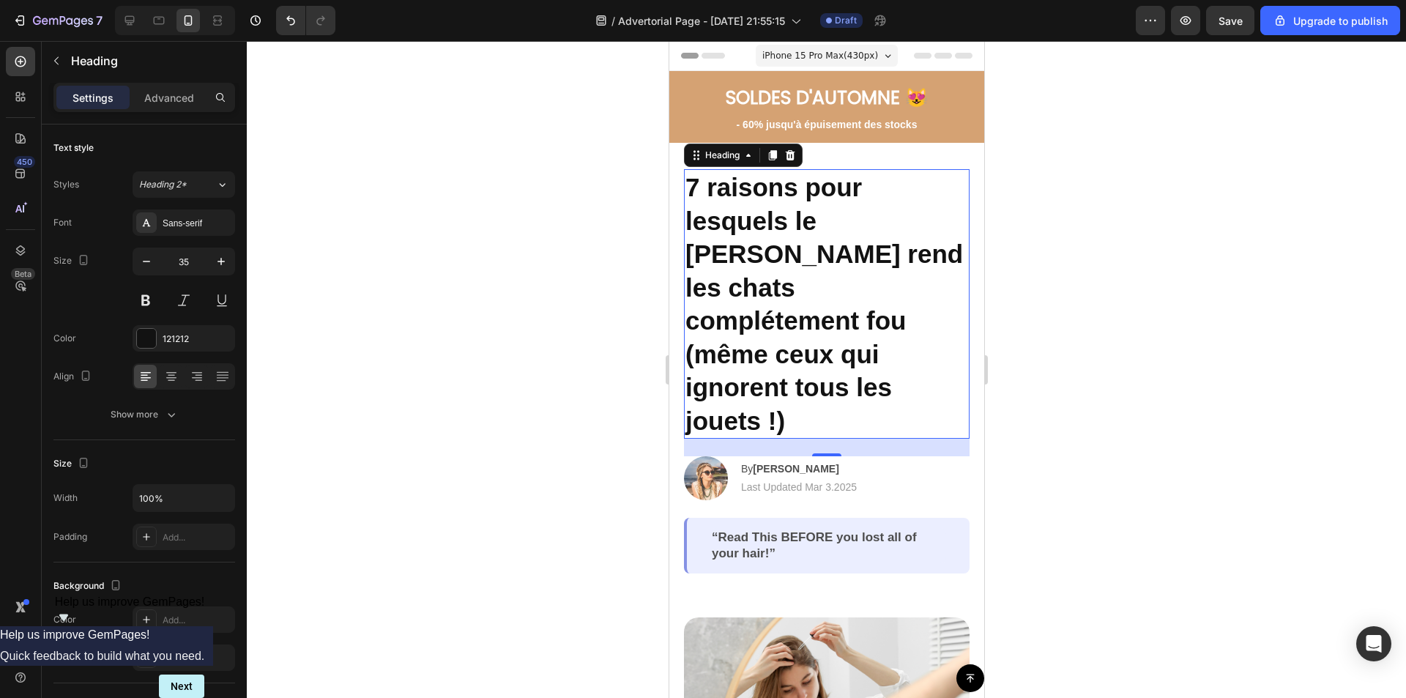
click at [1115, 223] on div at bounding box center [826, 369] width 1159 height 657
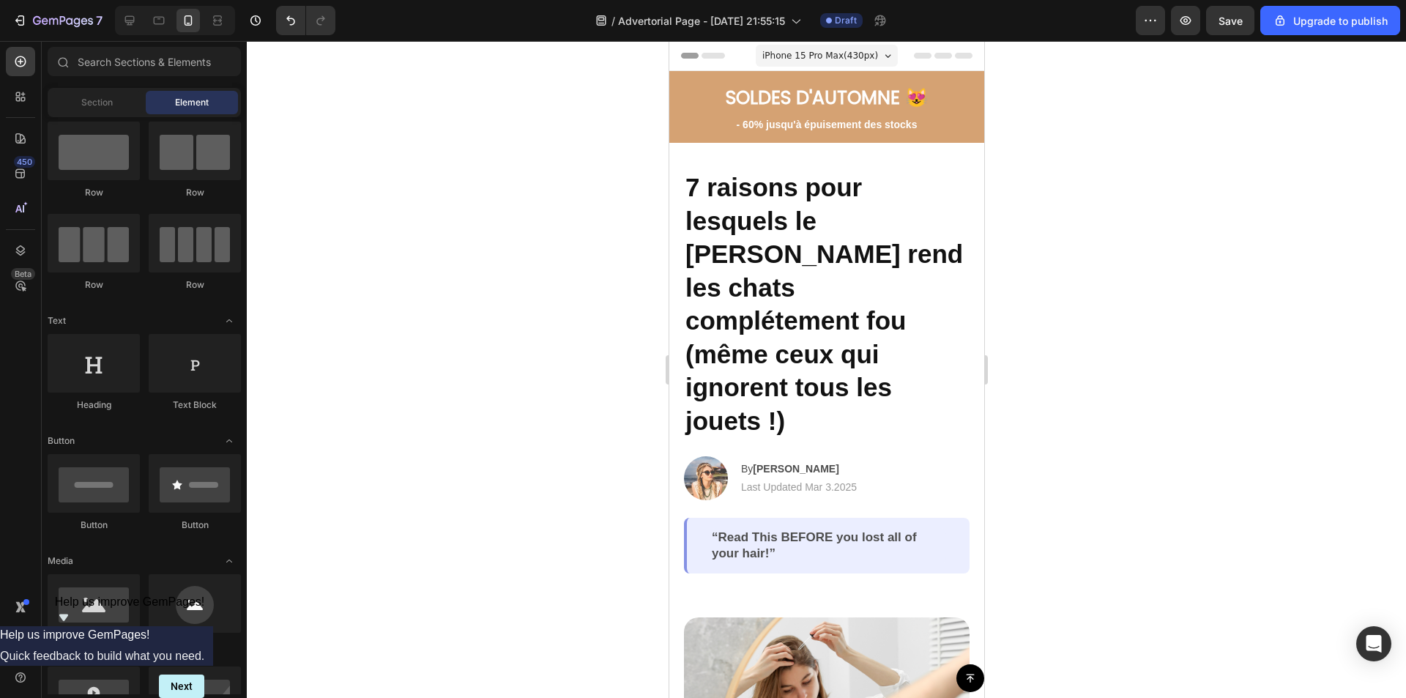
click at [848, 55] on span "iPhone 15 Pro Max ( 430 px)" at bounding box center [820, 55] width 116 height 15
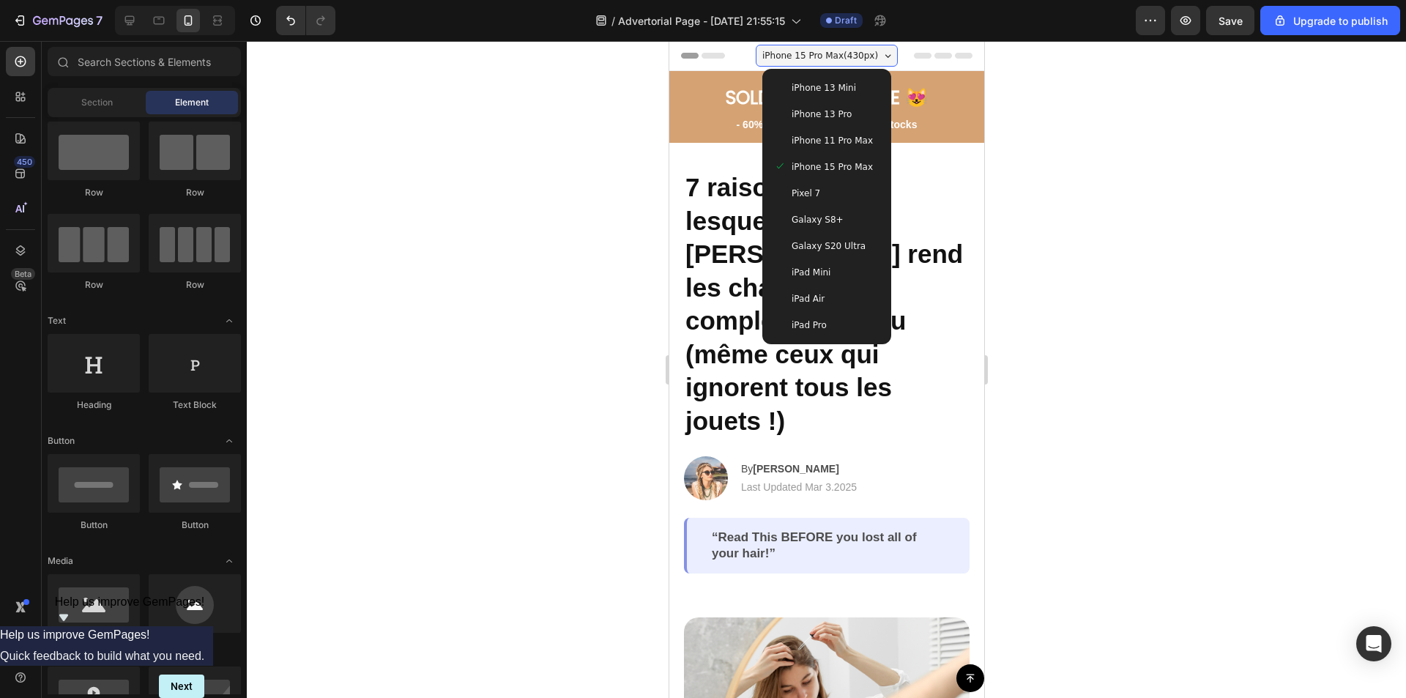
click at [843, 123] on div "iPhone 13 Pro" at bounding box center [825, 114] width 117 height 26
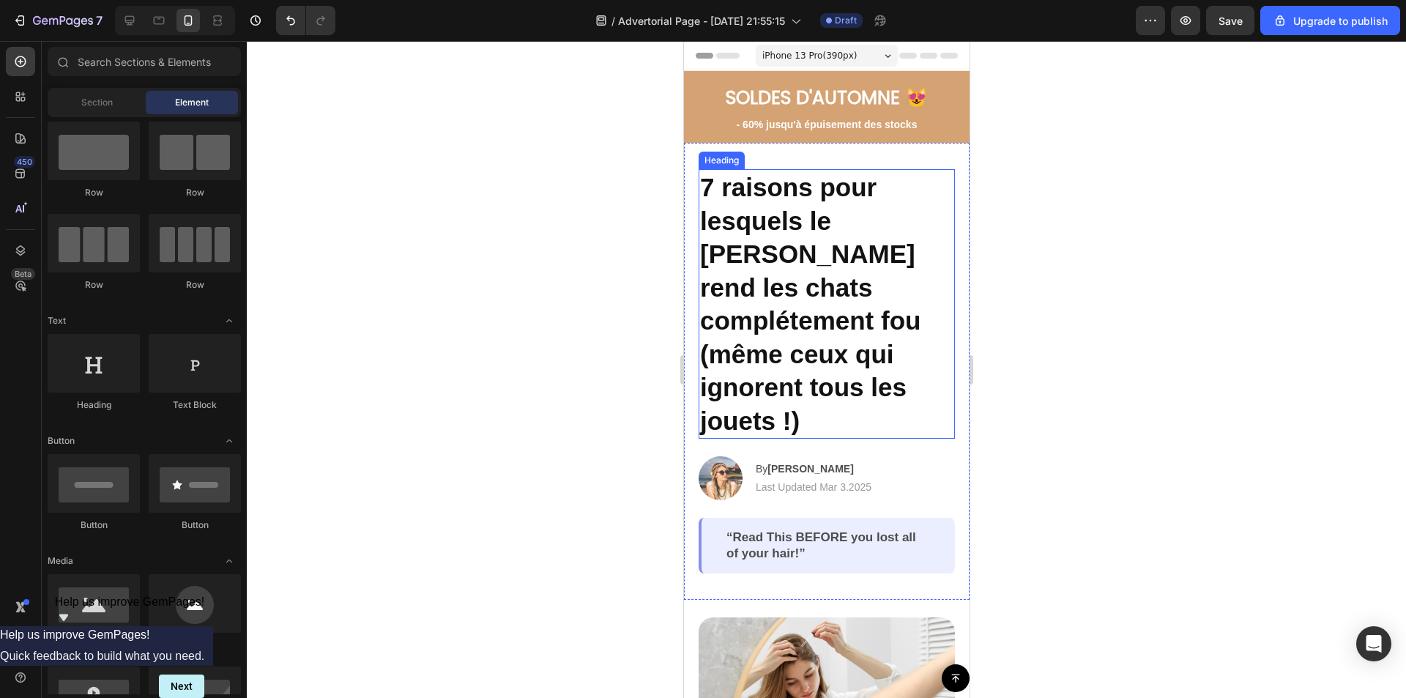
click at [781, 351] on h2 "7 raisons pour lesquels le [PERSON_NAME] rend les chats complétement fou (même …" at bounding box center [826, 303] width 256 height 269
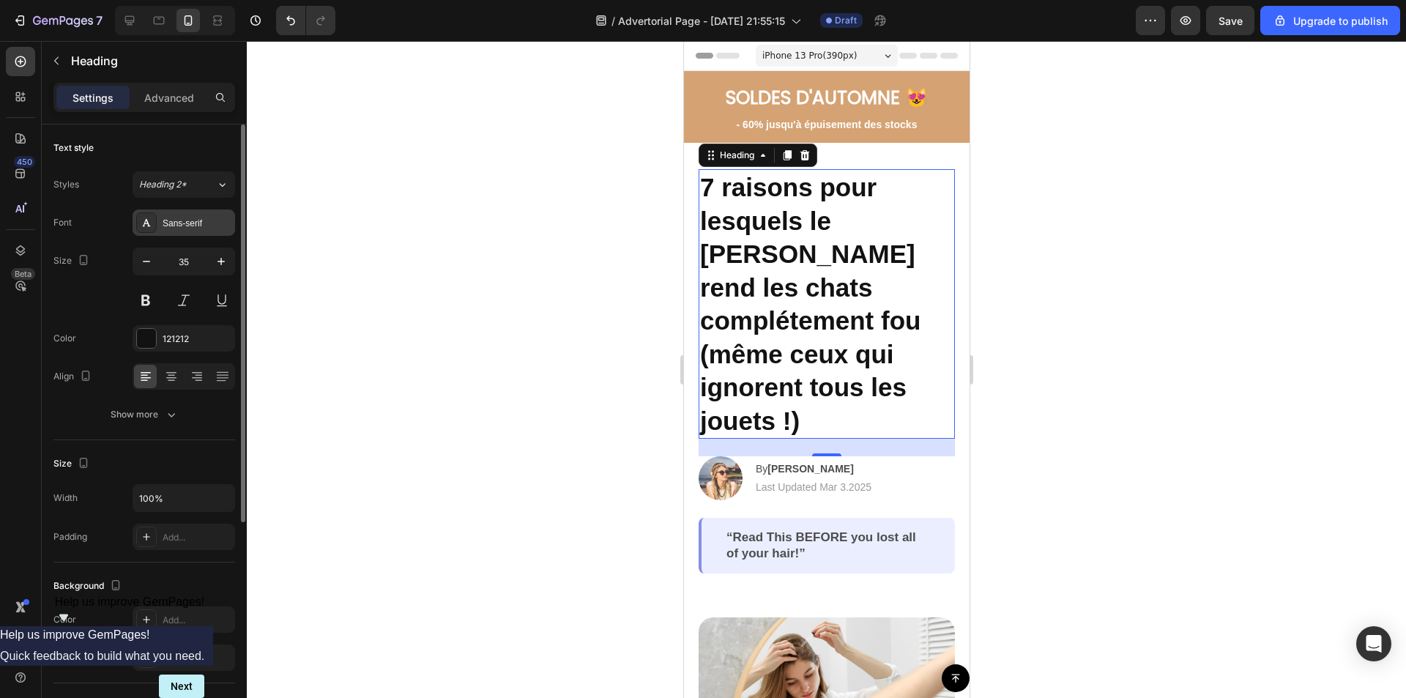
click at [182, 217] on div "Sans-serif" at bounding box center [197, 223] width 69 height 13
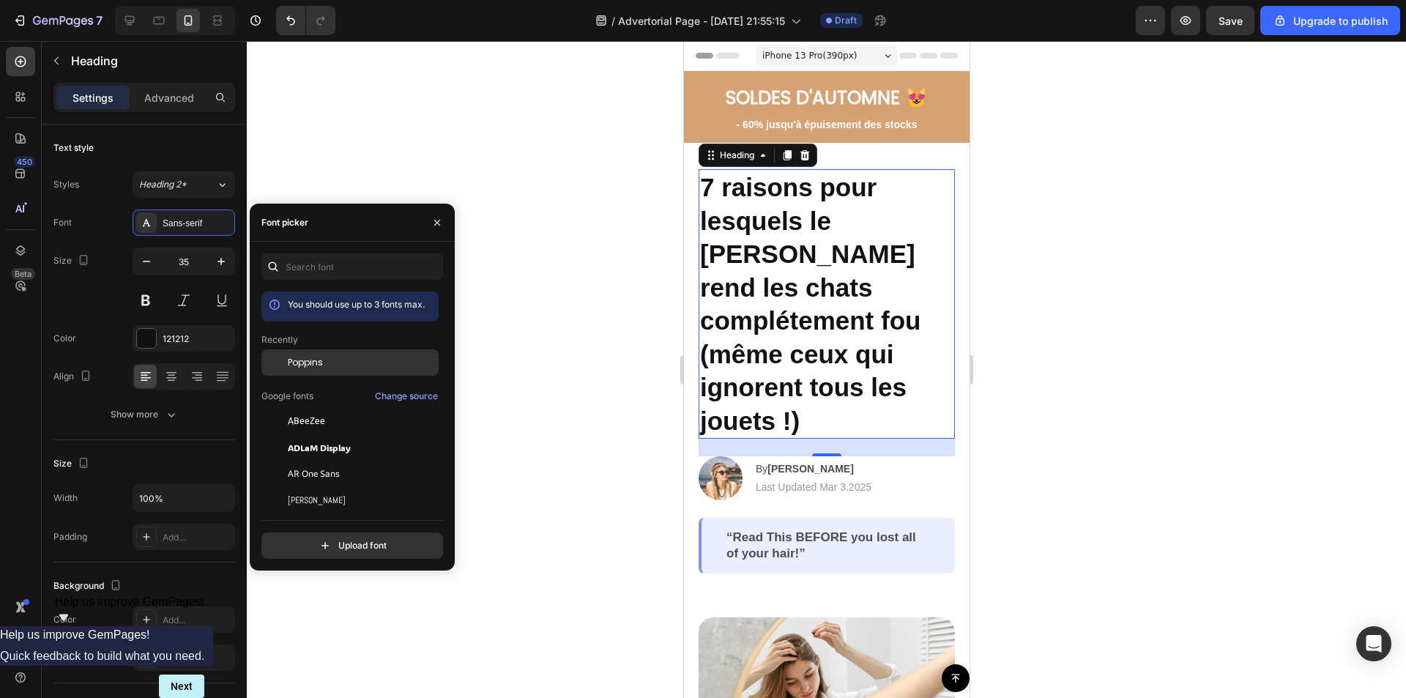
click at [318, 359] on span "Poppins" at bounding box center [305, 362] width 35 height 13
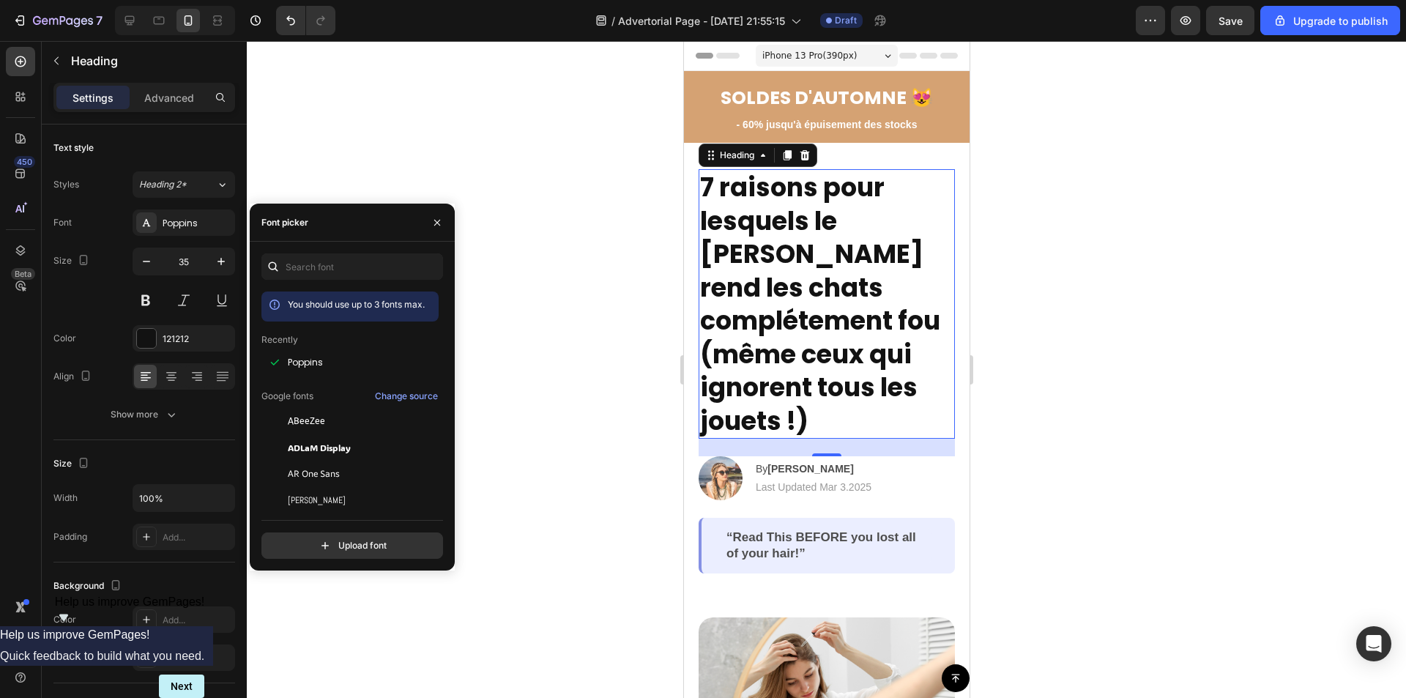
click at [565, 160] on div at bounding box center [826, 369] width 1159 height 657
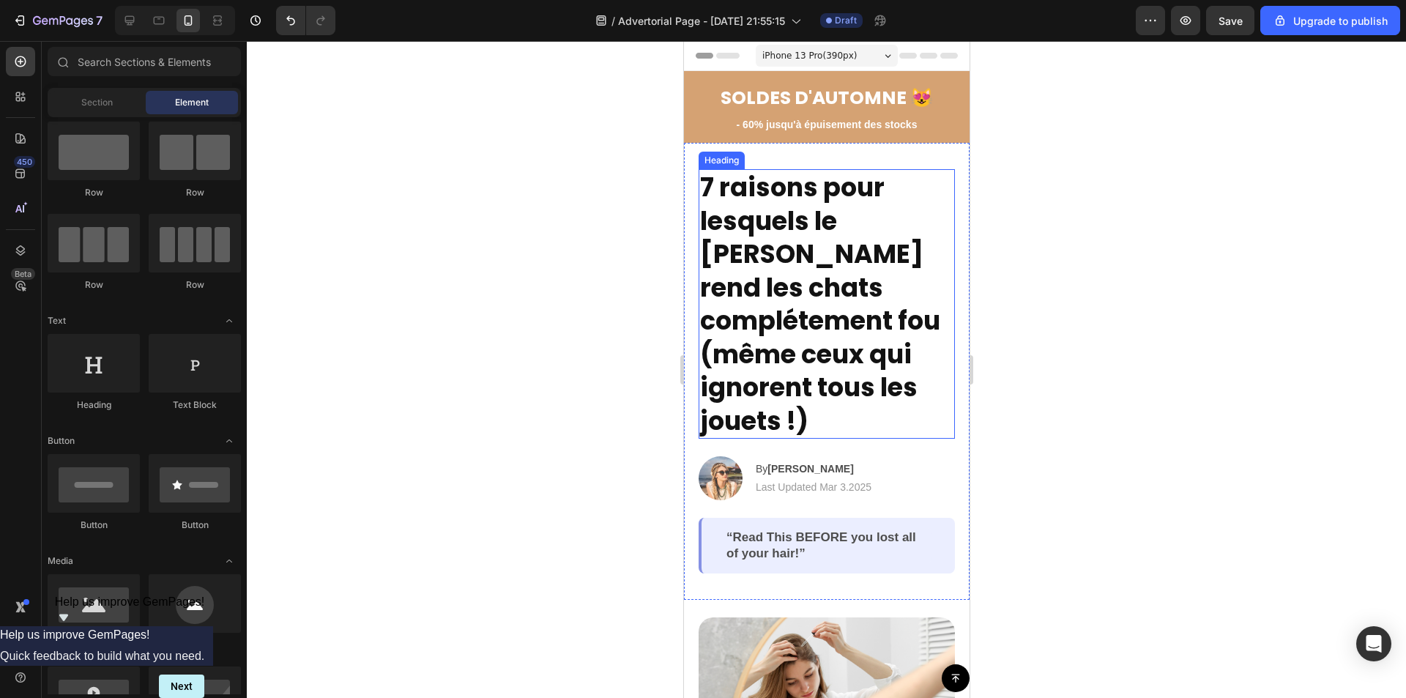
click at [846, 253] on h2 "7 raisons pour lesquels le [PERSON_NAME] rend les chats complétement fou (même …" at bounding box center [826, 303] width 256 height 269
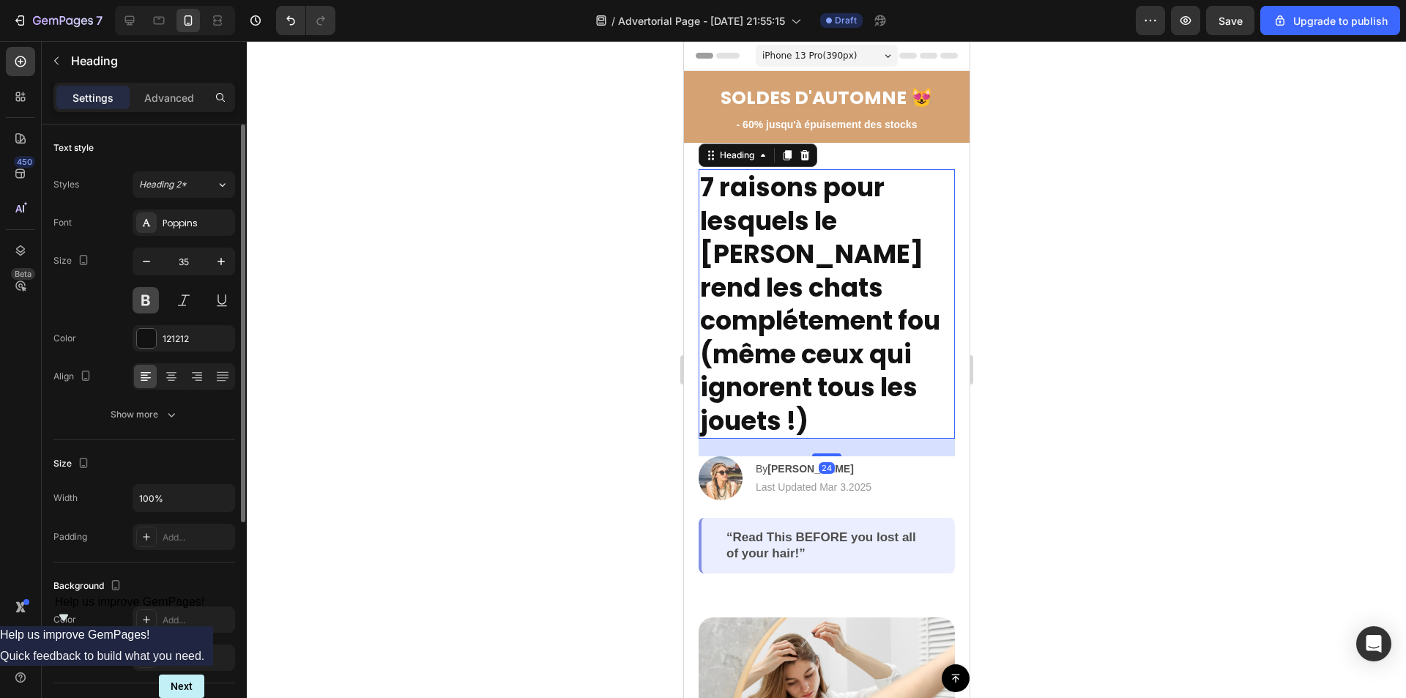
click at [144, 302] on button at bounding box center [146, 300] width 26 height 26
click at [145, 298] on button at bounding box center [146, 300] width 26 height 26
click at [567, 233] on div at bounding box center [826, 369] width 1159 height 657
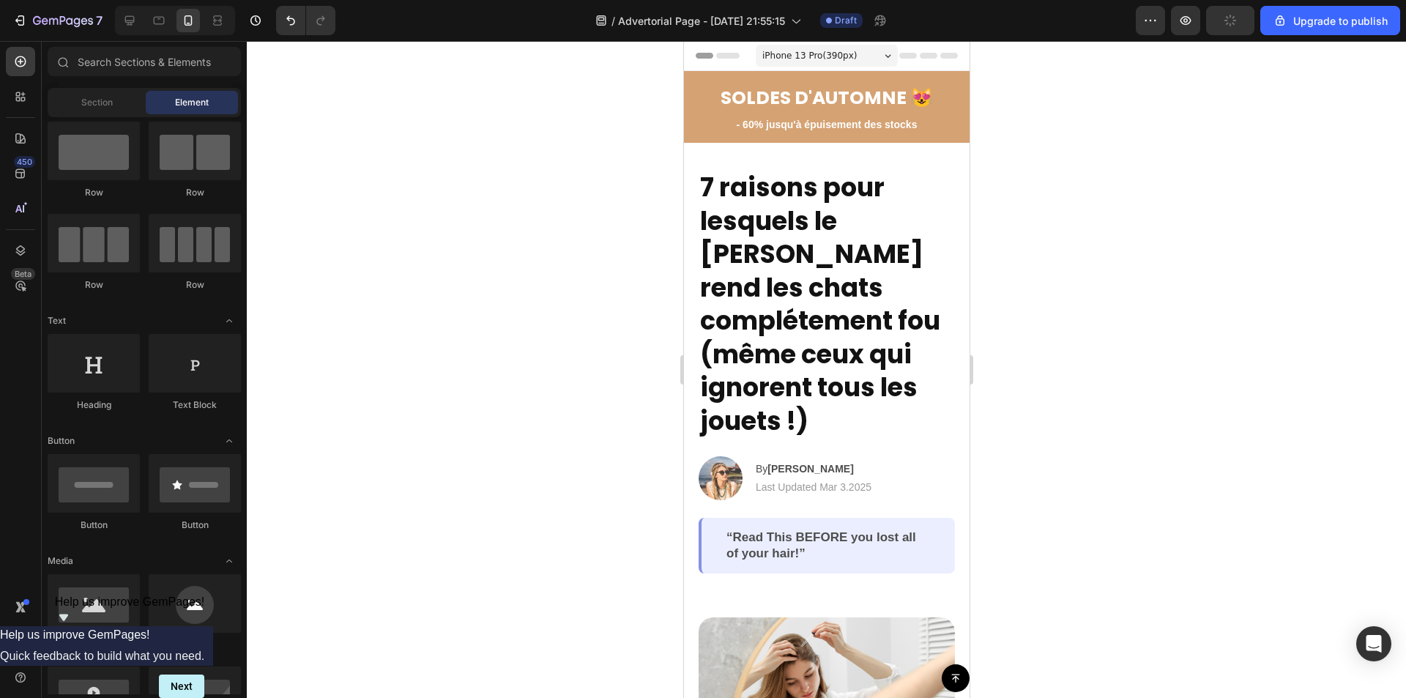
click at [1153, 211] on div at bounding box center [826, 369] width 1159 height 657
click at [798, 268] on h2 "7 raisons pour lesquels le [PERSON_NAME] rend les chats complétement fou (même …" at bounding box center [826, 303] width 256 height 269
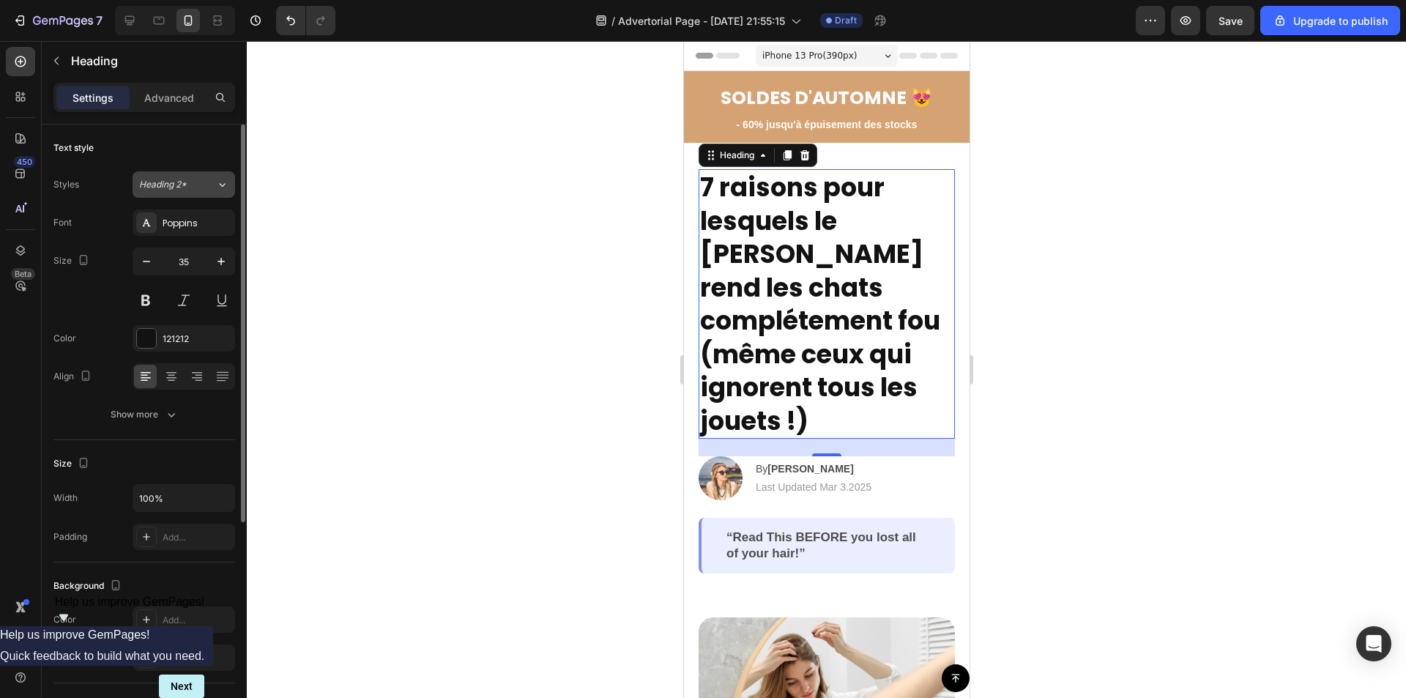
click at [177, 183] on span "Heading 2*" at bounding box center [163, 184] width 48 height 13
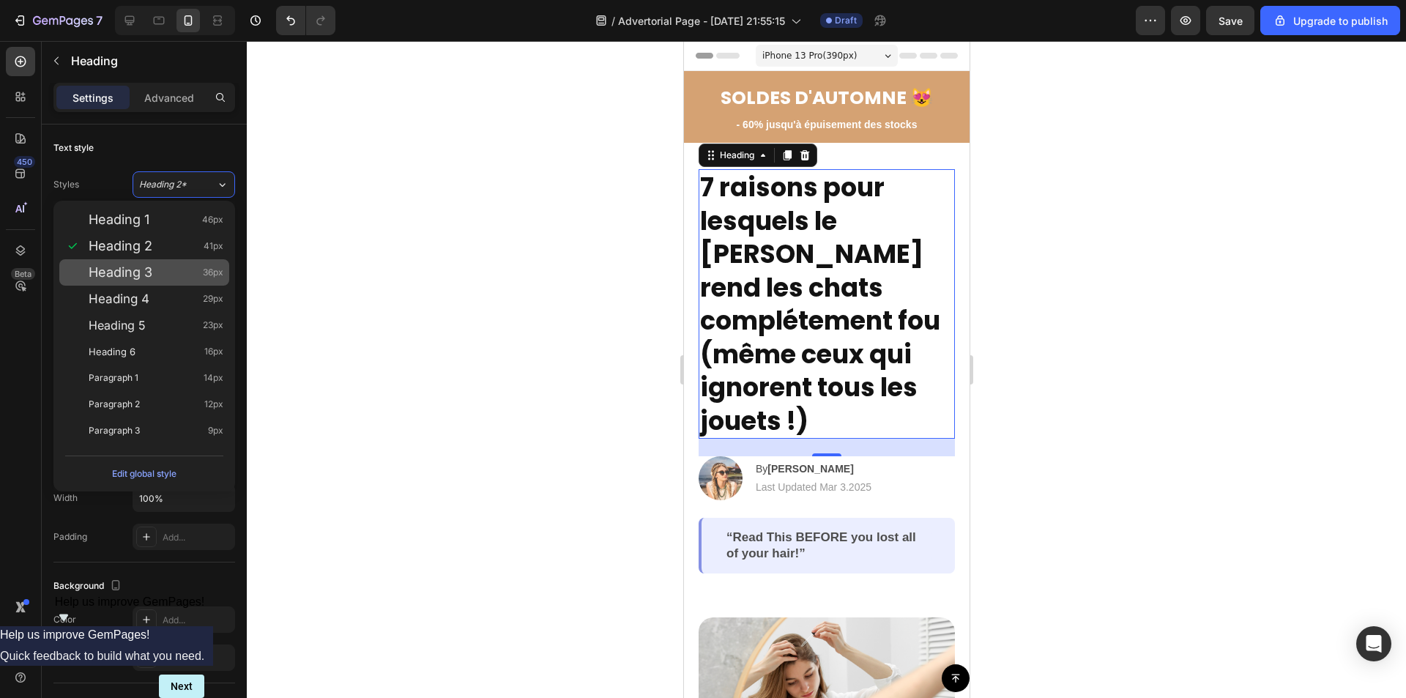
click at [122, 276] on span "Heading 3" at bounding box center [121, 272] width 64 height 15
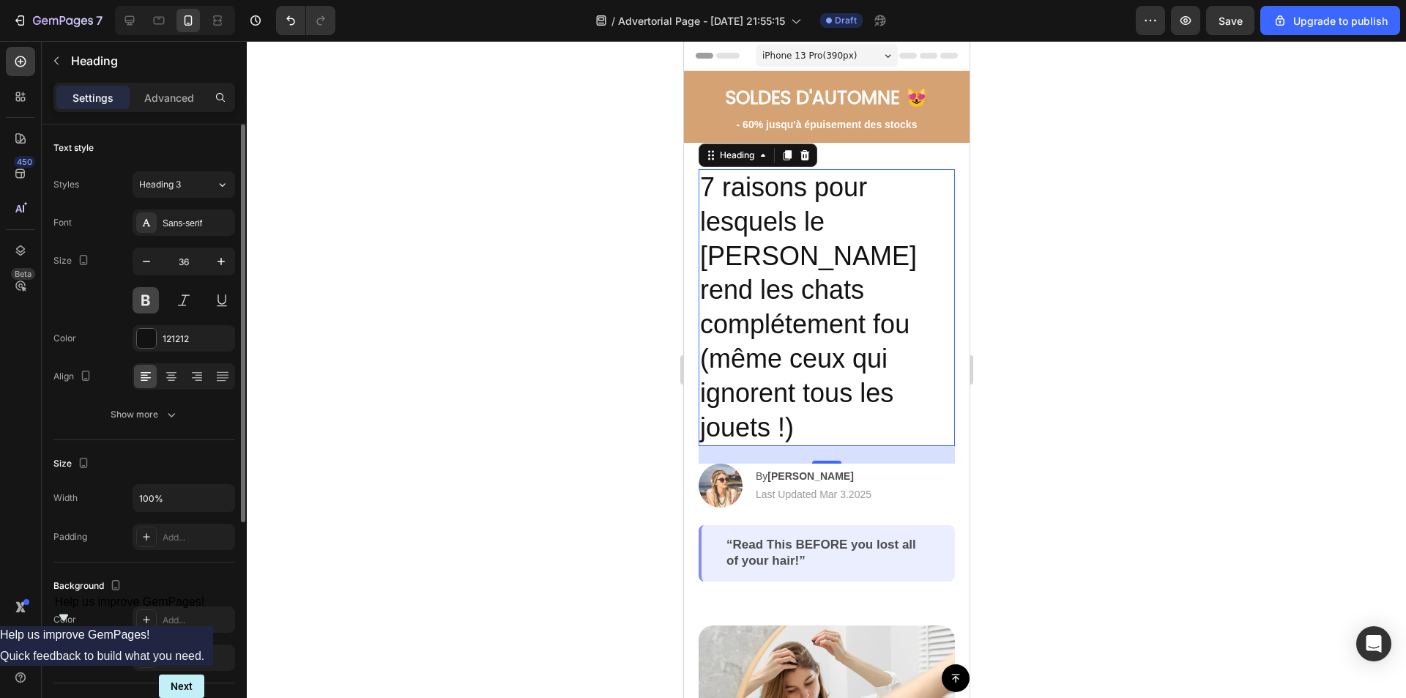
click at [149, 299] on button at bounding box center [146, 300] width 26 height 26
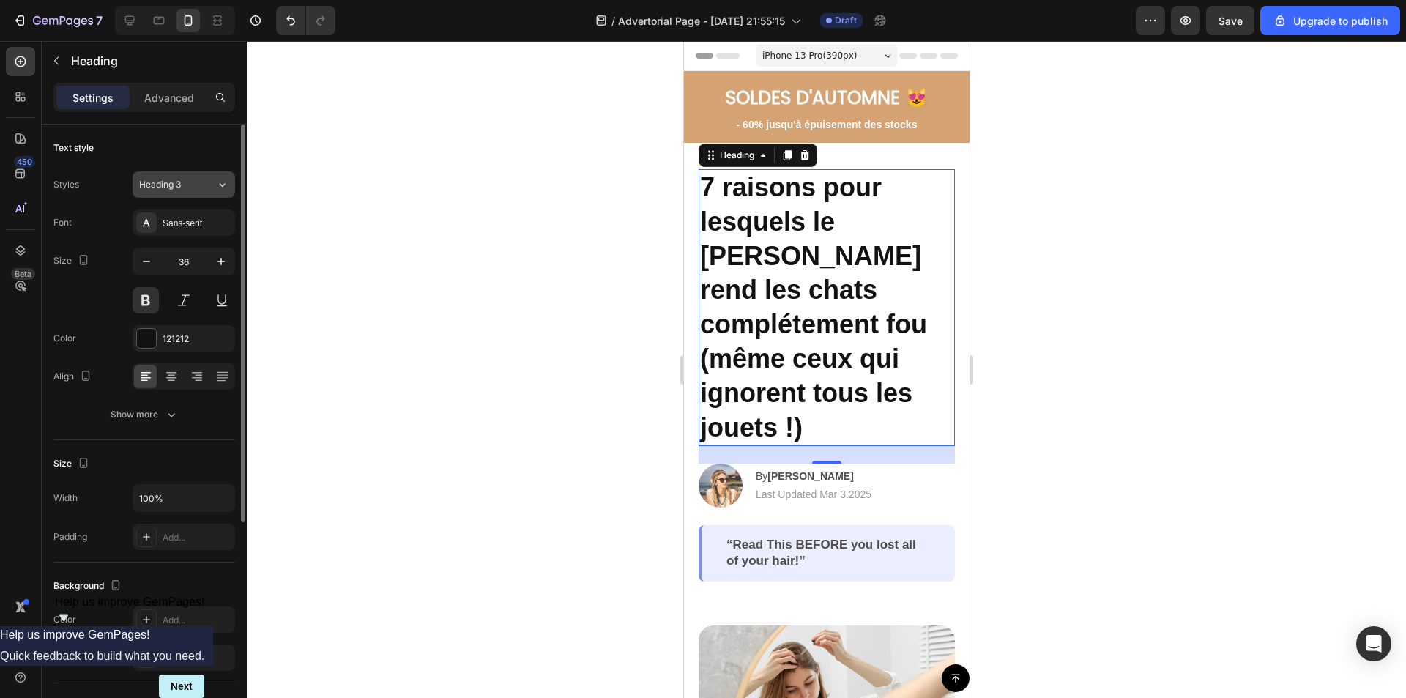
click at [170, 181] on span "Heading 3" at bounding box center [160, 184] width 42 height 13
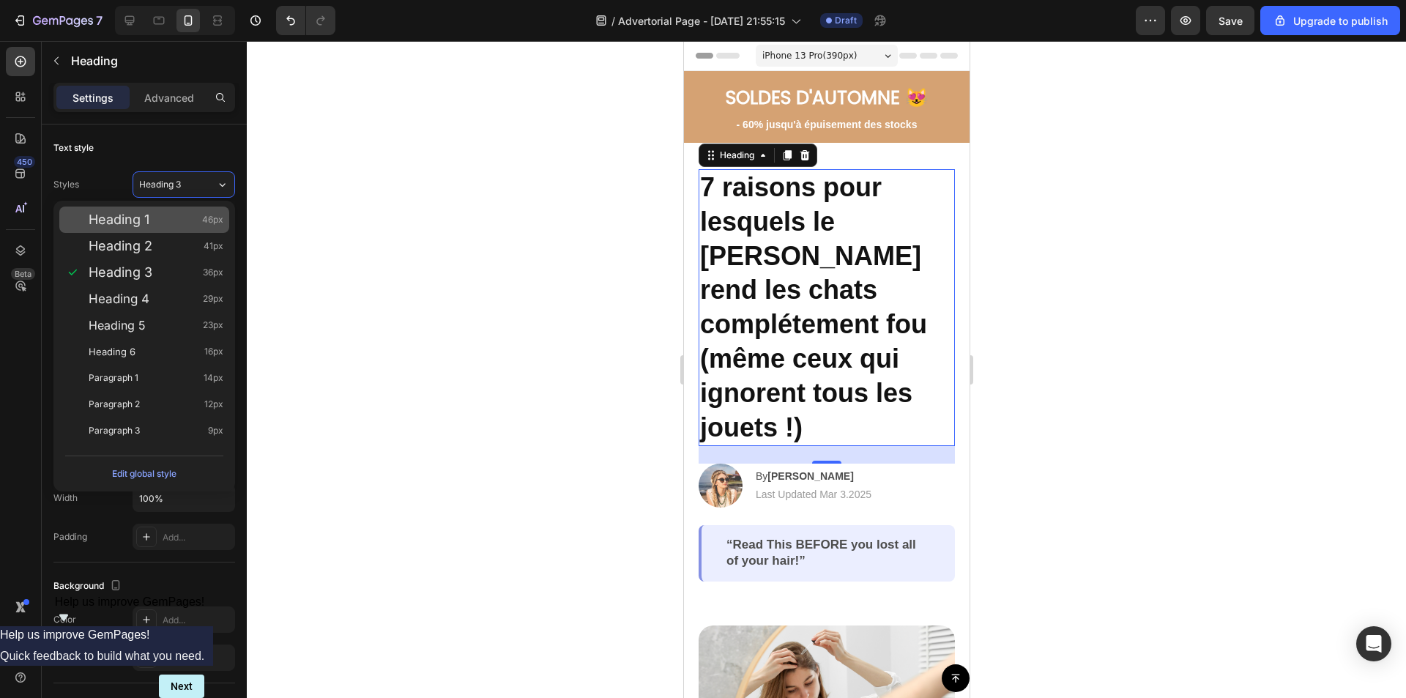
click at [141, 222] on span "Heading 1" at bounding box center [119, 219] width 61 height 15
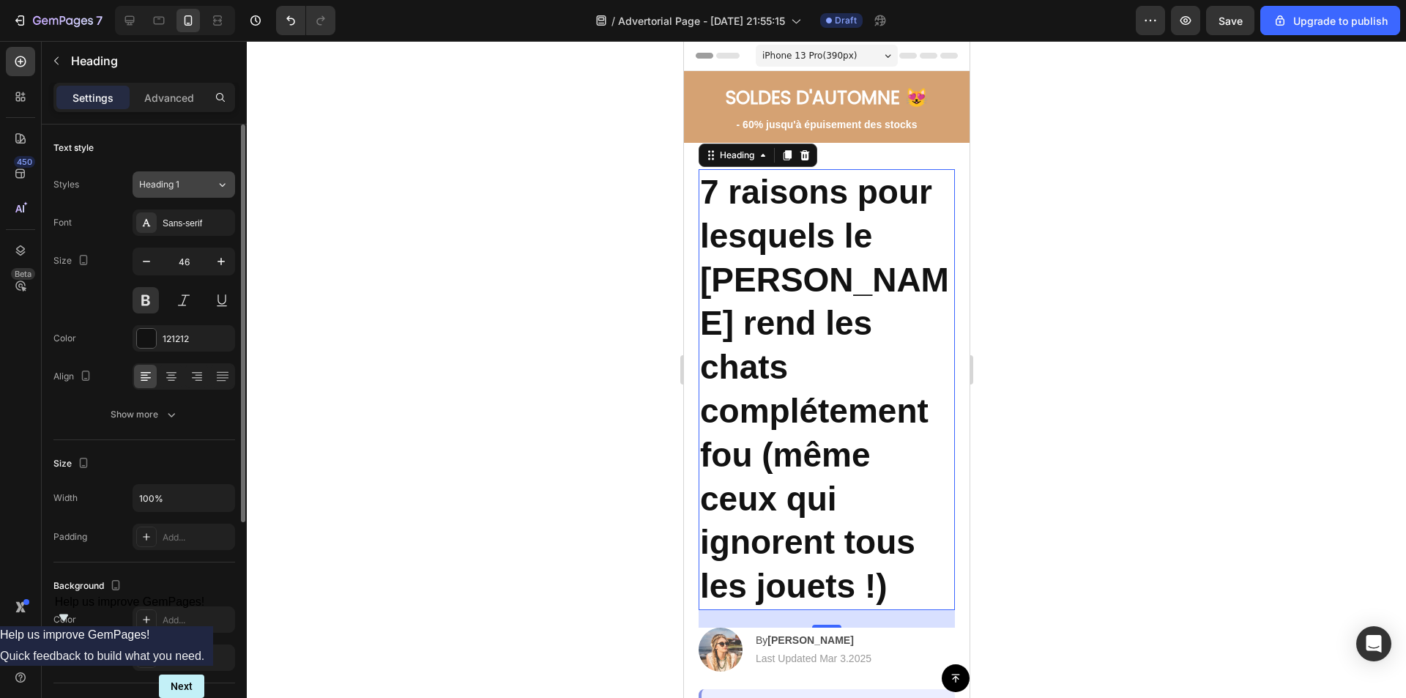
click at [183, 185] on div "Heading 1" at bounding box center [168, 184] width 59 height 13
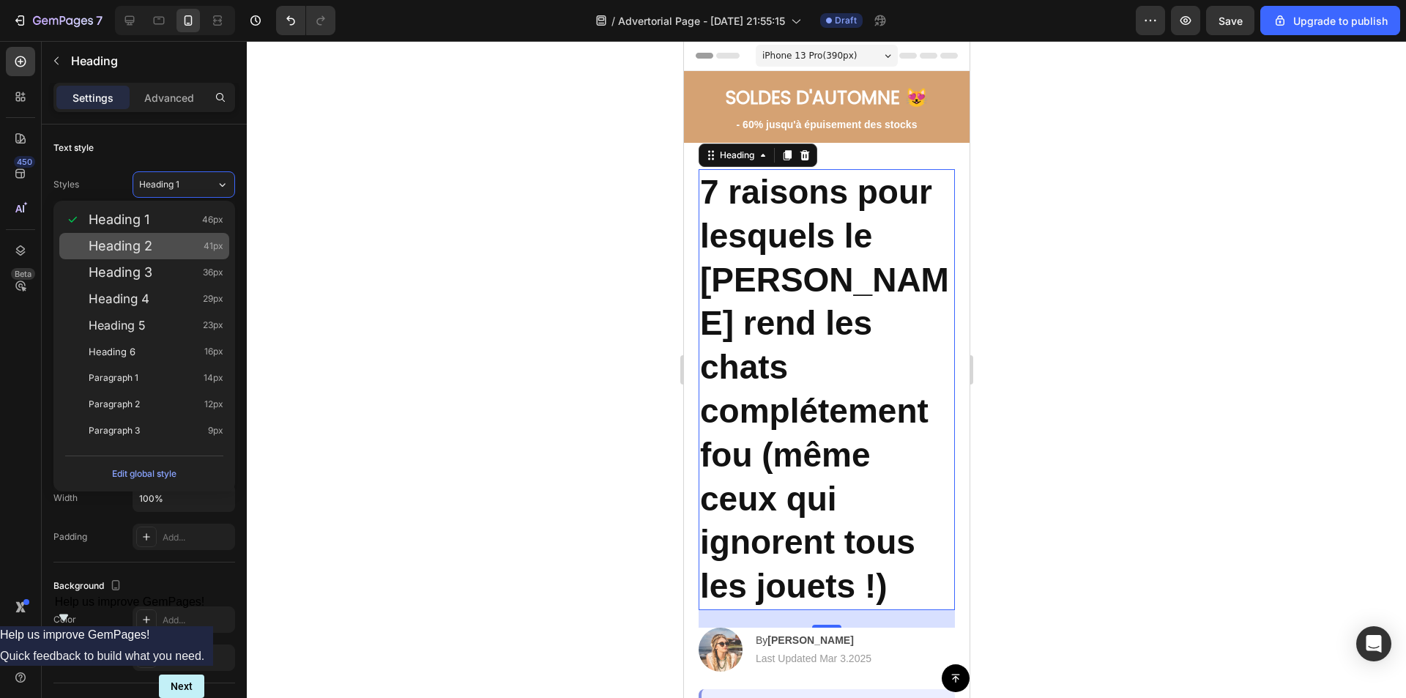
click at [162, 241] on div "Heading 2 41px" at bounding box center [156, 246] width 135 height 15
type input "41"
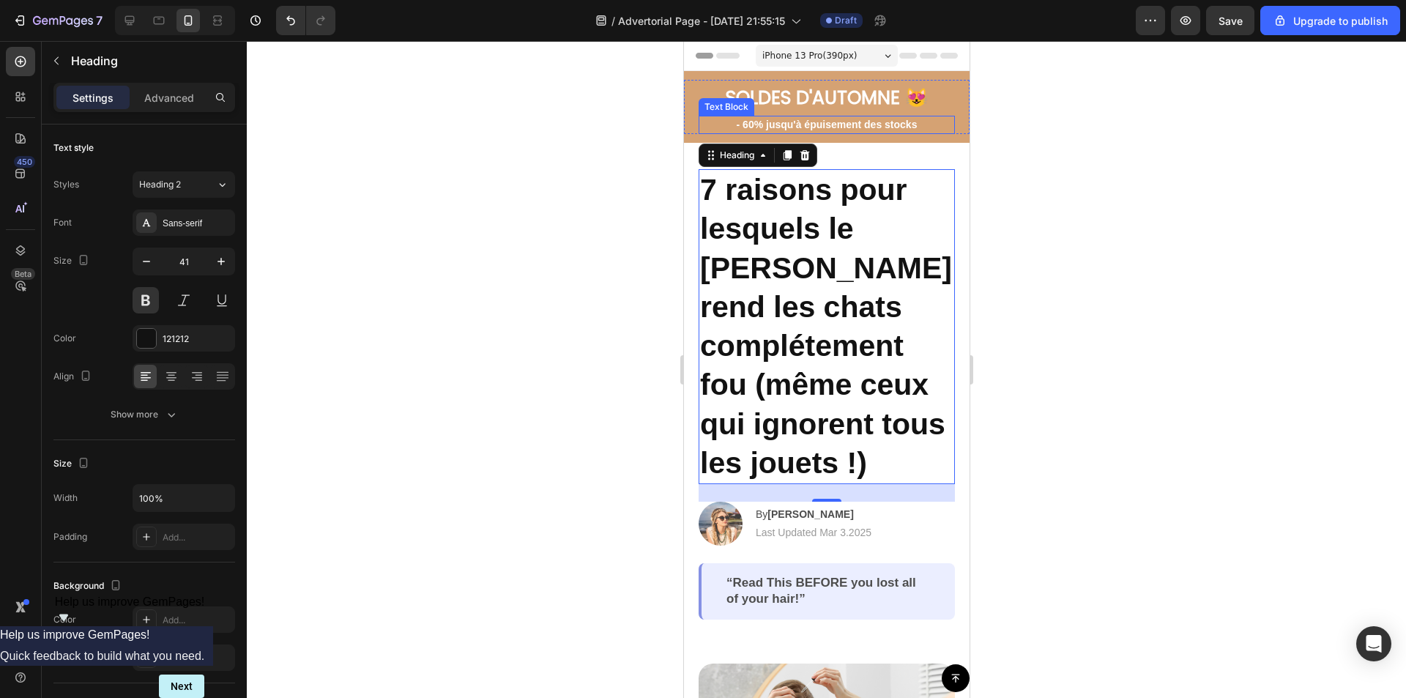
click at [846, 127] on p "- 60% jusqu'à épuisement des stocks" at bounding box center [825, 124] width 253 height 15
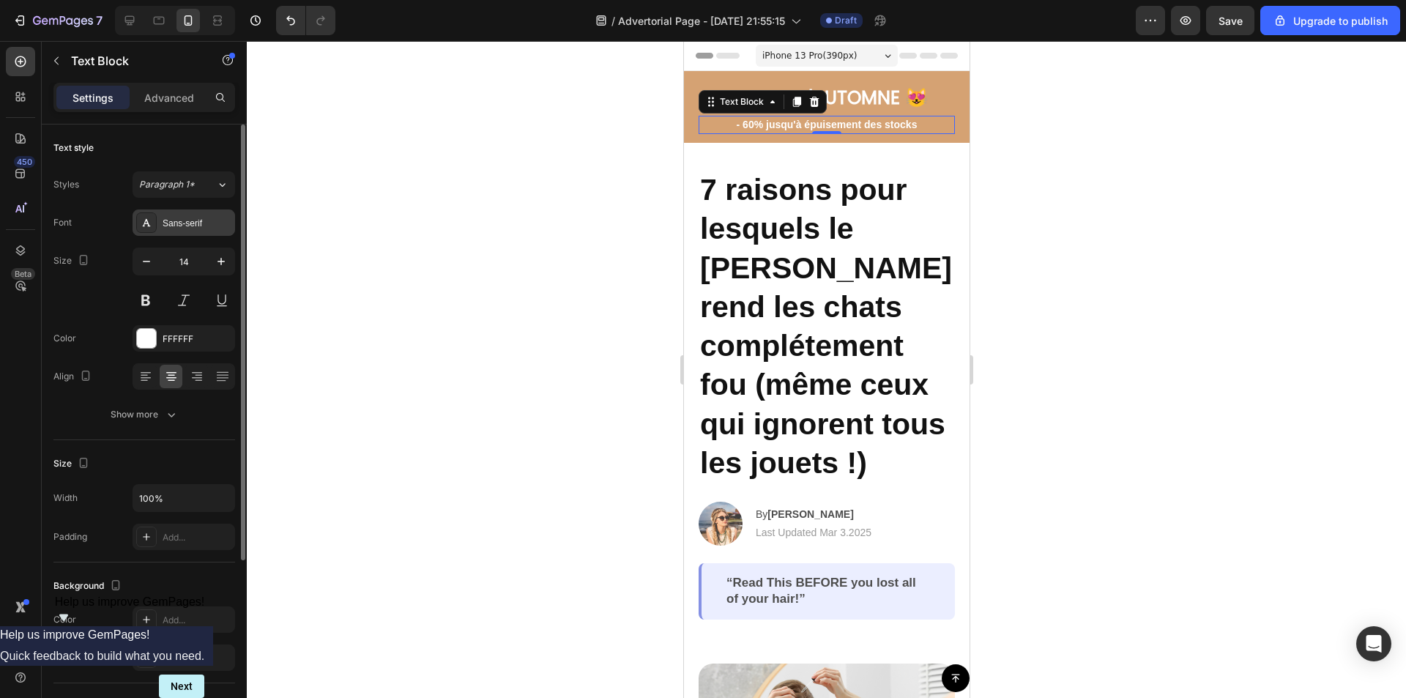
click at [185, 221] on div "Sans-serif" at bounding box center [197, 223] width 69 height 13
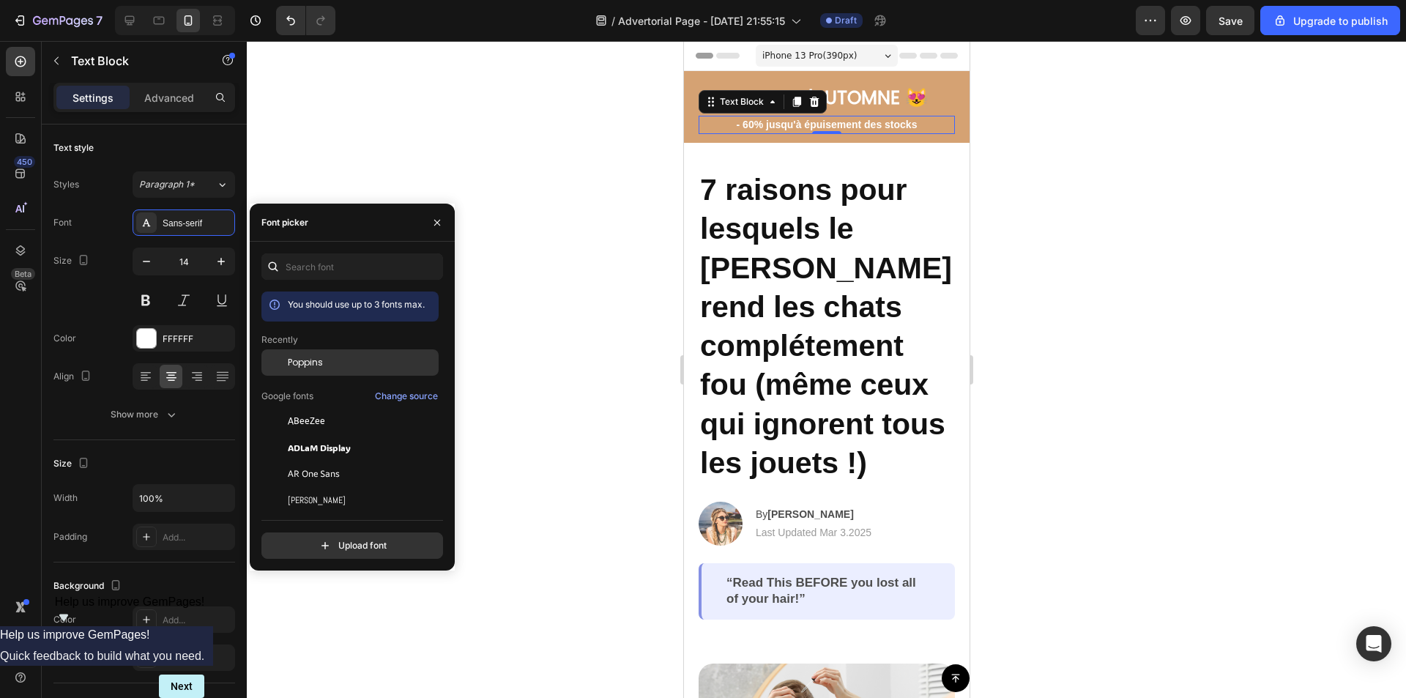
click at [339, 353] on div "Poppins" at bounding box center [349, 362] width 177 height 26
click at [1146, 205] on div at bounding box center [826, 369] width 1159 height 657
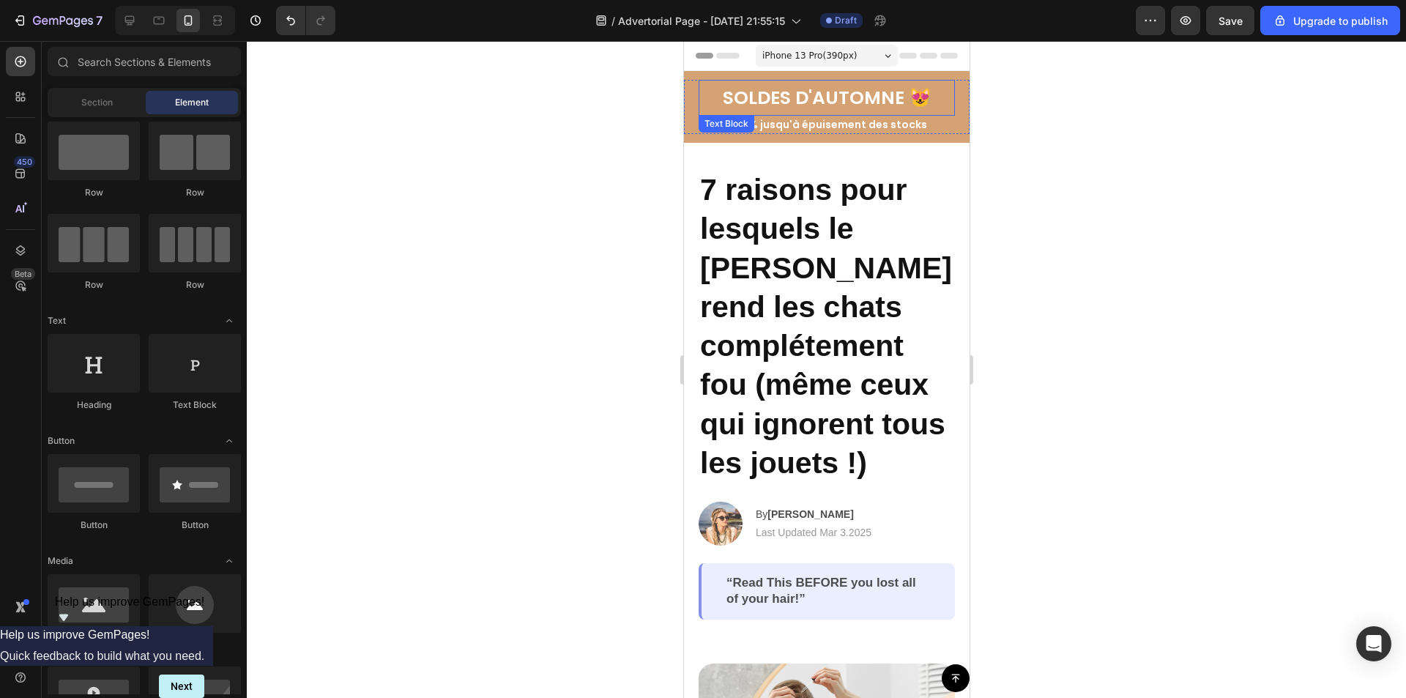
click at [811, 100] on p "SOLDES D'AUTOMNE 😻" at bounding box center [825, 97] width 253 height 33
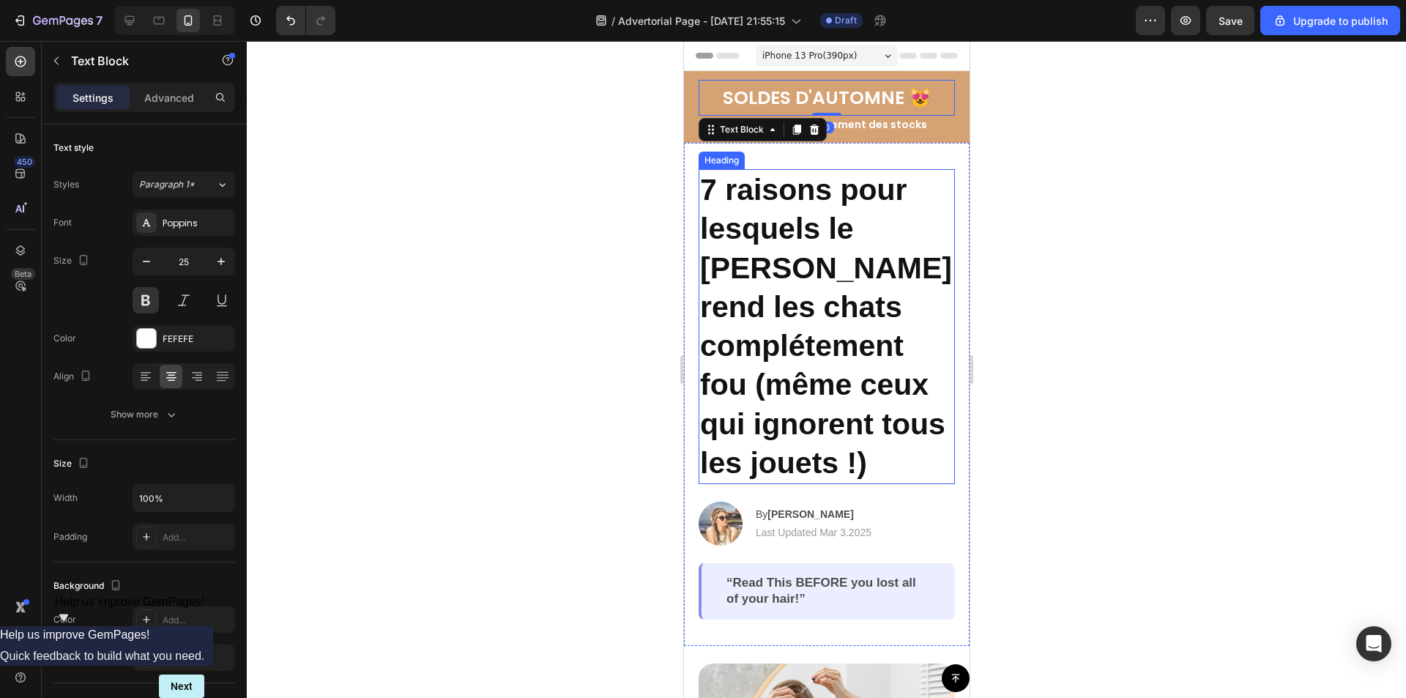
click at [846, 213] on h2 "7 raisons pour lesquels le [PERSON_NAME] rend les chats complétement fou (même …" at bounding box center [826, 326] width 256 height 315
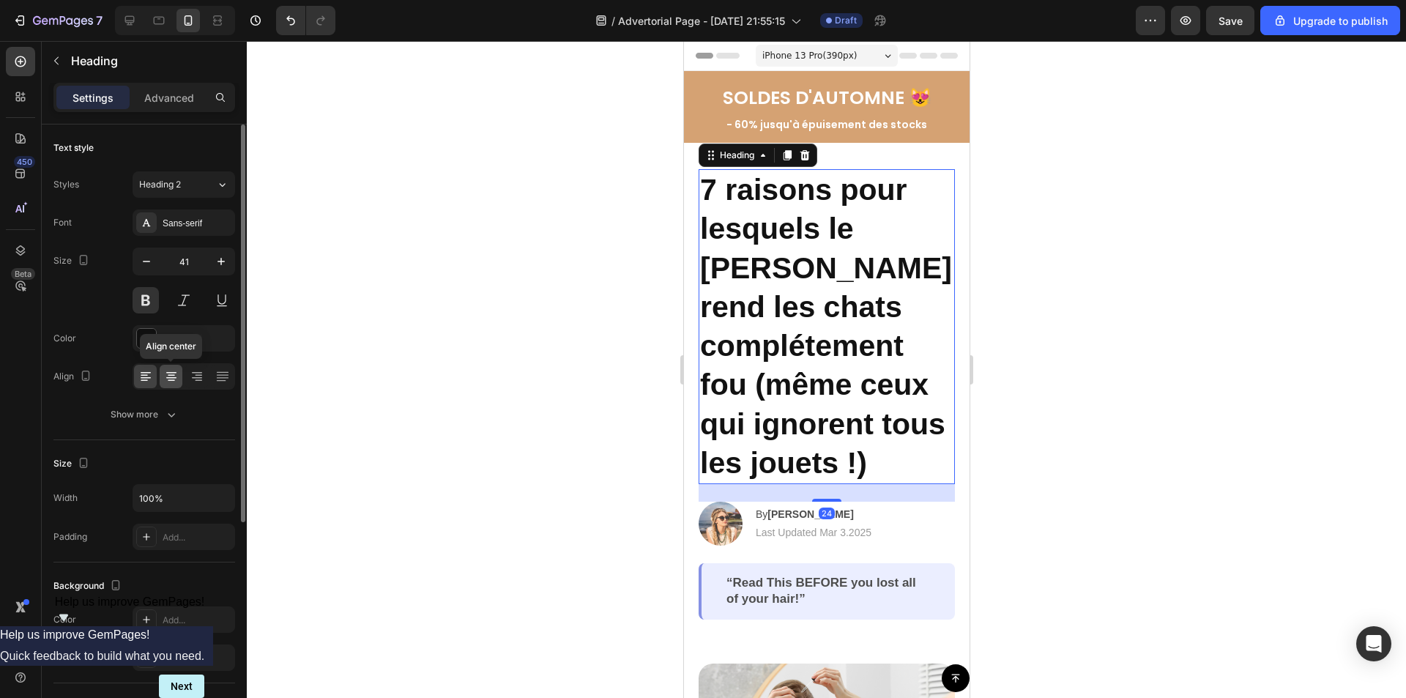
click at [170, 379] on icon at bounding box center [171, 376] width 15 height 15
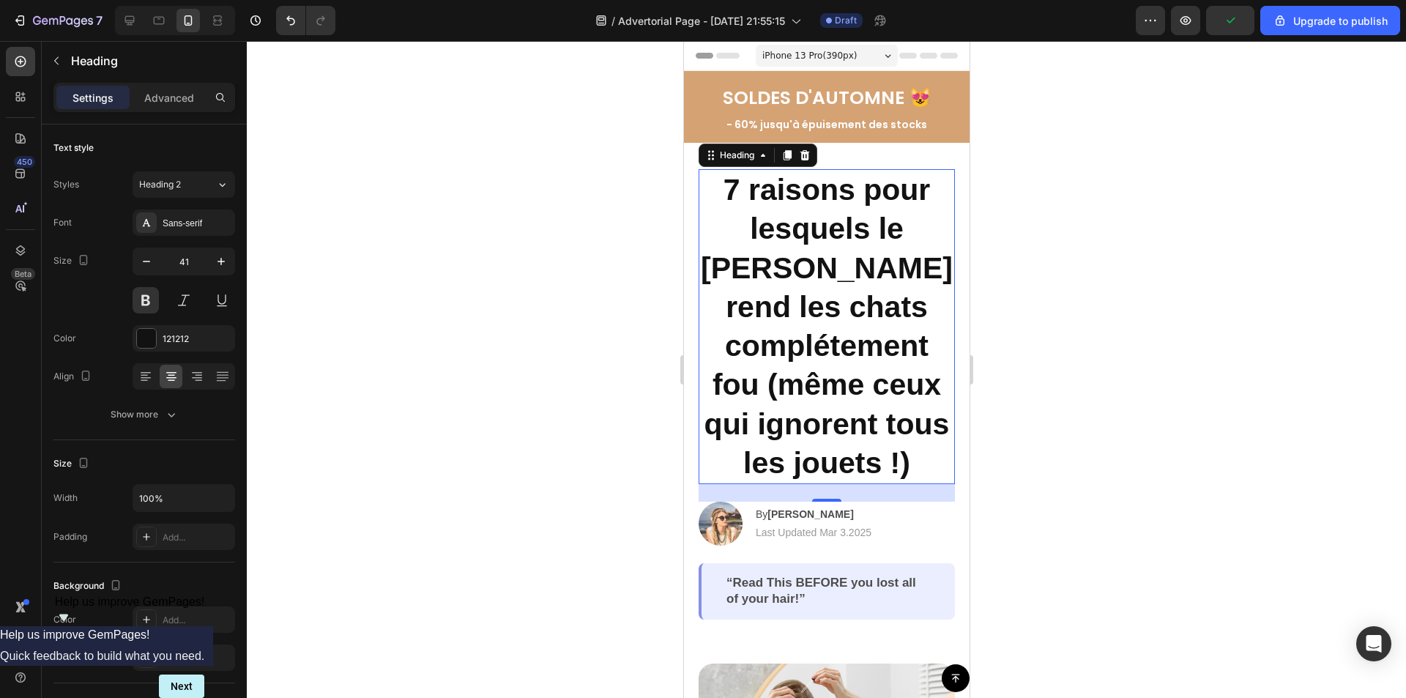
click at [1073, 289] on div at bounding box center [826, 369] width 1159 height 657
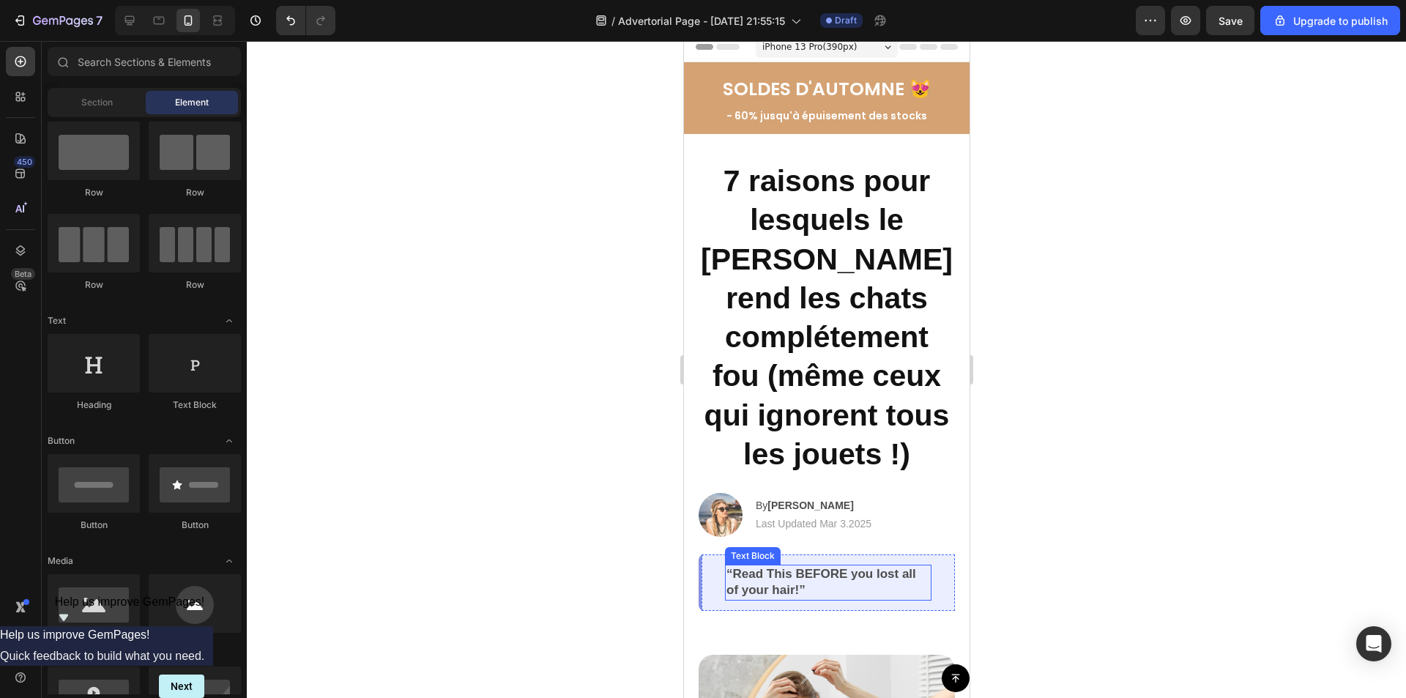
scroll to position [0, 0]
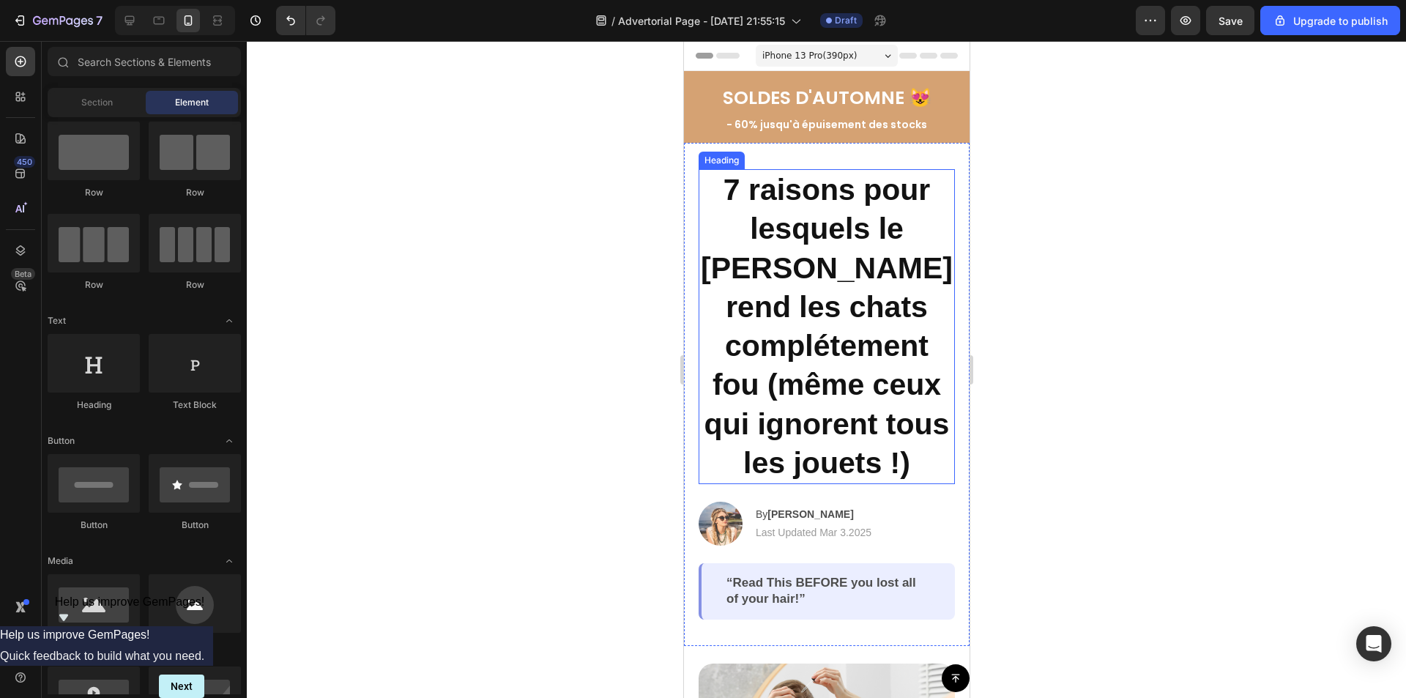
click at [834, 308] on h2 "7 raisons pour lesquels le [PERSON_NAME] rend les chats complétement fou (même …" at bounding box center [826, 326] width 256 height 315
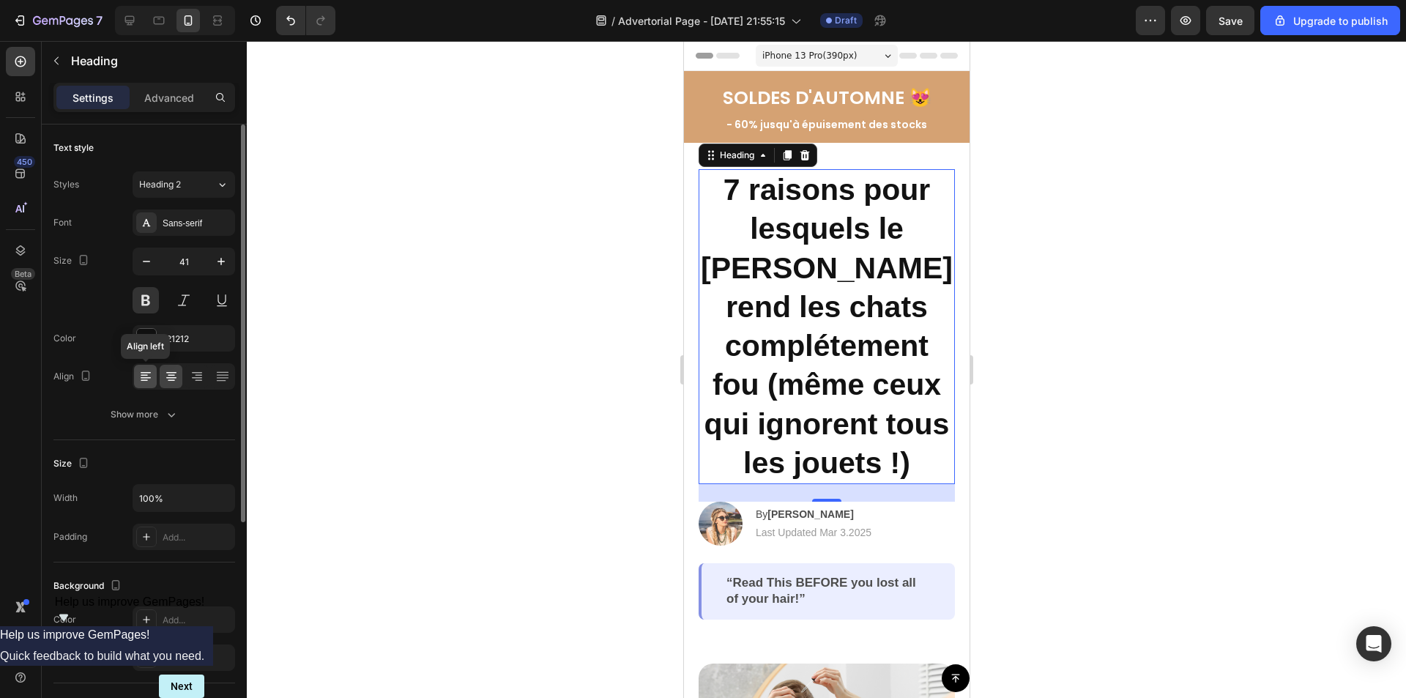
click at [144, 377] on icon at bounding box center [146, 377] width 10 height 1
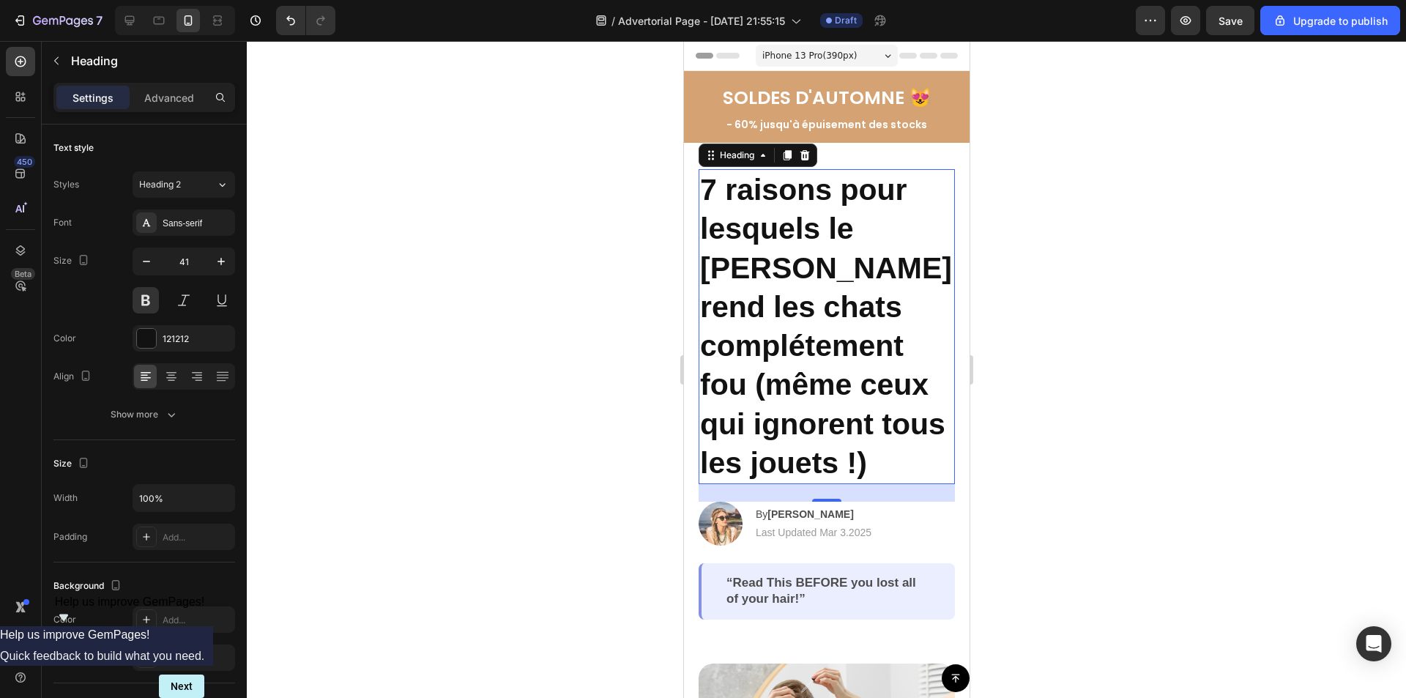
click at [1090, 185] on div at bounding box center [826, 369] width 1159 height 657
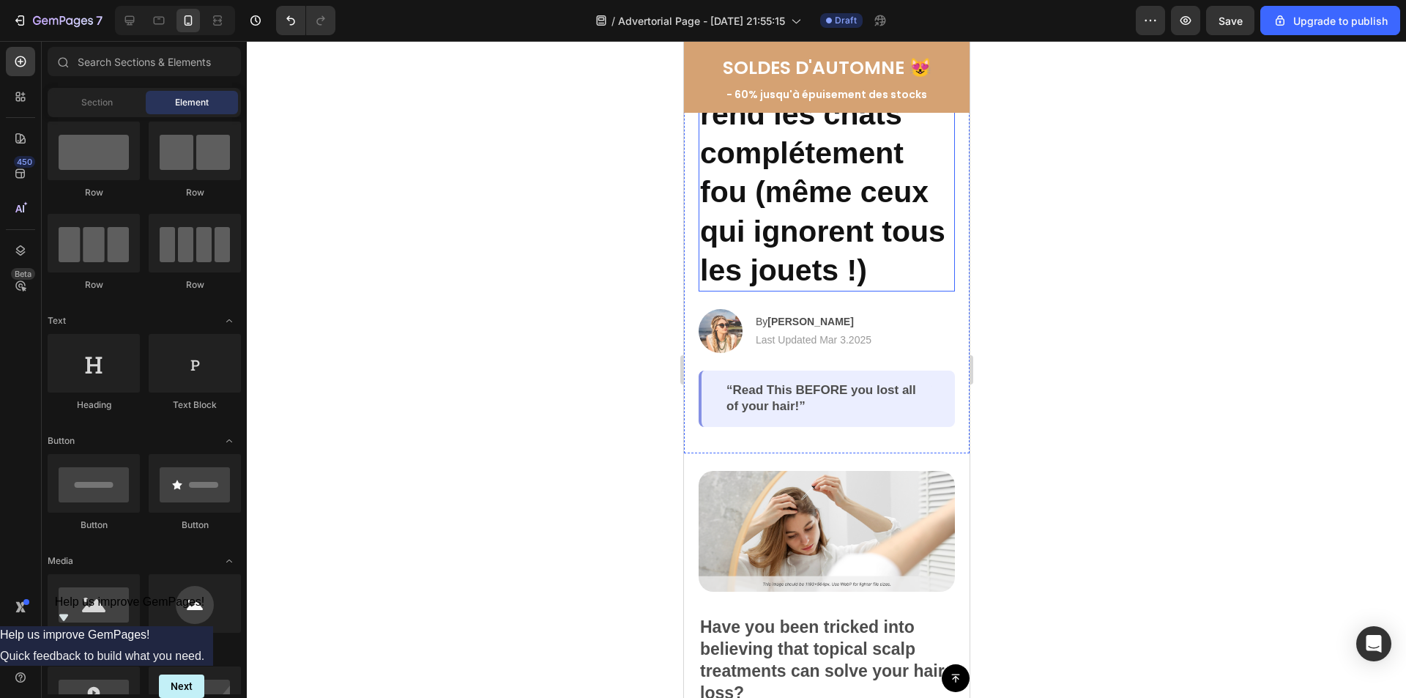
scroll to position [220, 0]
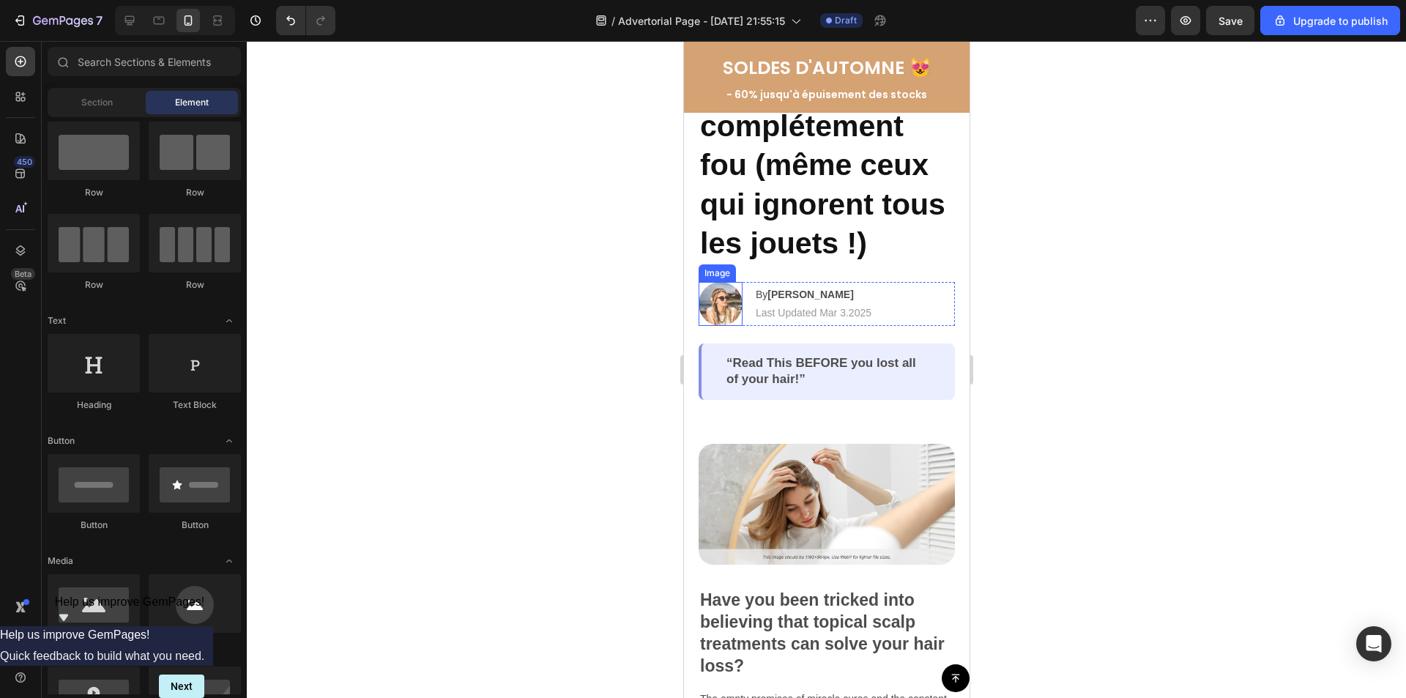
click at [715, 307] on img at bounding box center [720, 304] width 44 height 44
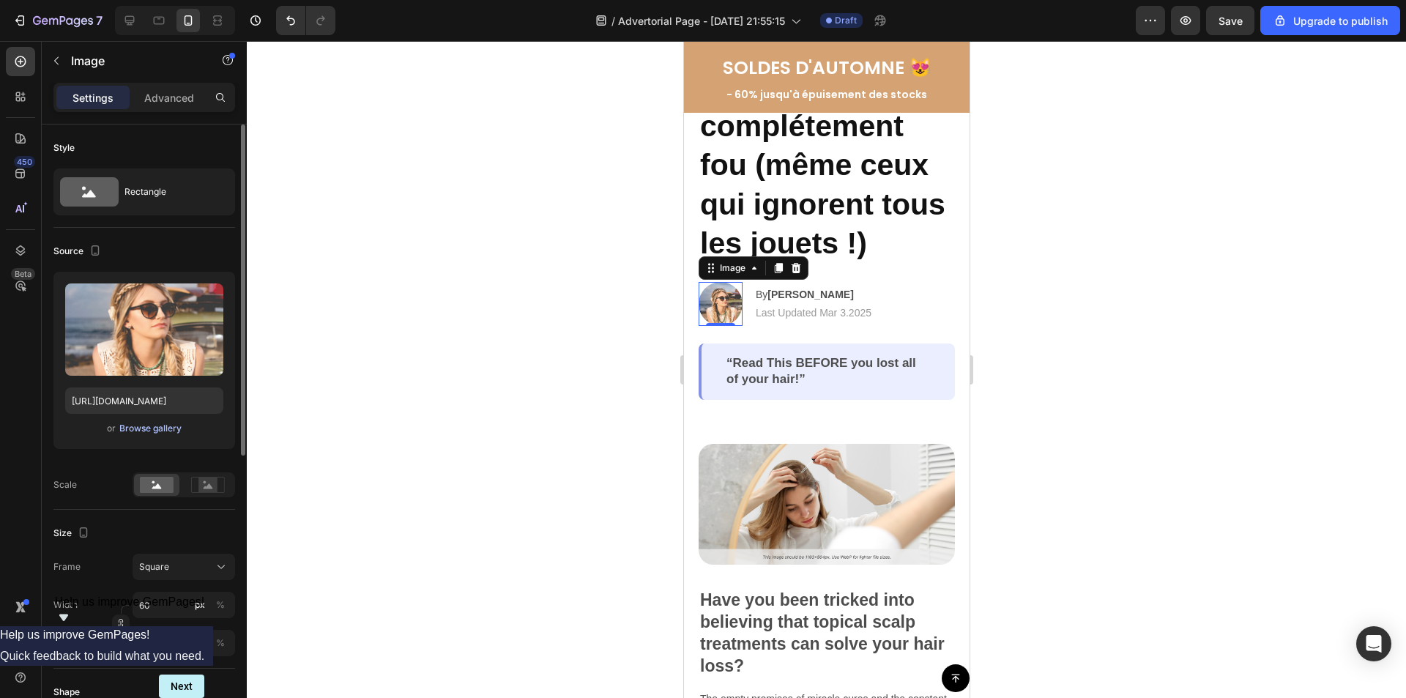
click at [152, 427] on div "Browse gallery" at bounding box center [150, 428] width 62 height 13
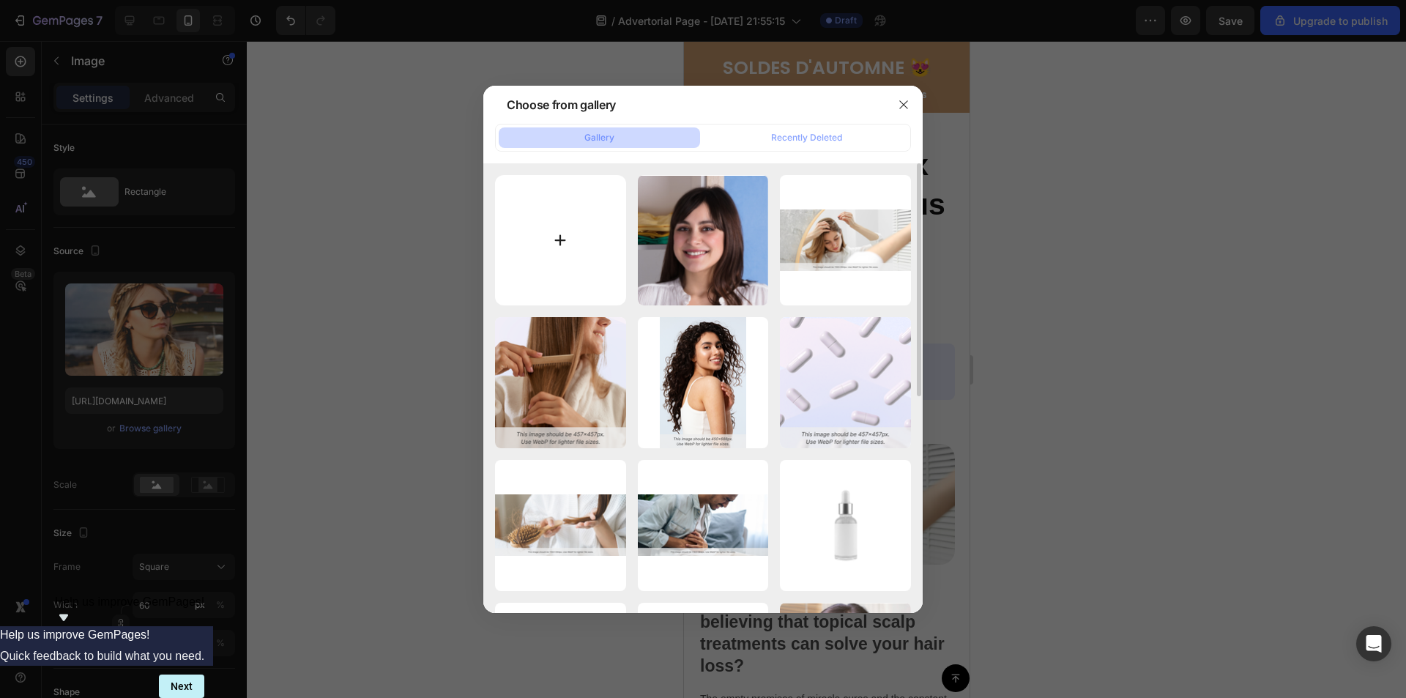
click at [558, 228] on input "file" at bounding box center [560, 240] width 131 height 131
click at [578, 220] on input "file" at bounding box center [560, 240] width 131 height 131
type input "C:\fakepath\happy-smiling-mature-50-years-260nw-1958672563.webp"
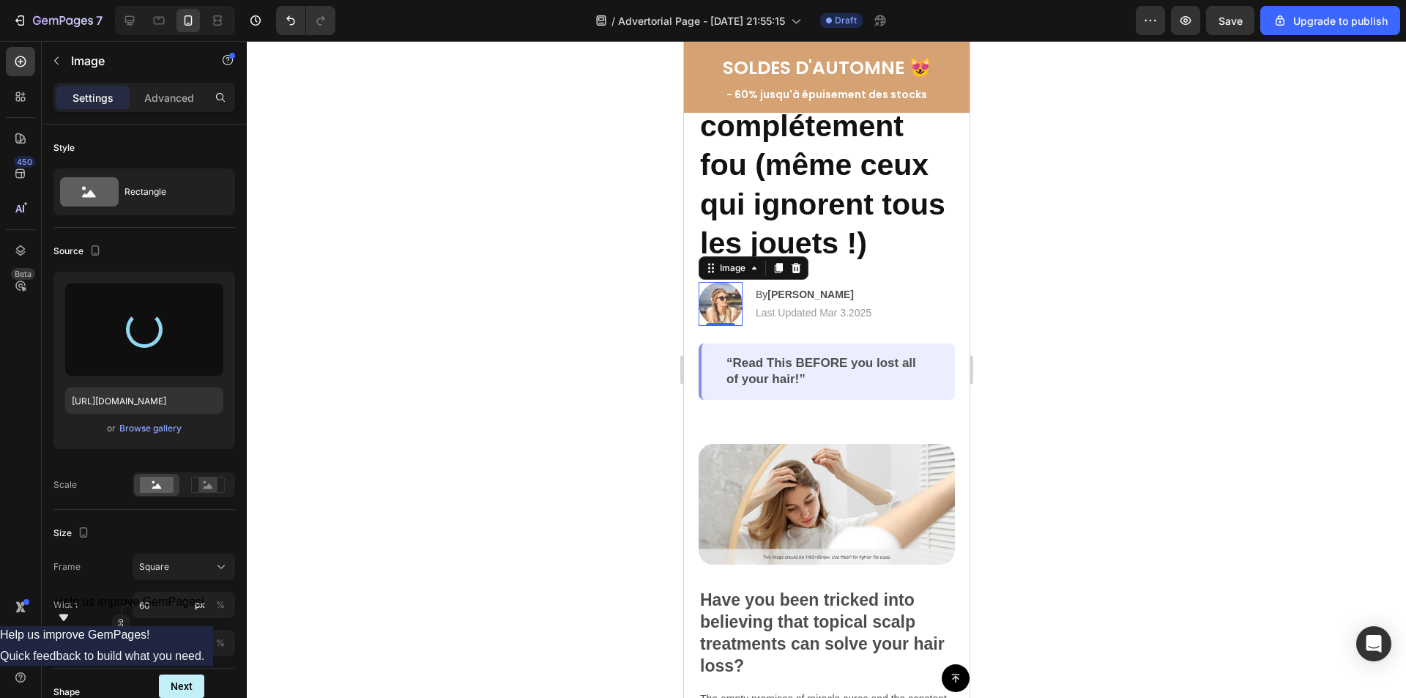
type input "[URL][DOMAIN_NAME]"
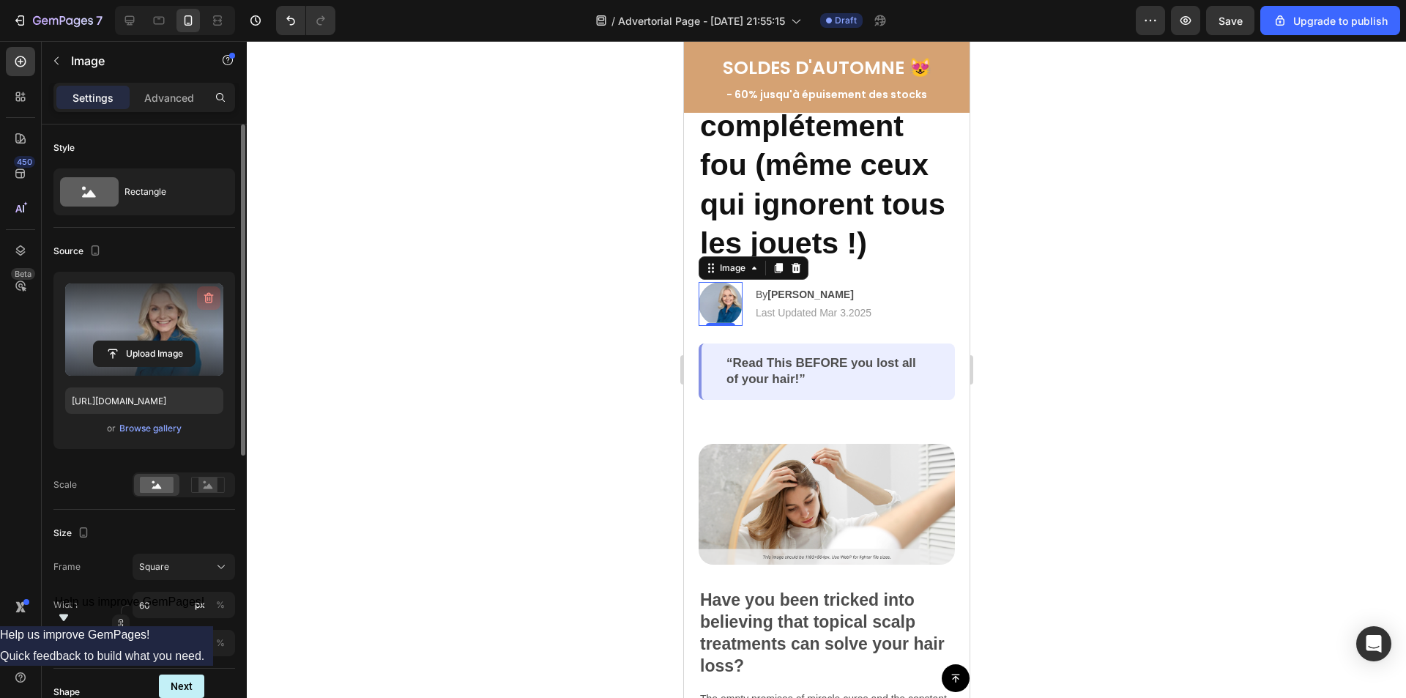
click at [207, 299] on icon "button" at bounding box center [207, 299] width 1 height 4
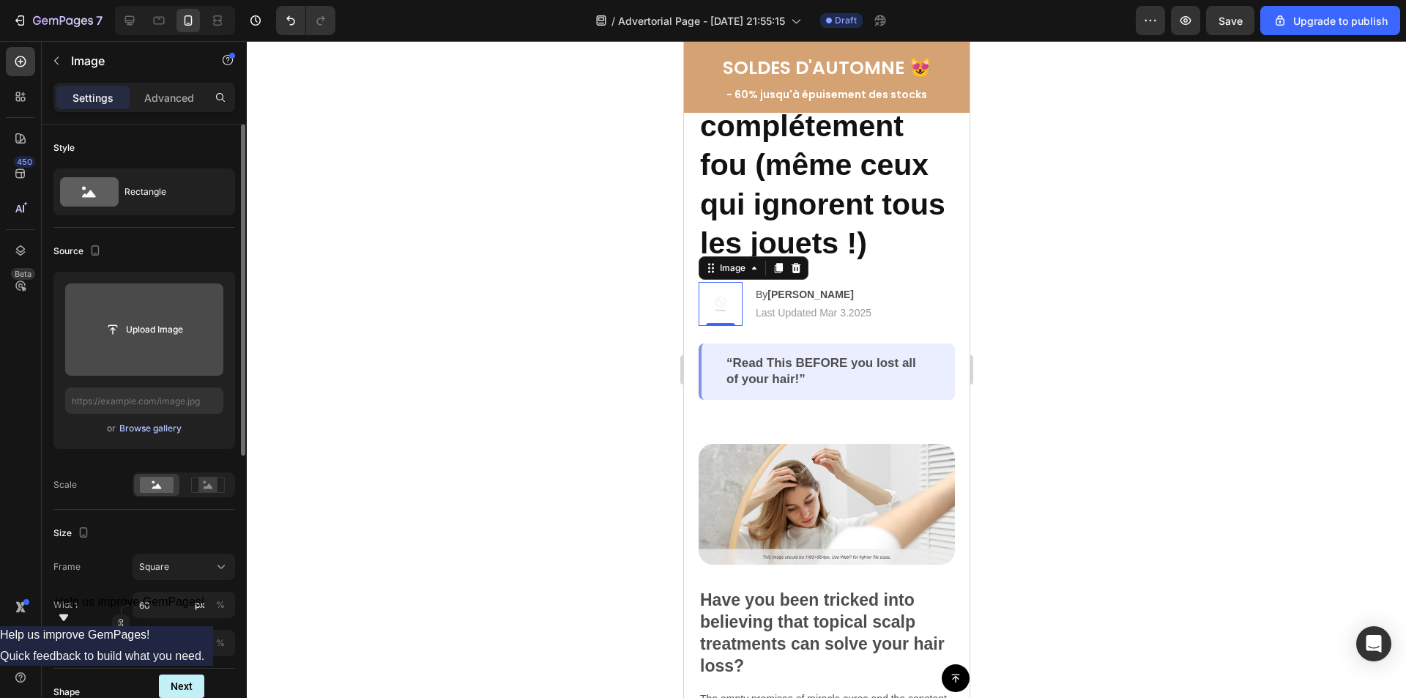
click at [139, 430] on div "Browse gallery" at bounding box center [150, 428] width 62 height 13
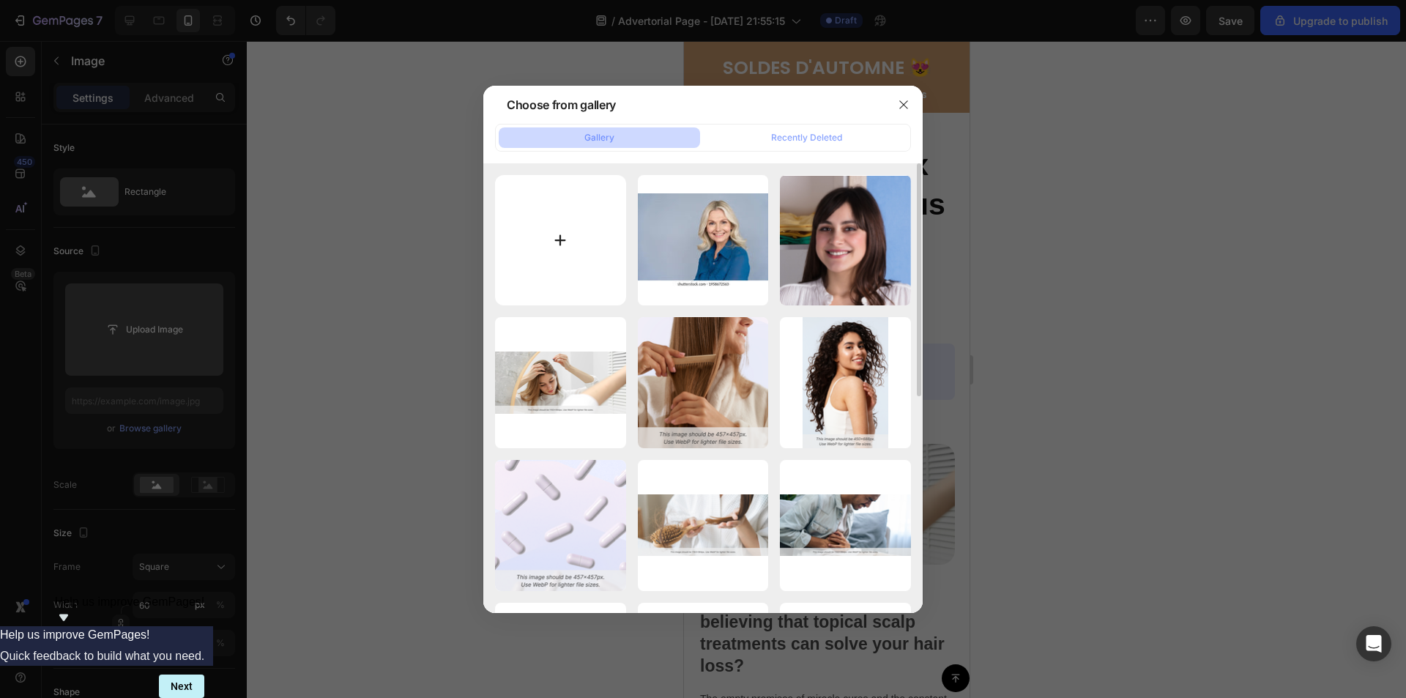
click at [557, 231] on input "file" at bounding box center [560, 240] width 131 height 131
type input "C:\fakepath\Design sans titre.png"
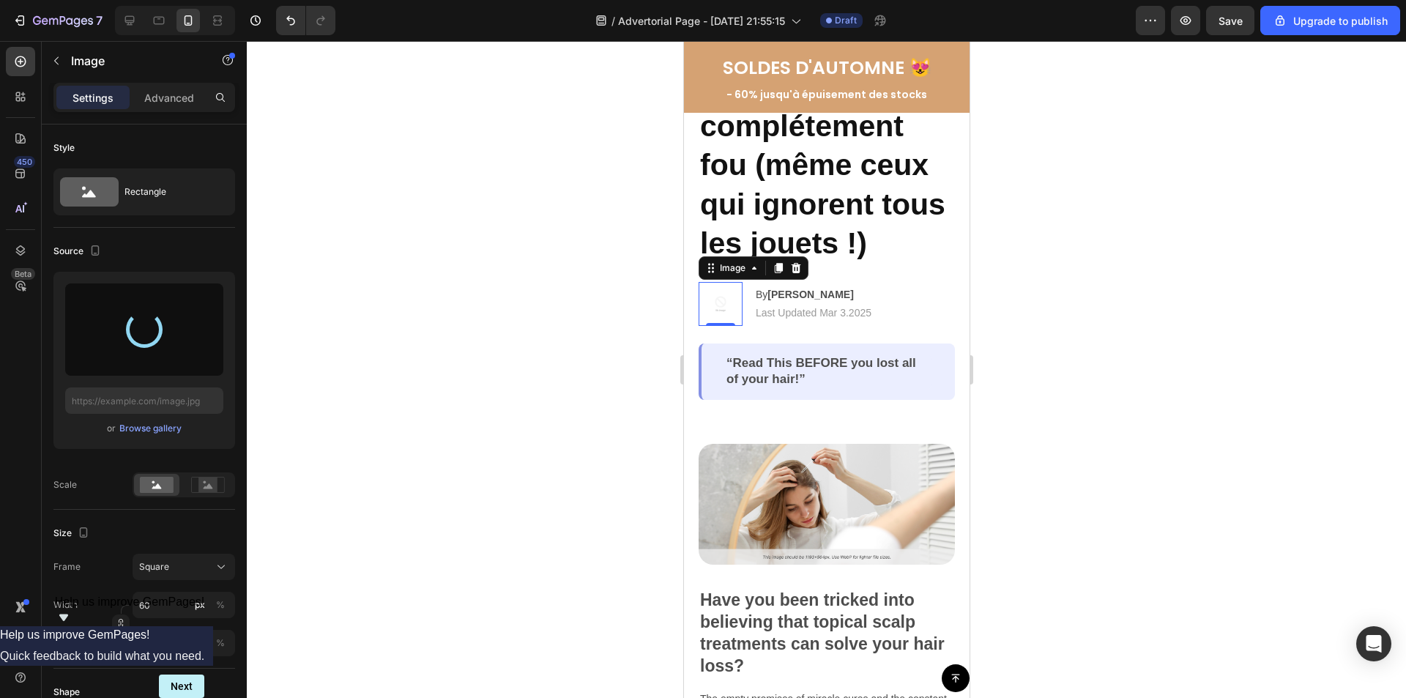
type input "[URL][DOMAIN_NAME]"
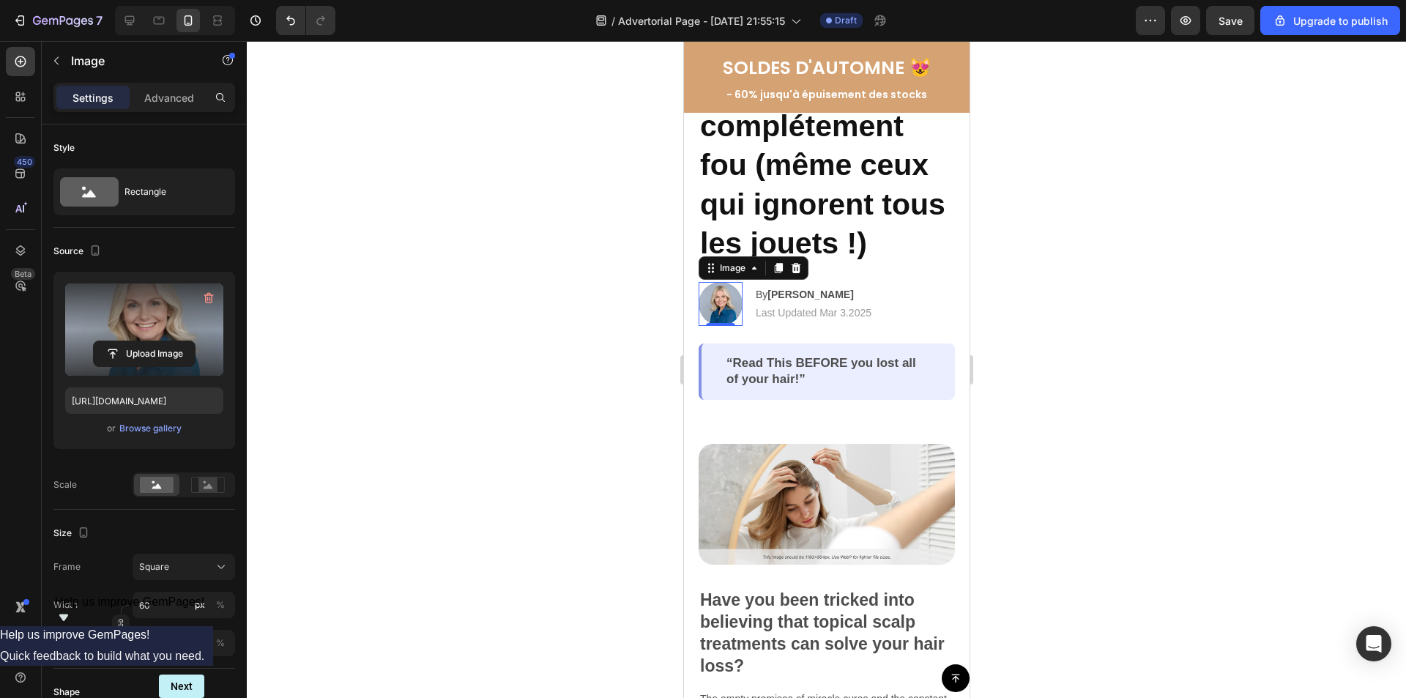
click at [1150, 265] on div at bounding box center [826, 369] width 1159 height 657
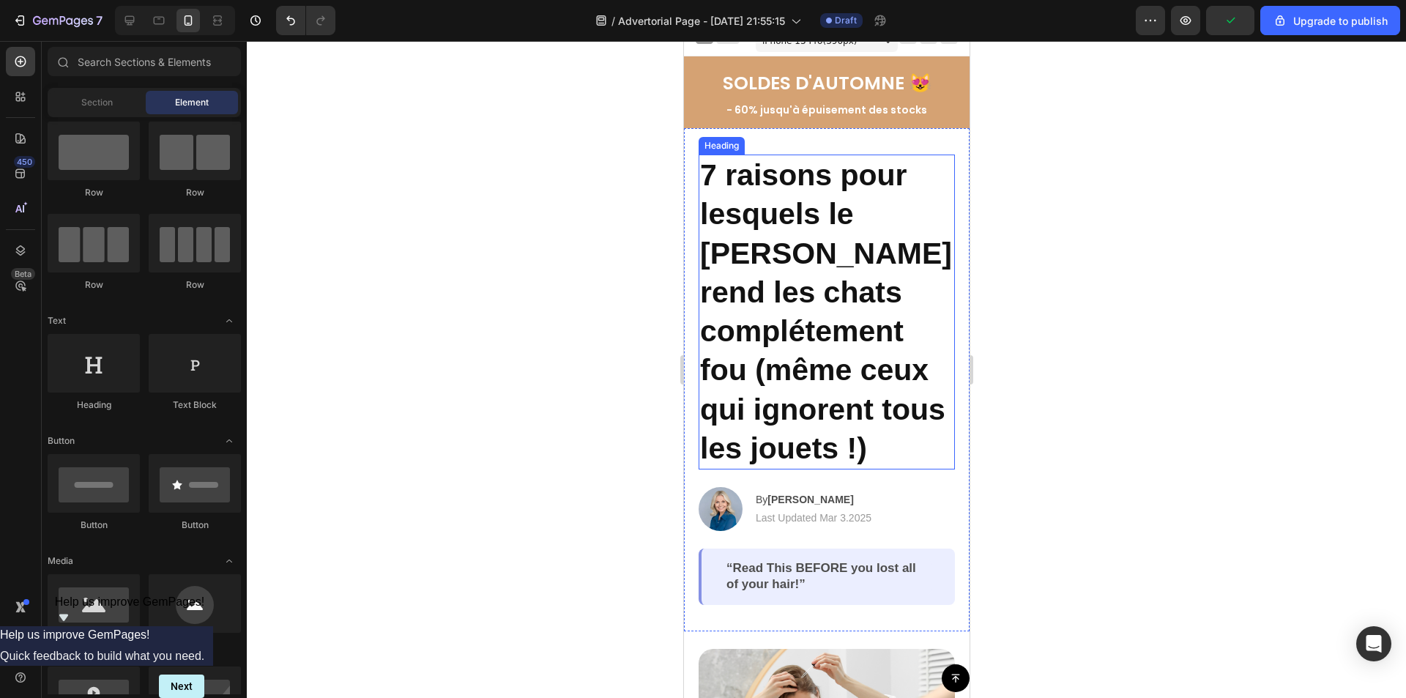
scroll to position [0, 0]
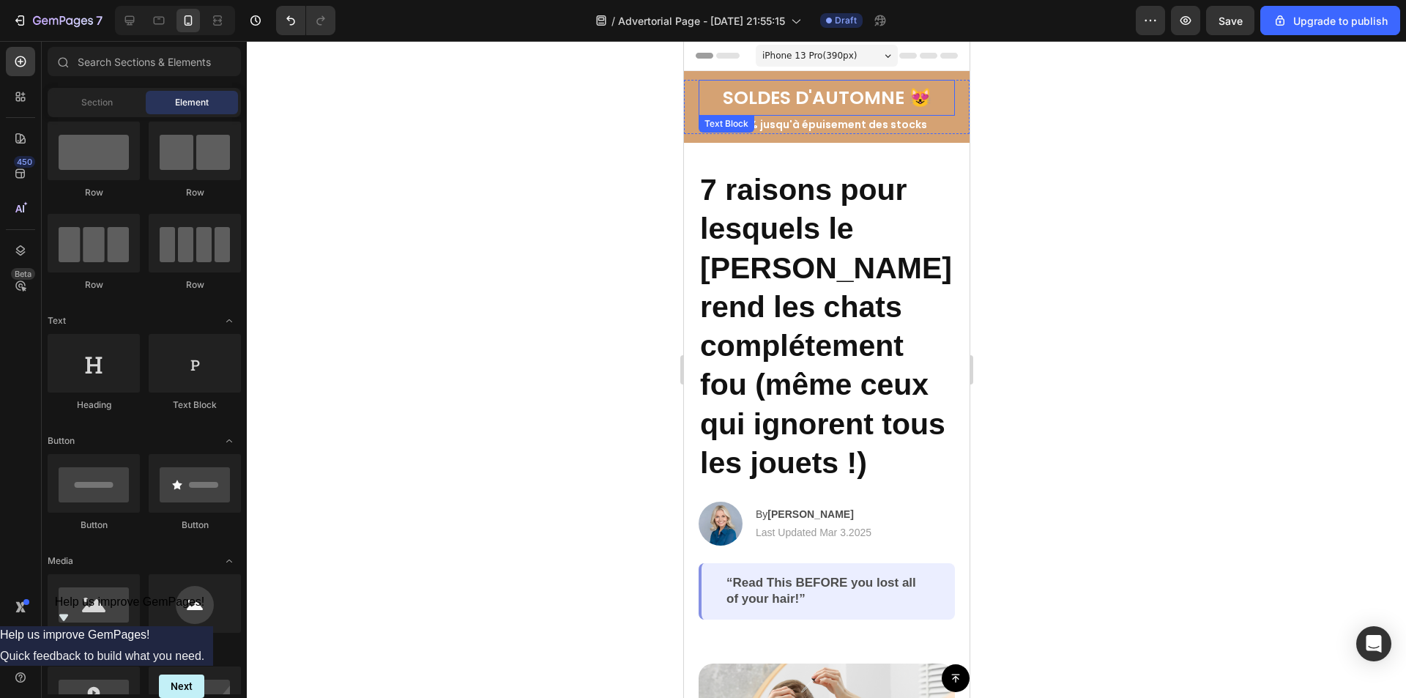
click at [794, 84] on p "SOLDES D'AUTOMNE 😻" at bounding box center [825, 97] width 253 height 33
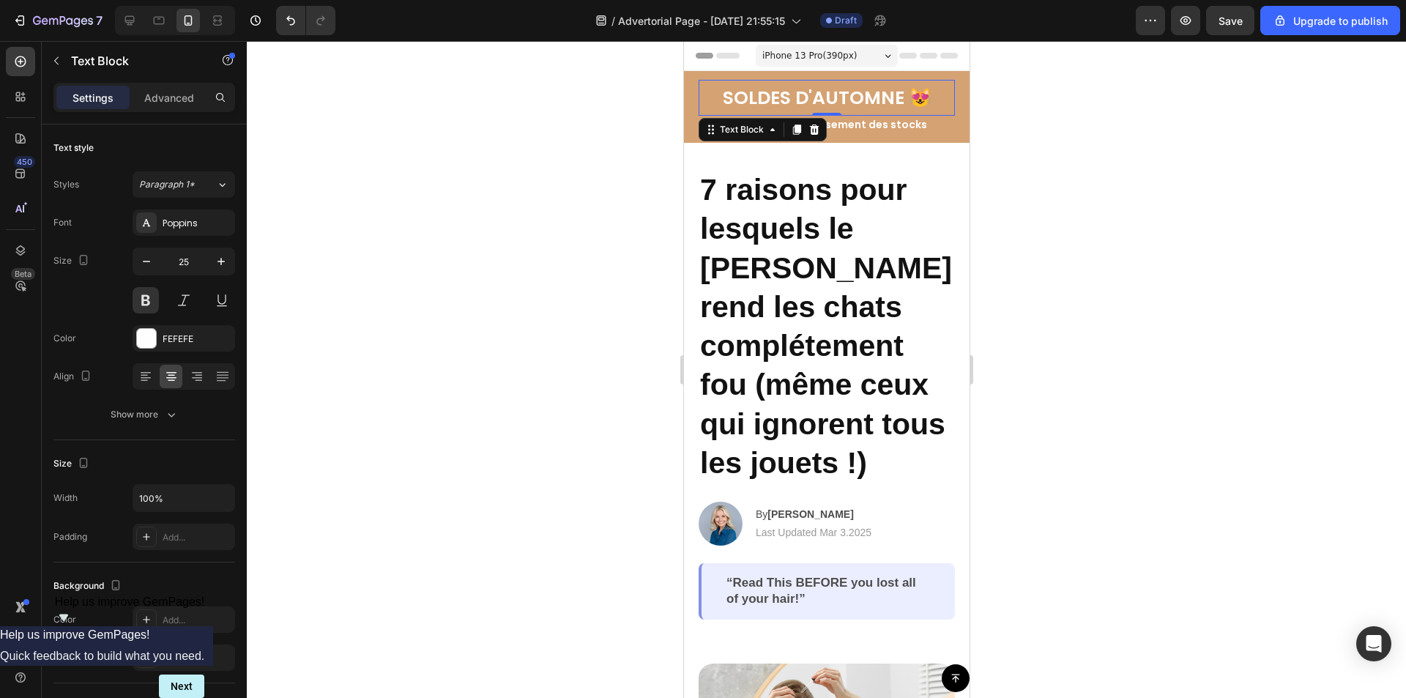
click at [1097, 130] on div at bounding box center [826, 369] width 1159 height 657
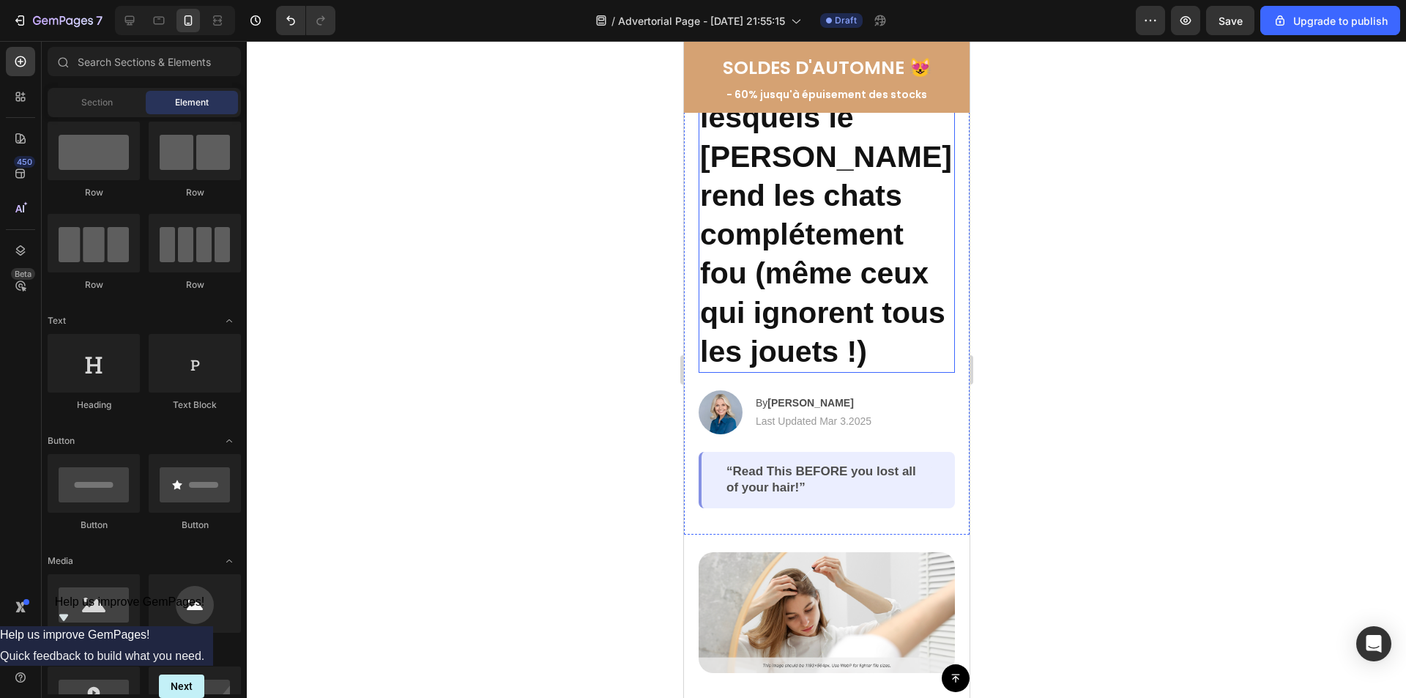
scroll to position [146, 0]
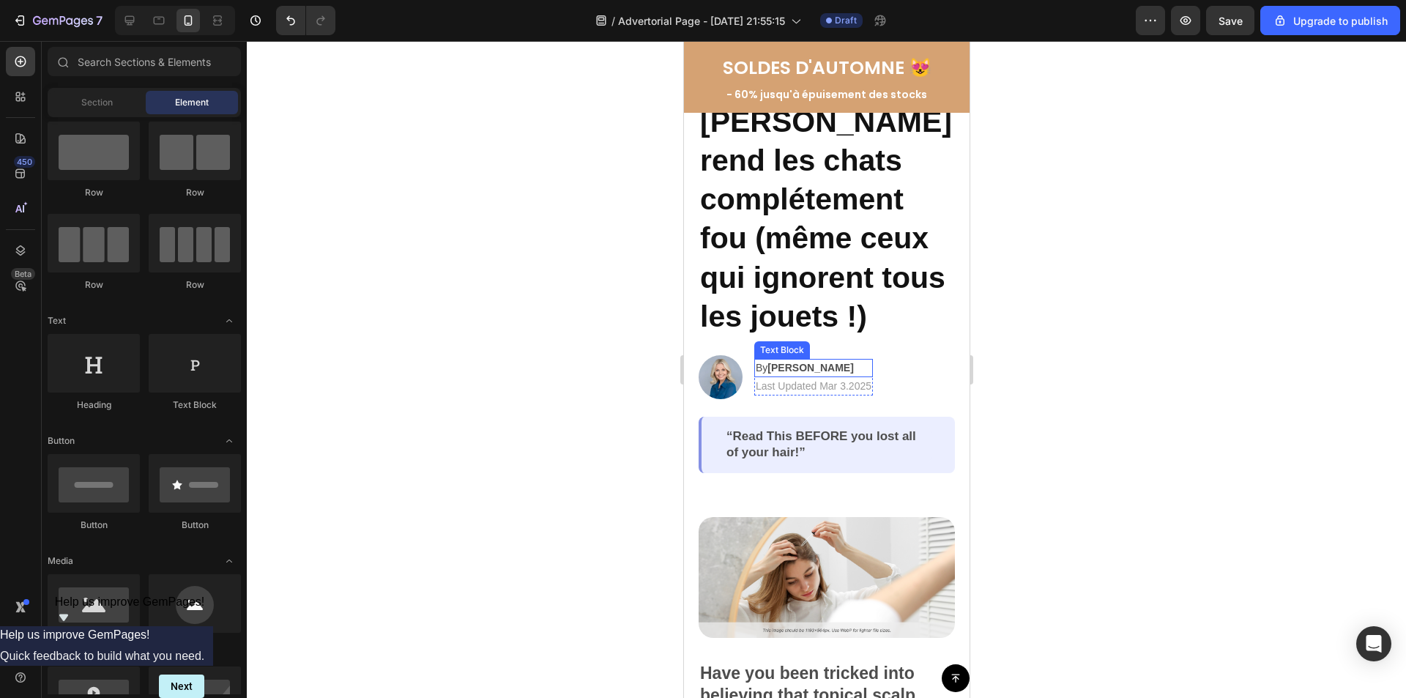
click at [789, 365] on strong "[PERSON_NAME]" at bounding box center [810, 368] width 86 height 12
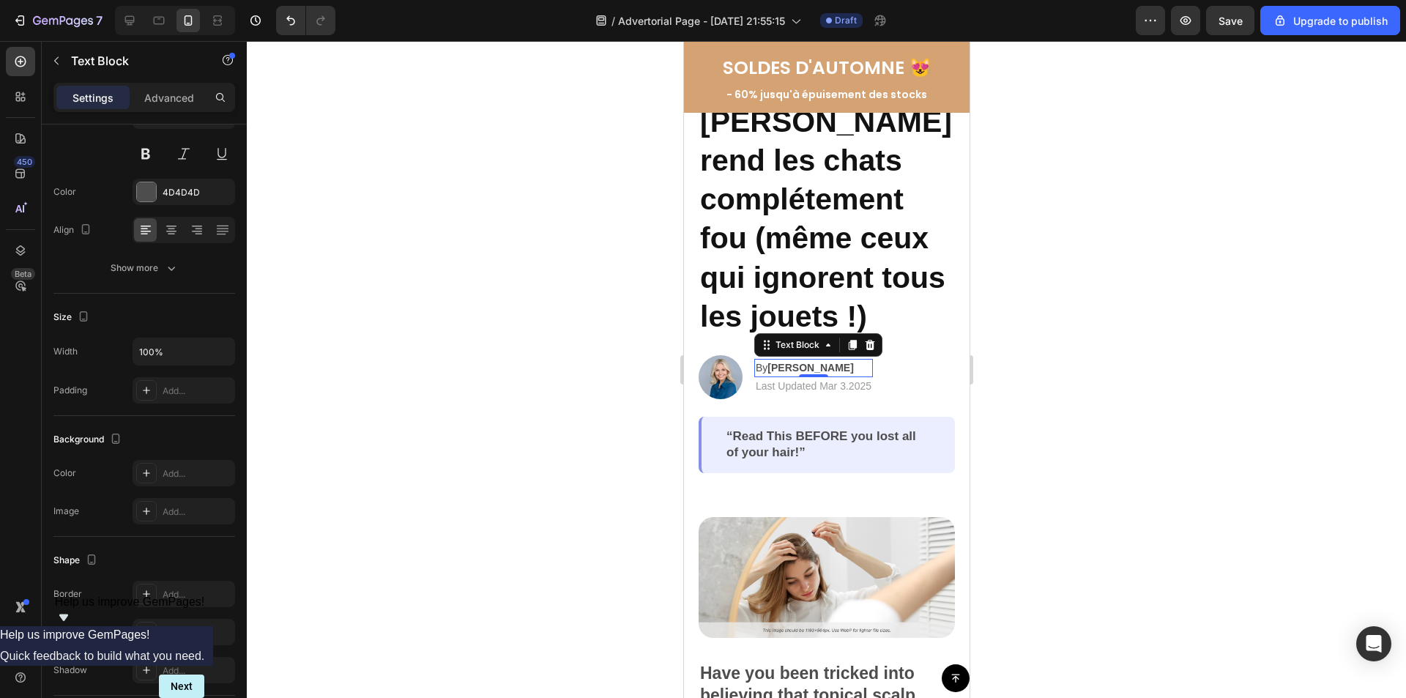
click at [793, 365] on strong "[PERSON_NAME]" at bounding box center [810, 368] width 86 height 12
click at [289, 17] on icon "Undo/Redo" at bounding box center [290, 21] width 9 height 10
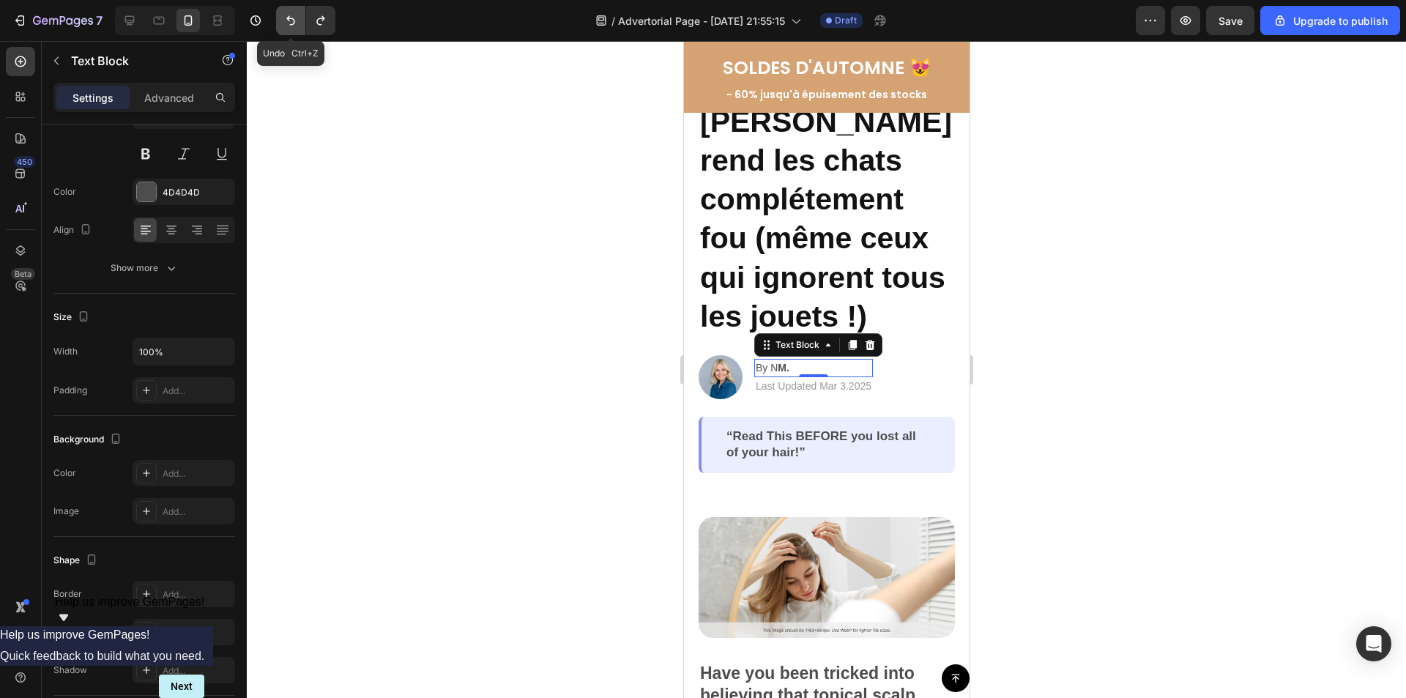
click at [289, 24] on icon "Undo/Redo" at bounding box center [290, 20] width 15 height 15
click at [788, 367] on strong "[PERSON_NAME]" at bounding box center [810, 368] width 86 height 12
click at [819, 370] on strong "[PERSON_NAME]" at bounding box center [810, 368] width 86 height 12
click at [767, 365] on p "By [PERSON_NAME]." at bounding box center [813, 367] width 116 height 15
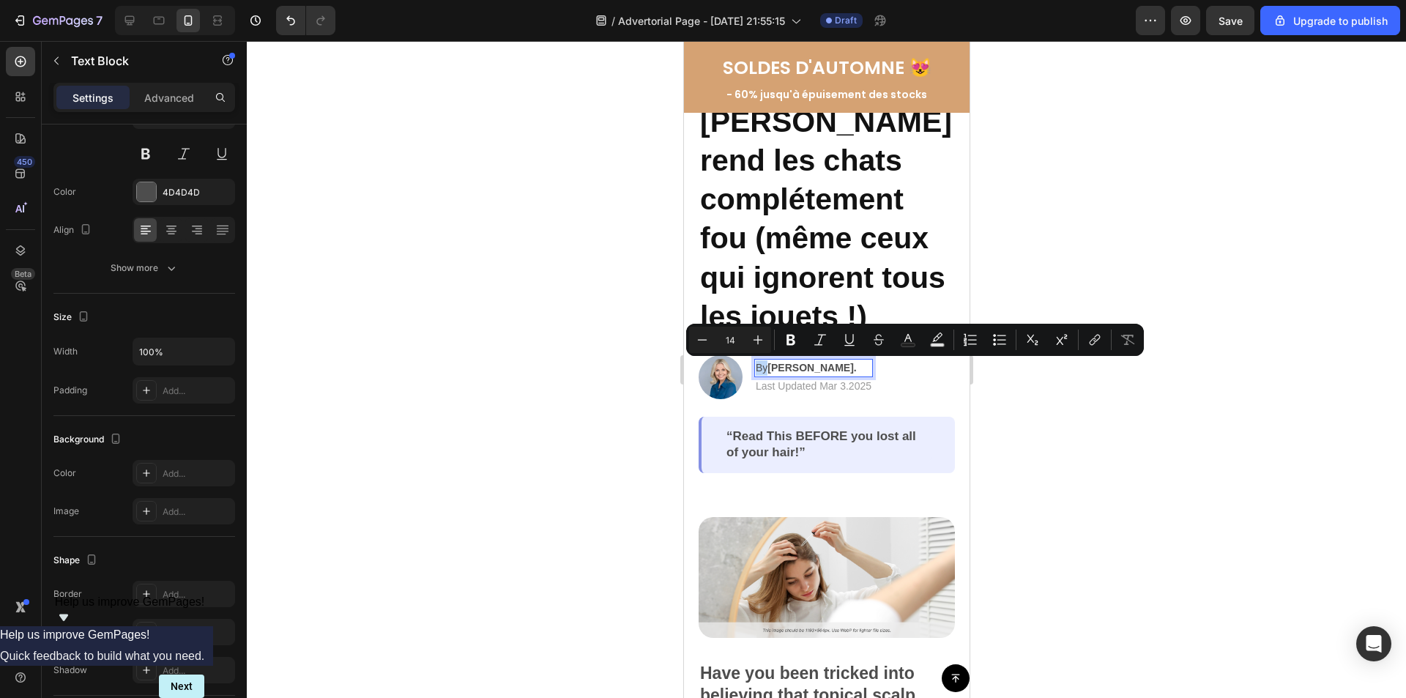
drag, startPoint x: 767, startPoint y: 365, endPoint x: 757, endPoint y: 365, distance: 9.5
click at [757, 365] on p "By [PERSON_NAME]." at bounding box center [813, 367] width 116 height 15
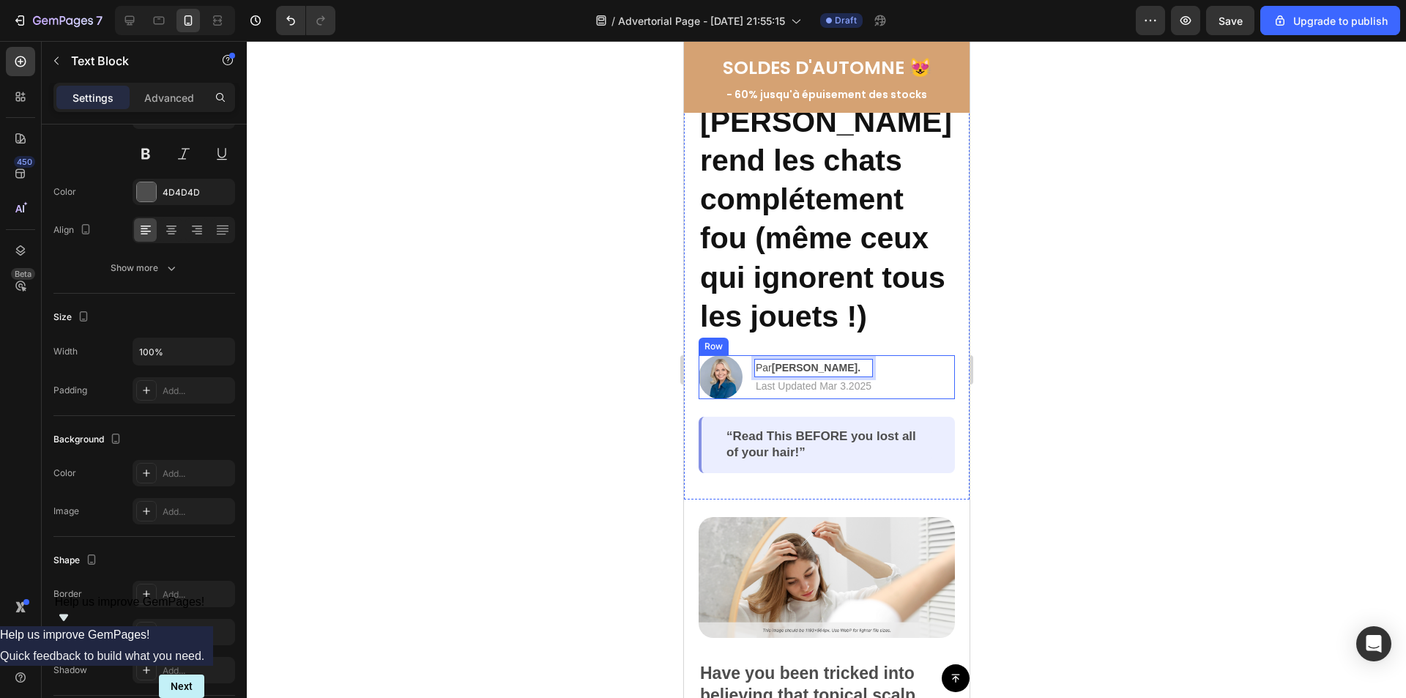
click at [1130, 327] on div at bounding box center [826, 369] width 1159 height 657
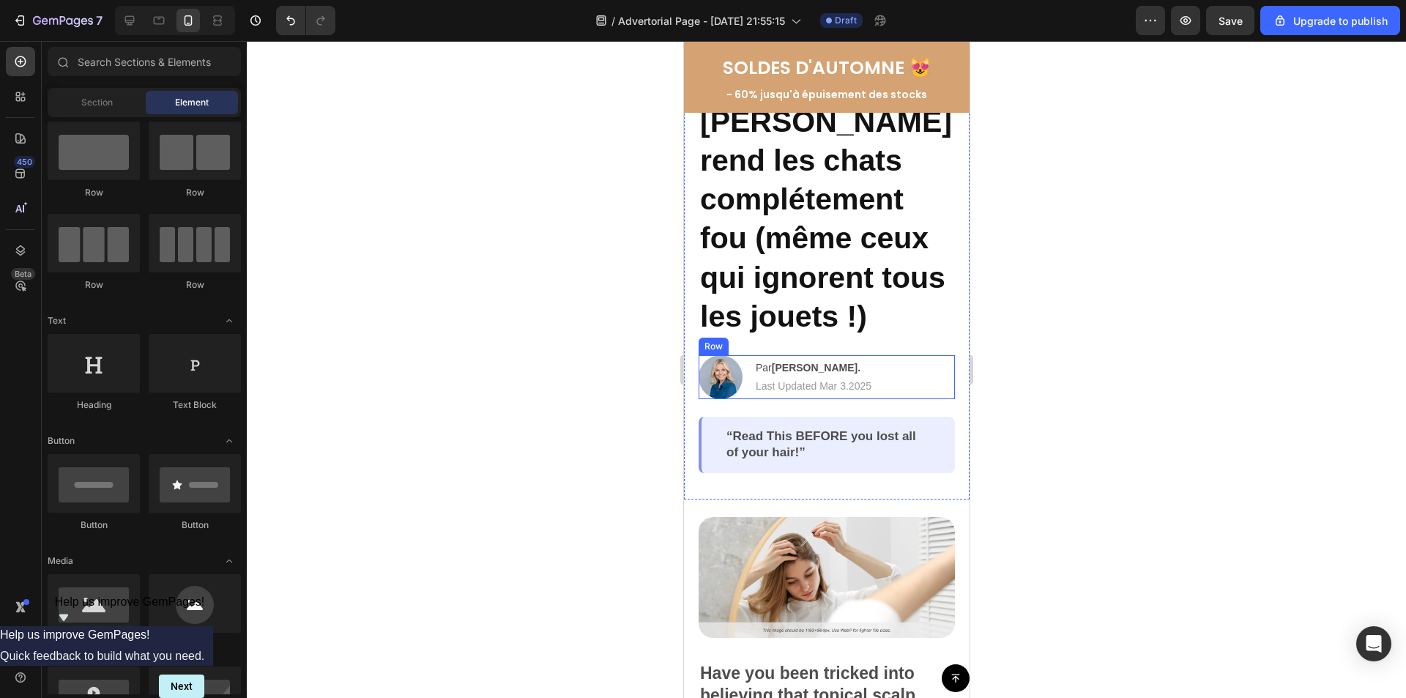
click at [1188, 503] on div at bounding box center [826, 369] width 1159 height 657
click at [794, 382] on p "Last Updated Mar 3.2025" at bounding box center [813, 386] width 116 height 15
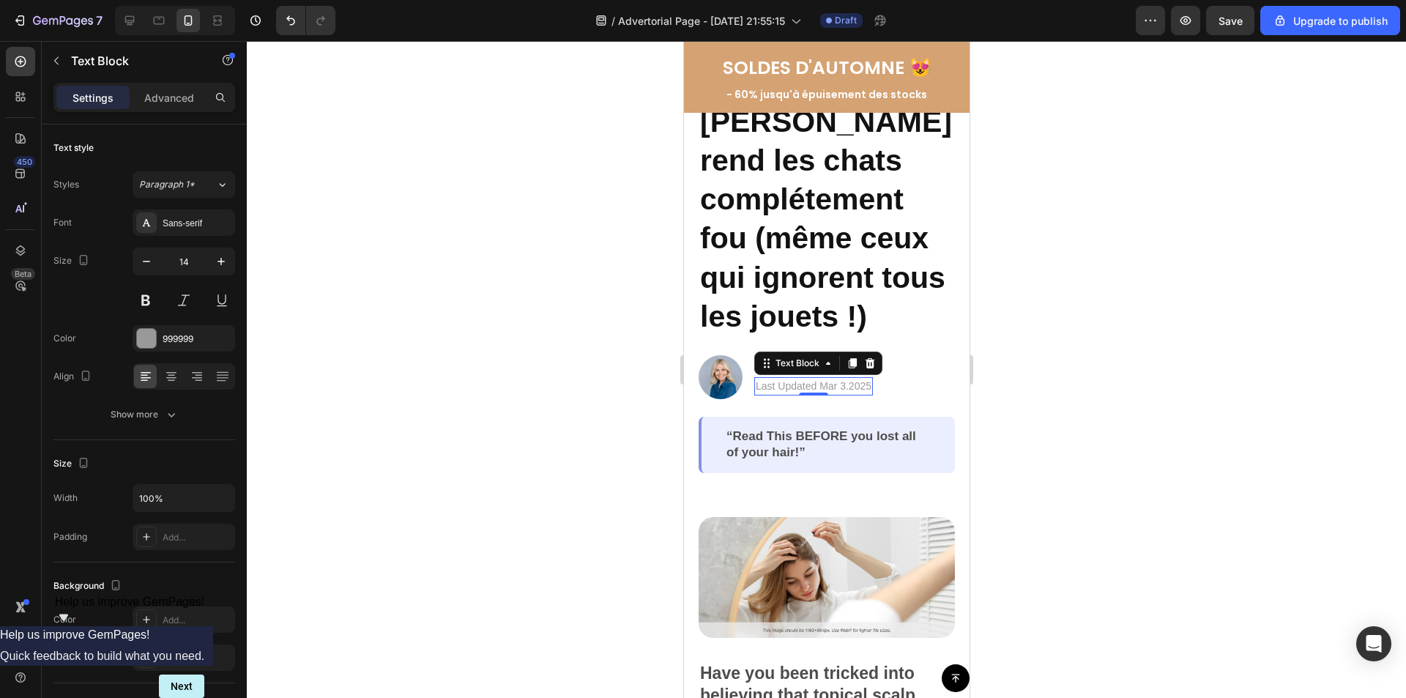
click at [756, 387] on p "Last Updated Mar 3.2025" at bounding box center [813, 386] width 116 height 15
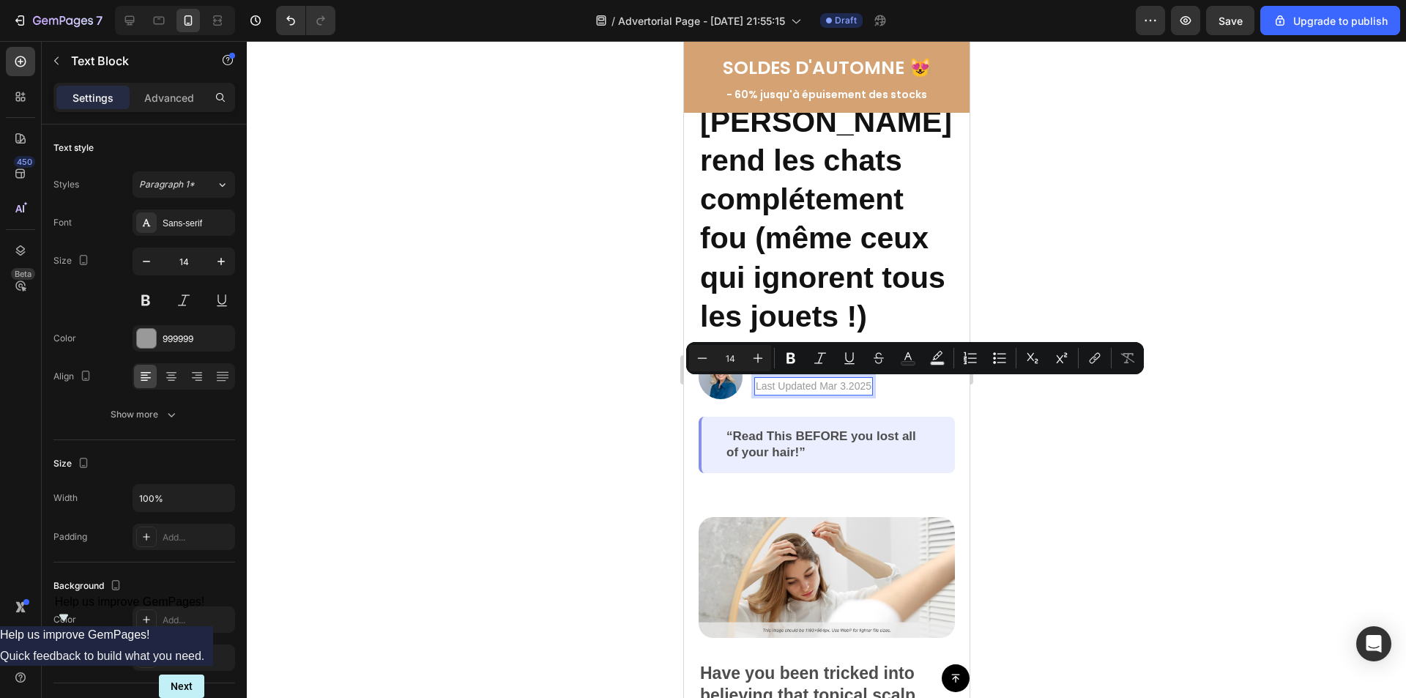
click at [789, 387] on p "Last Updated Mar 3.2025" at bounding box center [813, 386] width 116 height 15
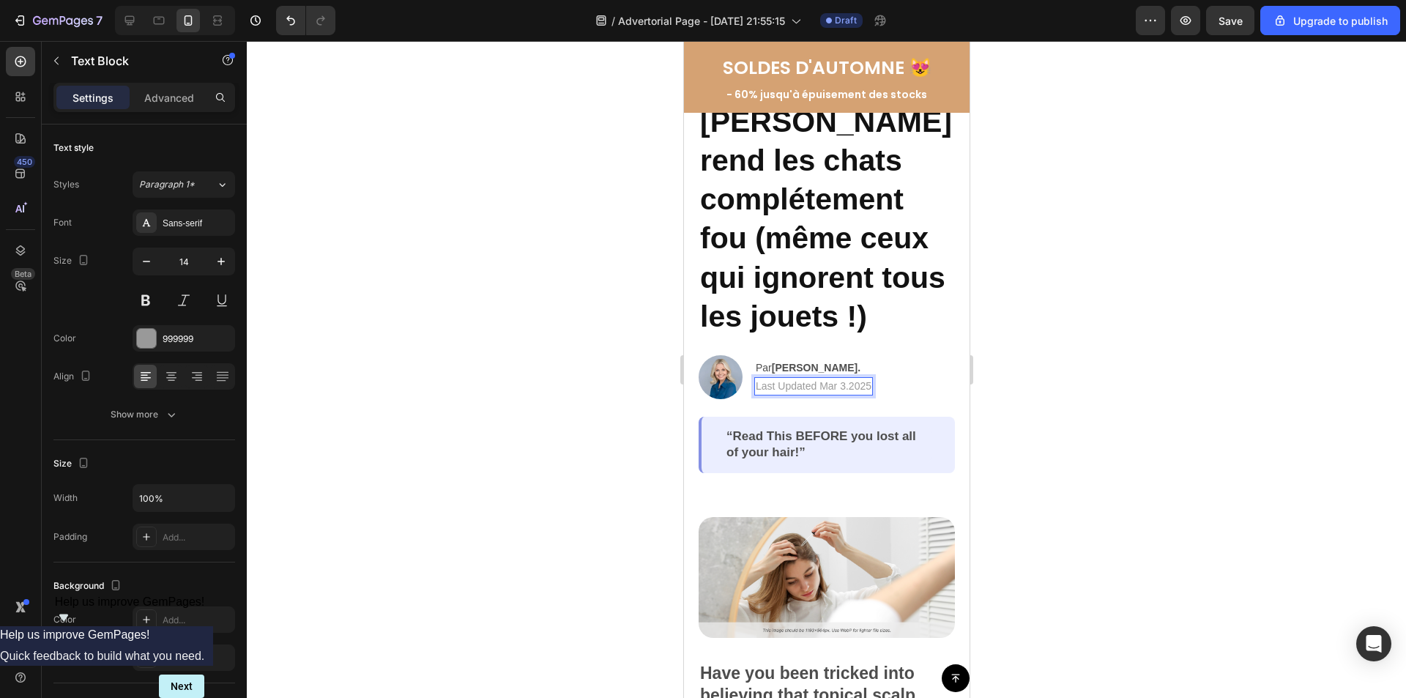
click at [758, 387] on p "Last Updated Mar 3.2025" at bounding box center [813, 386] width 116 height 15
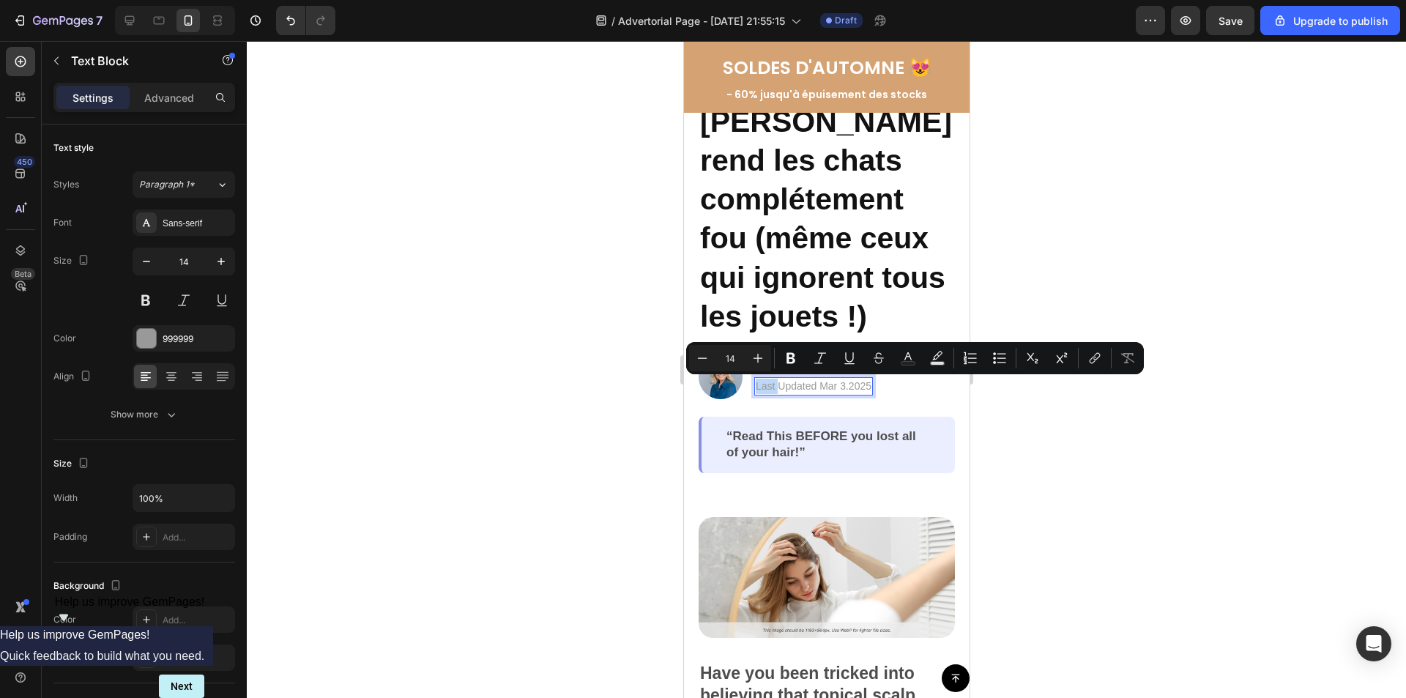
click at [773, 387] on p "Last Updated Mar 3.2025" at bounding box center [813, 386] width 116 height 15
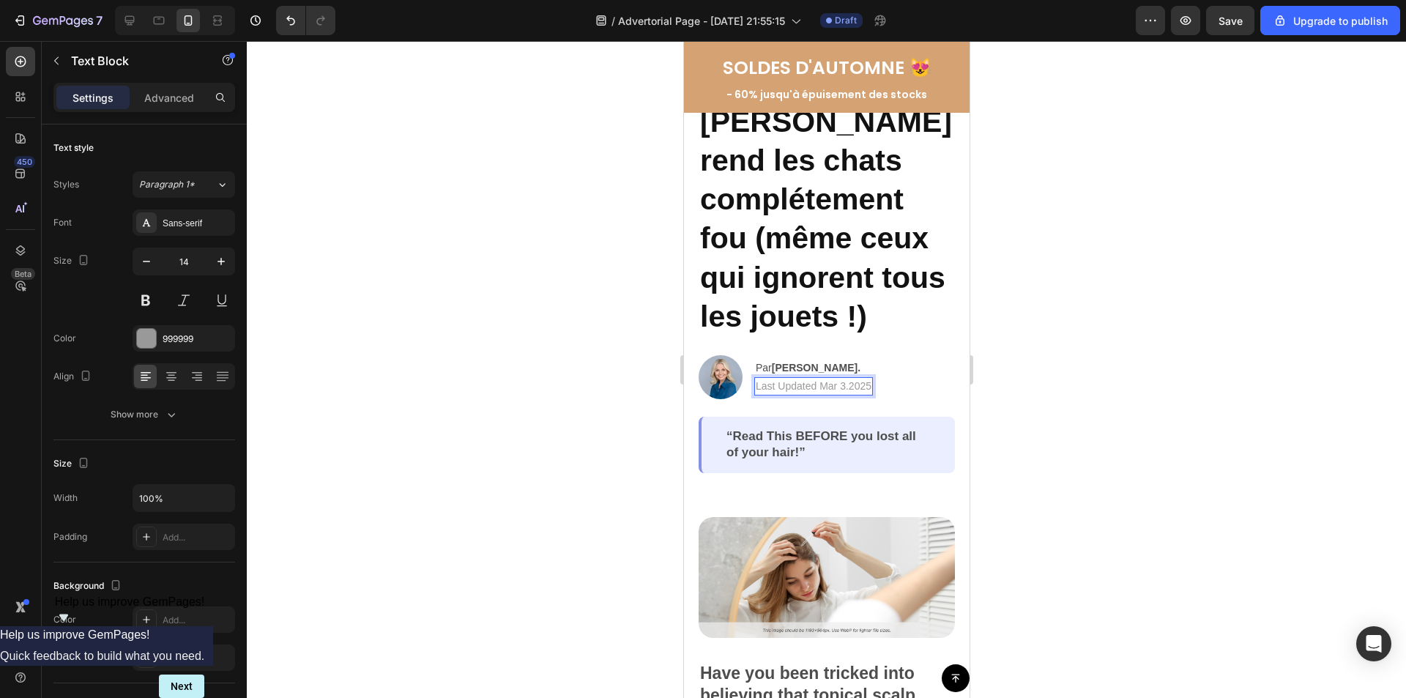
click at [756, 385] on p "Last Updated Mar 3.2025" at bounding box center [813, 386] width 116 height 15
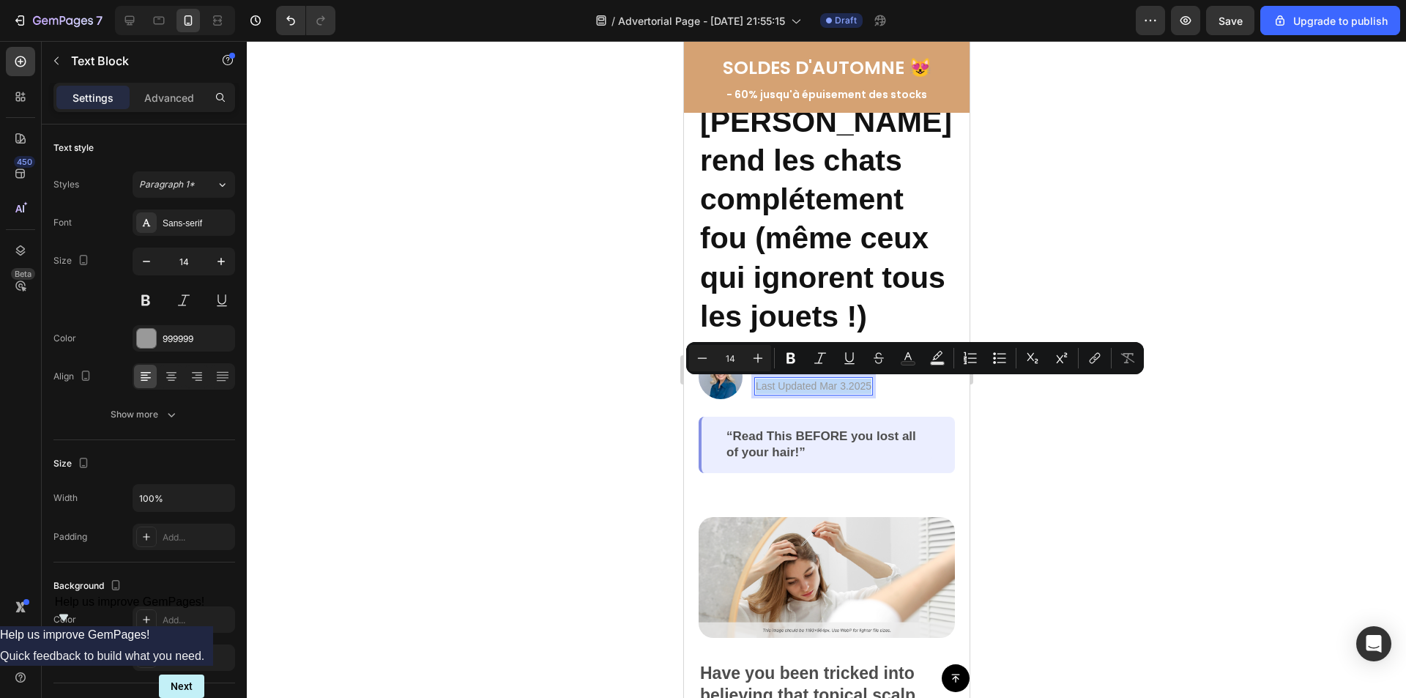
drag, startPoint x: 756, startPoint y: 385, endPoint x: 871, endPoint y: 387, distance: 115.0
click at [871, 387] on div "Last Updated Mar 3.2025" at bounding box center [812, 386] width 119 height 18
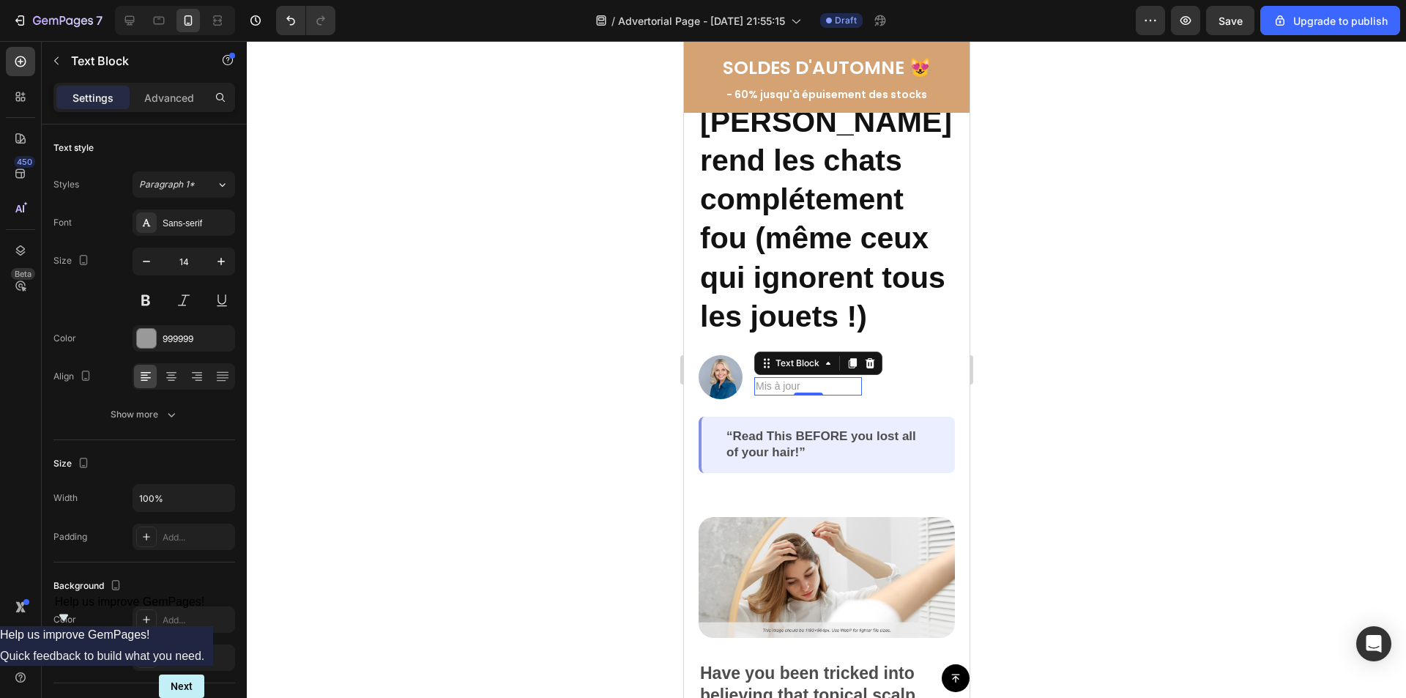
click at [805, 386] on p "Mis à jour" at bounding box center [807, 386] width 105 height 15
click at [808, 368] on strong "[PERSON_NAME]." at bounding box center [815, 368] width 89 height 12
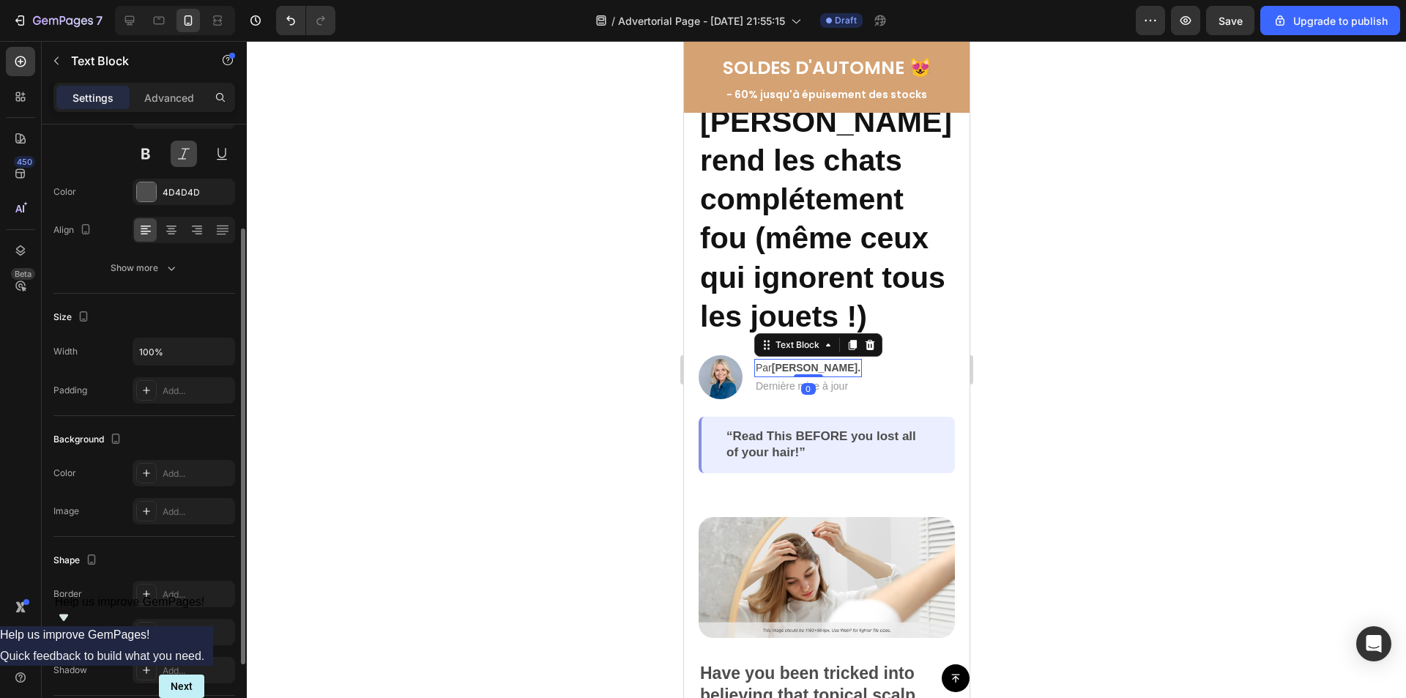
scroll to position [0, 0]
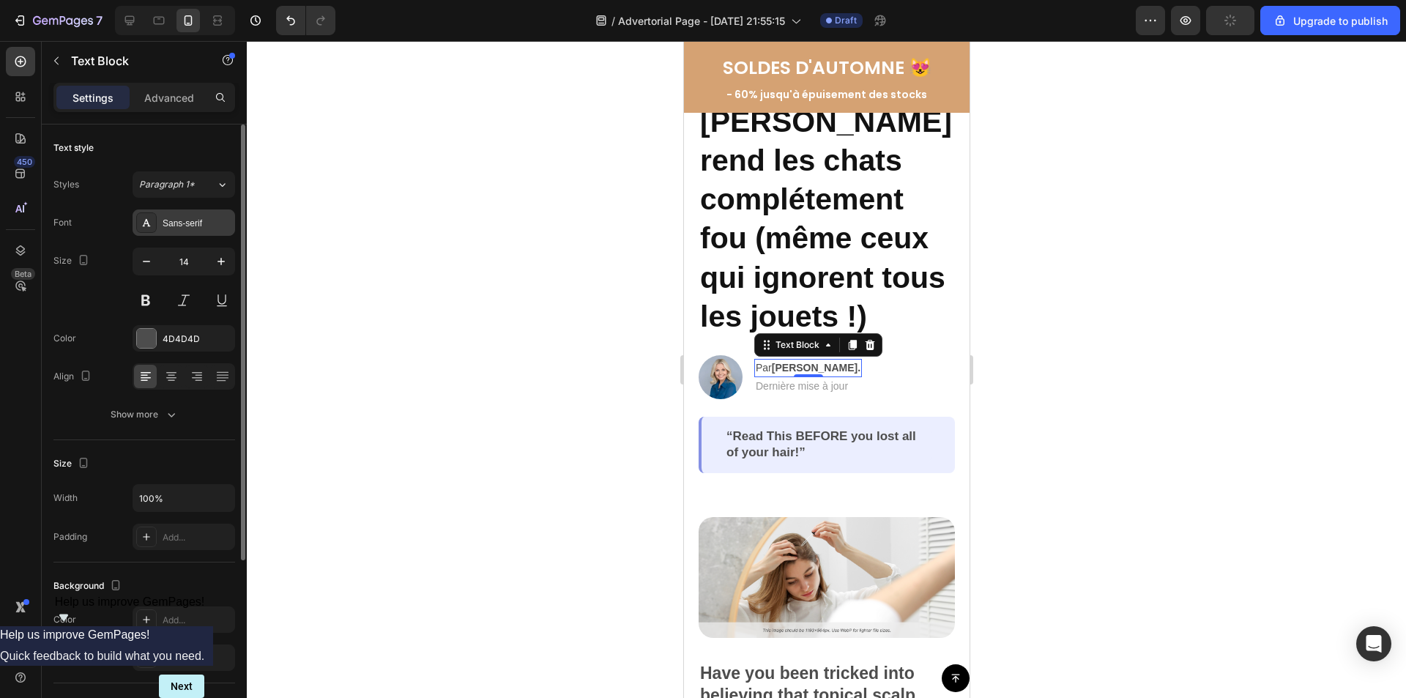
click at [179, 222] on div "Sans-serif" at bounding box center [197, 223] width 69 height 13
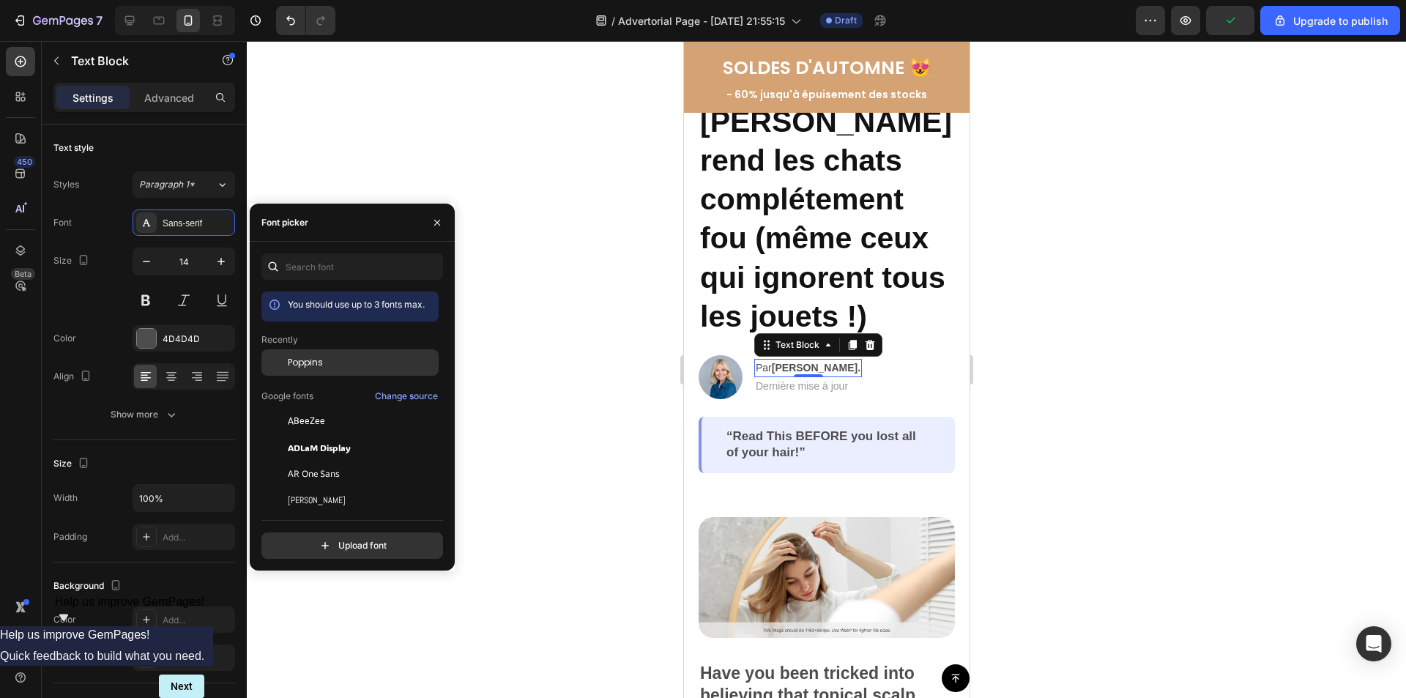
click at [297, 367] on span "Poppins" at bounding box center [305, 362] width 35 height 13
click at [835, 388] on p "Dernière mise à jour" at bounding box center [808, 386] width 107 height 15
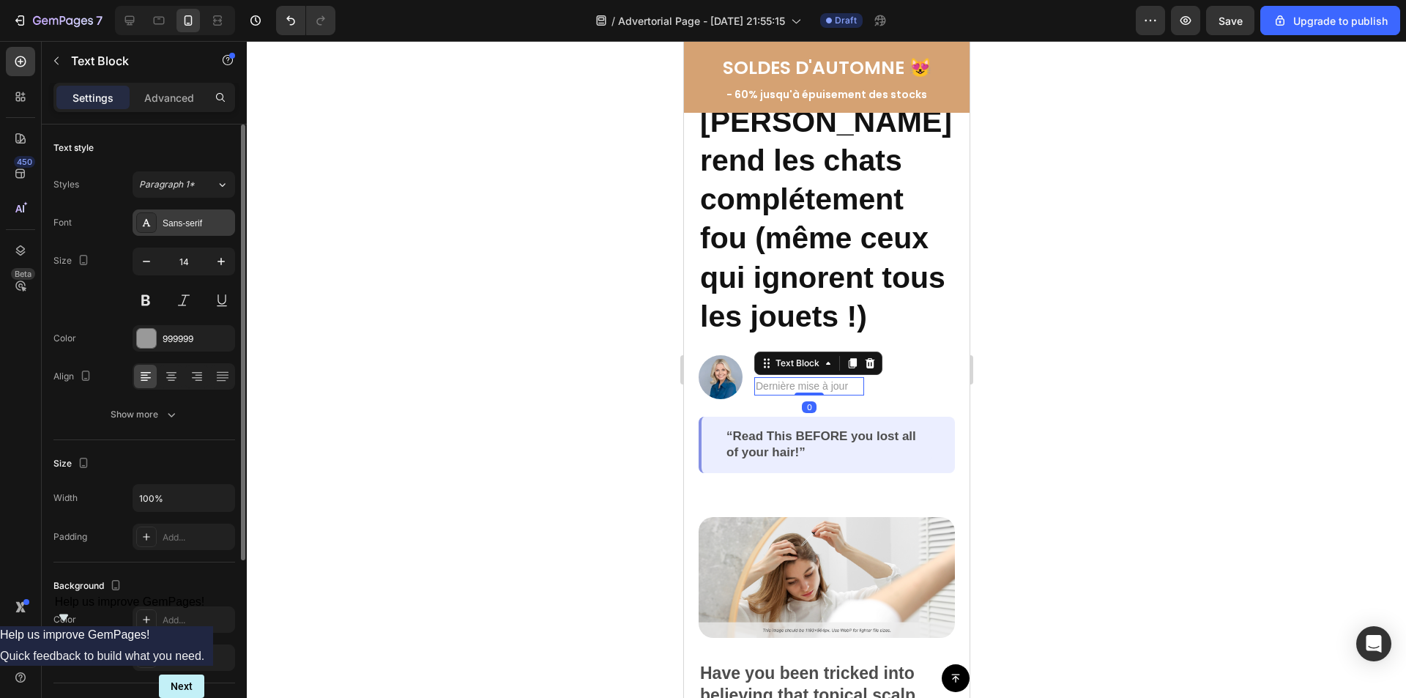
click at [182, 226] on div "Sans-serif" at bounding box center [197, 223] width 69 height 13
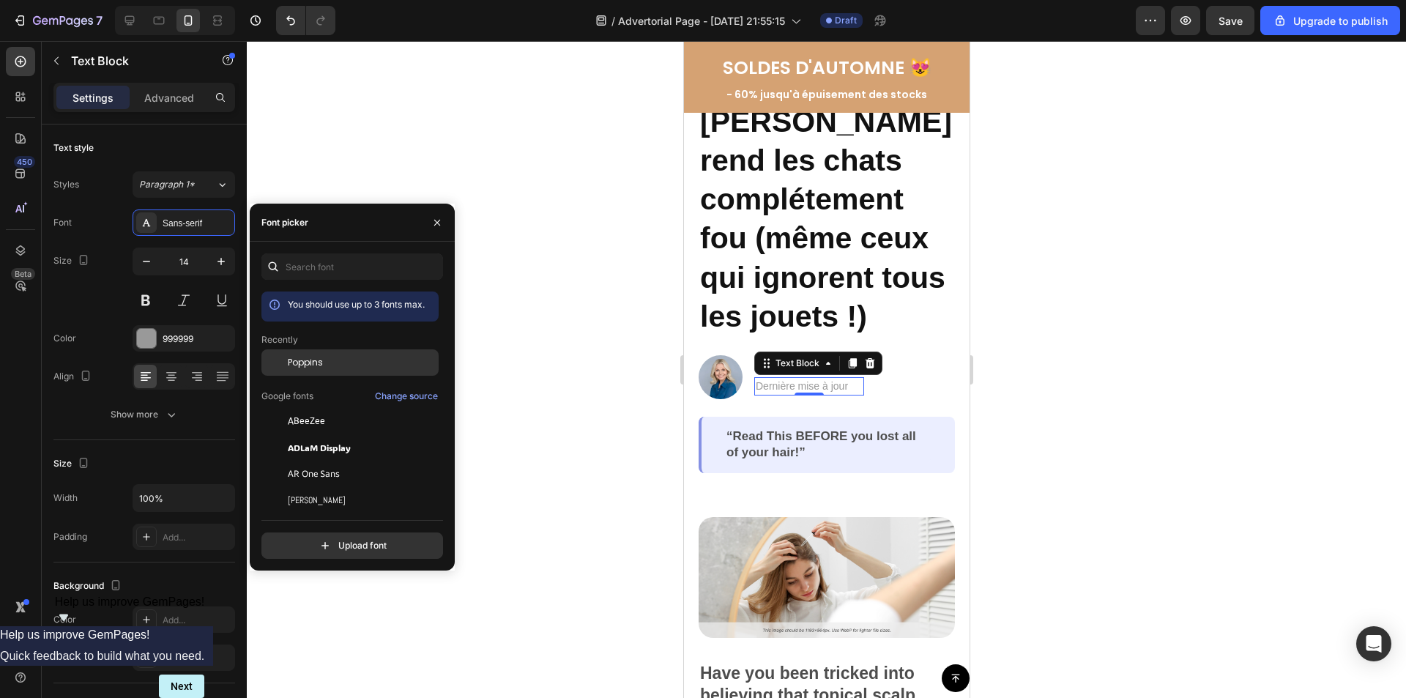
click at [317, 358] on span "Poppins" at bounding box center [305, 362] width 35 height 13
click at [1027, 305] on div at bounding box center [826, 369] width 1159 height 657
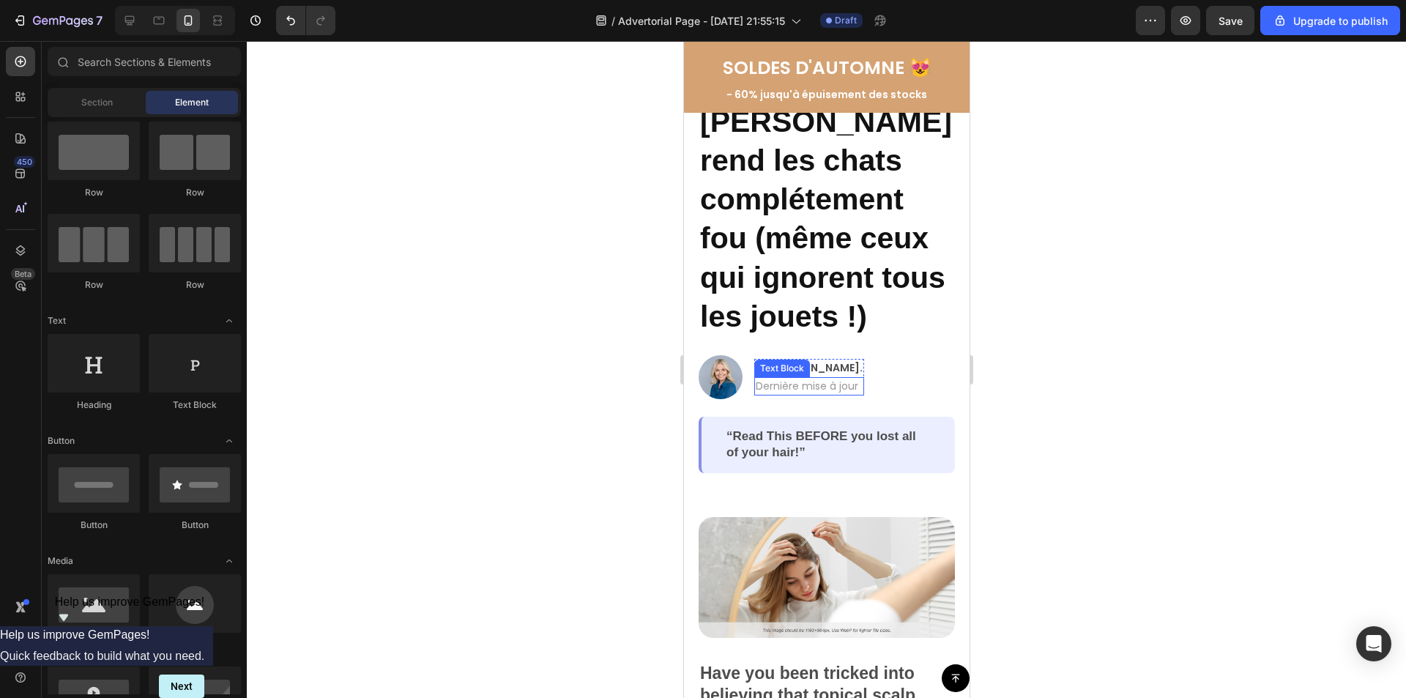
click at [854, 388] on p "Dernière mise à jour" at bounding box center [808, 386] width 107 height 15
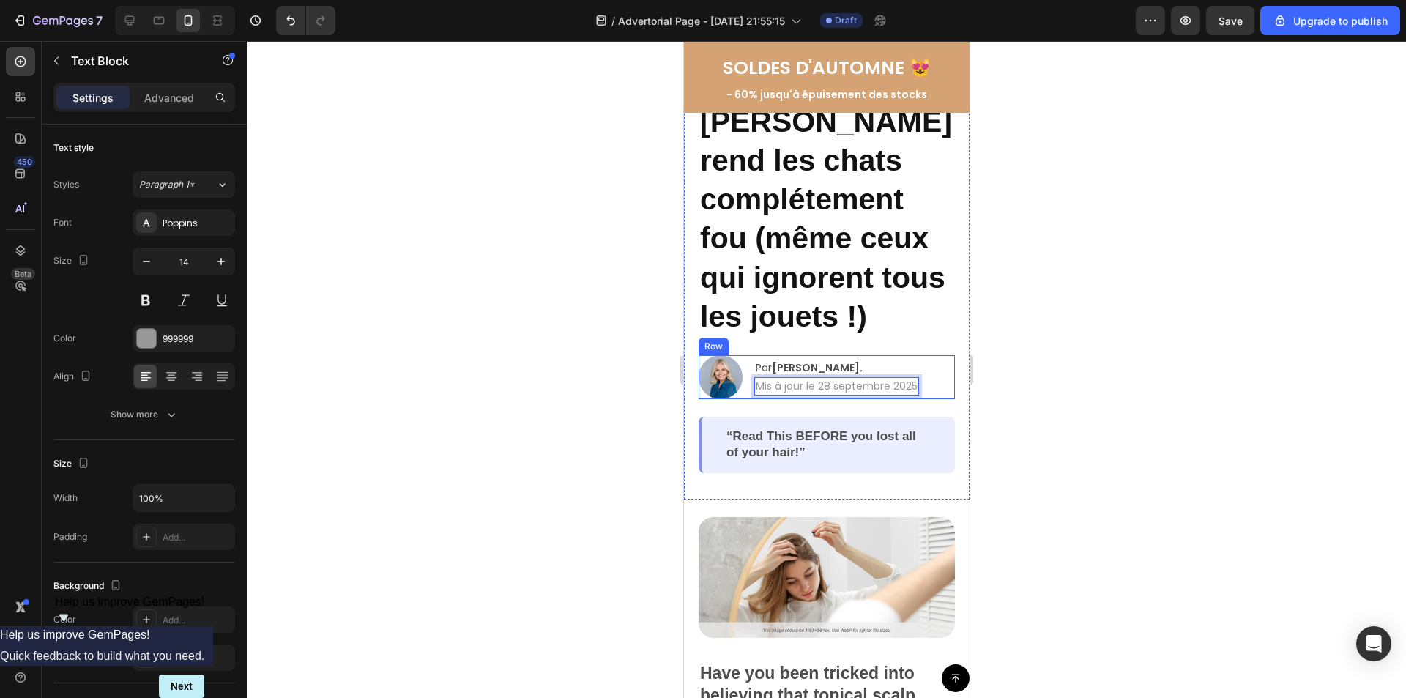
click at [1266, 397] on div at bounding box center [826, 369] width 1159 height 657
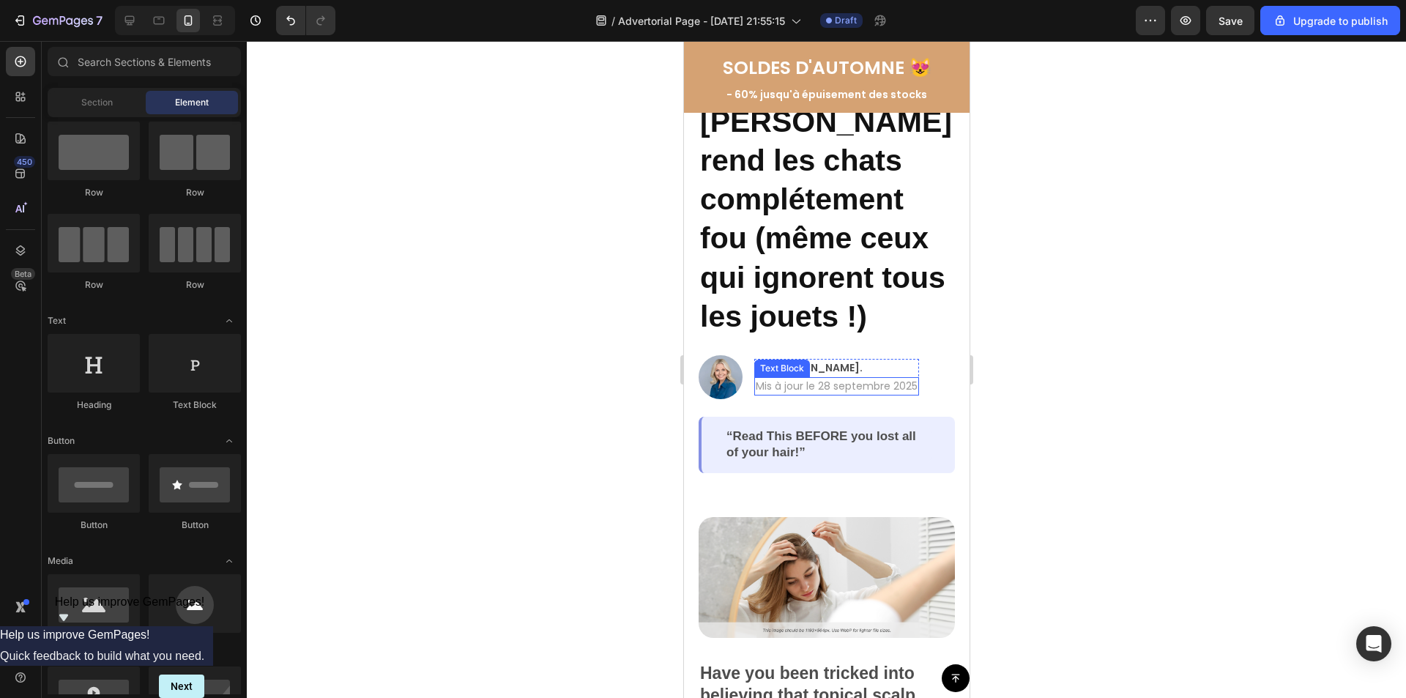
click at [792, 388] on p "Mis à jour le 28 septembre 2025" at bounding box center [836, 386] width 162 height 15
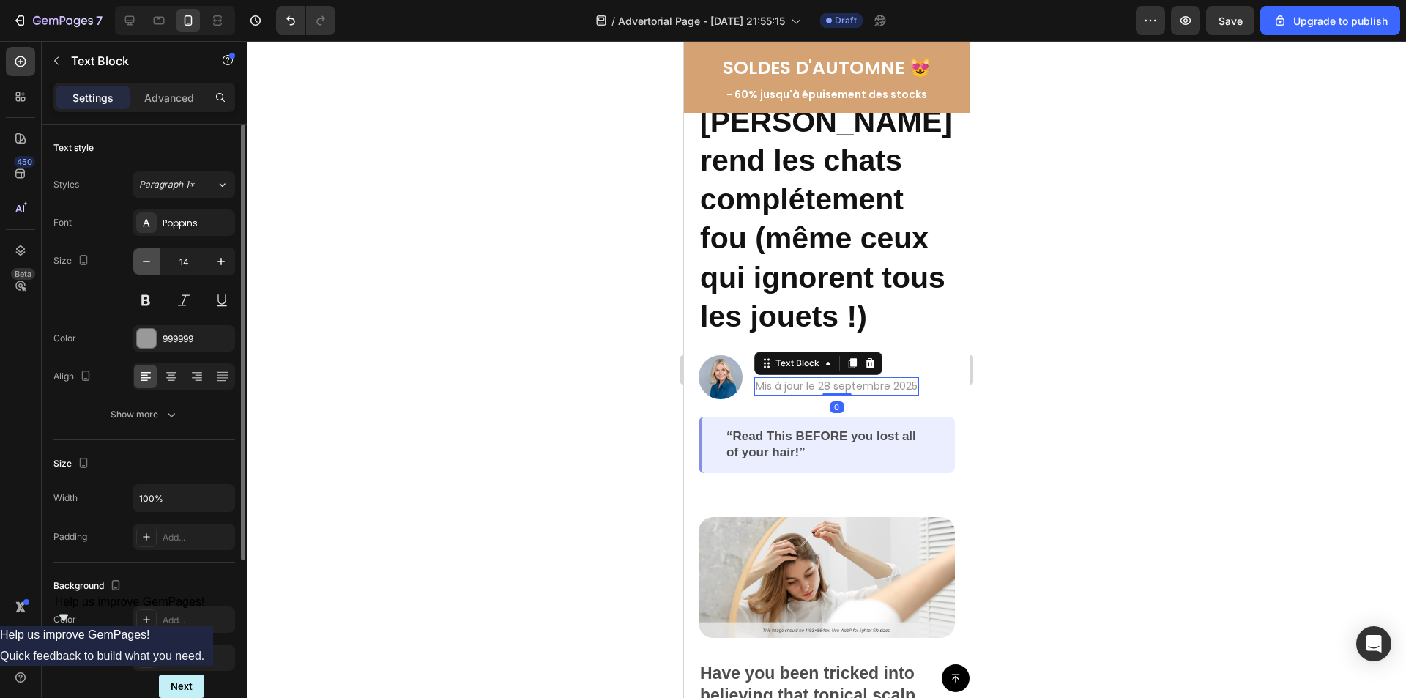
click at [148, 258] on icon "button" at bounding box center [146, 261] width 15 height 15
type input "11"
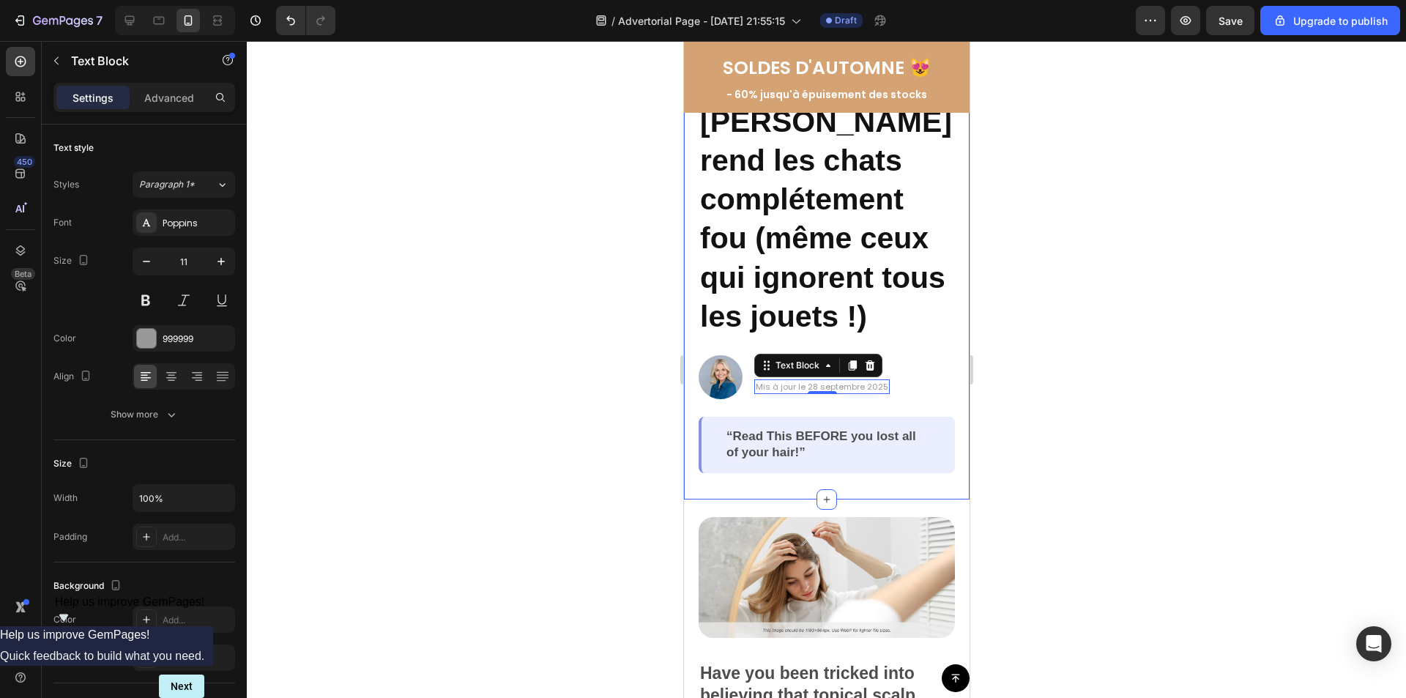
click at [1090, 376] on div at bounding box center [826, 369] width 1159 height 657
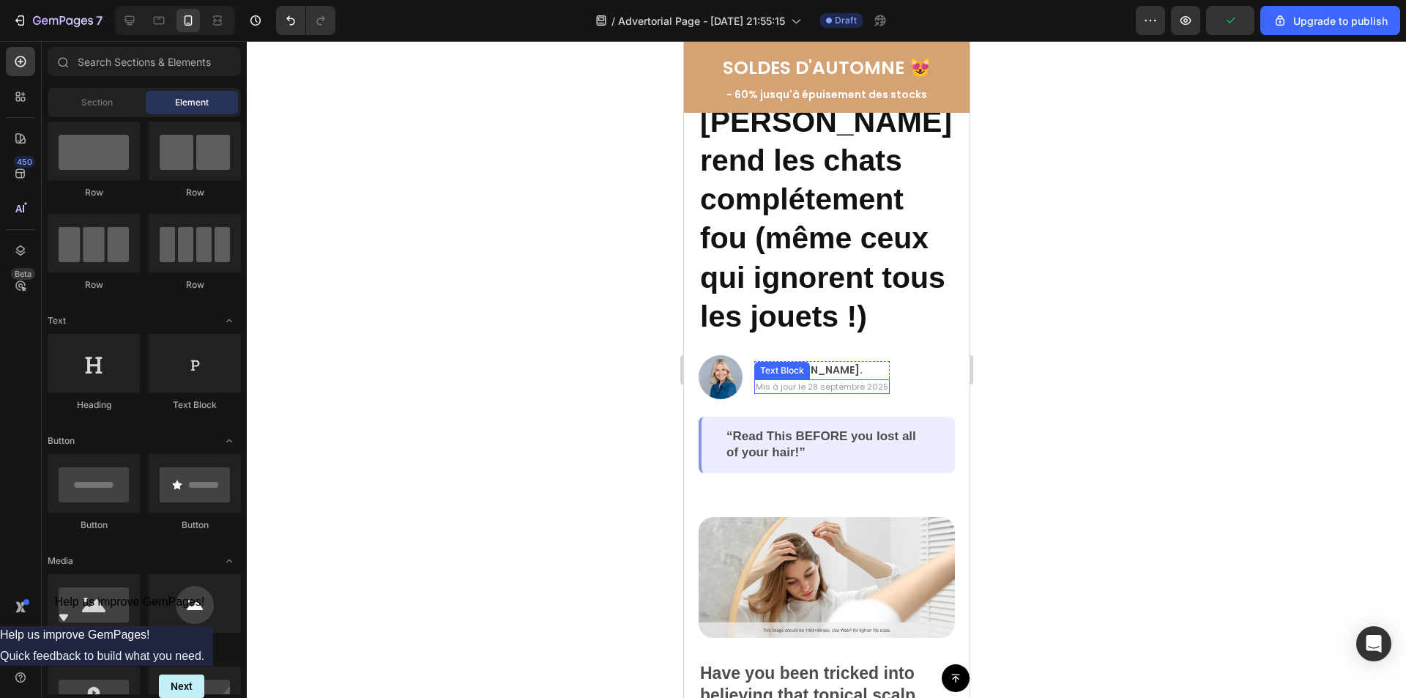
click at [820, 387] on p "Mis à jour le 28 septembre 2025" at bounding box center [821, 387] width 133 height 12
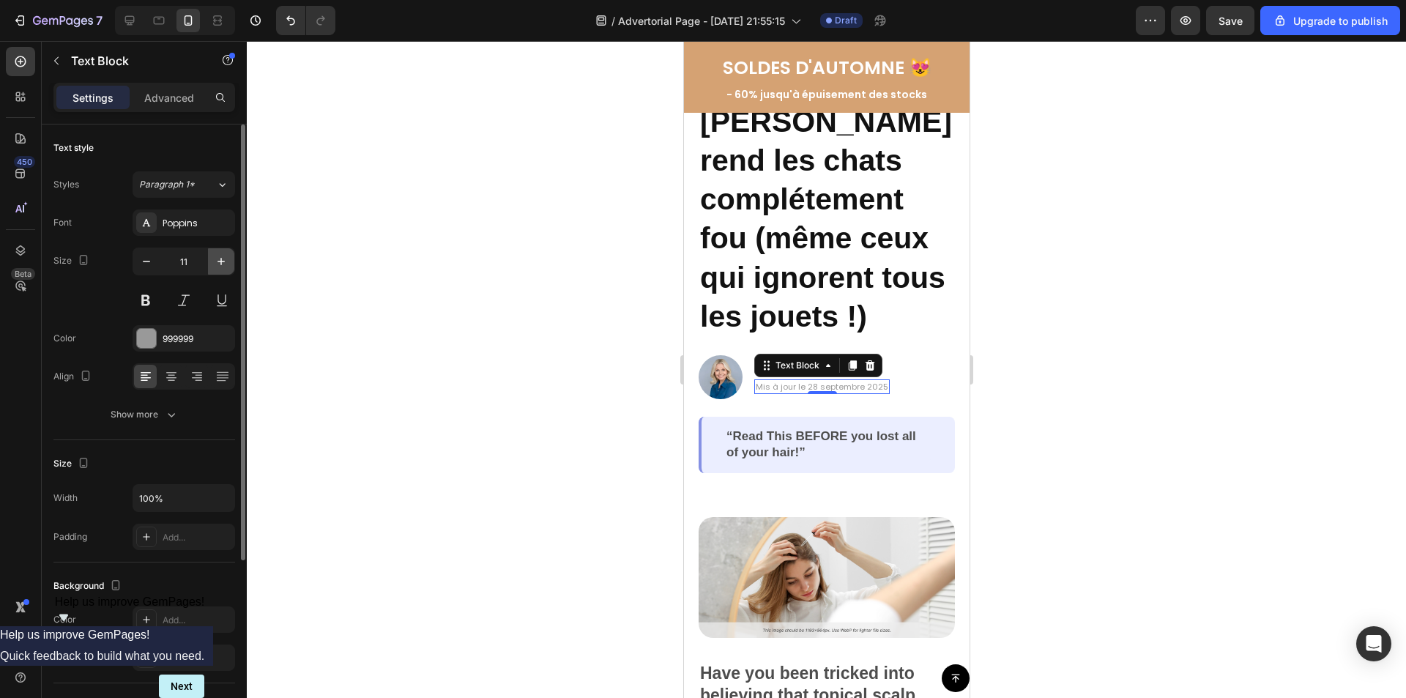
click at [217, 265] on icon "button" at bounding box center [221, 261] width 15 height 15
type input "12"
click at [1088, 331] on div at bounding box center [826, 369] width 1159 height 657
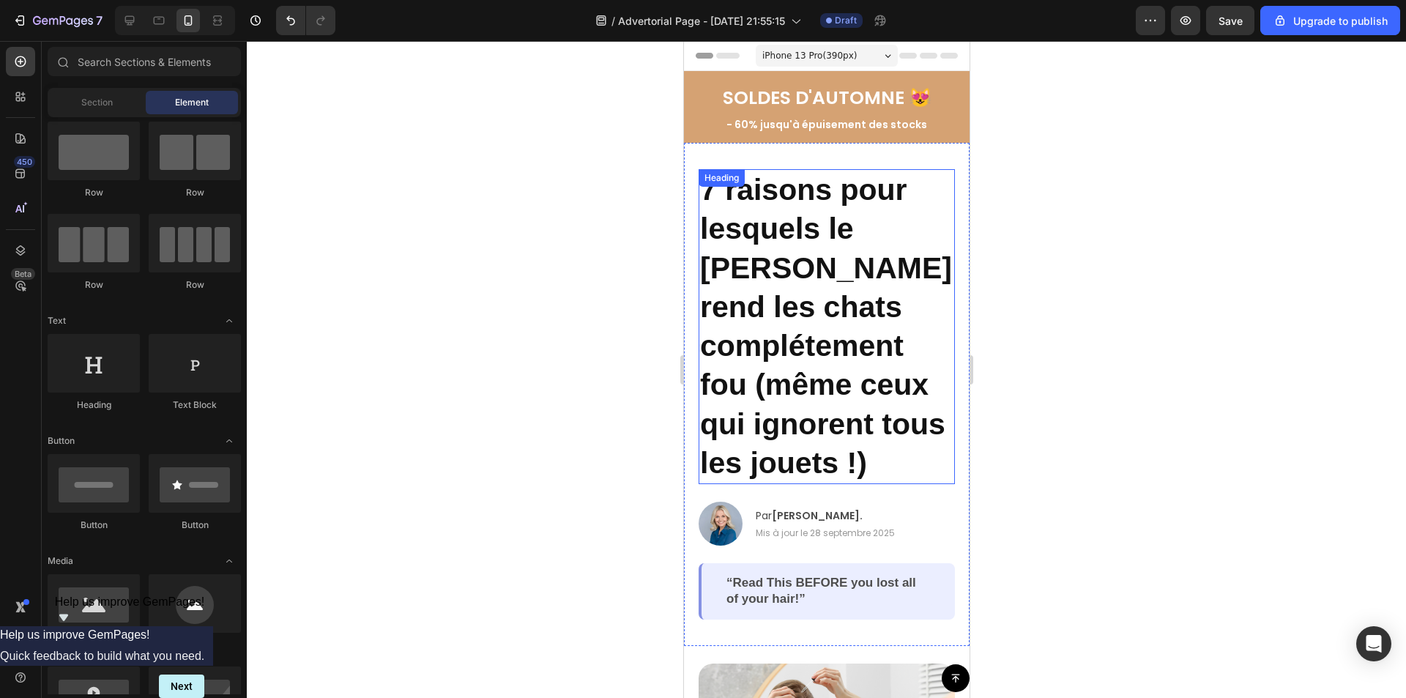
click at [845, 264] on h2 "7 raisons pour lesquels le [PERSON_NAME] rend les chats complétement fou (même …" at bounding box center [826, 326] width 256 height 315
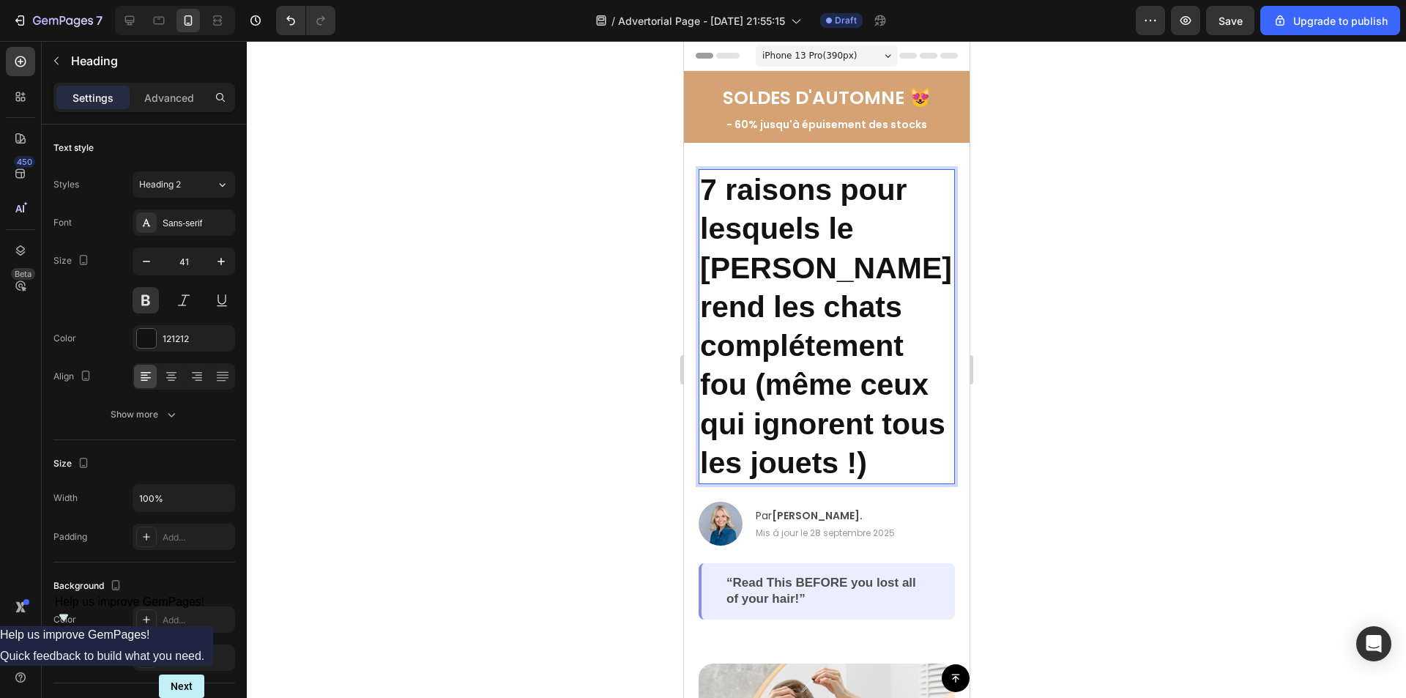
click at [704, 262] on h2 "7 raisons pour lesquels le [PERSON_NAME] rend les chats complétement fou (même …" at bounding box center [826, 326] width 256 height 315
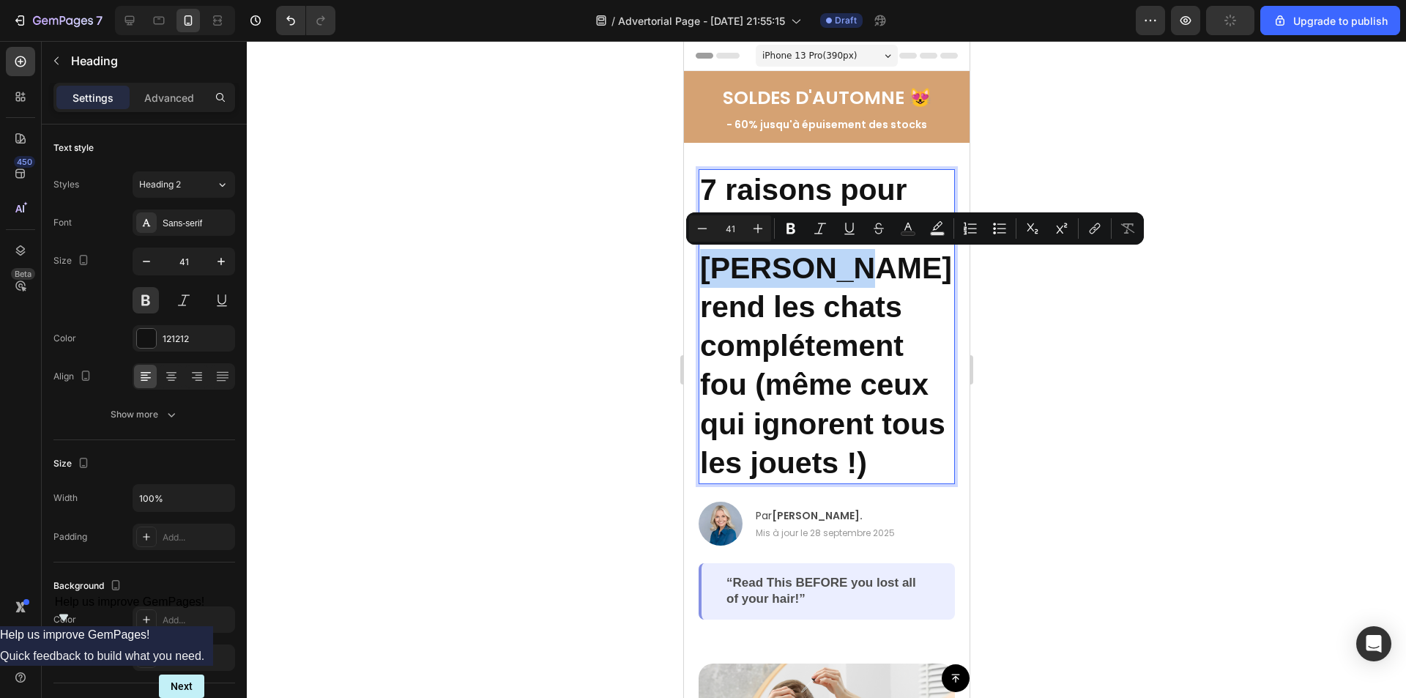
drag, startPoint x: 704, startPoint y: 264, endPoint x: 833, endPoint y: 269, distance: 129.0
click at [833, 269] on p "7 raisons pour lesquels le [PERSON_NAME] rend les chats complétement fou (même …" at bounding box center [825, 327] width 253 height 312
click at [934, 231] on icon "Editor contextual toolbar" at bounding box center [937, 228] width 15 height 15
type input "000000"
type input "77"
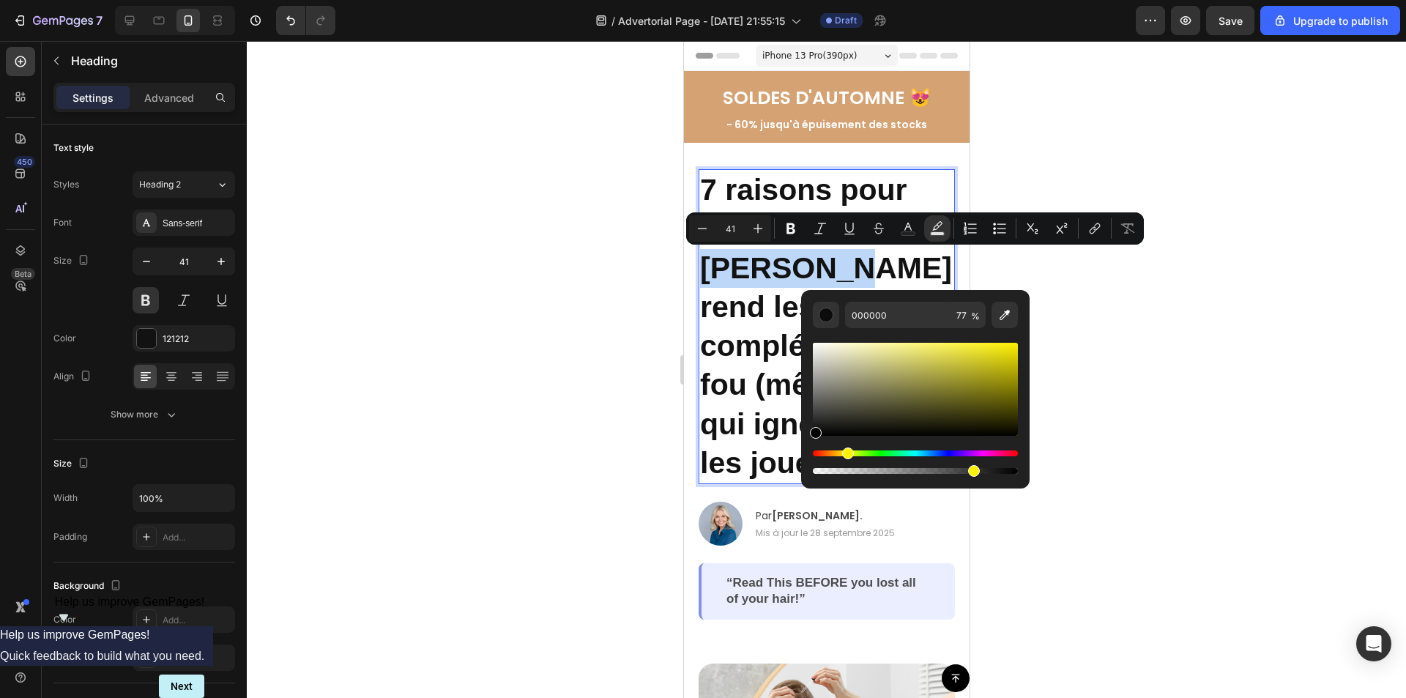
drag, startPoint x: 819, startPoint y: 453, endPoint x: 845, endPoint y: 450, distance: 26.5
click at [845, 450] on div "Hue" at bounding box center [848, 453] width 12 height 12
click at [844, 453] on div "Hue" at bounding box center [915, 453] width 205 height 6
click at [1218, 328] on div at bounding box center [826, 369] width 1159 height 657
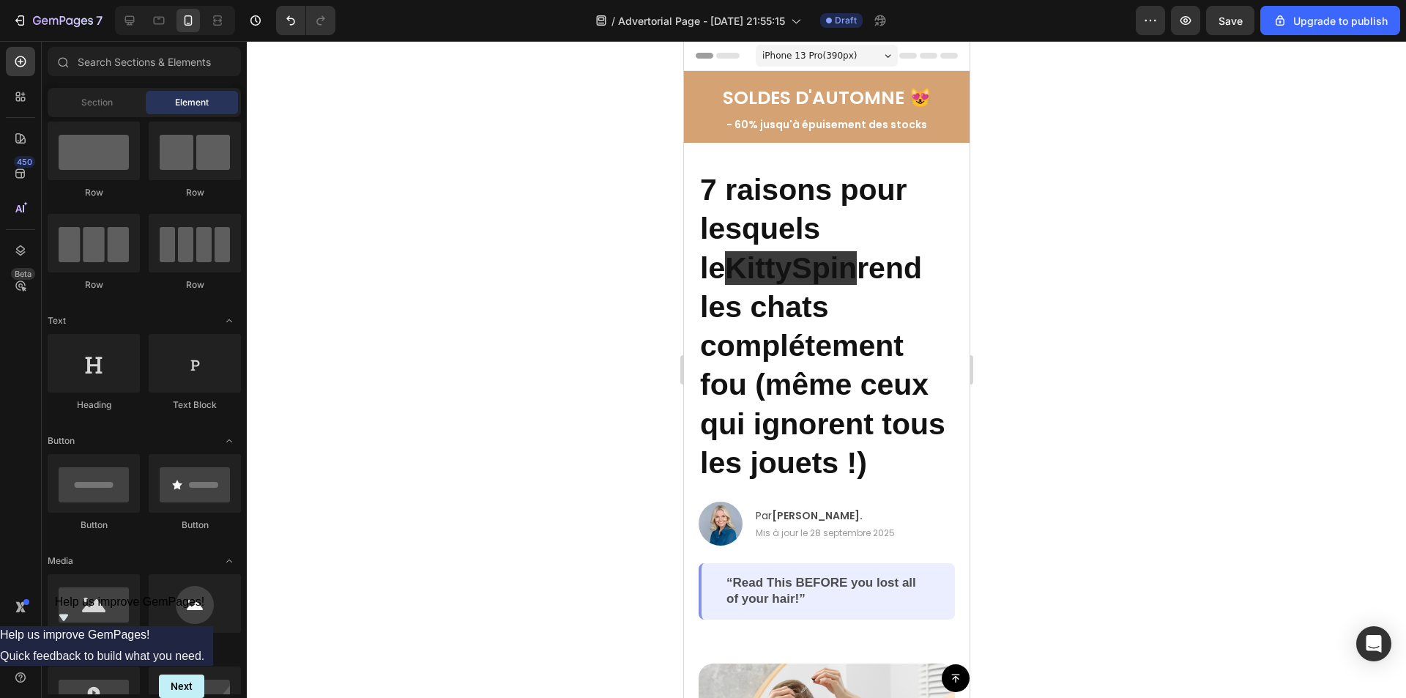
click at [1218, 328] on div at bounding box center [826, 369] width 1159 height 657
click at [786, 254] on span "KittySpin" at bounding box center [790, 268] width 132 height 34
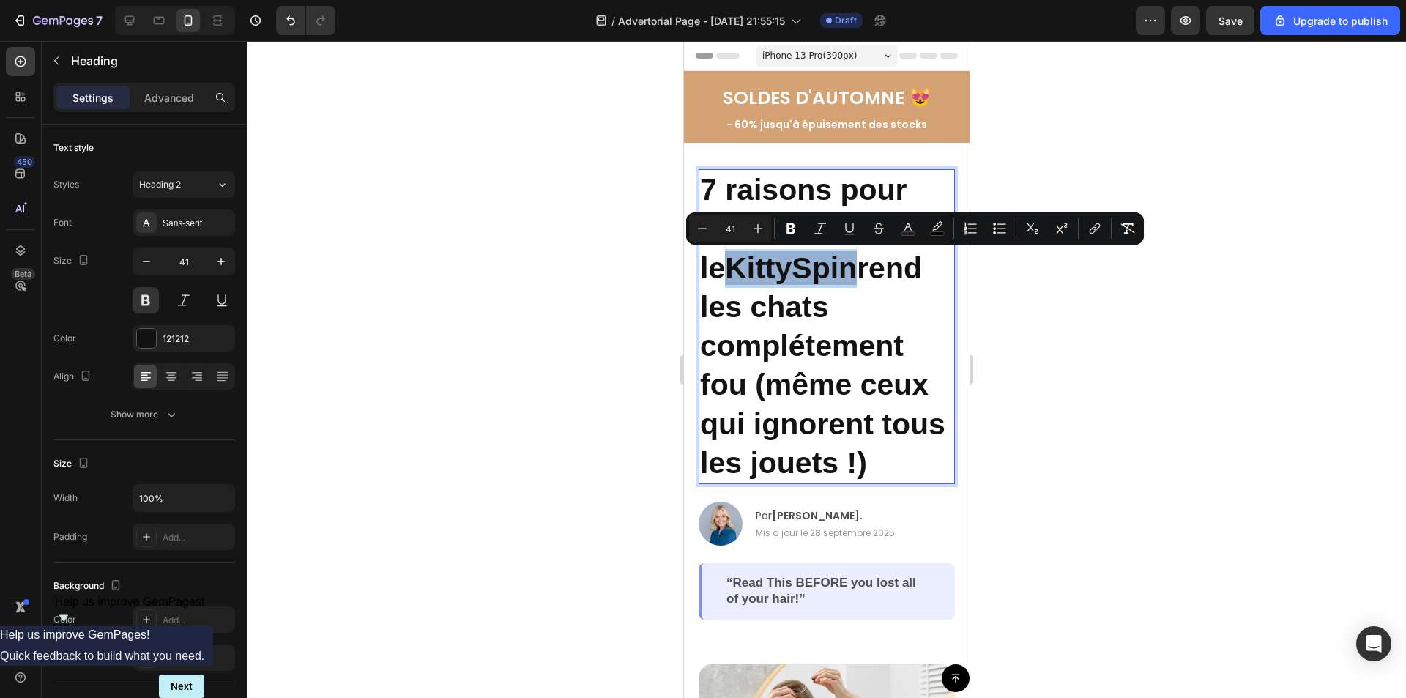
drag, startPoint x: 703, startPoint y: 267, endPoint x: 833, endPoint y: 275, distance: 130.6
click at [833, 275] on h2 "7 raisons pour lesquels le [PERSON_NAME] rend les chats complétement fou (même …" at bounding box center [826, 326] width 256 height 315
click at [932, 223] on icon "Editor contextual toolbar" at bounding box center [937, 228] width 15 height 15
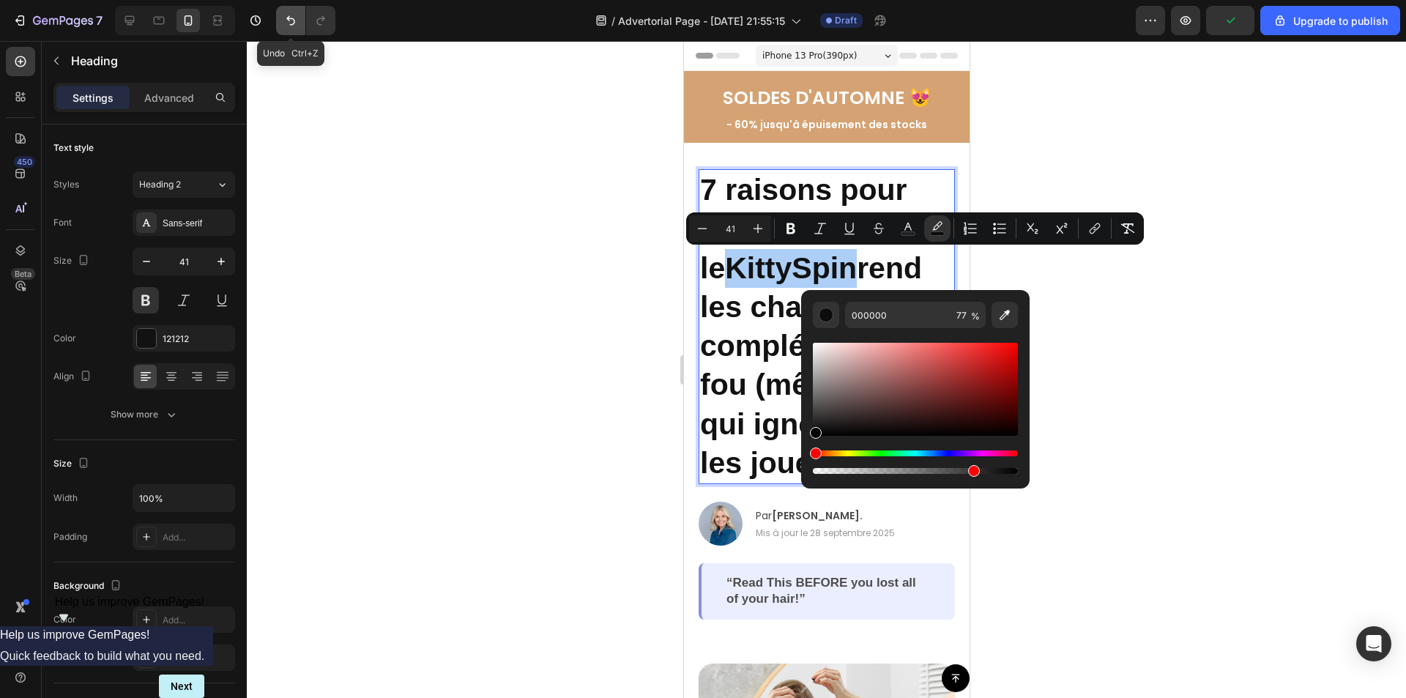
click at [291, 27] on icon "Undo/Redo" at bounding box center [290, 20] width 15 height 15
type input "16"
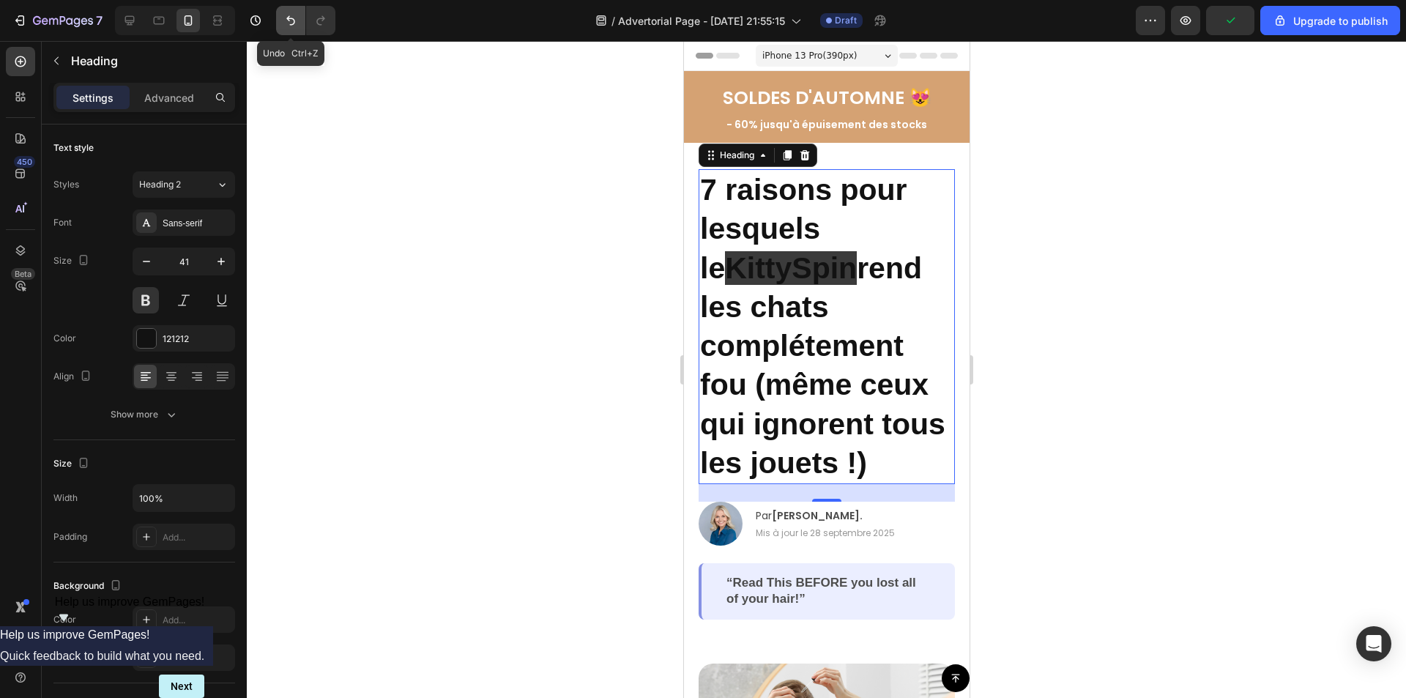
click at [291, 27] on icon "Undo/Redo" at bounding box center [290, 20] width 15 height 15
click at [289, 23] on icon "Undo/Redo" at bounding box center [290, 20] width 15 height 15
click at [290, 28] on button "Undo/Redo" at bounding box center [290, 20] width 29 height 29
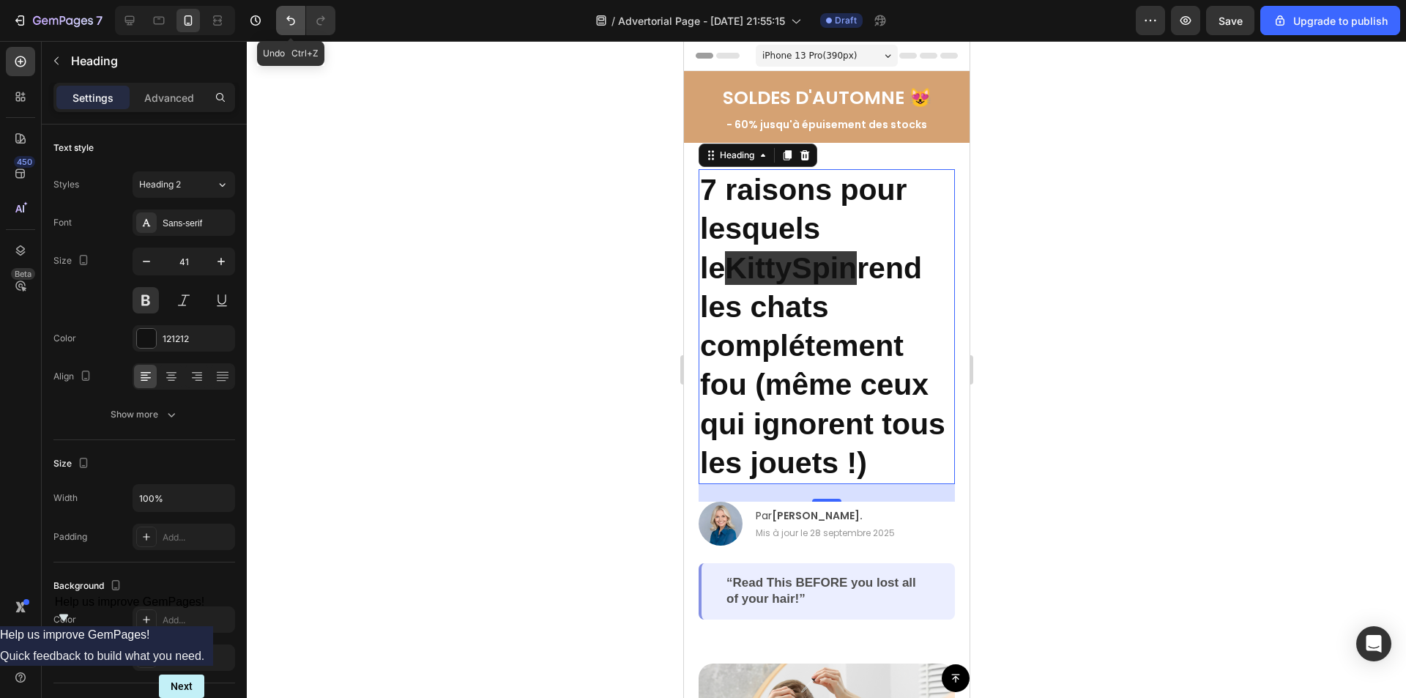
click at [290, 28] on button "Undo/Redo" at bounding box center [290, 20] width 29 height 29
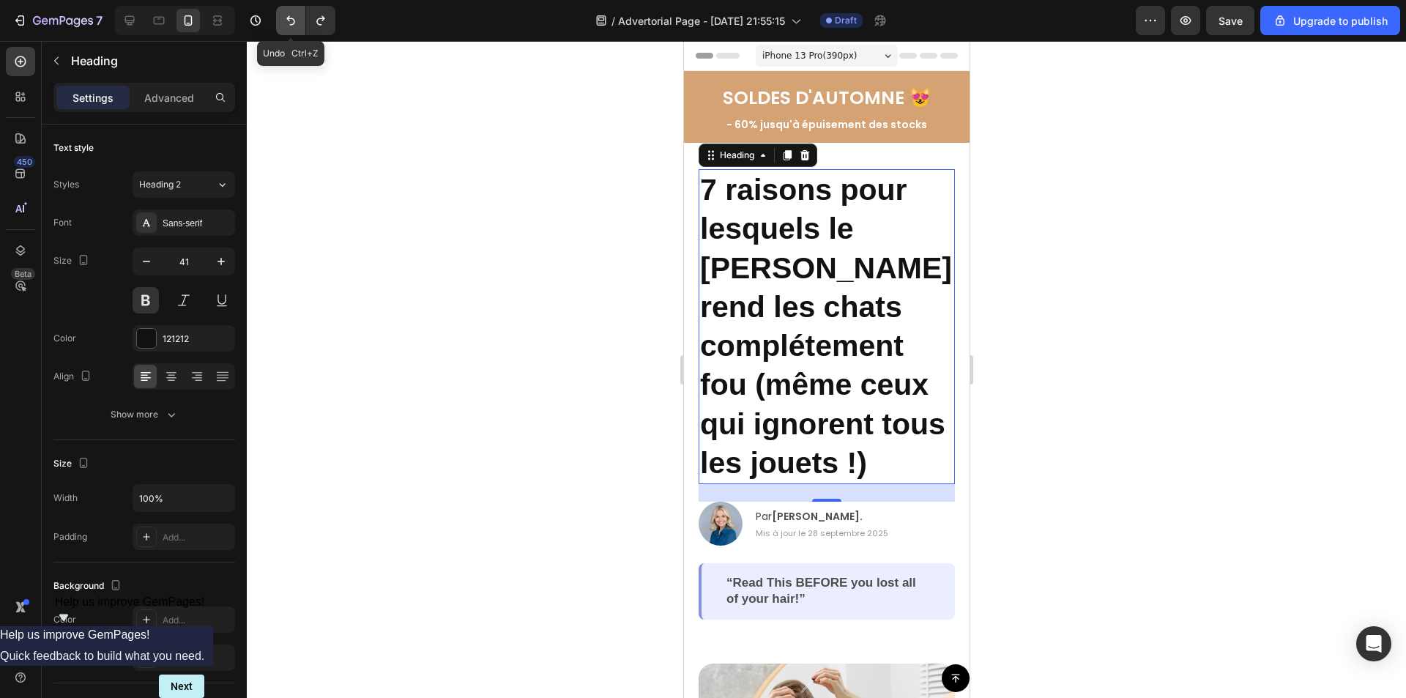
click at [290, 28] on button "Undo/Redo" at bounding box center [290, 20] width 29 height 29
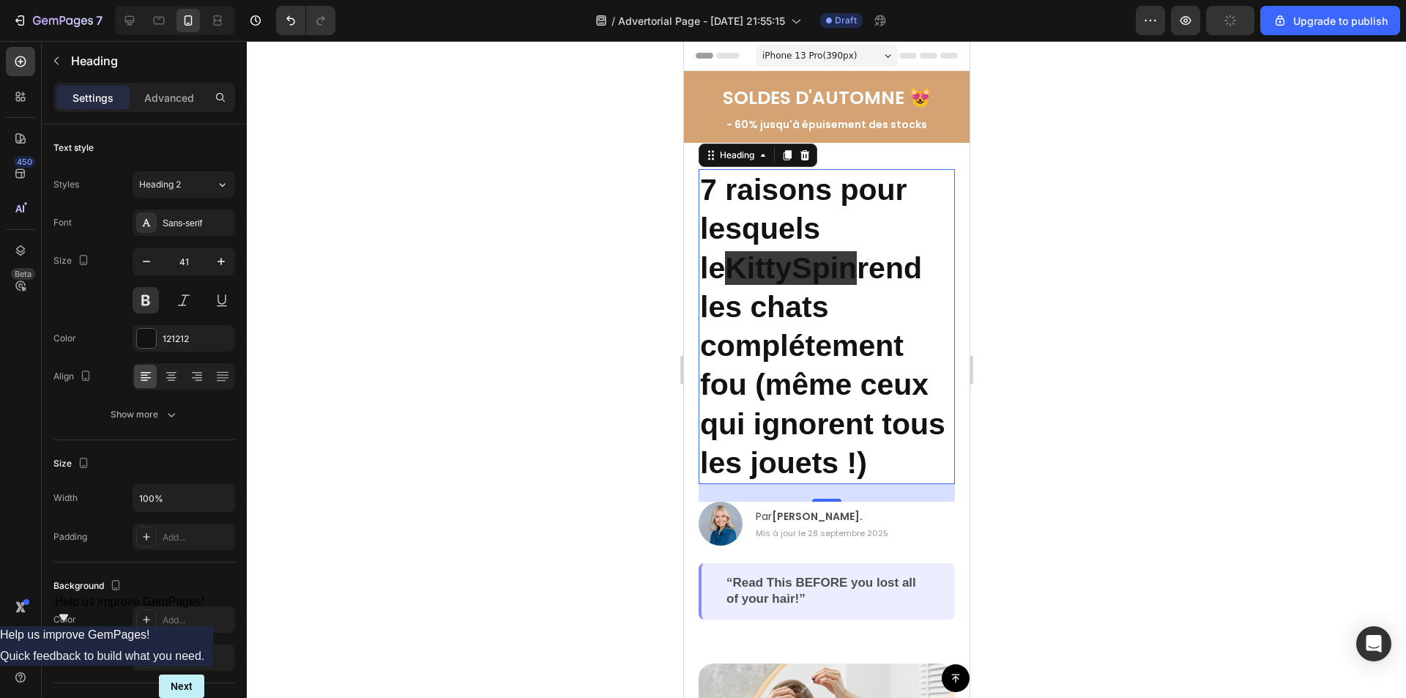
click at [1084, 285] on div at bounding box center [826, 369] width 1159 height 657
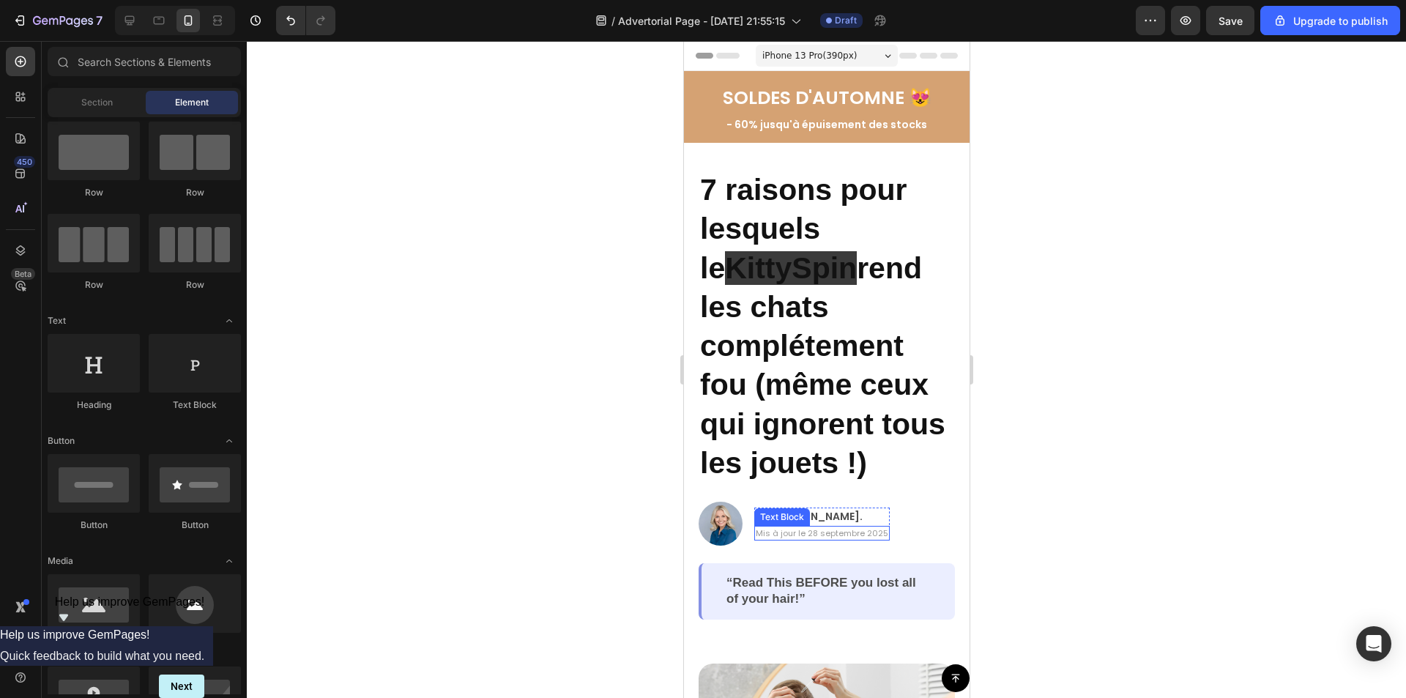
click at [825, 535] on p "Mis à jour le 28 septembre 2025" at bounding box center [821, 533] width 133 height 12
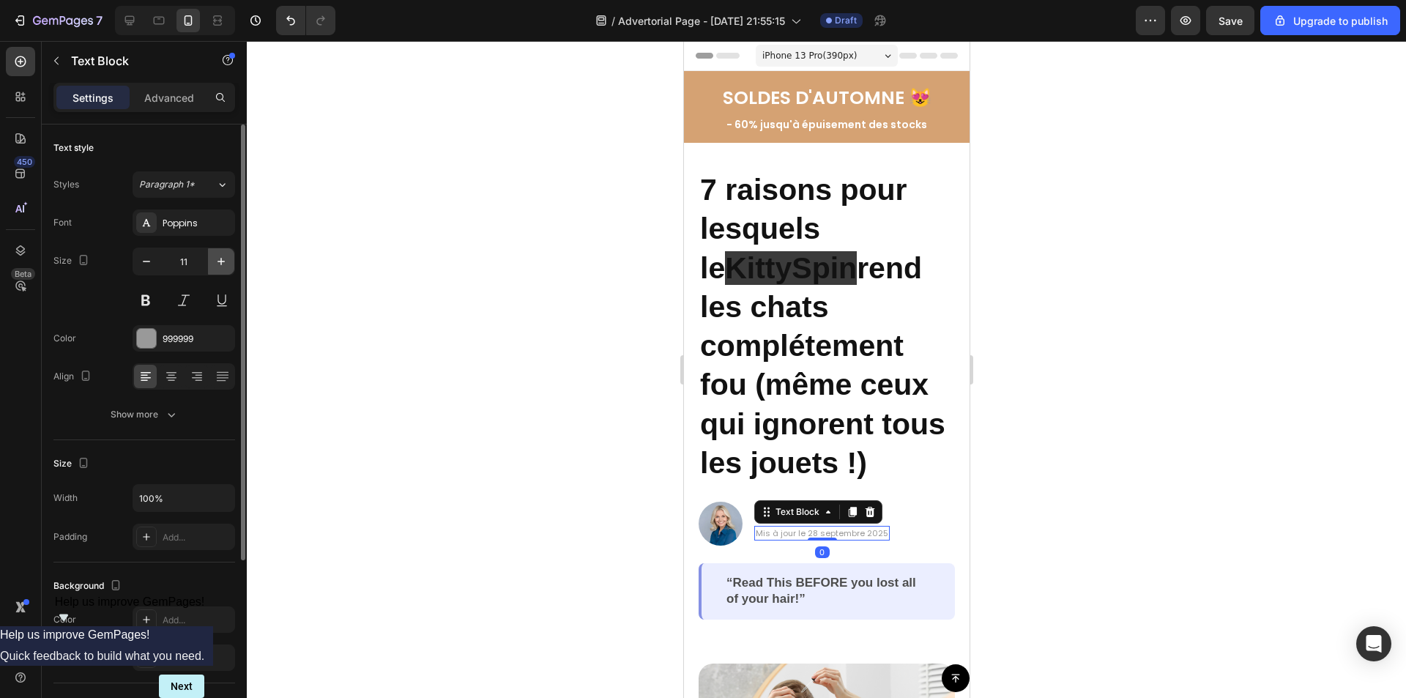
click at [220, 267] on icon "button" at bounding box center [221, 261] width 15 height 15
type input "12"
click at [1101, 431] on div at bounding box center [826, 369] width 1159 height 657
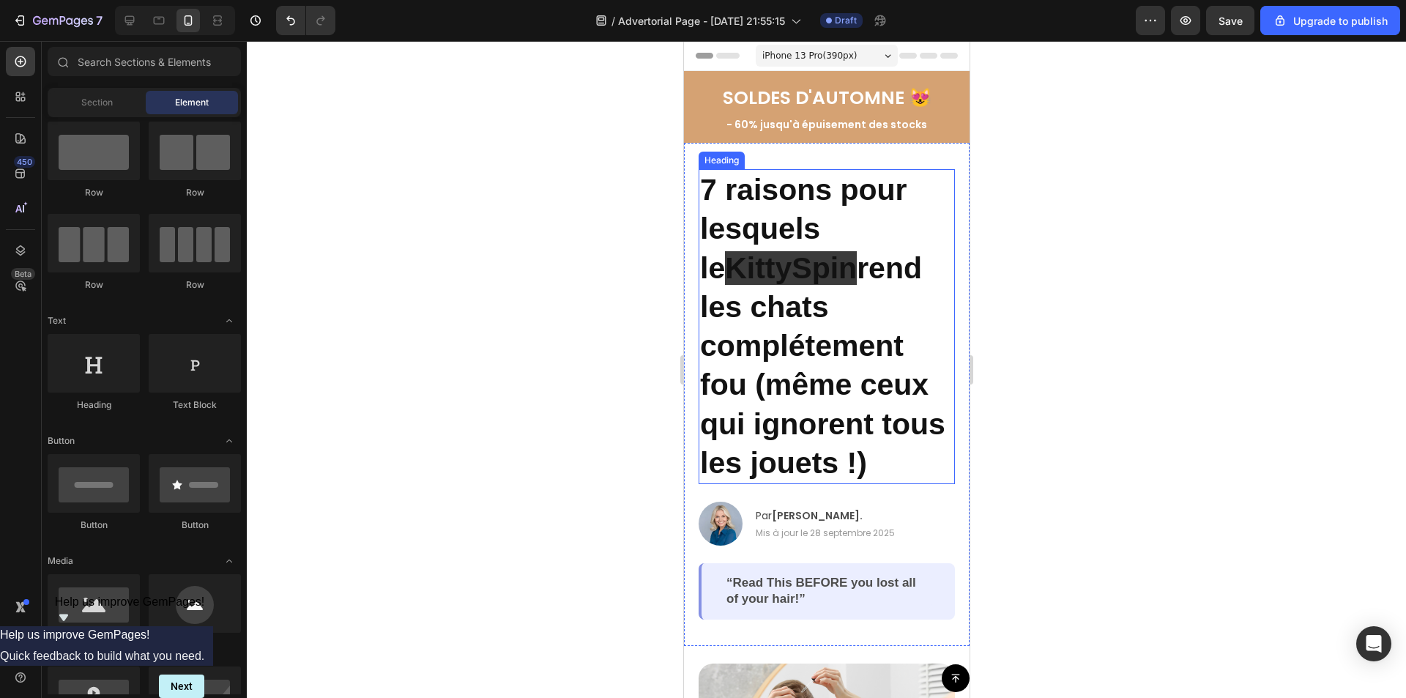
click at [812, 280] on span "KittySpin" at bounding box center [790, 268] width 132 height 34
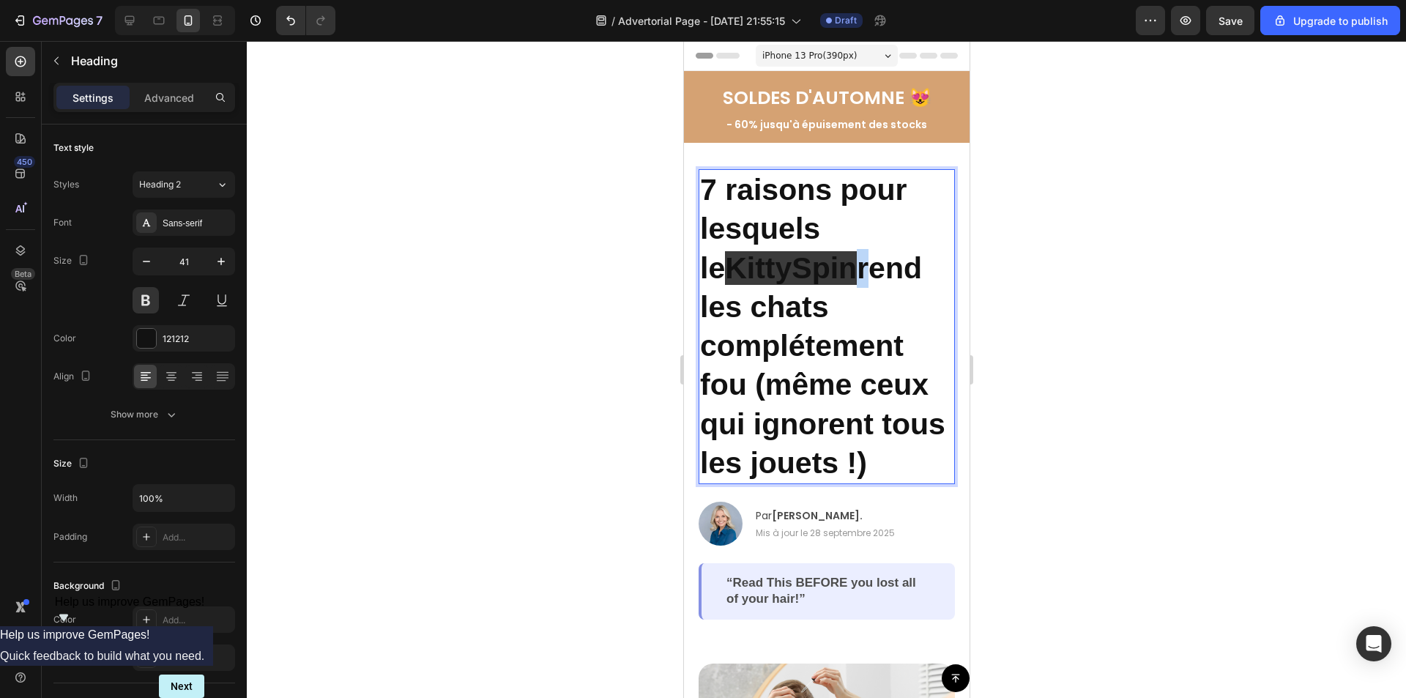
click at [826, 270] on span "KittySpin" at bounding box center [790, 268] width 132 height 34
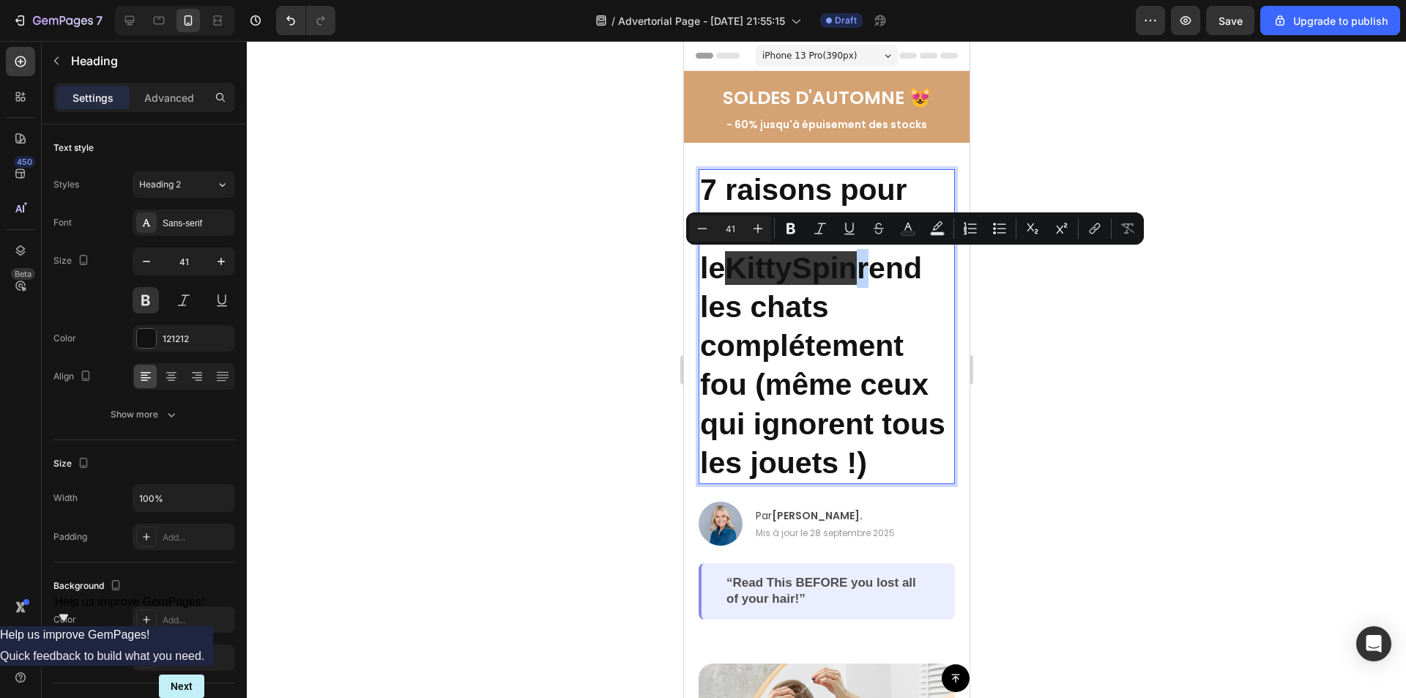
click at [827, 270] on span "KittySpin" at bounding box center [790, 268] width 132 height 34
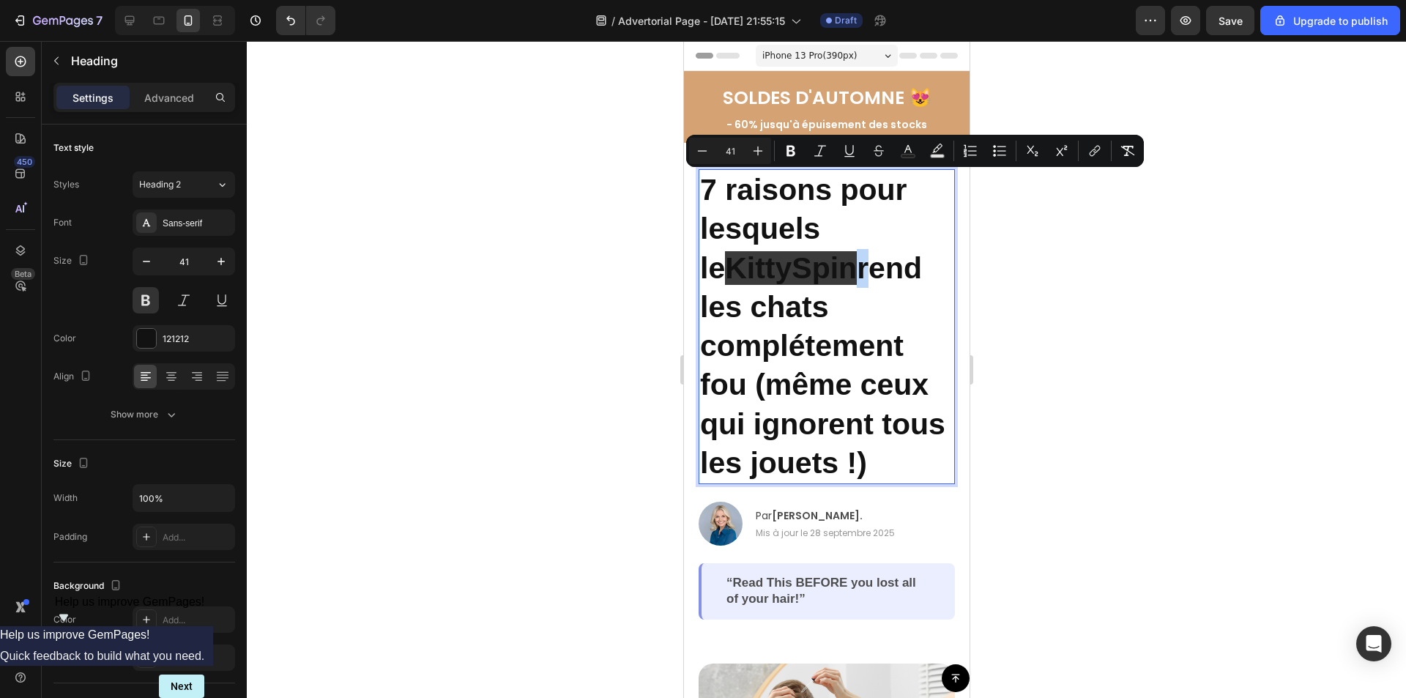
click at [827, 270] on span "KittySpin" at bounding box center [790, 268] width 132 height 34
click at [724, 271] on span "KittySpin" at bounding box center [790, 268] width 132 height 34
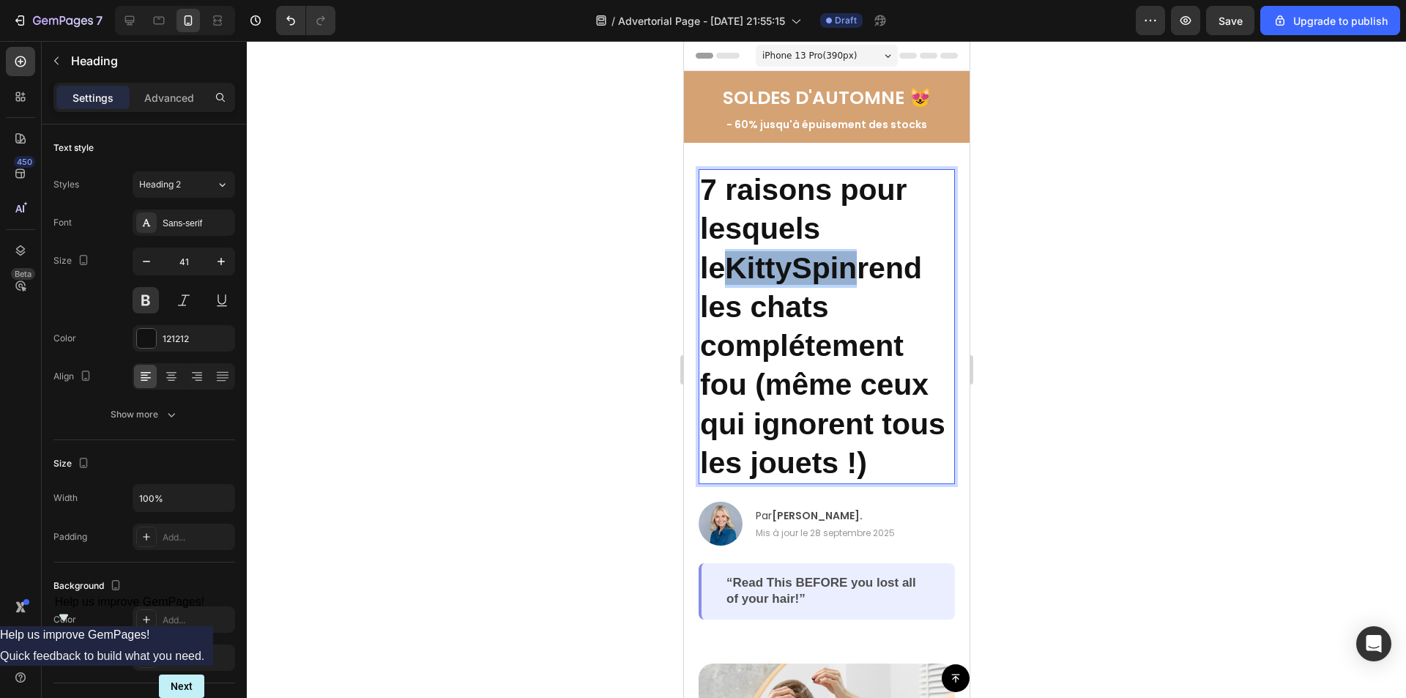
drag, startPoint x: 702, startPoint y: 268, endPoint x: 824, endPoint y: 276, distance: 121.8
click at [824, 276] on span "KittySpin" at bounding box center [790, 268] width 132 height 34
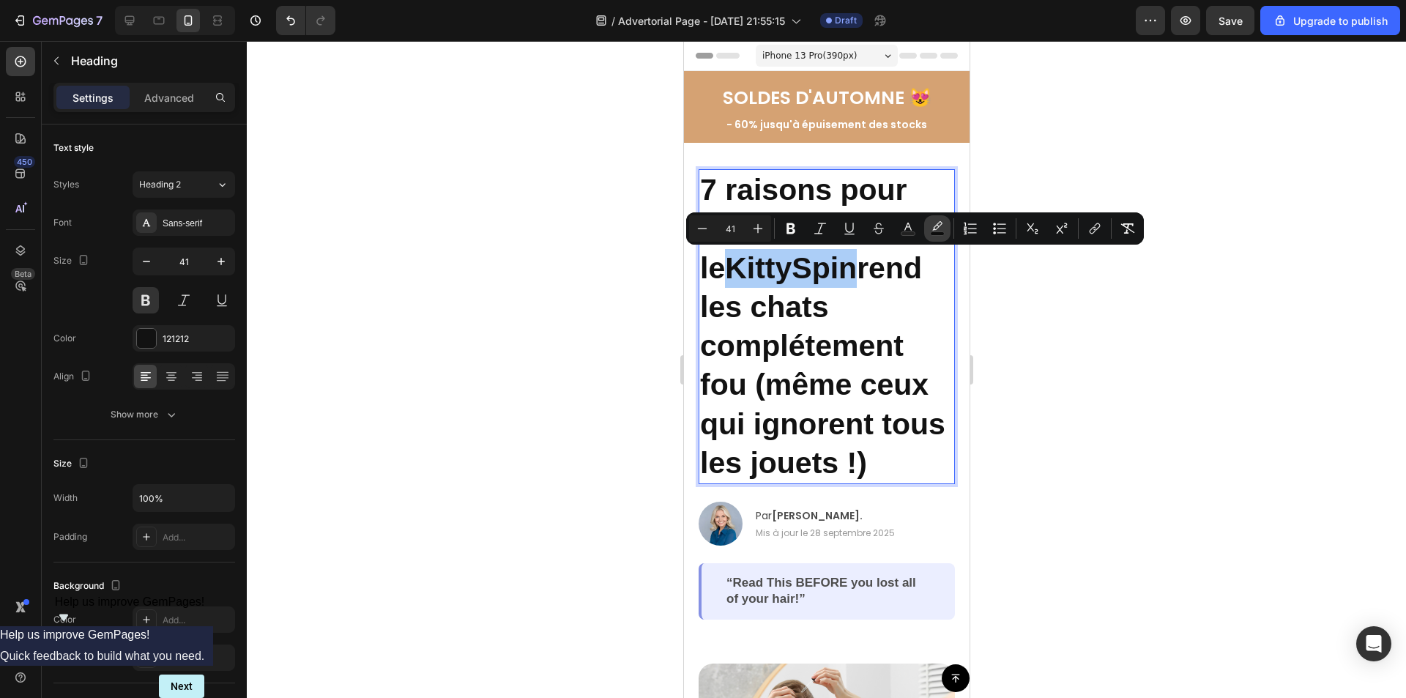
click at [937, 232] on rect "Editor contextual toolbar" at bounding box center [938, 234] width 14 height 4
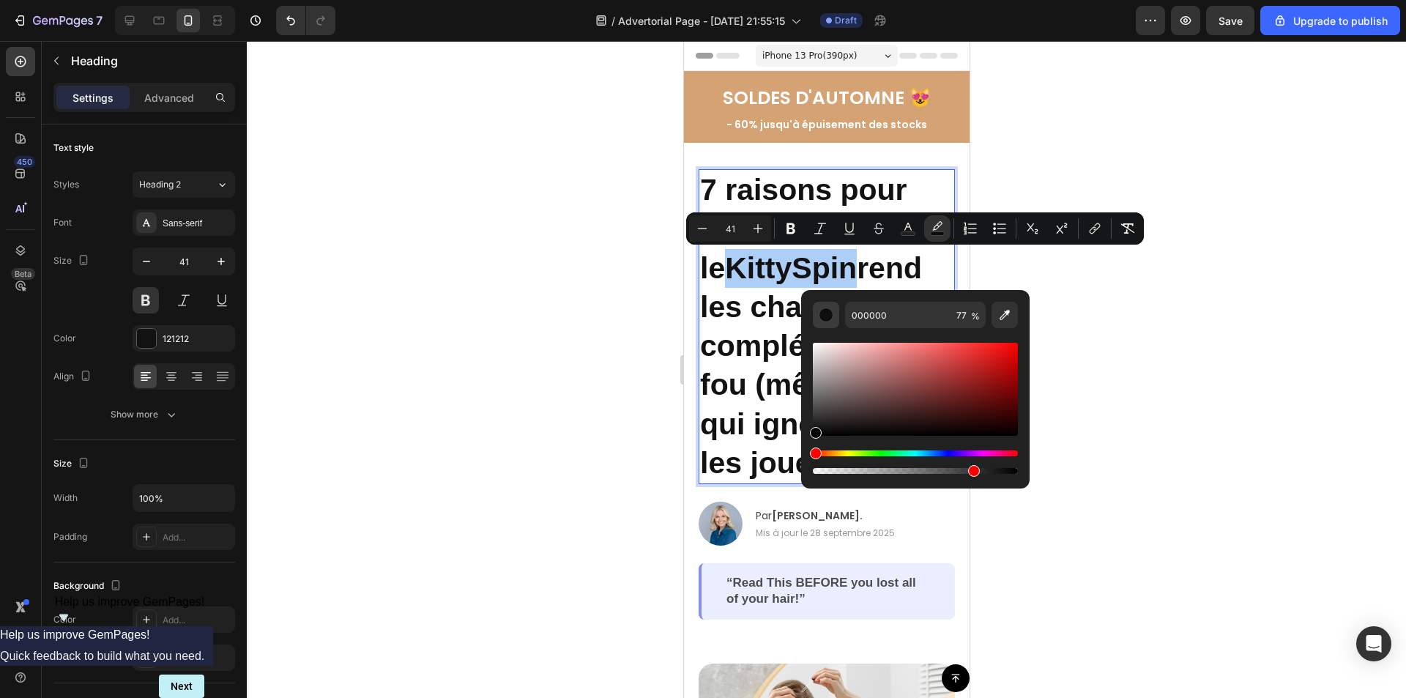
click at [826, 313] on div "Editor contextual toolbar" at bounding box center [826, 315] width 15 height 15
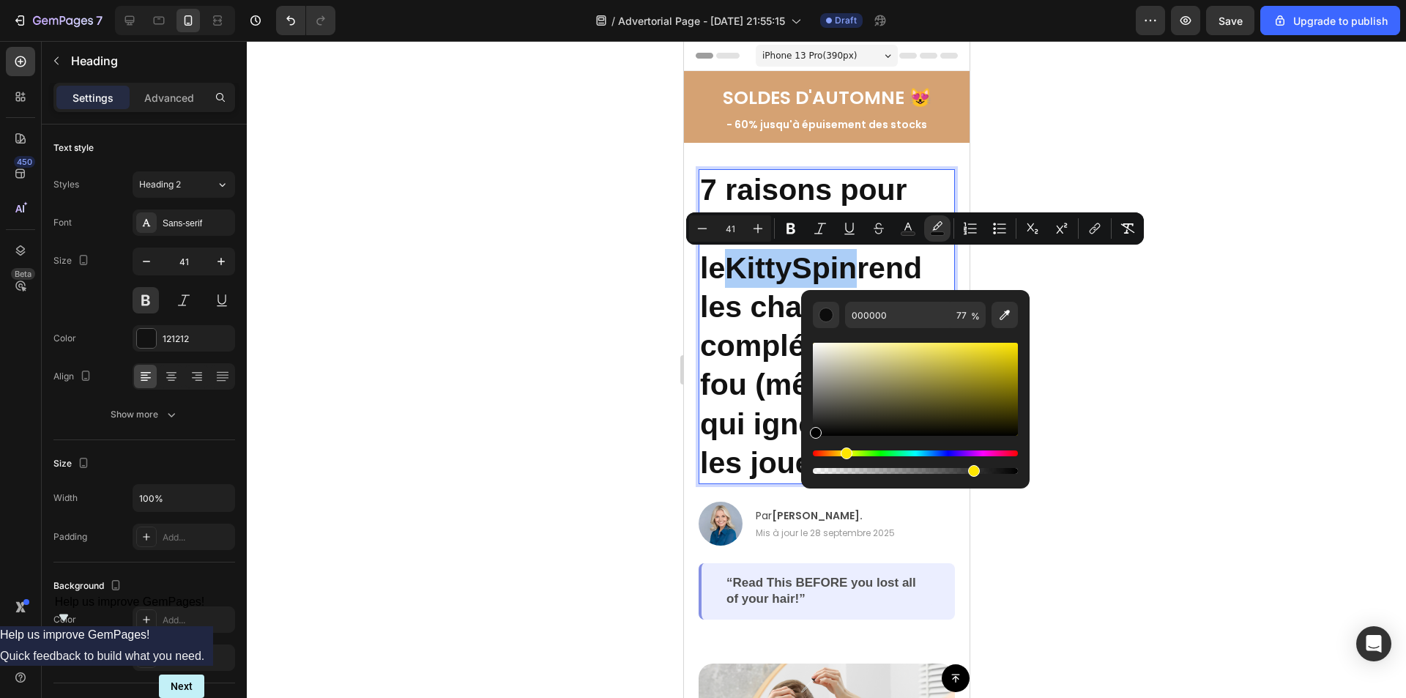
click at [844, 452] on div "Hue" at bounding box center [915, 453] width 205 height 6
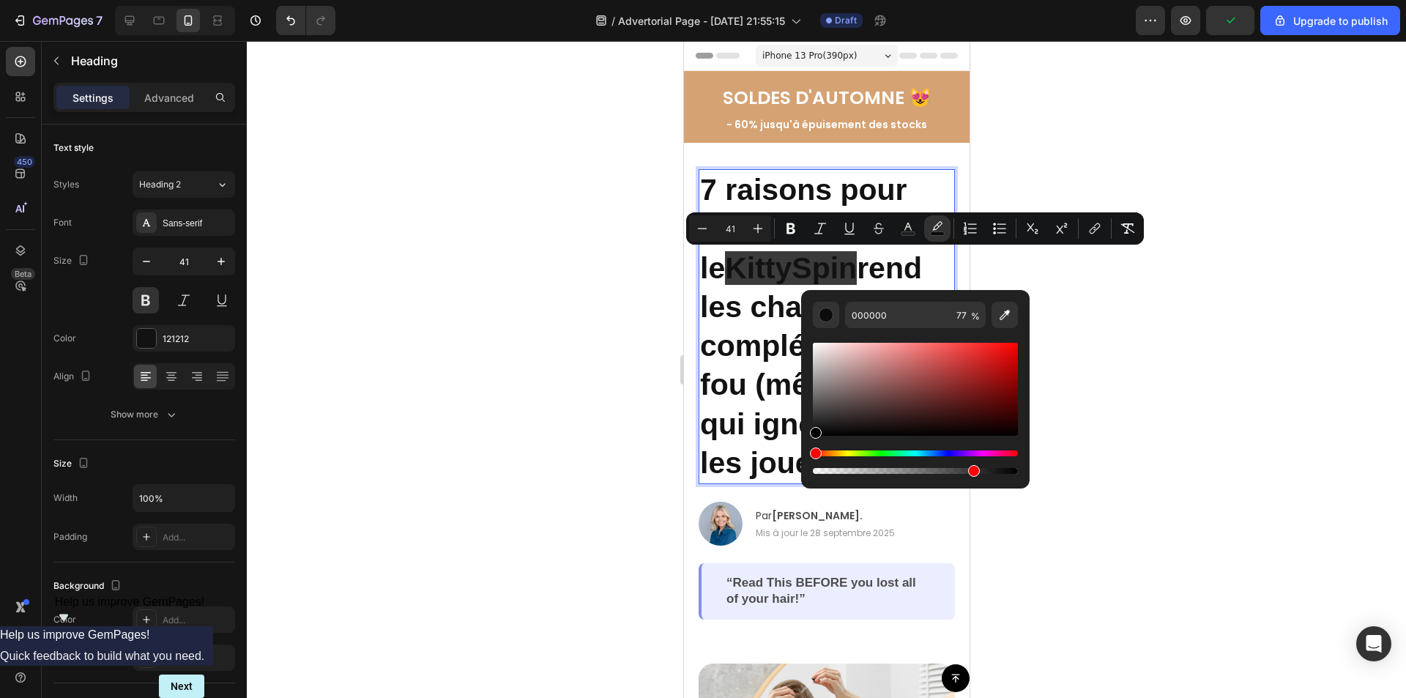
click at [844, 452] on div "Hue" at bounding box center [915, 453] width 205 height 6
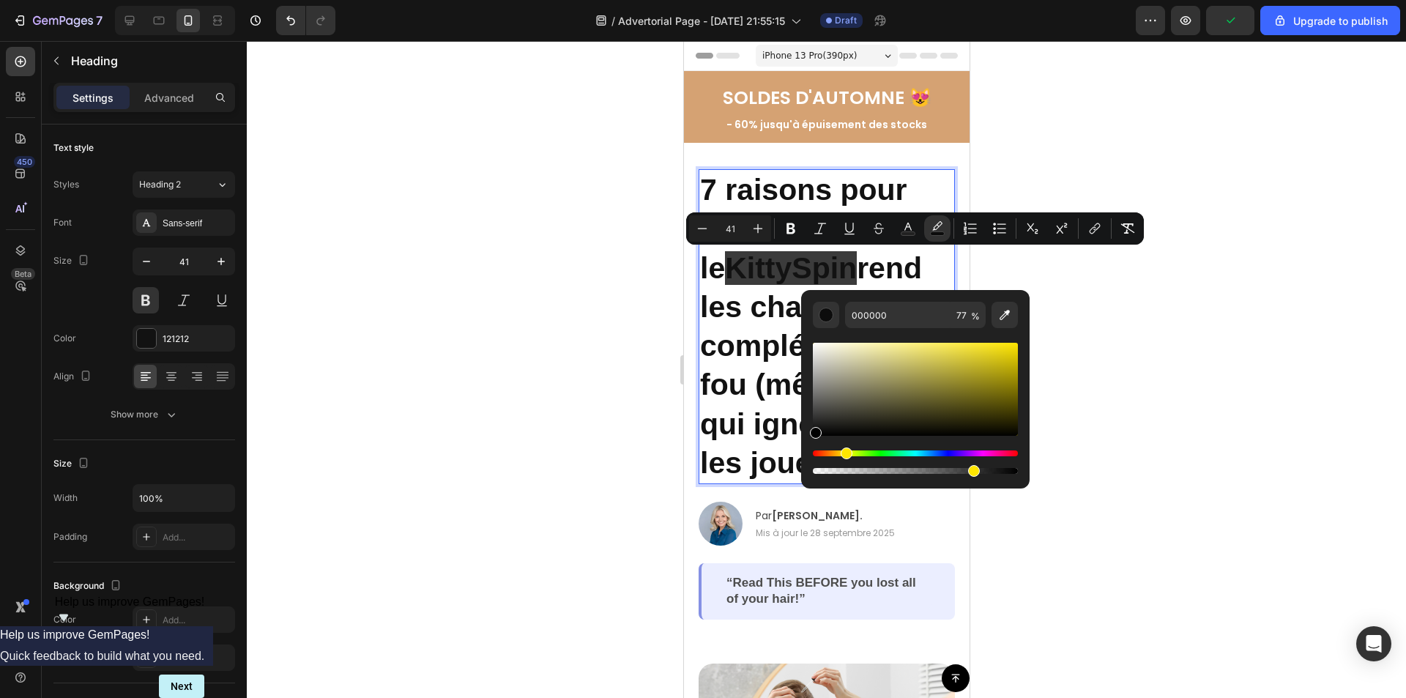
click at [843, 453] on div "Hue" at bounding box center [847, 453] width 12 height 12
click at [1002, 360] on div "Editor contextual toolbar" at bounding box center [915, 389] width 205 height 93
click at [1010, 349] on div "Editor contextual toolbar" at bounding box center [915, 389] width 205 height 93
type input "EAD009"
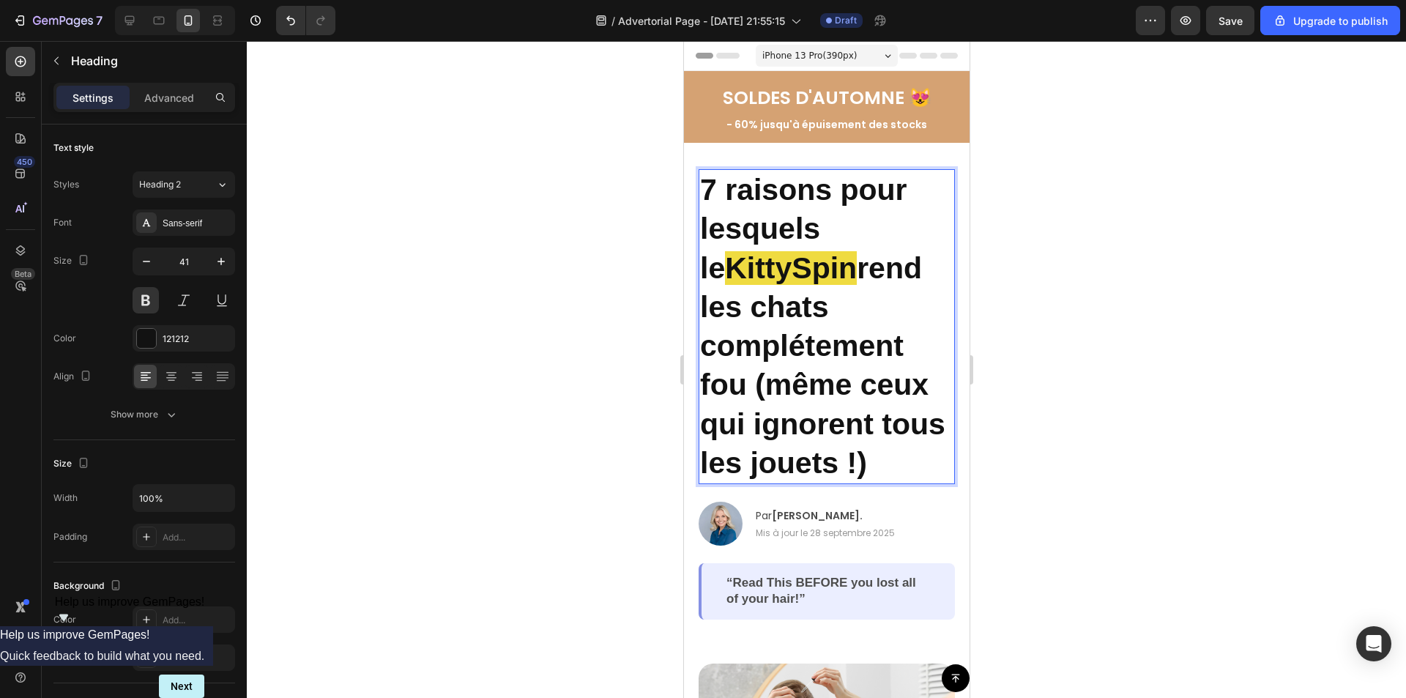
click at [724, 275] on span "KittySpin" at bounding box center [790, 268] width 132 height 34
click at [724, 274] on span "KittySpin" at bounding box center [790, 268] width 132 height 34
click at [724, 269] on span "KittySpin" at bounding box center [790, 268] width 132 height 34
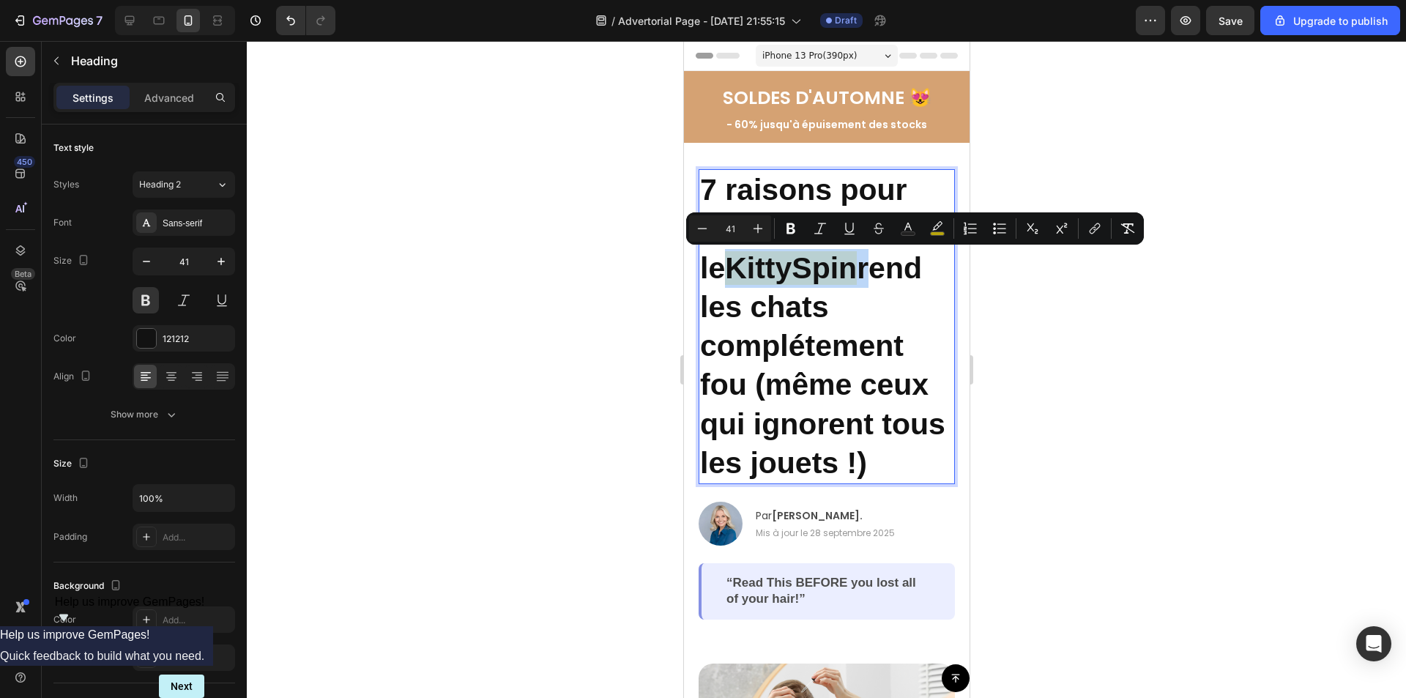
click at [802, 271] on span "KittySpin" at bounding box center [790, 268] width 132 height 34
click at [803, 273] on span "KittySpin" at bounding box center [790, 268] width 132 height 34
drag, startPoint x: 828, startPoint y: 267, endPoint x: 703, endPoint y: 269, distance: 125.2
click at [724, 269] on span "KittySpin" at bounding box center [790, 268] width 132 height 34
click at [937, 224] on icon "Editor contextual toolbar" at bounding box center [937, 225] width 10 height 9
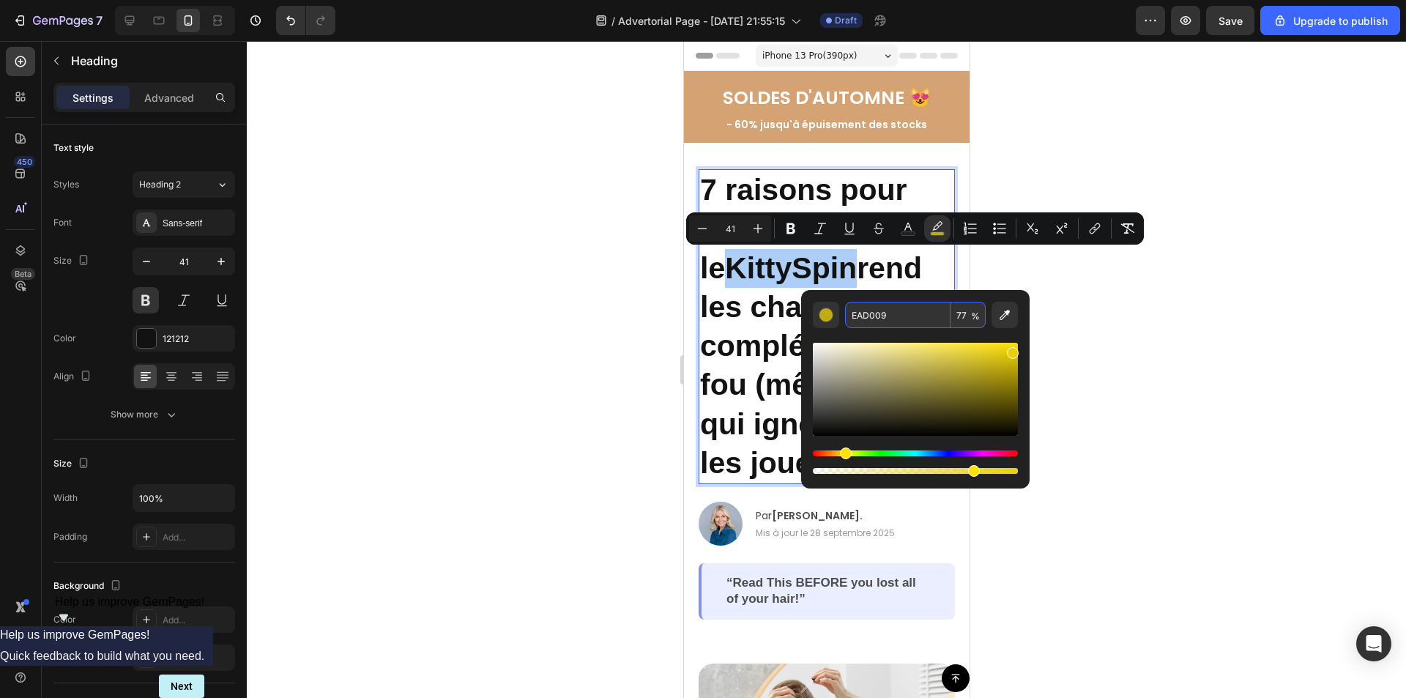
click at [876, 310] on input "EAD009" at bounding box center [897, 315] width 105 height 26
paste input "#ffd866"
type input "FFD866"
type input "100"
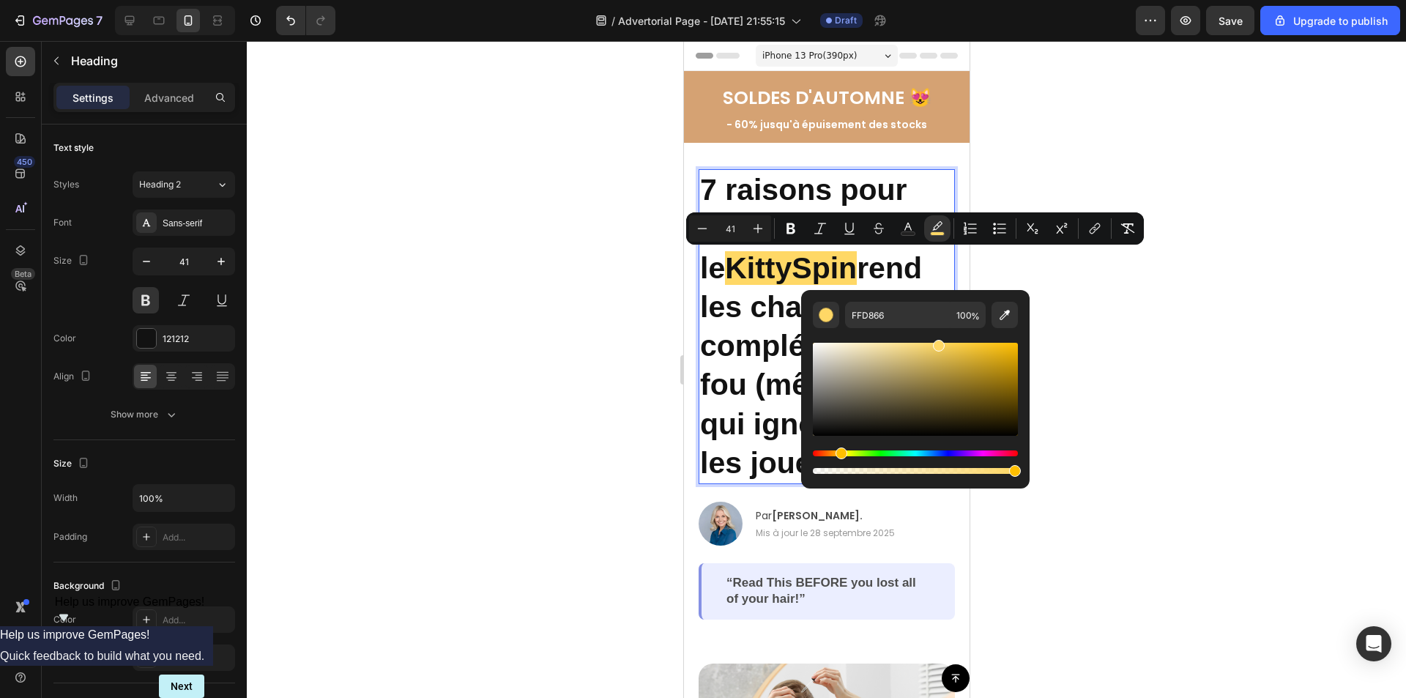
click at [1221, 304] on div at bounding box center [826, 369] width 1159 height 657
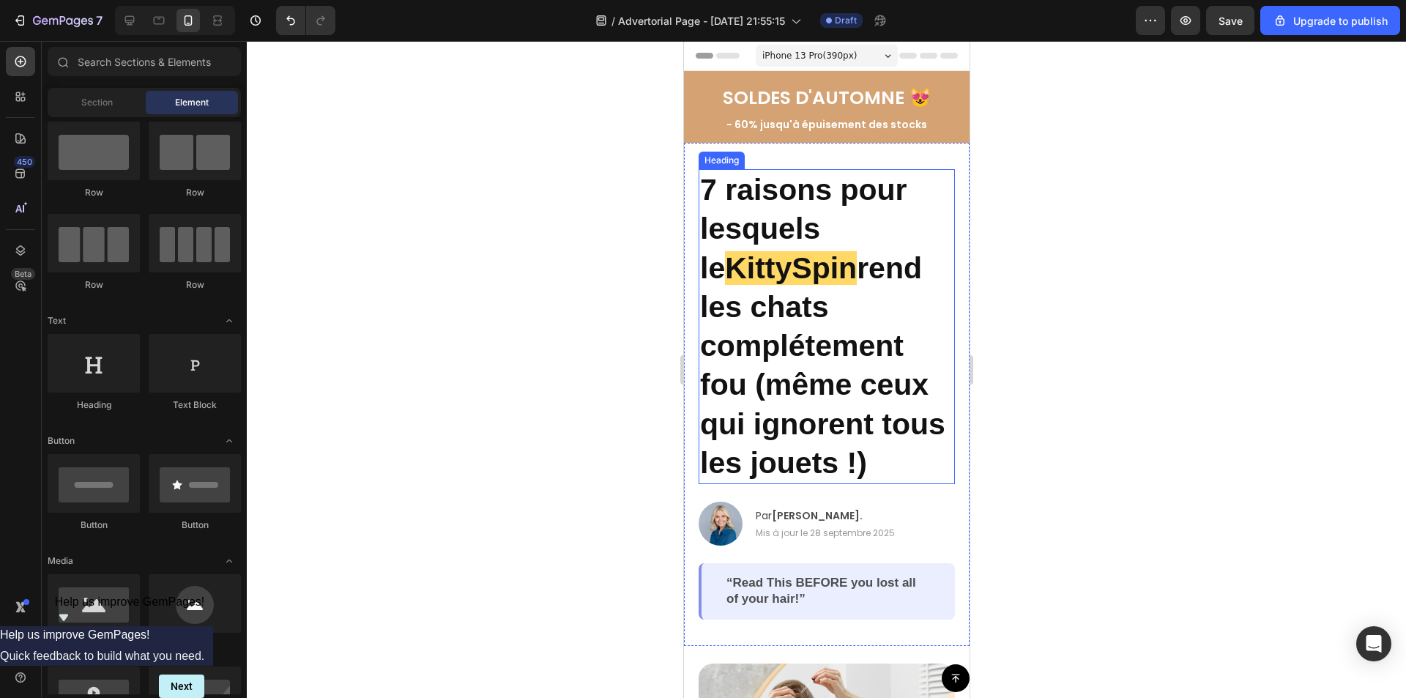
click at [736, 388] on p "7 raisons pour lesquels le [PERSON_NAME] rend les chats complétement fou (même …" at bounding box center [825, 327] width 253 height 312
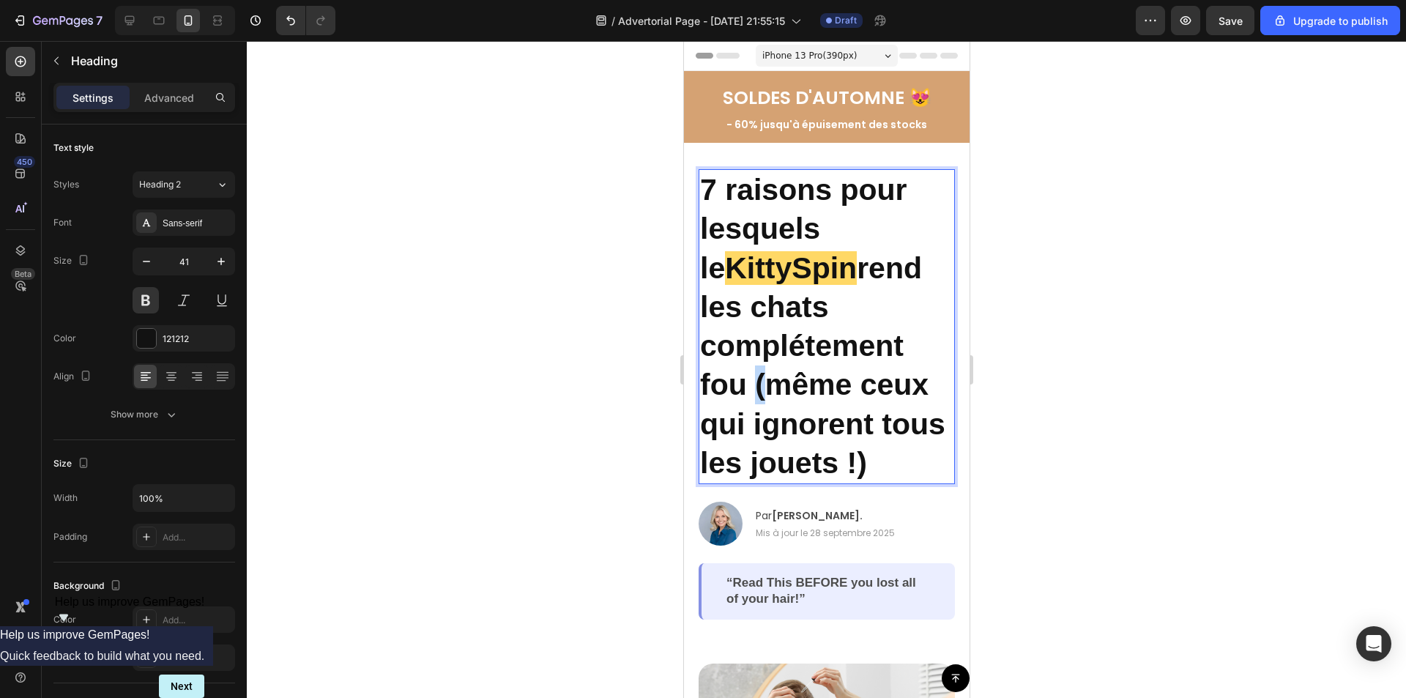
click at [745, 389] on p "7 raisons pour lesquels le [PERSON_NAME] rend les chats complétement fou (même …" at bounding box center [825, 327] width 253 height 312
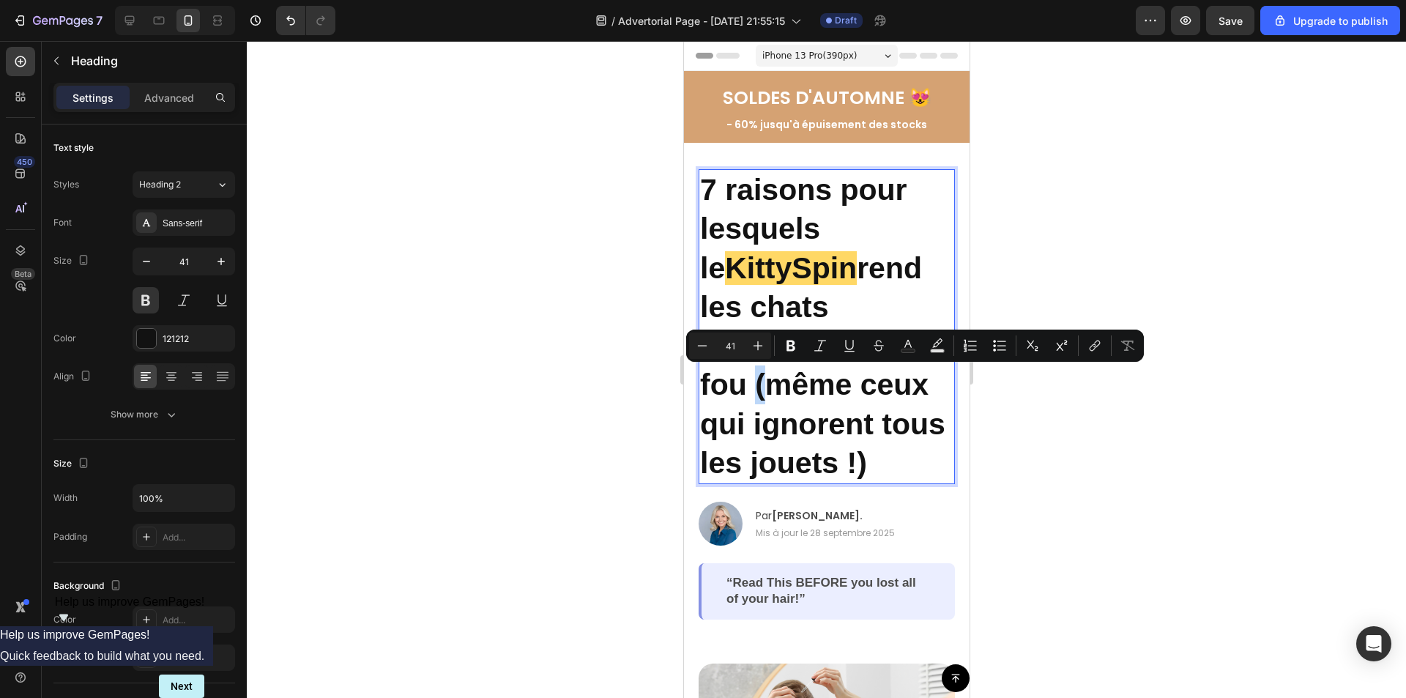
click at [743, 386] on p "7 raisons pour lesquels le [PERSON_NAME] rend les chats complétement fou (même …" at bounding box center [825, 327] width 253 height 312
drag, startPoint x: 743, startPoint y: 386, endPoint x: 707, endPoint y: 384, distance: 35.9
click at [707, 384] on p "7 raisons pour lesquels le [PERSON_NAME] rend les chats complétement fou (même …" at bounding box center [825, 327] width 253 height 312
drag, startPoint x: 701, startPoint y: 383, endPoint x: 742, endPoint y: 389, distance: 41.4
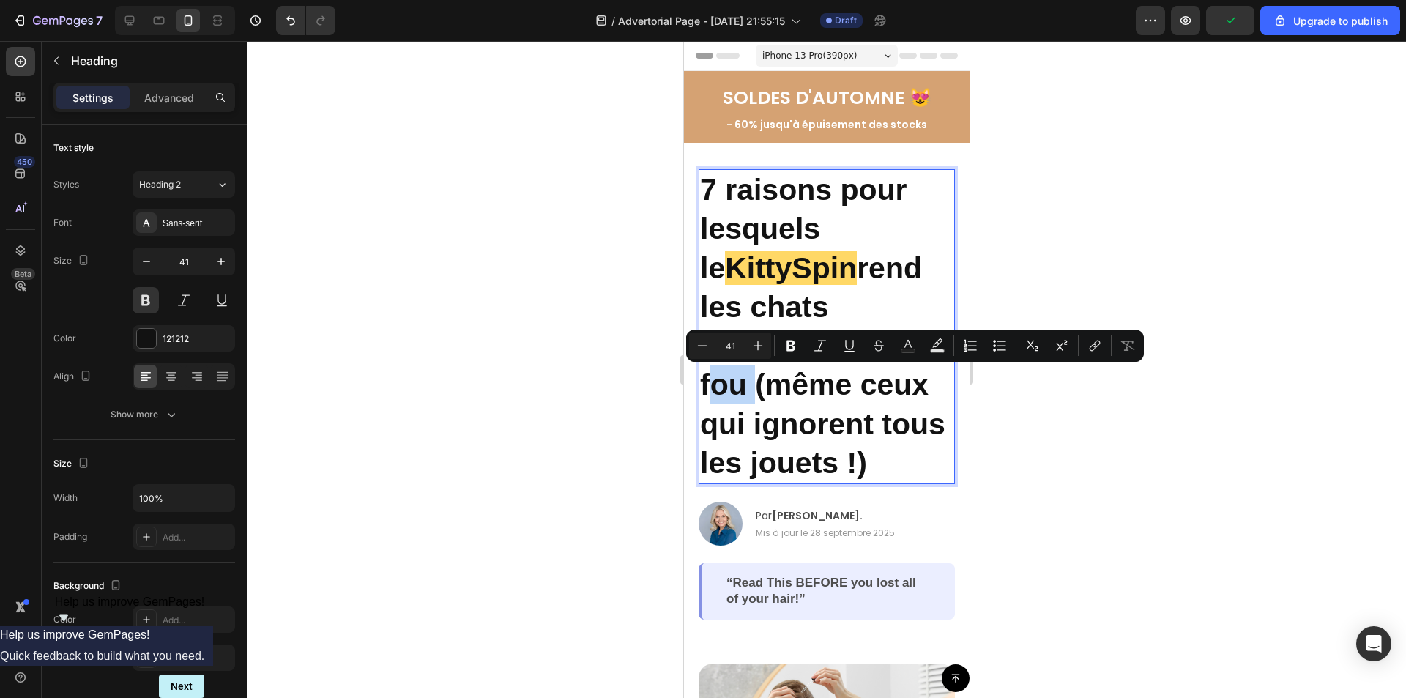
click at [742, 389] on p "7 raisons pour lesquels le [PERSON_NAME] rend les chats complétement fou (même …" at bounding box center [825, 327] width 253 height 312
click at [937, 351] on rect "Editor contextual toolbar" at bounding box center [938, 351] width 14 height 4
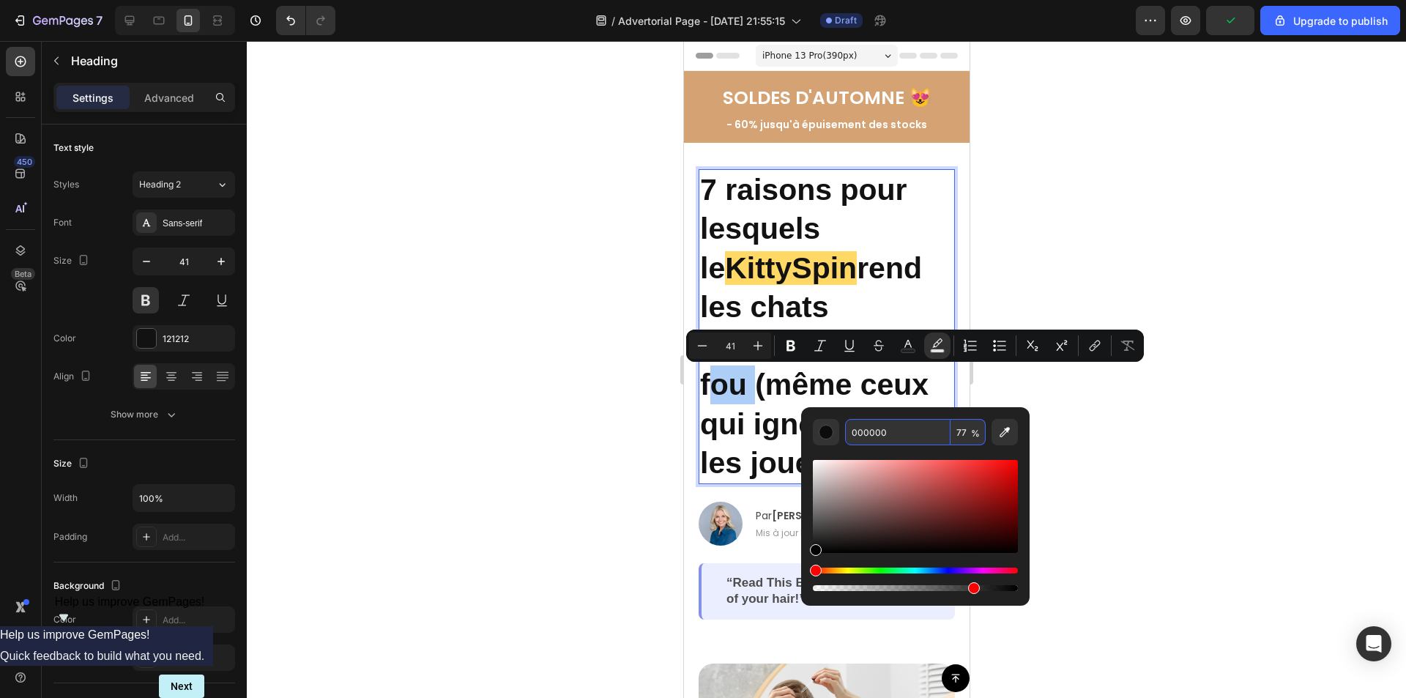
click at [875, 437] on input "000000" at bounding box center [897, 432] width 105 height 26
paste input "#ffd866"
type input "FFD866"
type input "100"
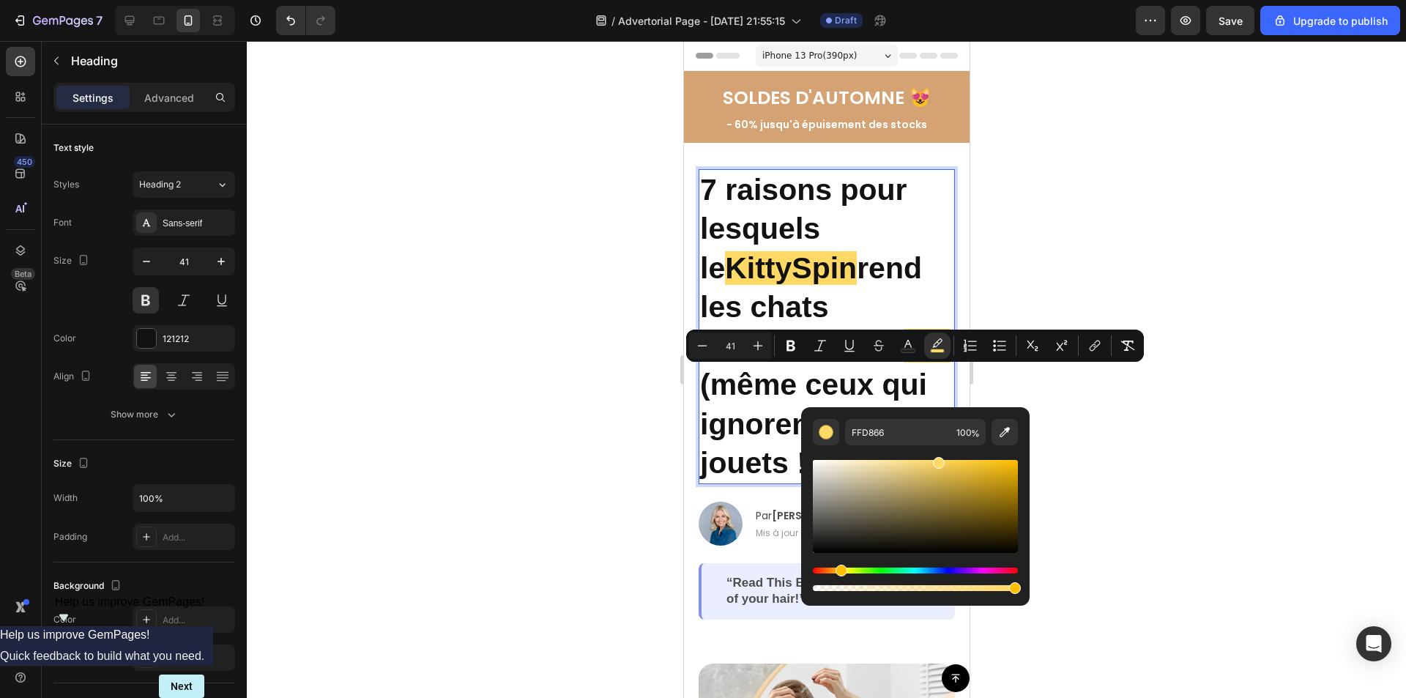
click at [1267, 249] on div at bounding box center [826, 369] width 1159 height 657
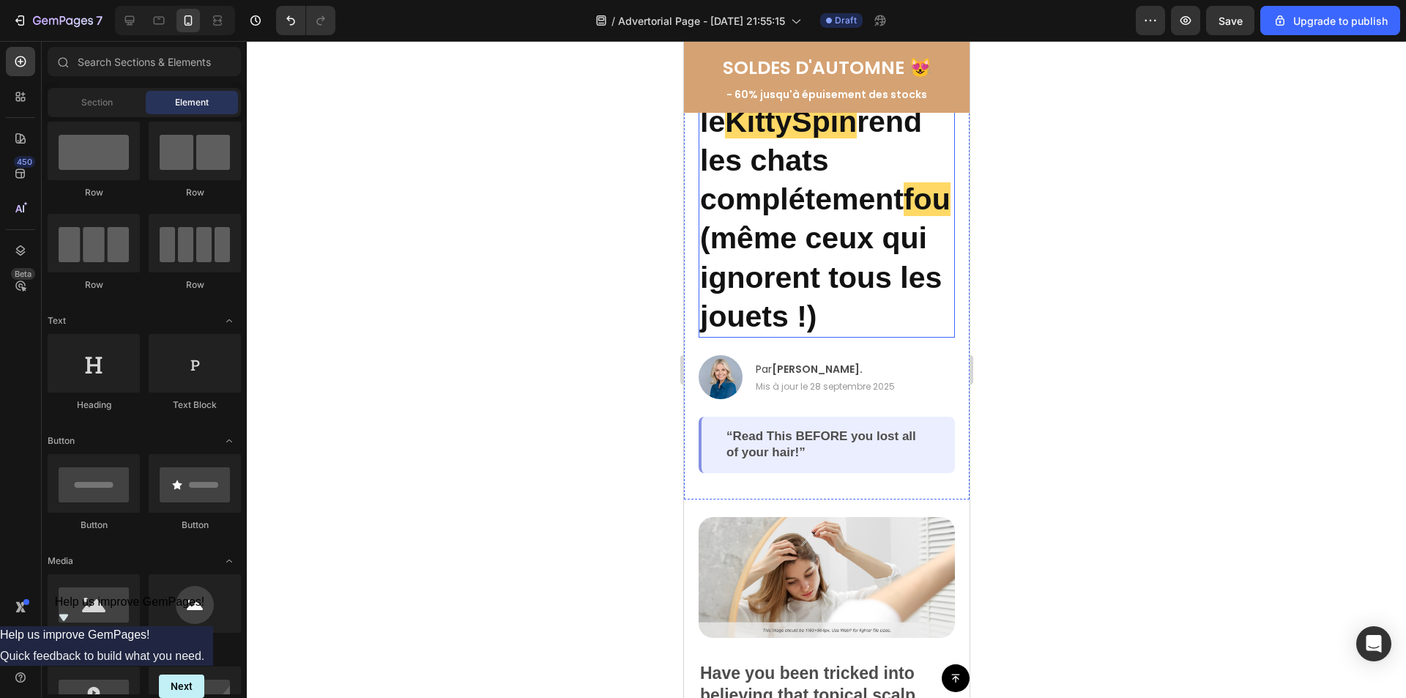
scroll to position [220, 0]
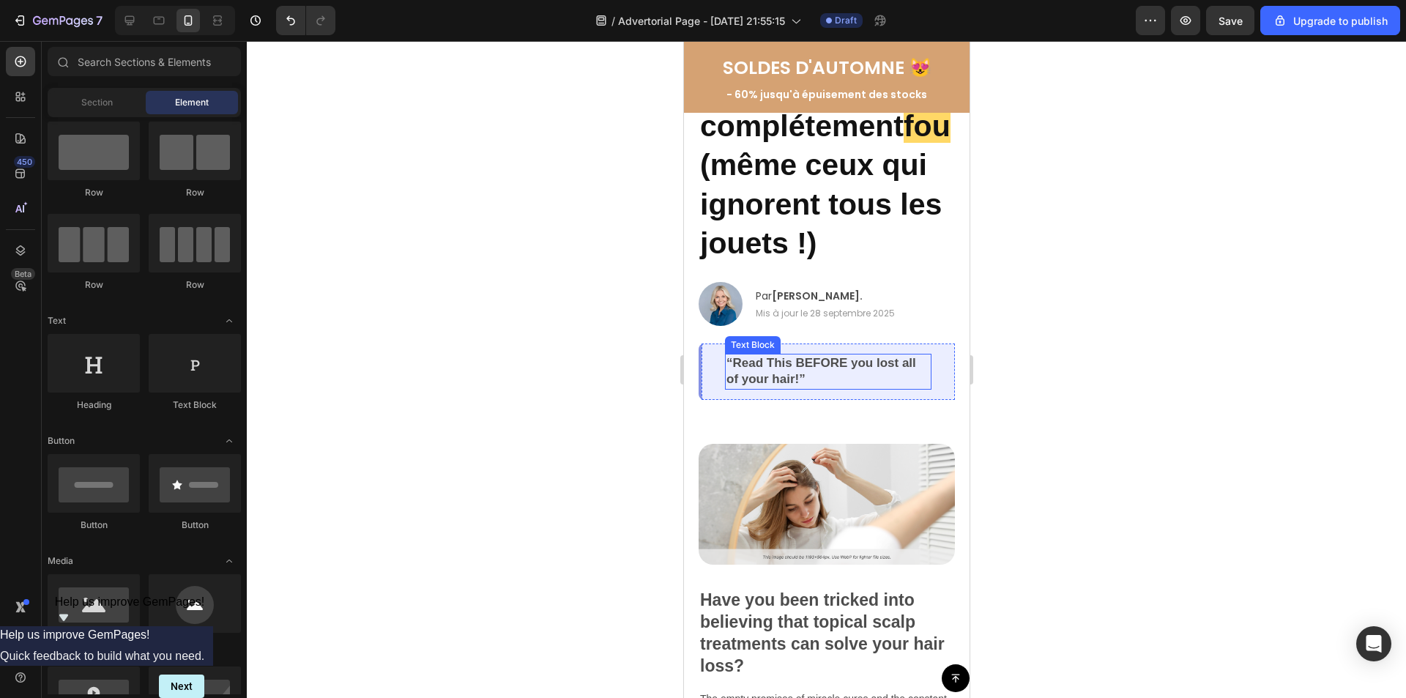
click at [847, 373] on p "“Read This BEFORE you lost all of your hair!”" at bounding box center [828, 371] width 204 height 32
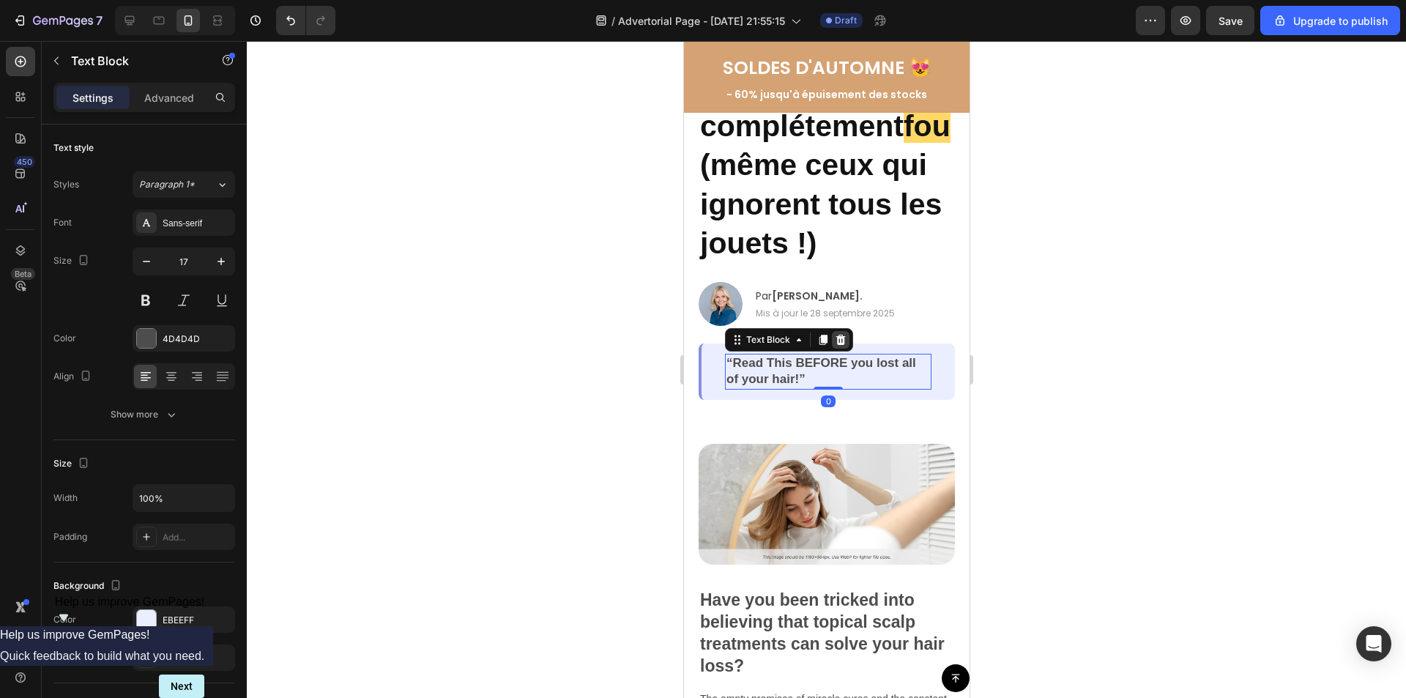
click at [838, 338] on icon at bounding box center [840, 340] width 10 height 10
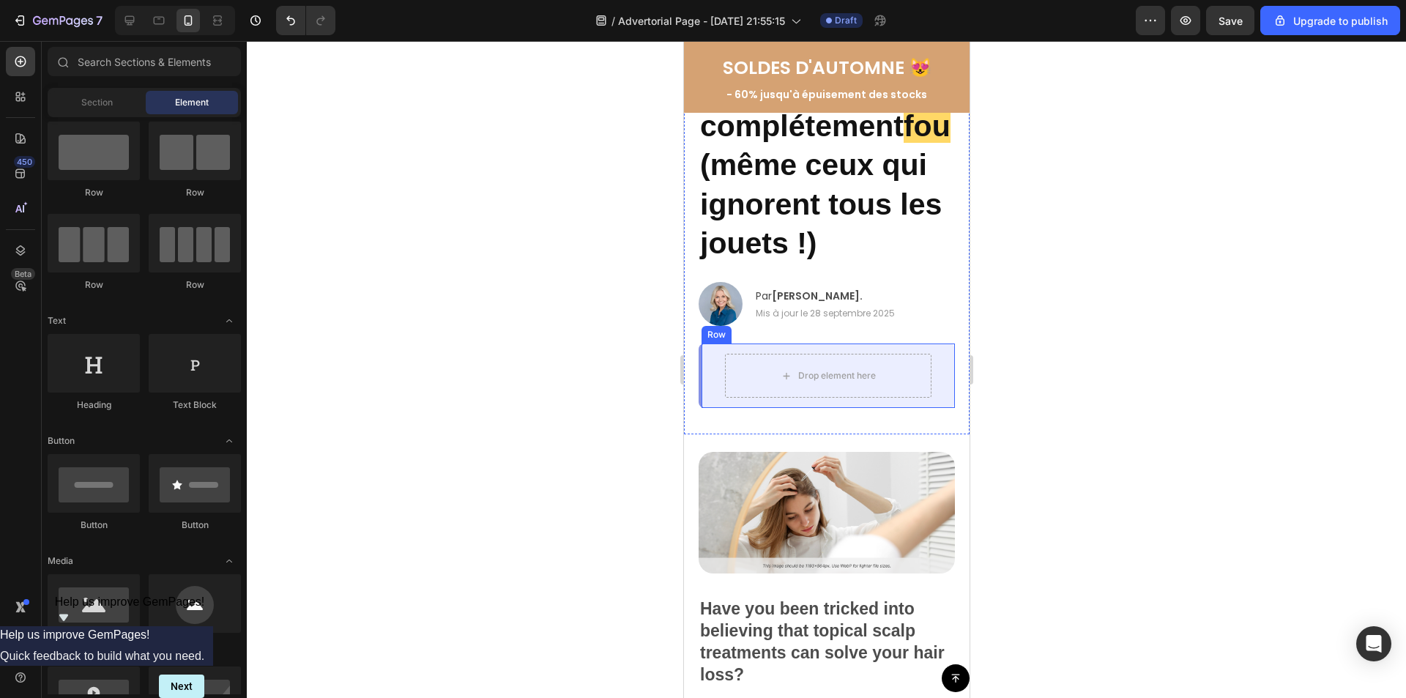
click at [936, 356] on div "Drop element here Row" at bounding box center [826, 375] width 256 height 64
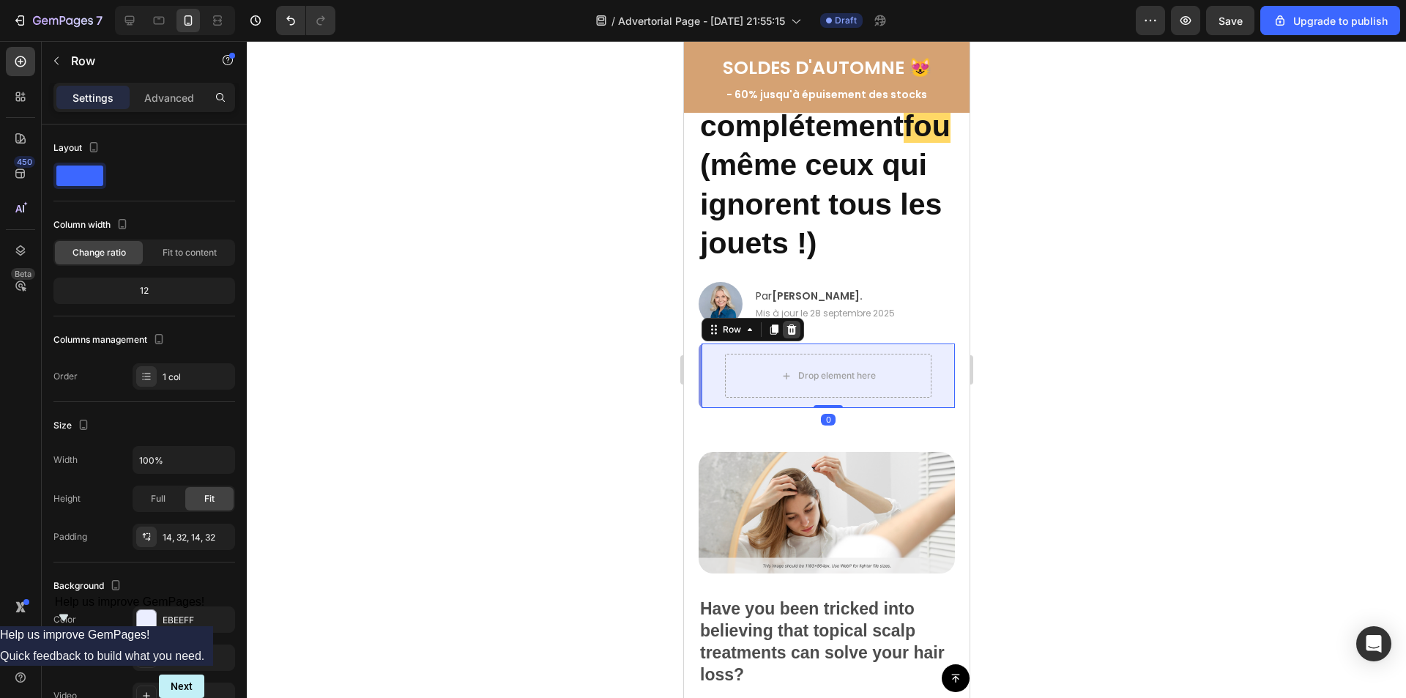
click at [795, 330] on icon at bounding box center [791, 330] width 12 height 12
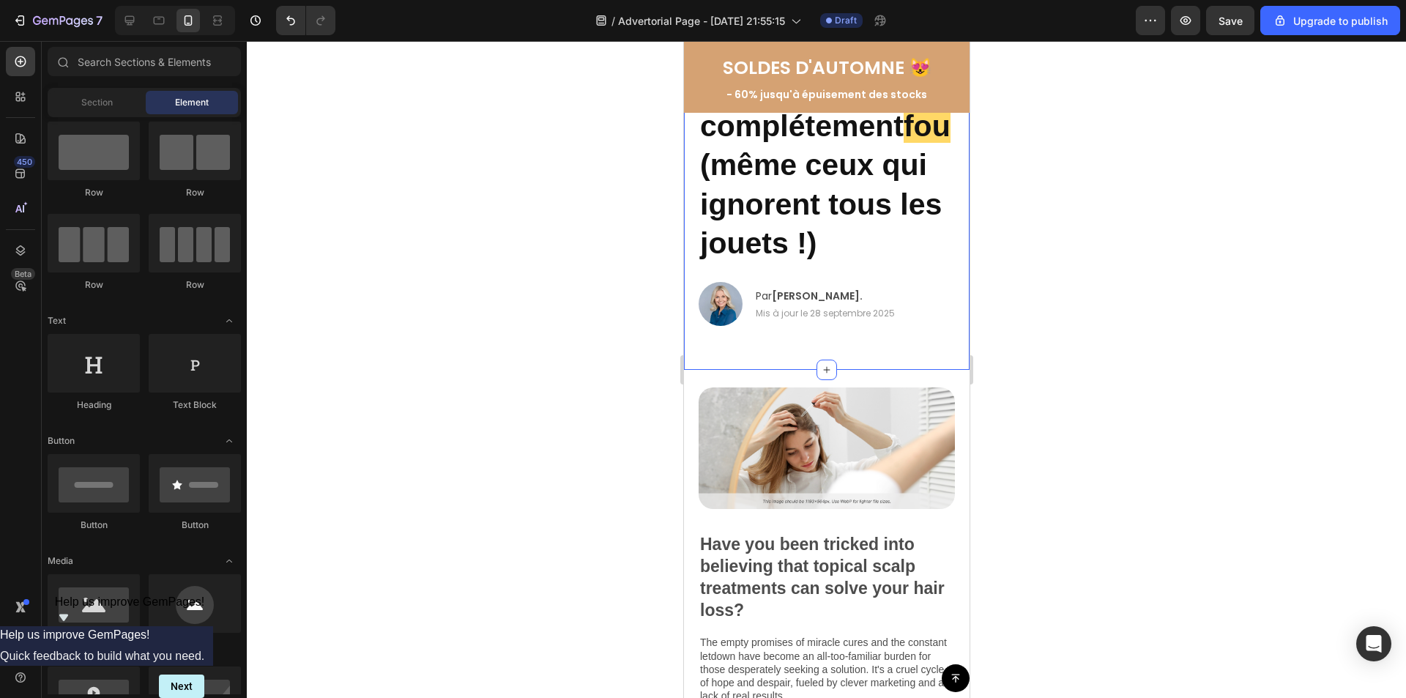
click at [899, 360] on div "7 raisons pour lesquels le [PERSON_NAME] rend les chats complétement fou (même …" at bounding box center [826, 146] width 286 height 447
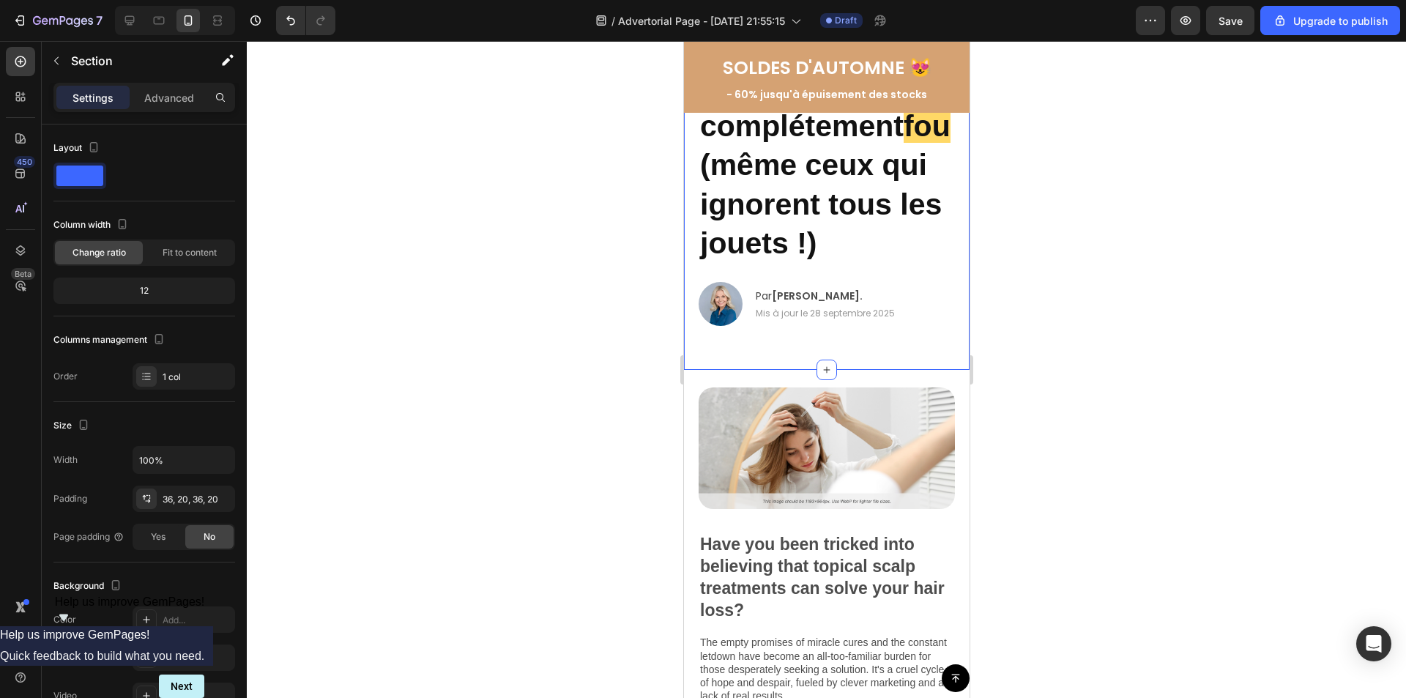
click at [1148, 295] on div at bounding box center [826, 369] width 1159 height 657
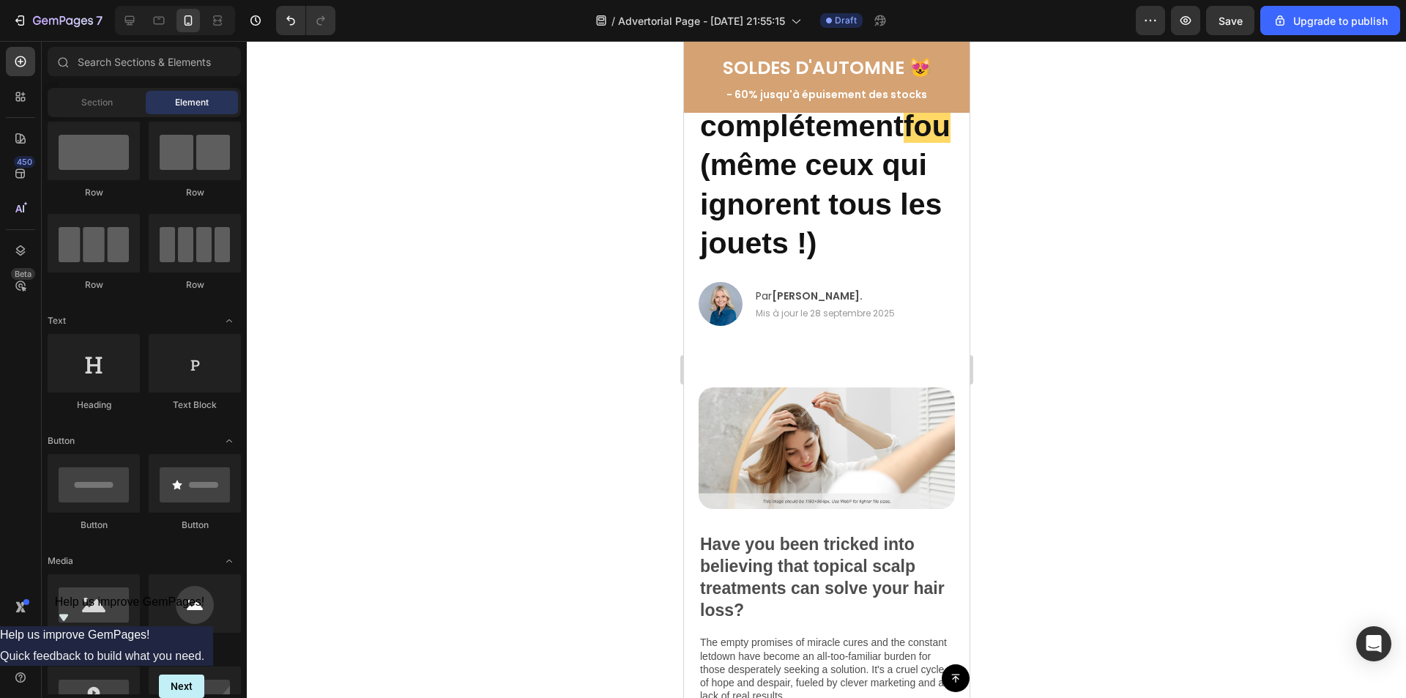
scroll to position [0, 0]
